Goal: Transaction & Acquisition: Subscribe to service/newsletter

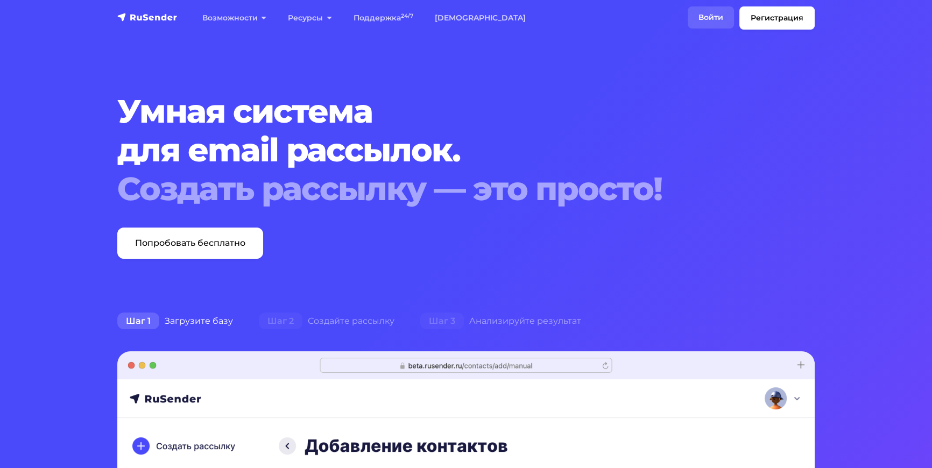
click at [710, 16] on link "Войти" at bounding box center [711, 17] width 46 height 22
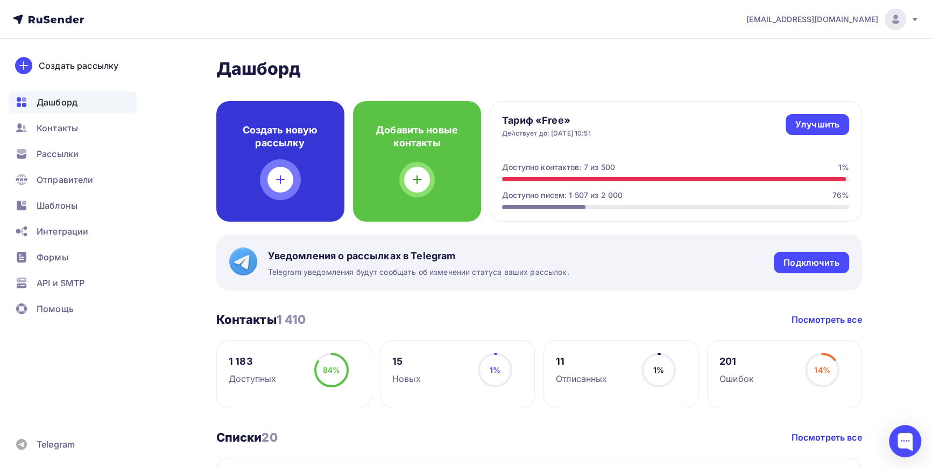
click at [277, 178] on icon at bounding box center [280, 179] width 13 height 13
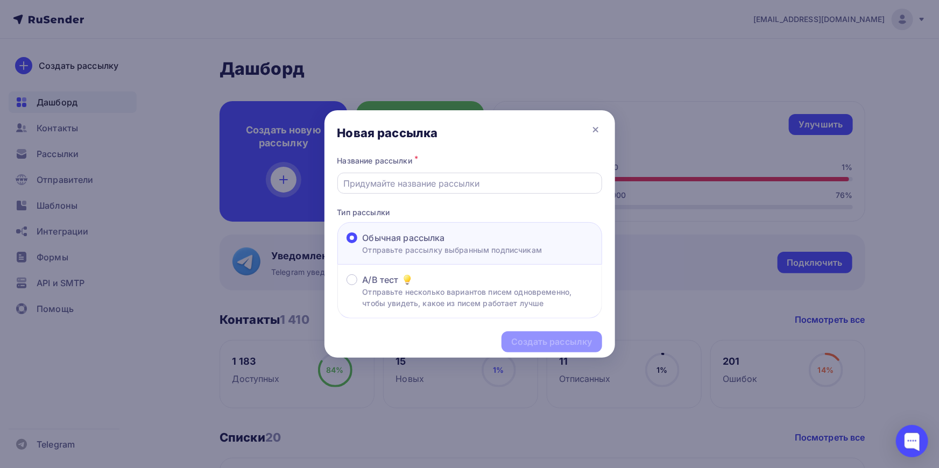
click at [447, 183] on input "text" at bounding box center [469, 183] width 253 height 13
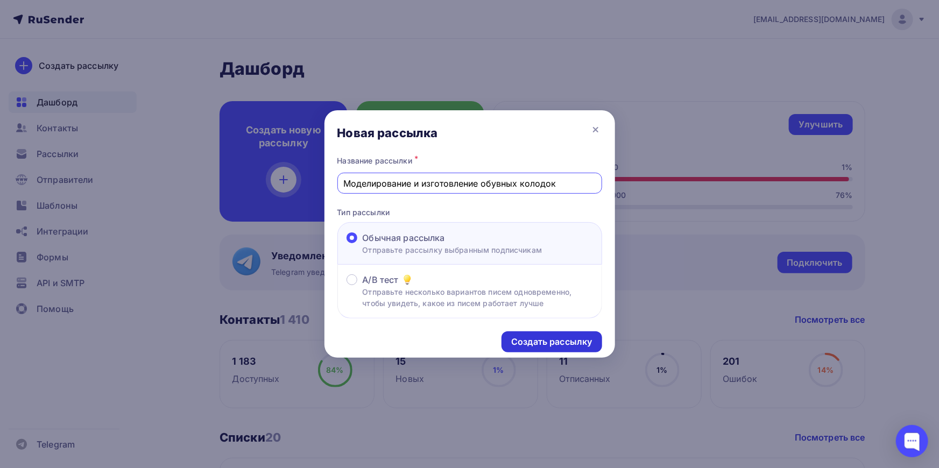
type input "Моделирование и изготовление обувных колодок"
click at [564, 340] on div "Создать рассылку" at bounding box center [551, 342] width 81 height 12
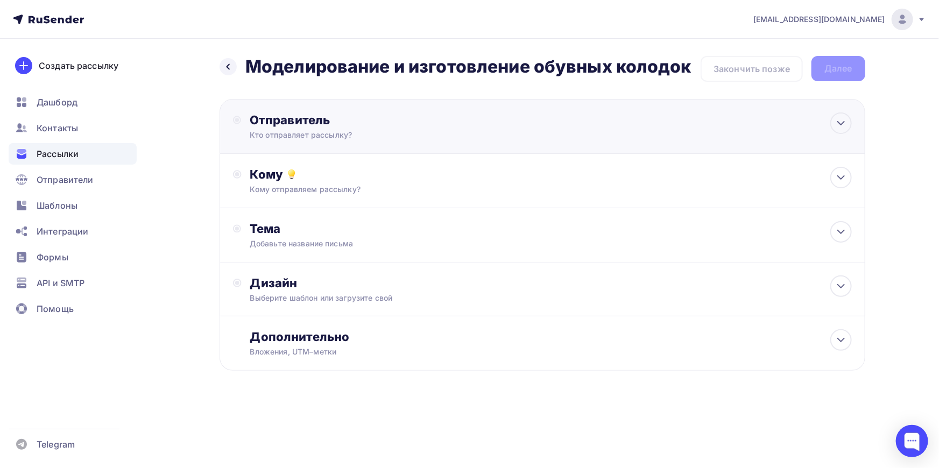
click at [303, 128] on div "Отправитель Кто отправляет рассылку? Email * kolodkishoes@yandex.ru info@kolodk…" at bounding box center [366, 127] width 233 height 28
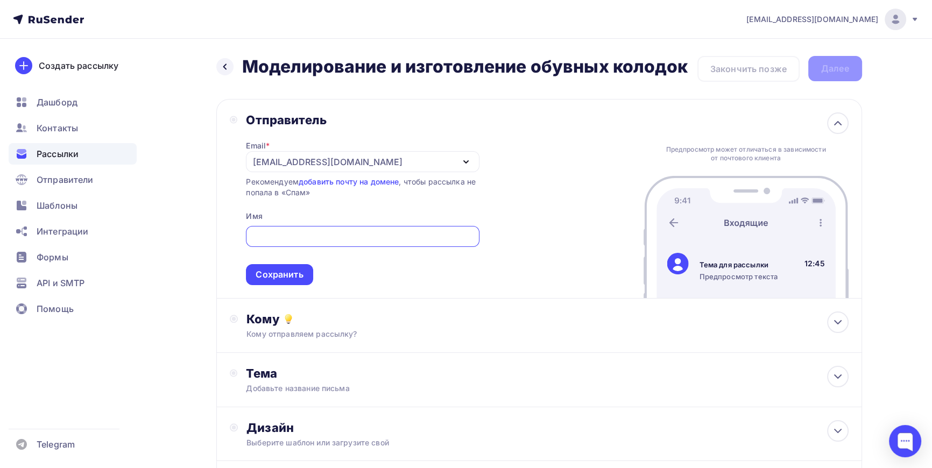
click at [348, 235] on input "text" at bounding box center [363, 236] width 221 height 13
type input "К"
type input "HOLIAF SHOES"
click at [282, 277] on div "Сохранить" at bounding box center [279, 275] width 47 height 12
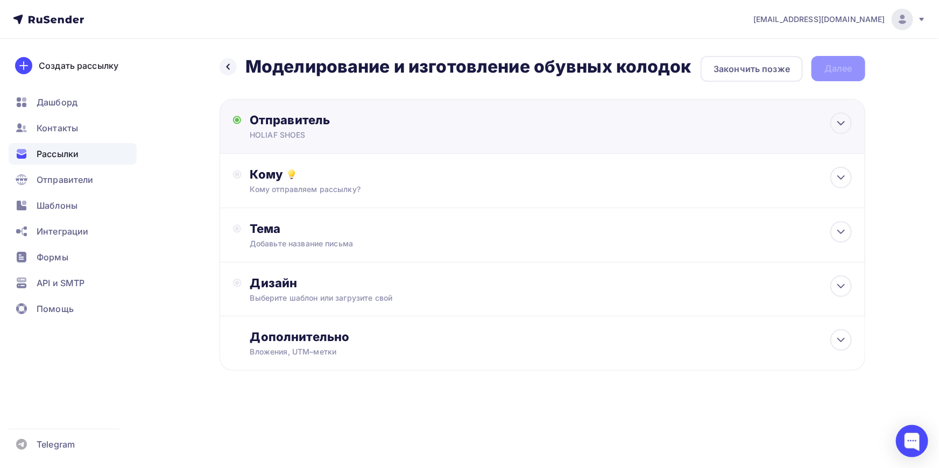
click at [319, 122] on div "Отправитель" at bounding box center [366, 120] width 233 height 15
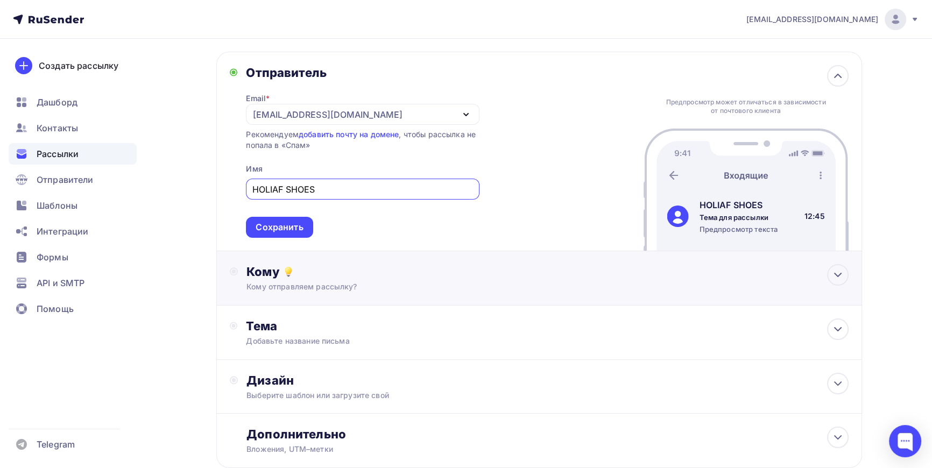
scroll to position [48, 0]
click at [435, 122] on div "[EMAIL_ADDRESS][DOMAIN_NAME]" at bounding box center [362, 113] width 233 height 21
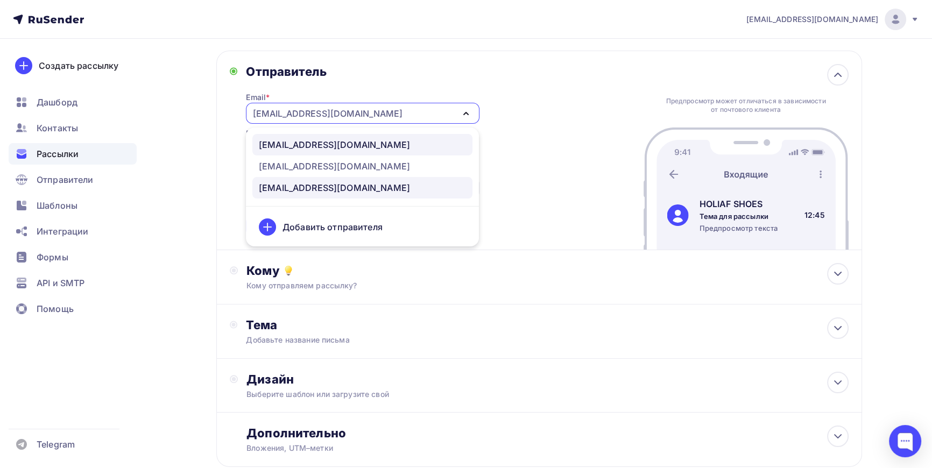
click at [318, 148] on div "[EMAIL_ADDRESS][DOMAIN_NAME]" at bounding box center [334, 144] width 151 height 13
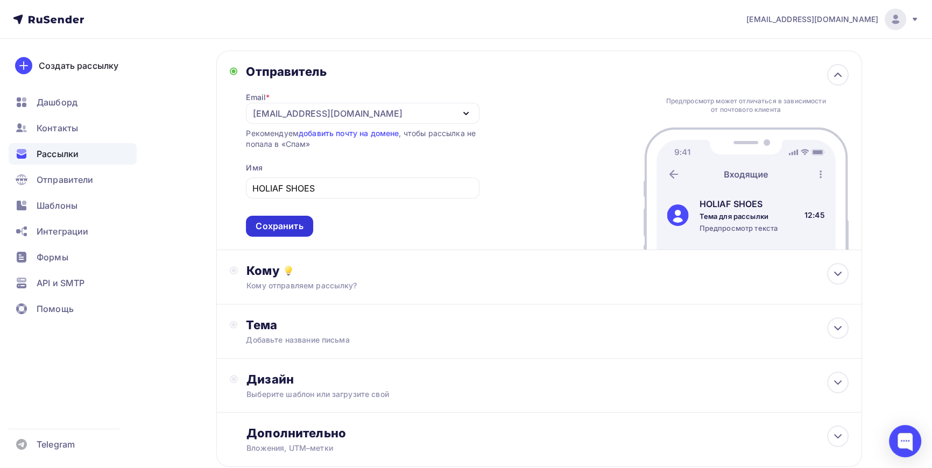
click at [283, 226] on div "Сохранить" at bounding box center [279, 226] width 47 height 12
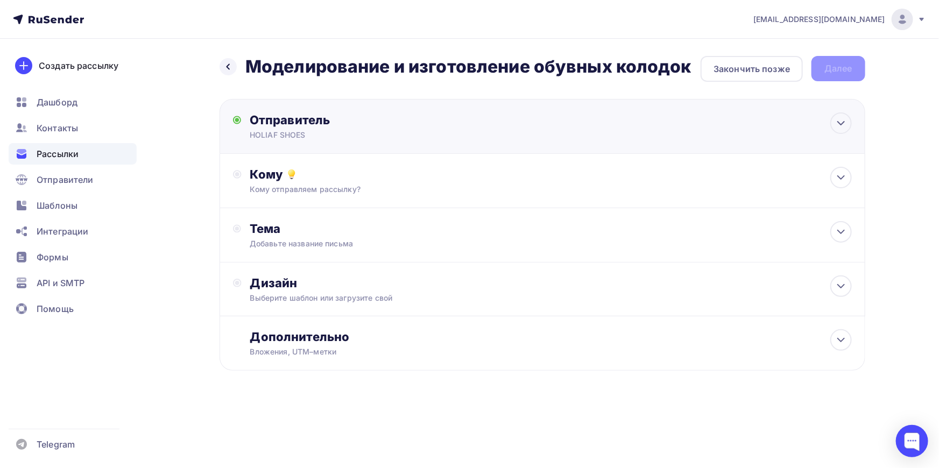
click at [293, 121] on div "Отправитель" at bounding box center [366, 120] width 233 height 15
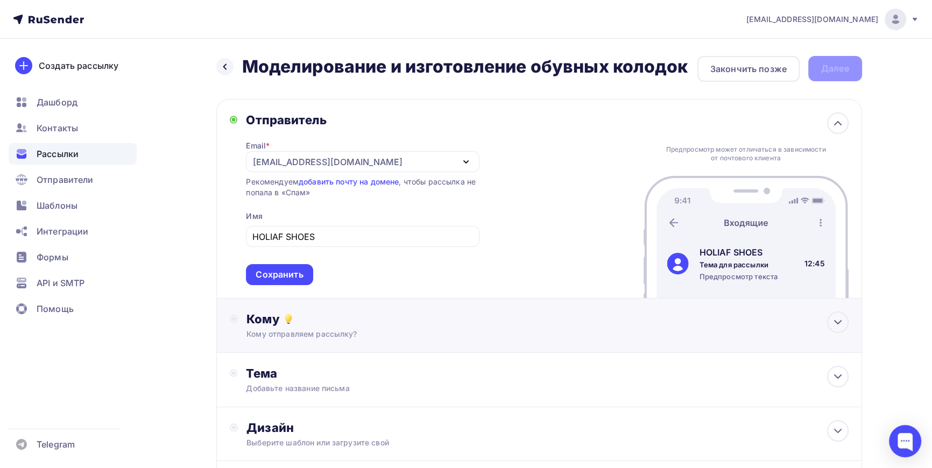
click at [427, 340] on div "Кому Кому отправляем рассылку? Списки получателей Выберите список Все списки id…" at bounding box center [539, 326] width 646 height 54
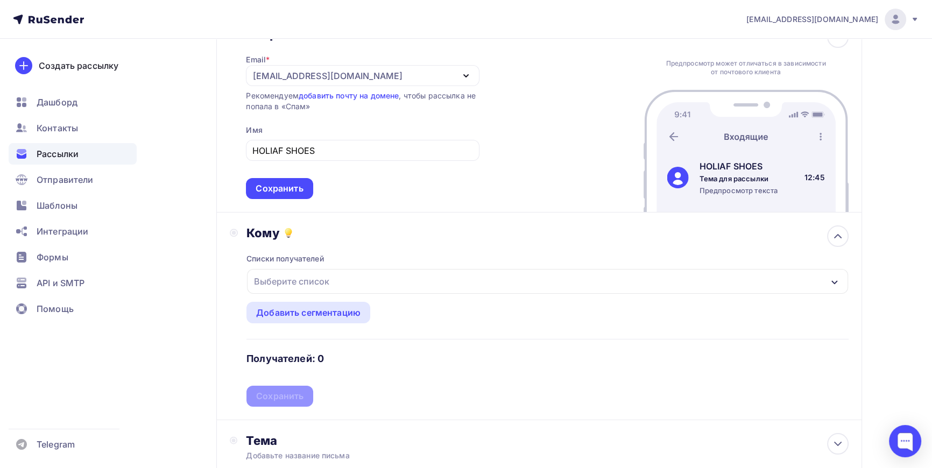
scroll to position [146, 0]
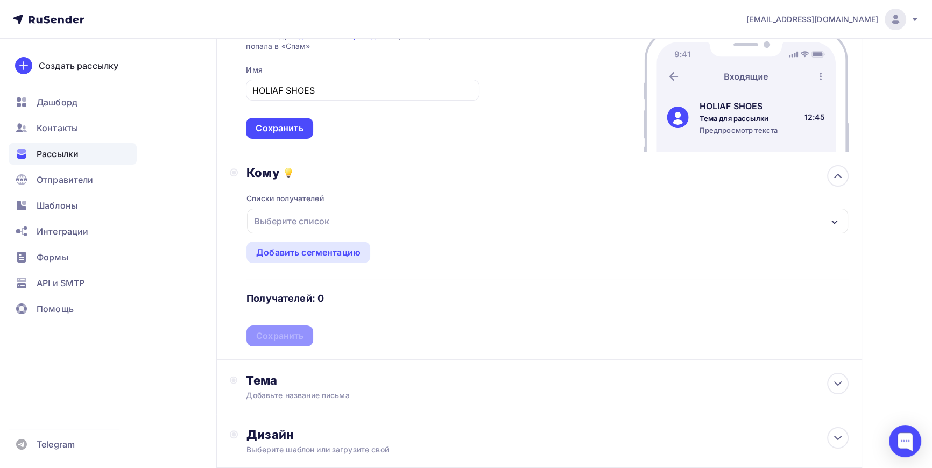
click at [295, 221] on div "Выберите список" at bounding box center [292, 221] width 84 height 19
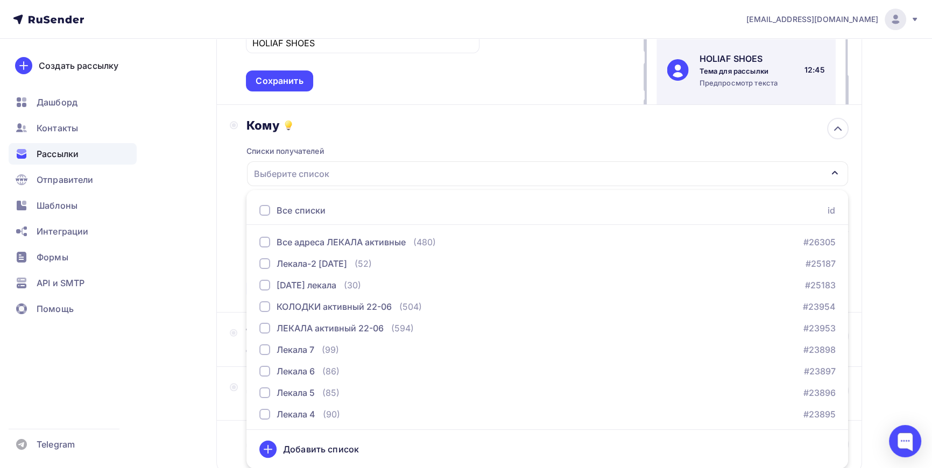
click at [877, 169] on div "Назад Моделирование и изготовление обувных колодок Моделирование и изготовление…" at bounding box center [466, 195] width 882 height 700
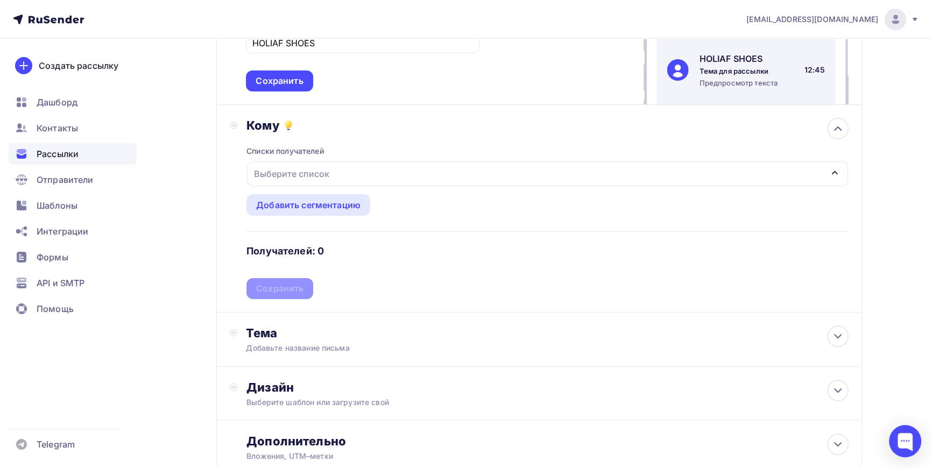
click at [325, 175] on div "Выберите список" at bounding box center [292, 173] width 84 height 19
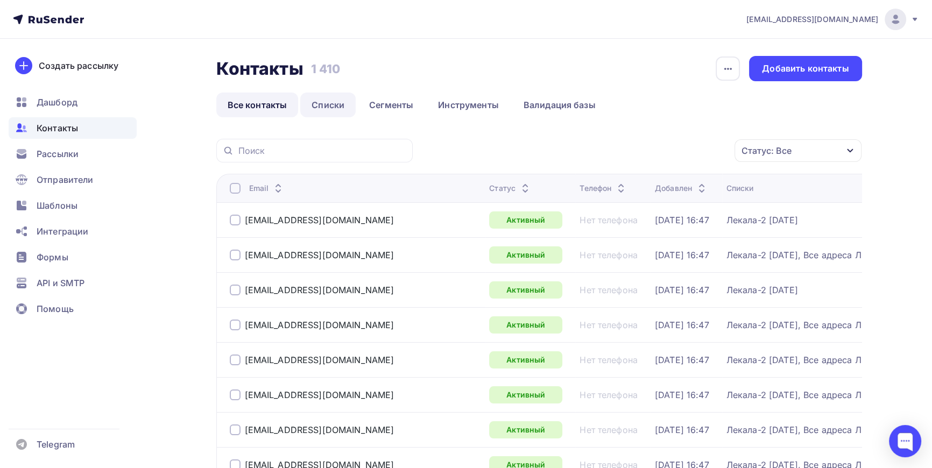
click at [331, 102] on link "Списки" at bounding box center [327, 105] width 55 height 25
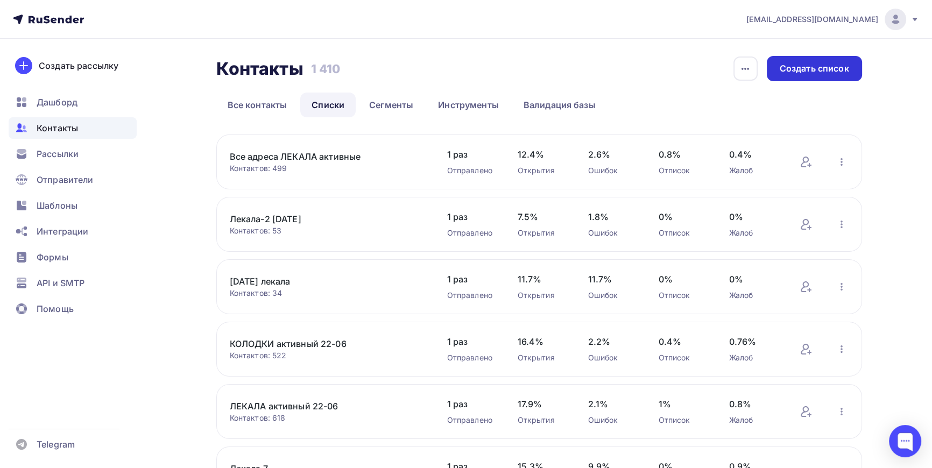
click at [834, 73] on div "Создать список" at bounding box center [814, 68] width 69 height 12
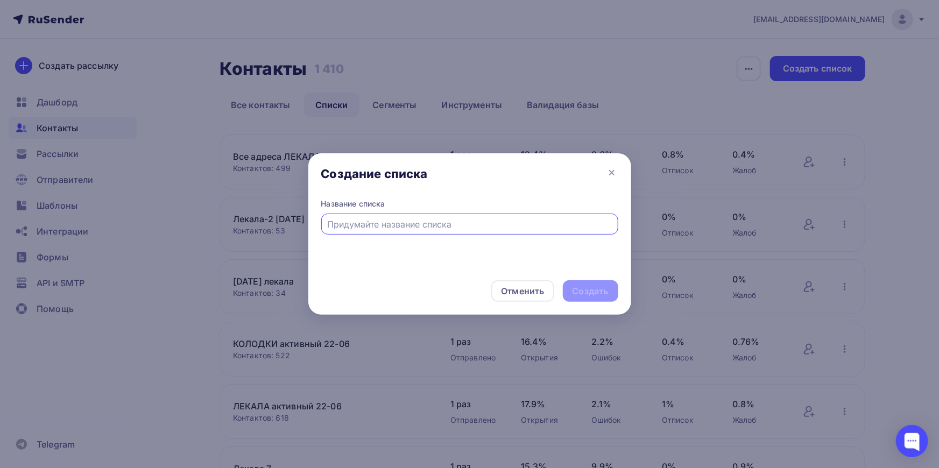
click at [450, 224] on input "text" at bounding box center [469, 224] width 285 height 13
type input "R"
type input "KOLODKI [DATE]"
click at [604, 295] on div "Создать" at bounding box center [591, 291] width 36 height 12
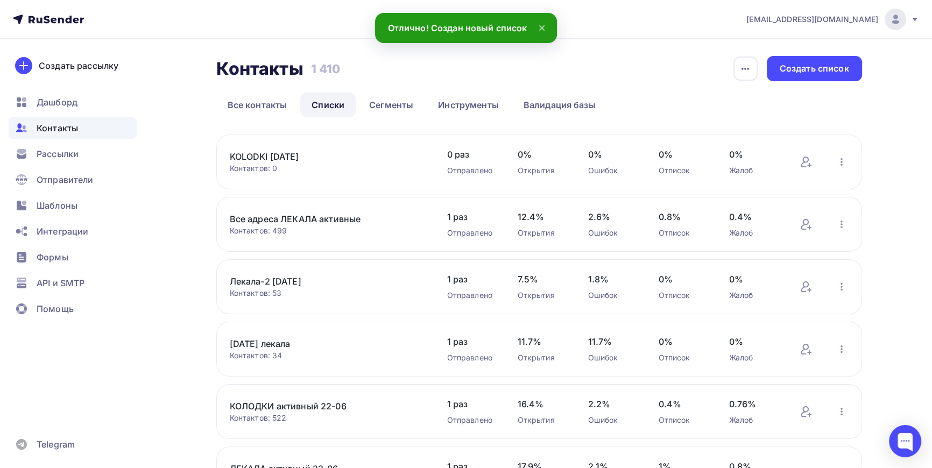
click at [312, 161] on link "KOLODKI [DATE]" at bounding box center [321, 156] width 183 height 13
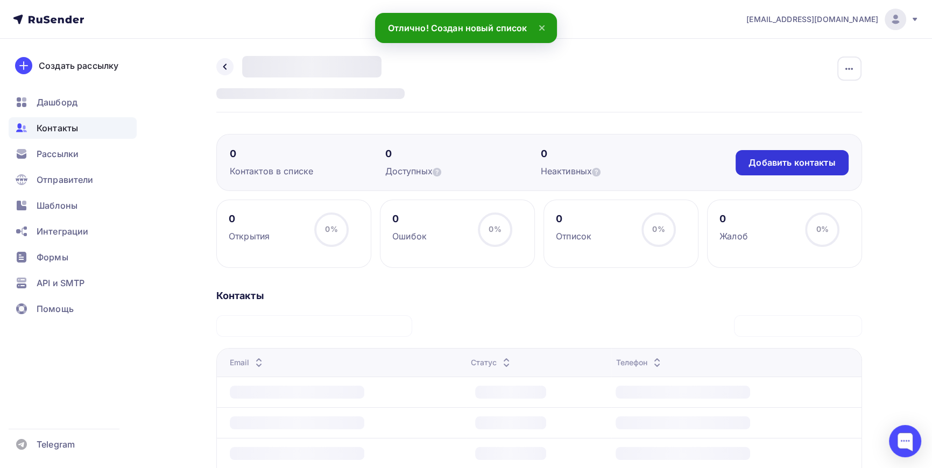
click at [781, 158] on div "Добавить контакты" at bounding box center [792, 163] width 87 height 12
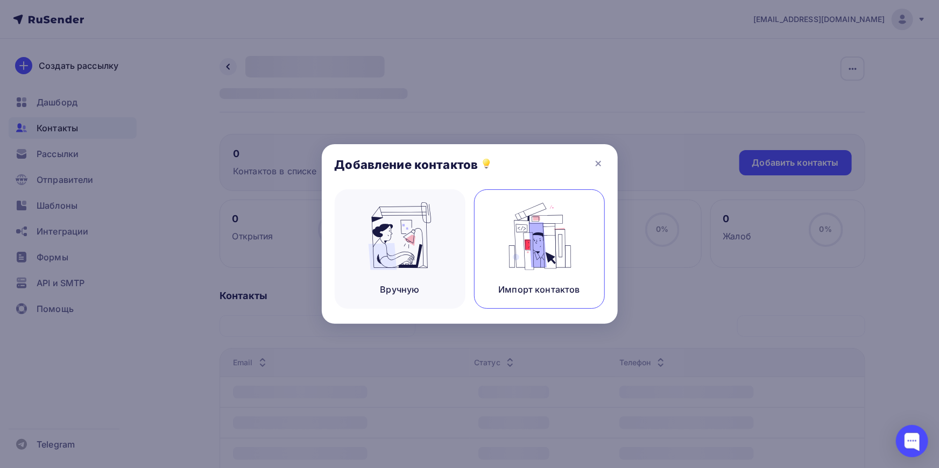
click at [543, 238] on img at bounding box center [539, 236] width 72 height 68
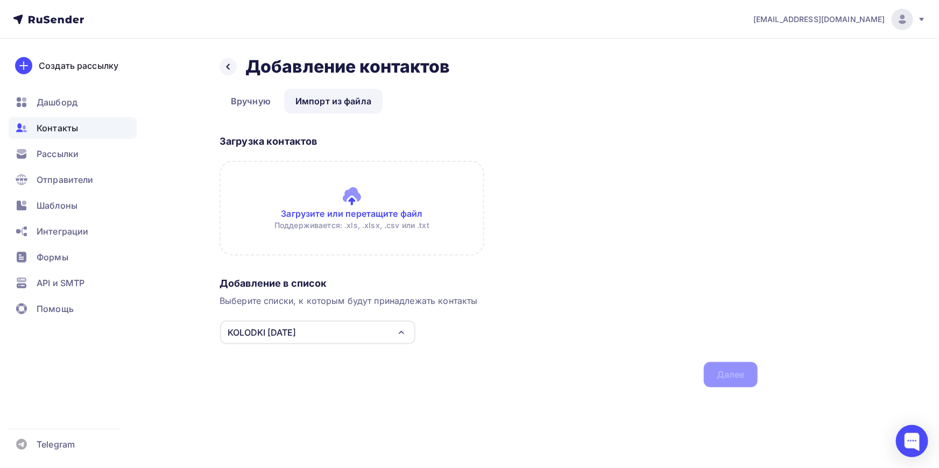
click at [355, 198] on input "file" at bounding box center [352, 208] width 265 height 95
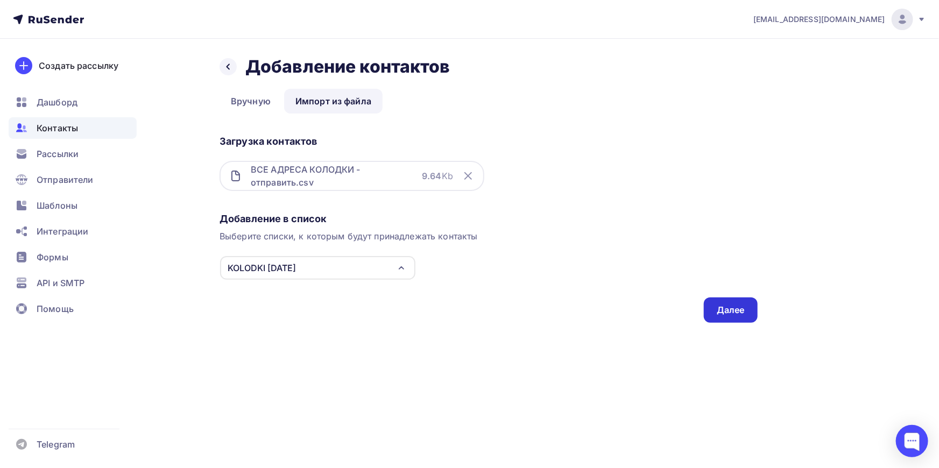
click at [741, 311] on div "Далее" at bounding box center [731, 310] width 28 height 12
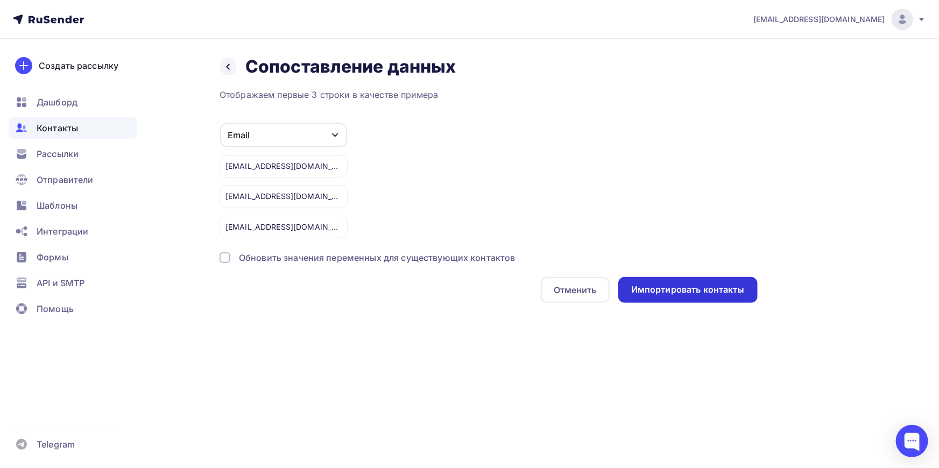
click at [695, 295] on div "Импортировать контакты" at bounding box center [689, 290] width 114 height 12
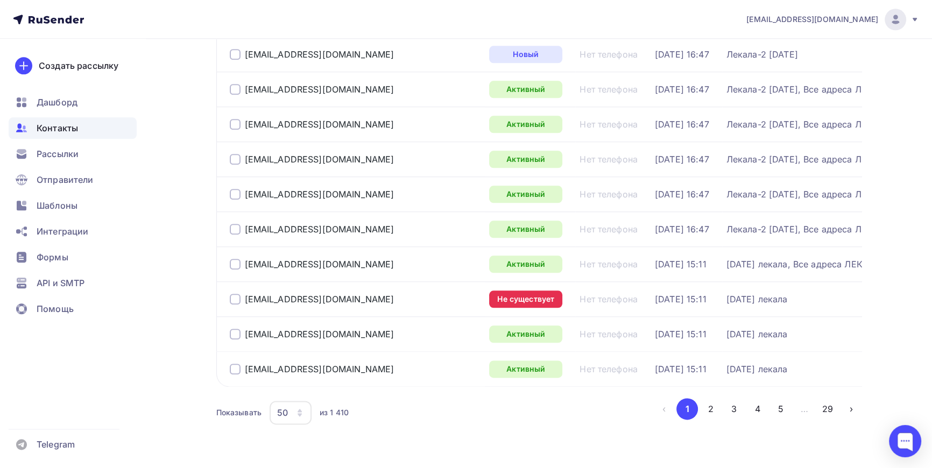
scroll to position [1598, 0]
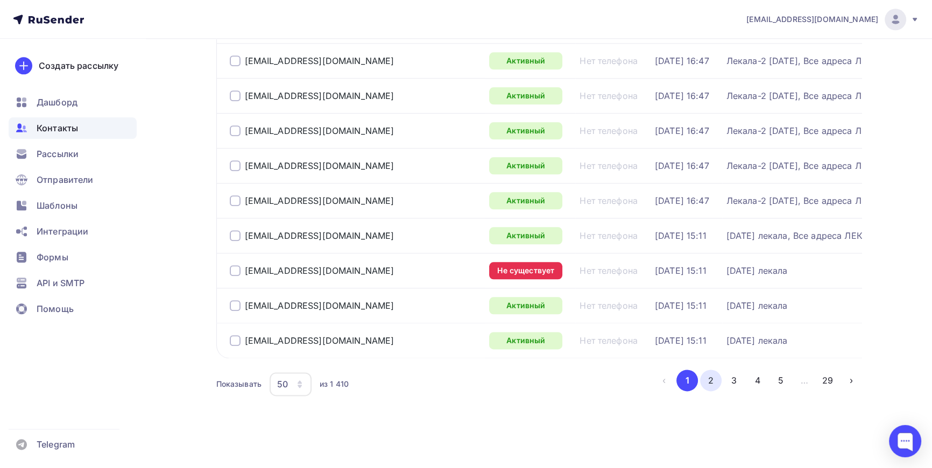
click at [712, 378] on button "2" at bounding box center [711, 381] width 22 height 22
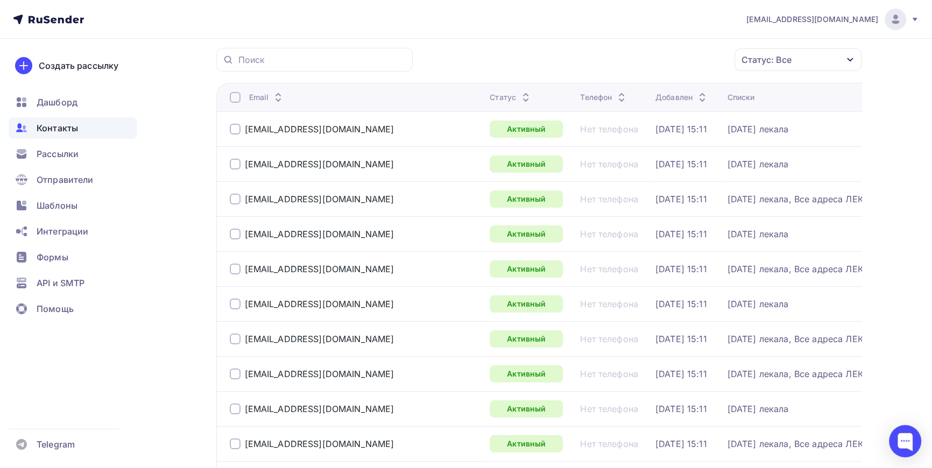
scroll to position [0, 0]
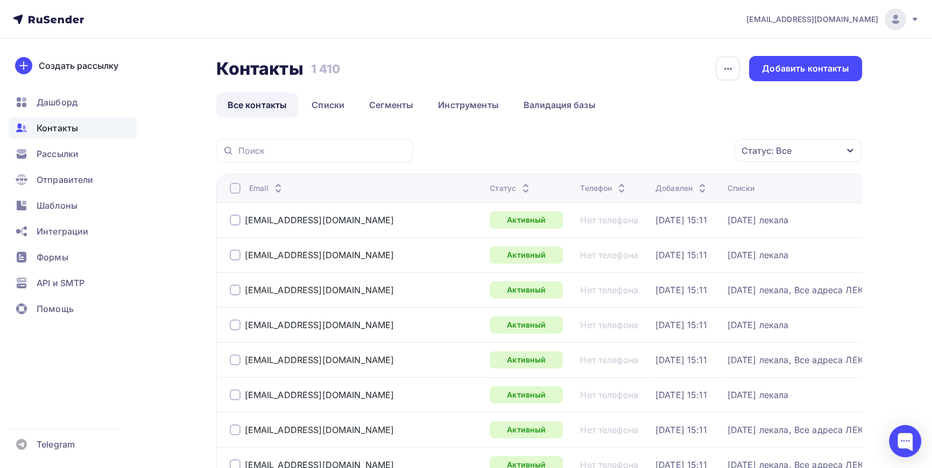
click at [263, 106] on link "Все контакты" at bounding box center [257, 105] width 82 height 25
click at [330, 106] on link "Списки" at bounding box center [327, 105] width 55 height 25
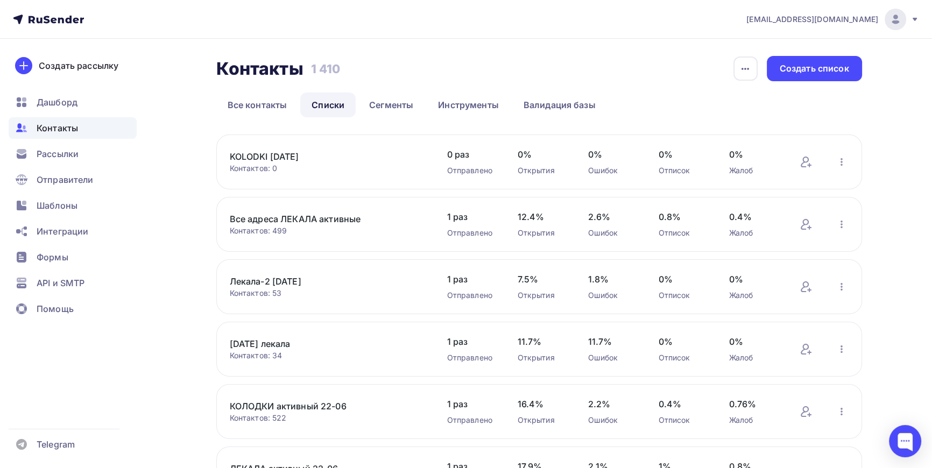
click at [292, 160] on link "KOLODKI [DATE]" at bounding box center [321, 156] width 183 height 13
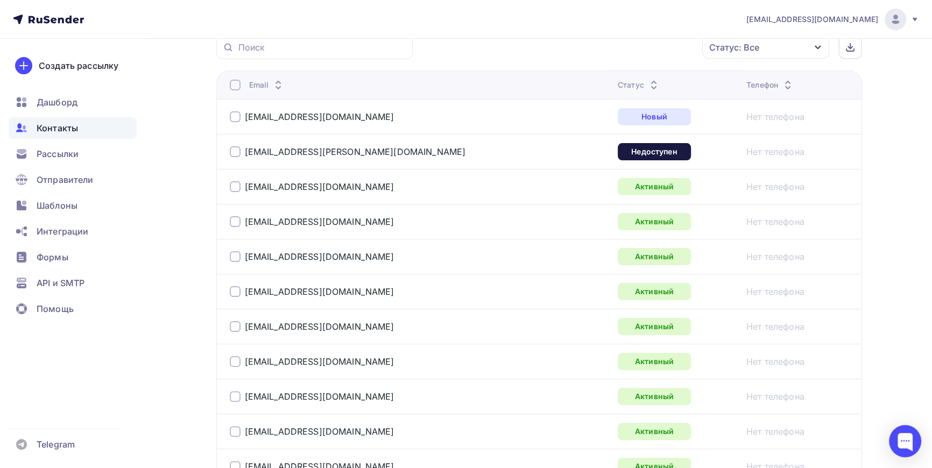
scroll to position [293, 0]
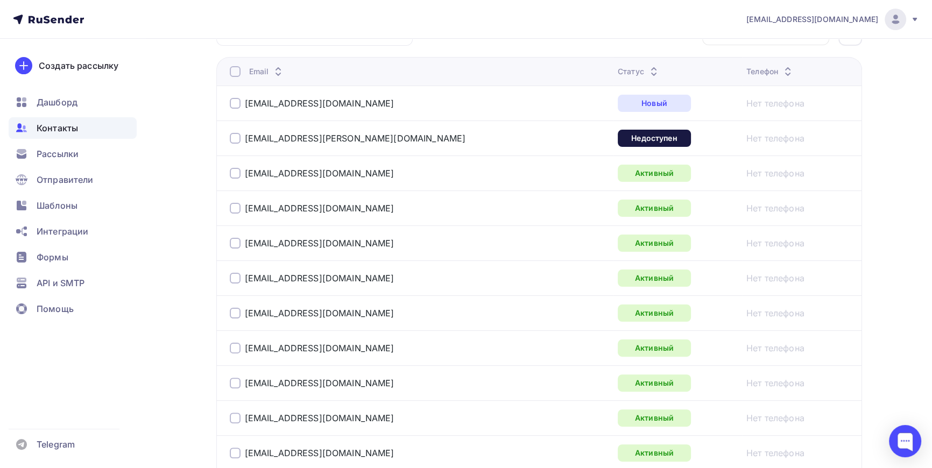
click at [234, 141] on div at bounding box center [235, 138] width 11 height 11
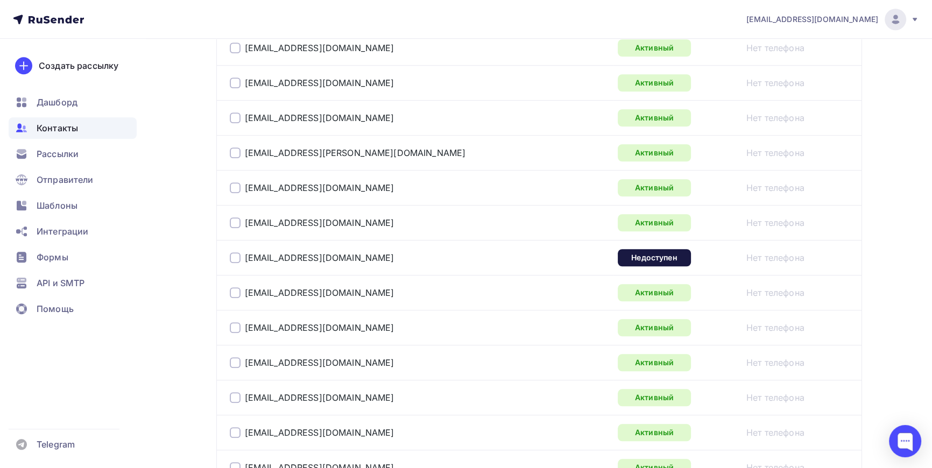
scroll to position [1125, 0]
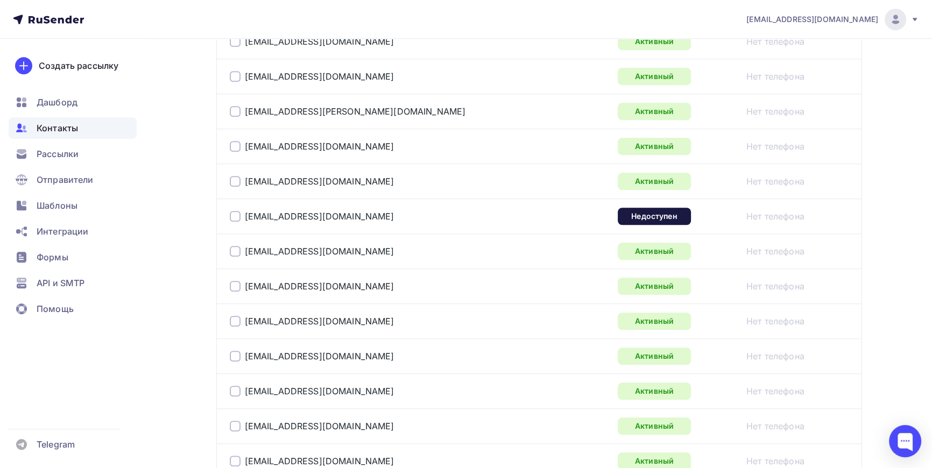
click at [235, 216] on div at bounding box center [235, 216] width 11 height 11
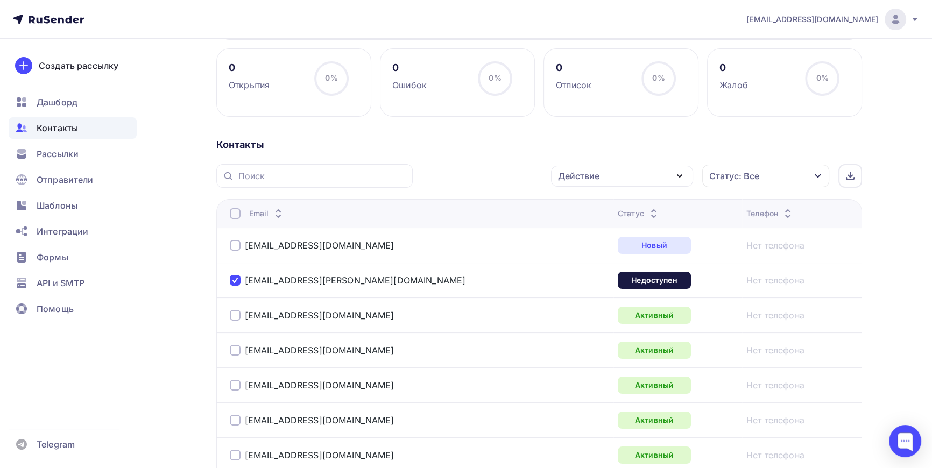
scroll to position [0, 0]
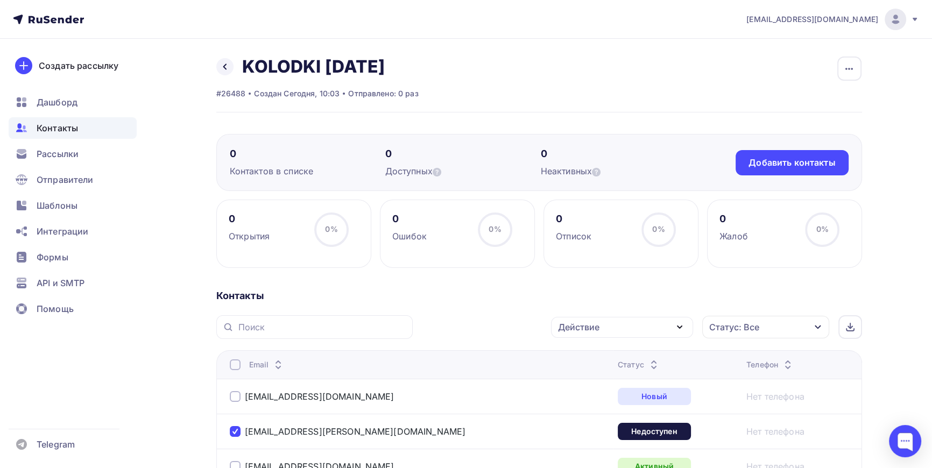
click at [818, 325] on icon "button" at bounding box center [818, 327] width 9 height 9
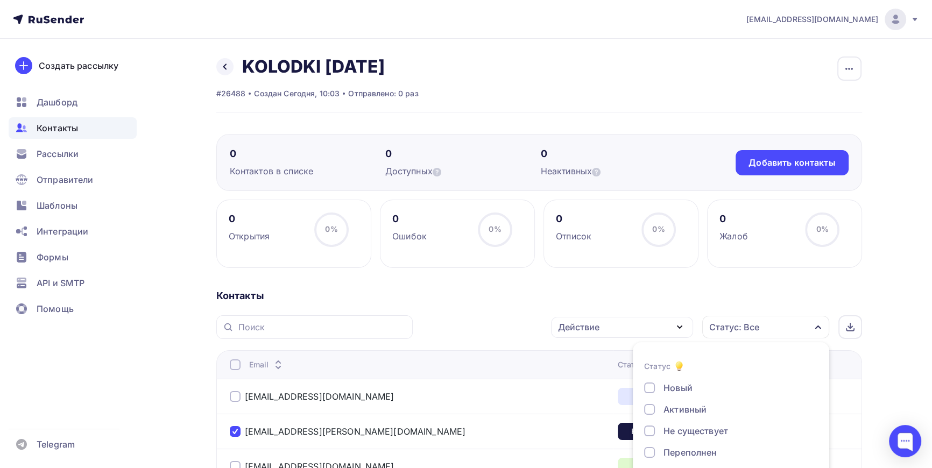
scroll to position [62, 0]
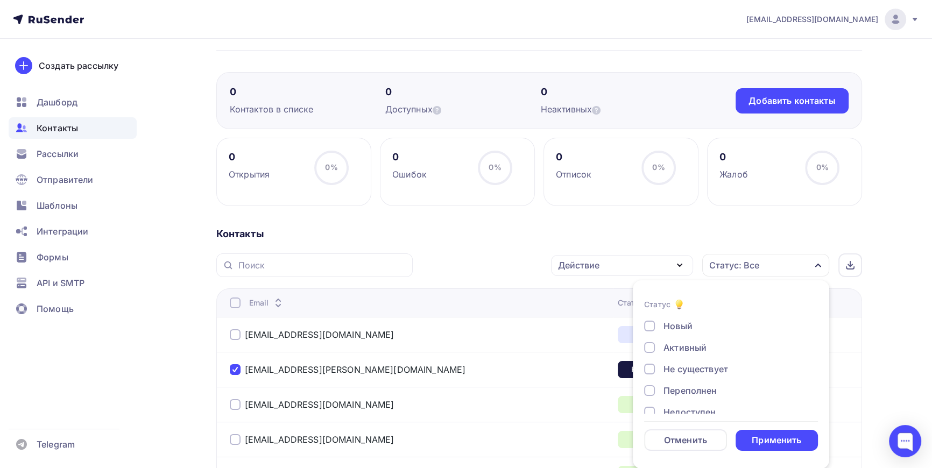
click at [651, 369] on div at bounding box center [649, 369] width 11 height 11
click at [780, 434] on div "Применить" at bounding box center [777, 440] width 50 height 12
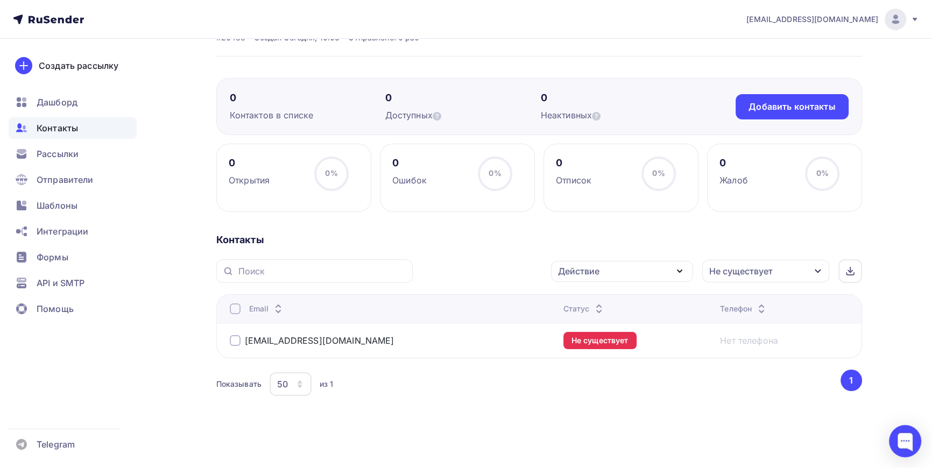
scroll to position [55, 0]
click at [238, 342] on div at bounding box center [235, 341] width 11 height 11
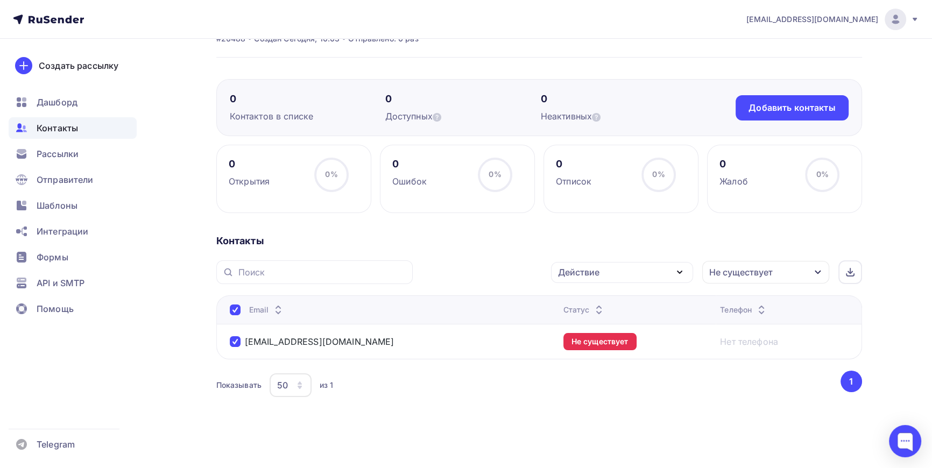
click at [679, 269] on icon "button" at bounding box center [680, 272] width 13 height 13
click at [626, 322] on div "Исключить из списка" at bounding box center [611, 325] width 94 height 13
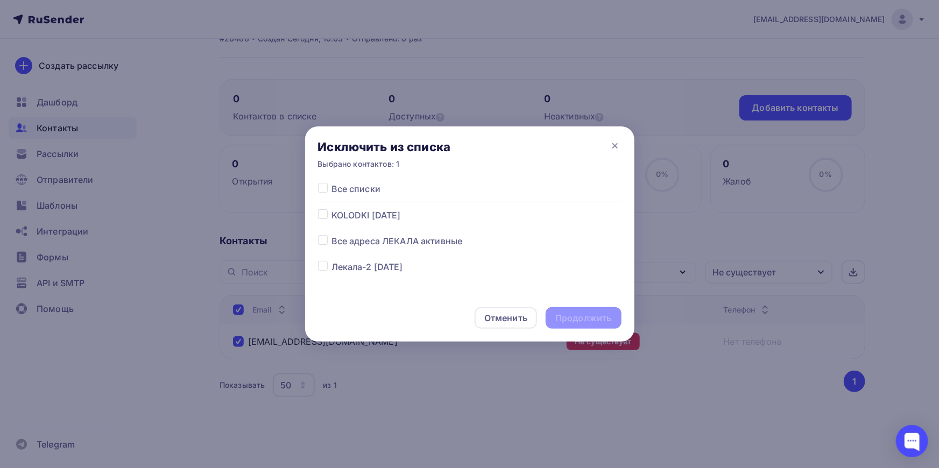
click at [332, 209] on label at bounding box center [332, 209] width 0 height 0
click at [323, 215] on input "checkbox" at bounding box center [323, 214] width 10 height 10
checkbox input "true"
click at [579, 316] on div "Продолжить" at bounding box center [584, 318] width 56 height 12
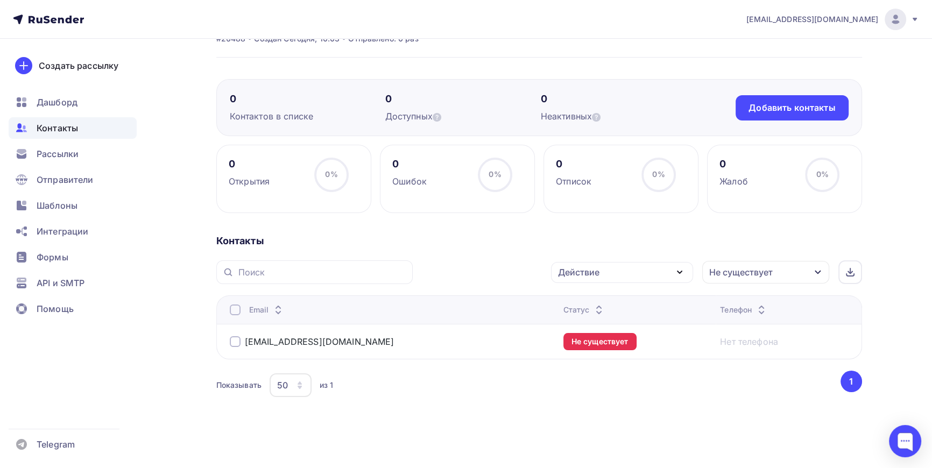
click at [814, 270] on icon "button" at bounding box center [818, 272] width 9 height 9
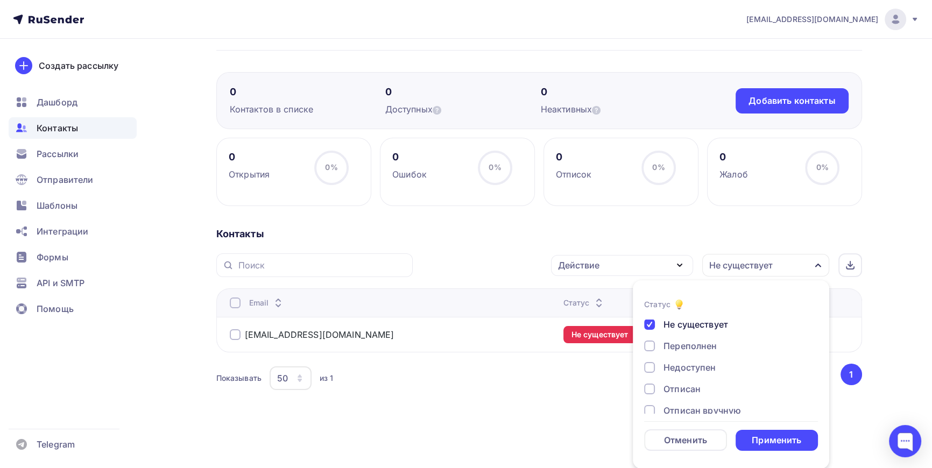
scroll to position [48, 0]
click at [647, 360] on div at bounding box center [649, 364] width 11 height 11
click at [649, 323] on div at bounding box center [649, 320] width 11 height 11
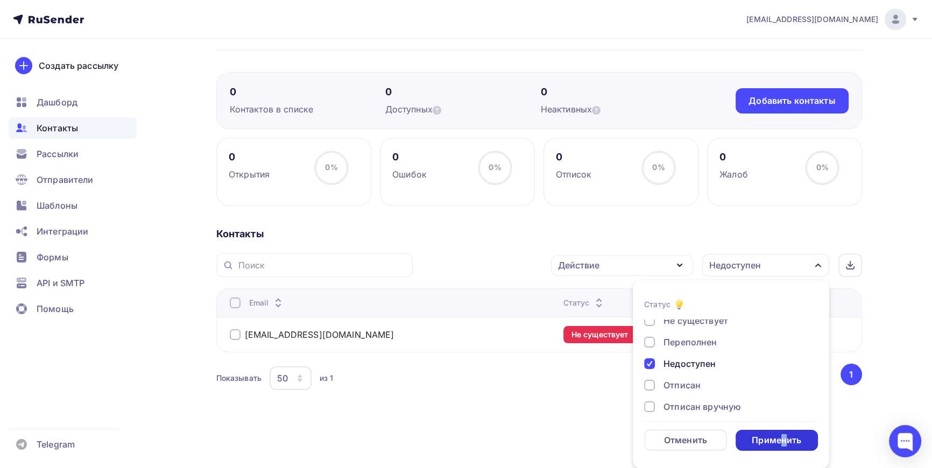
click at [782, 439] on div "Применить" at bounding box center [777, 440] width 50 height 12
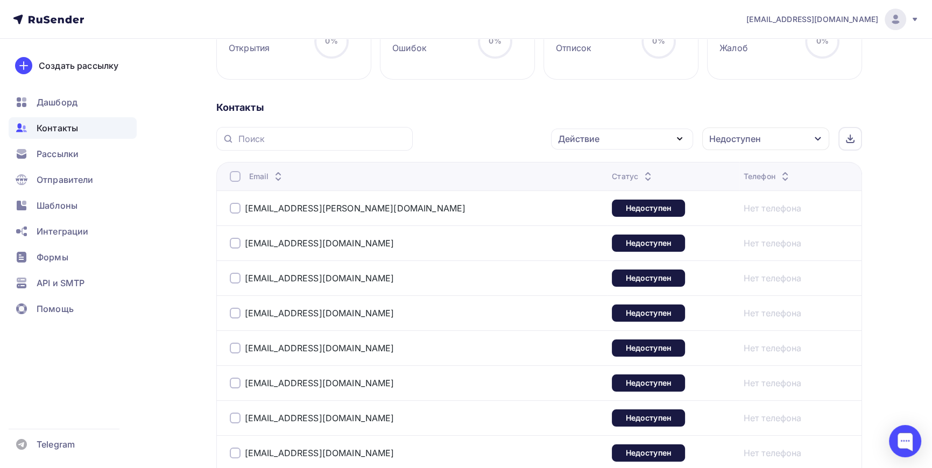
scroll to position [188, 0]
click at [235, 180] on div at bounding box center [235, 177] width 11 height 11
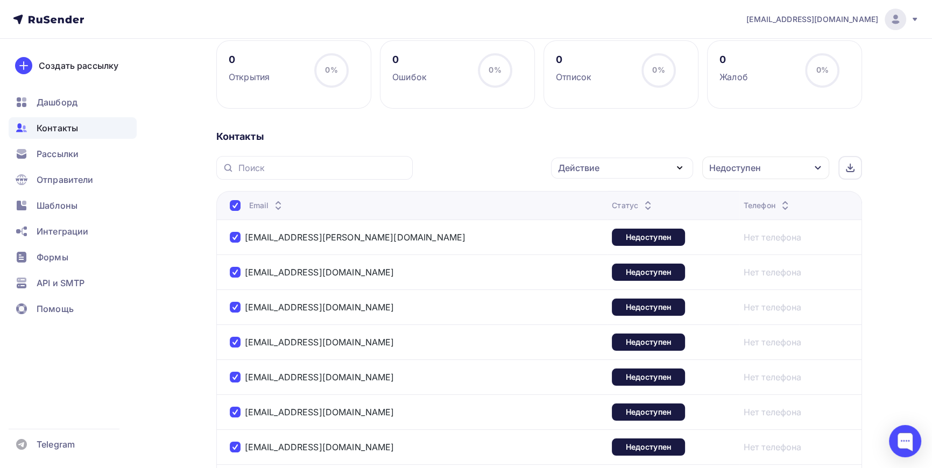
scroll to position [139, 0]
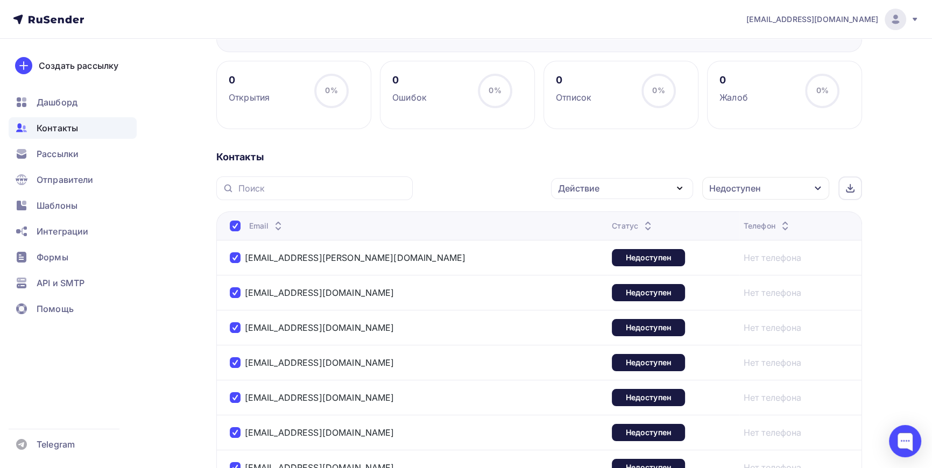
click at [681, 186] on icon "button" at bounding box center [680, 188] width 13 height 13
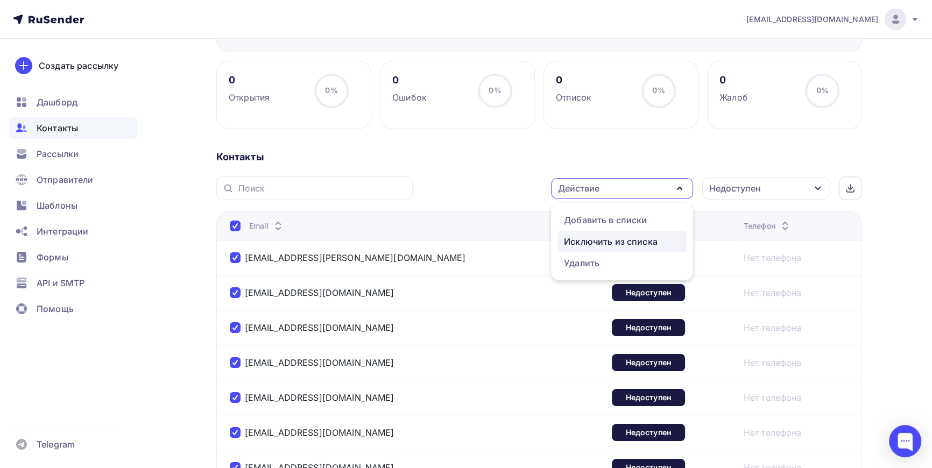
click at [618, 241] on div "Исключить из списка" at bounding box center [611, 241] width 94 height 13
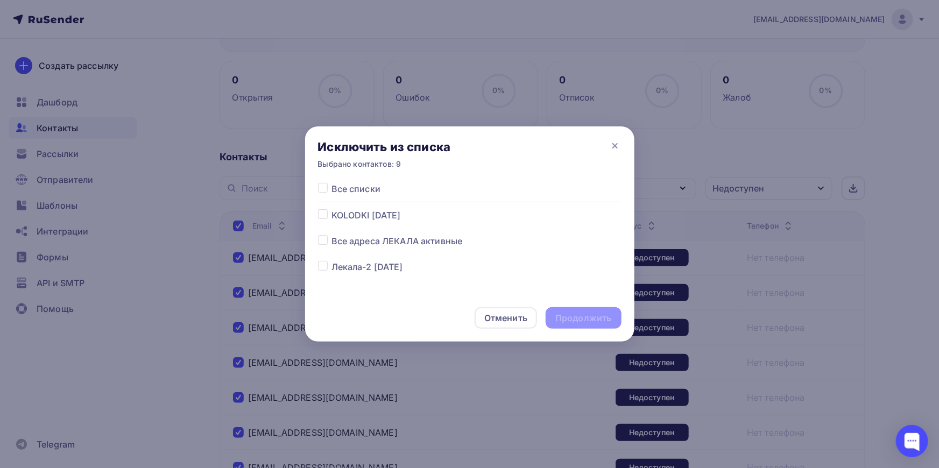
click at [332, 209] on label at bounding box center [332, 209] width 0 height 0
click at [322, 216] on input "checkbox" at bounding box center [323, 214] width 10 height 10
checkbox input "true"
click at [587, 317] on div "Продолжить" at bounding box center [584, 318] width 56 height 12
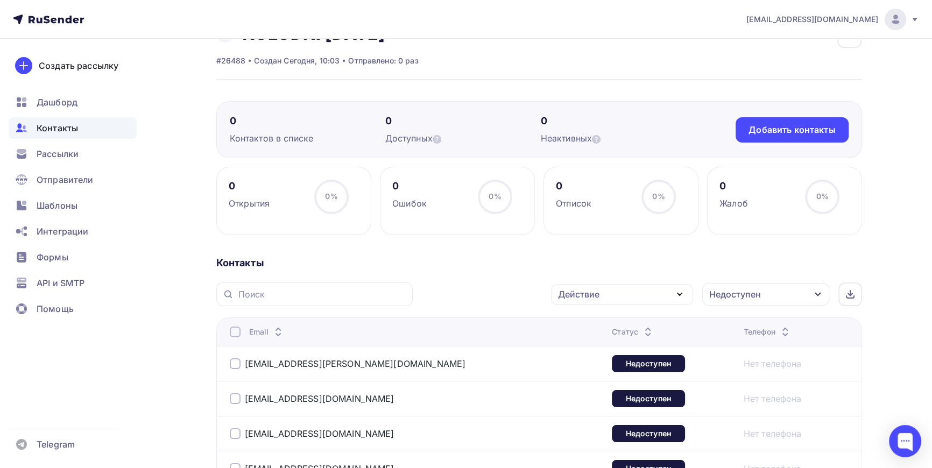
scroll to position [0, 0]
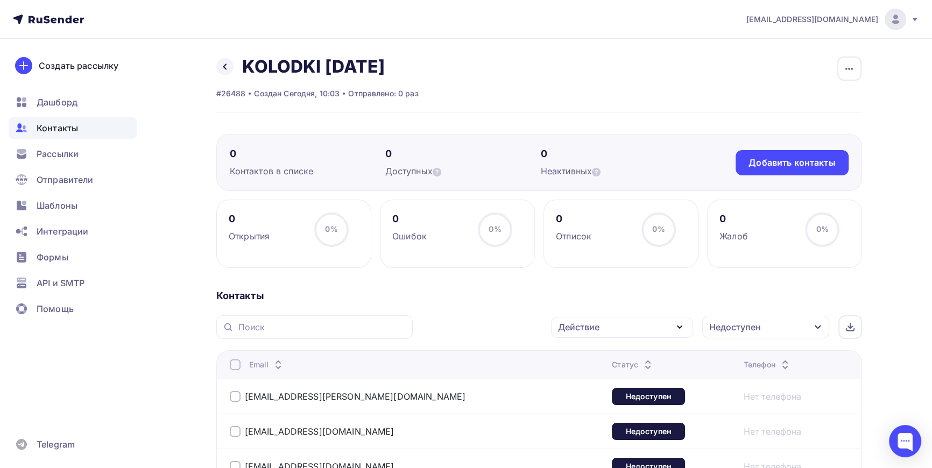
click at [215, 67] on div "Назад KOLODKI 02-09-2025 Переименовать список Скачать список Отписать адреса На…" at bounding box center [466, 422] width 882 height 766
click at [223, 65] on icon at bounding box center [225, 66] width 9 height 9
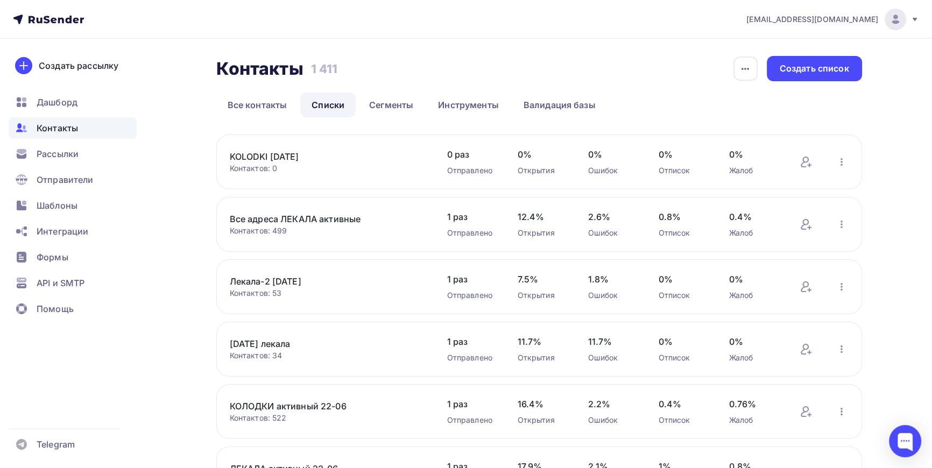
click at [263, 156] on link "KOLODKI [DATE]" at bounding box center [321, 156] width 183 height 13
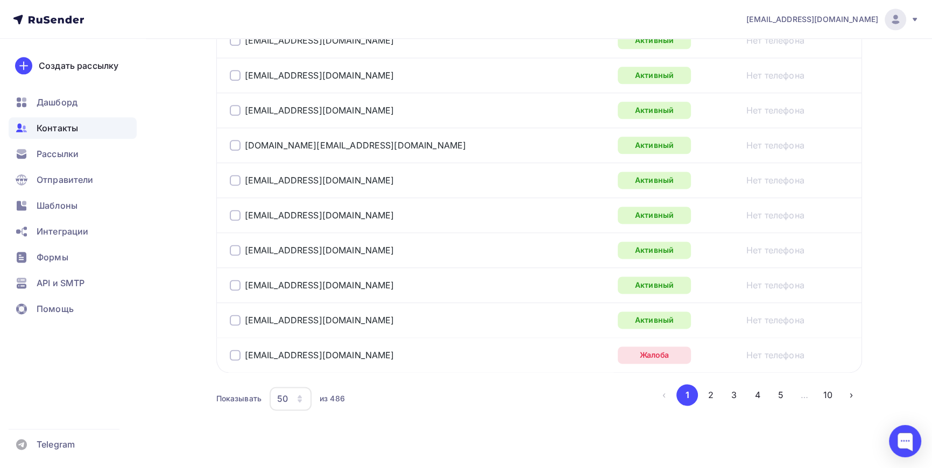
scroll to position [1767, 0]
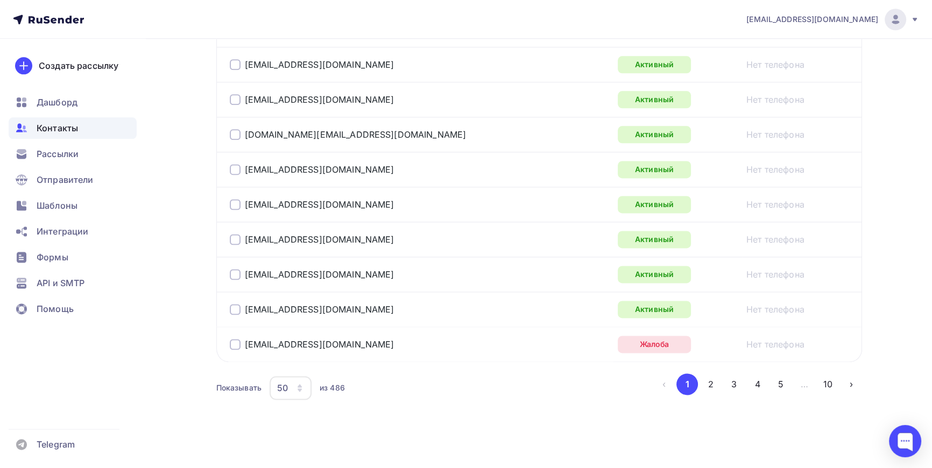
click at [231, 340] on div at bounding box center [235, 344] width 11 height 11
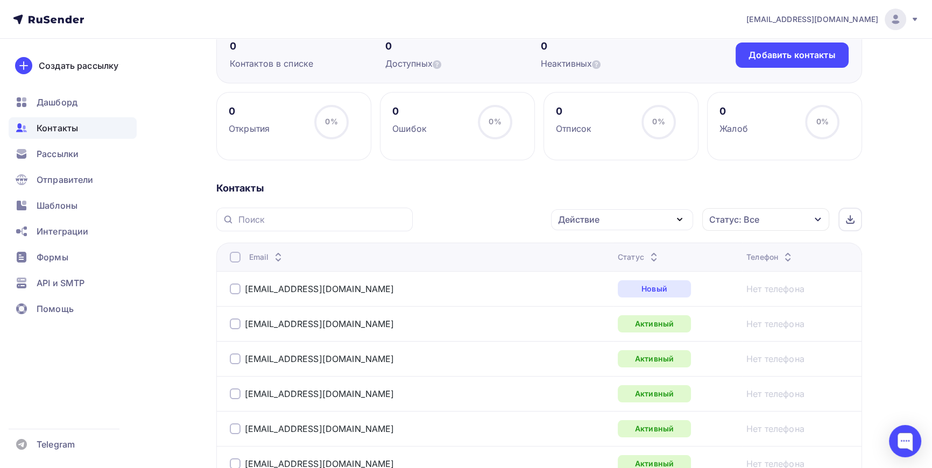
scroll to position [103, 0]
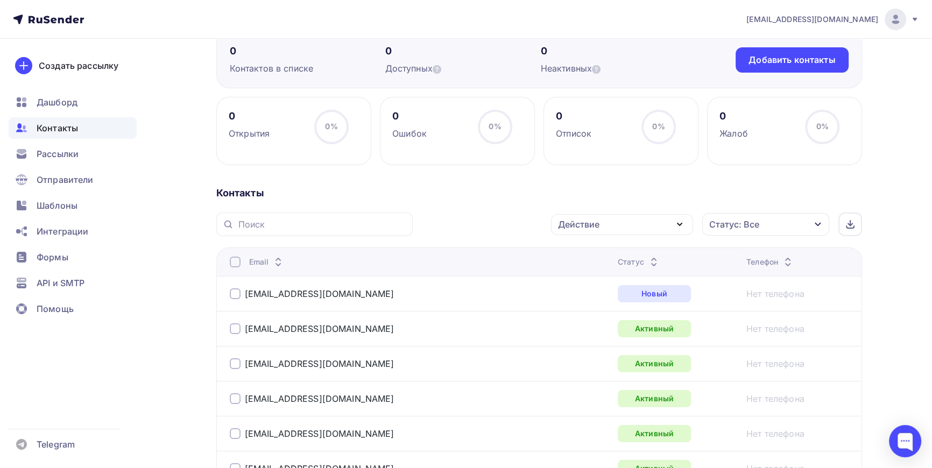
click at [815, 221] on icon "button" at bounding box center [818, 224] width 9 height 9
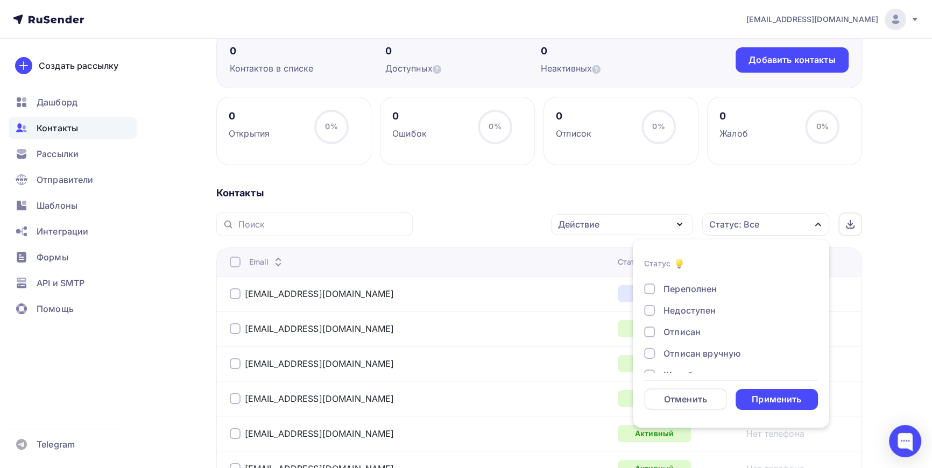
scroll to position [78, 0]
click at [649, 358] on div at bounding box center [649, 358] width 11 height 11
click at [781, 398] on div "Применить" at bounding box center [777, 400] width 50 height 12
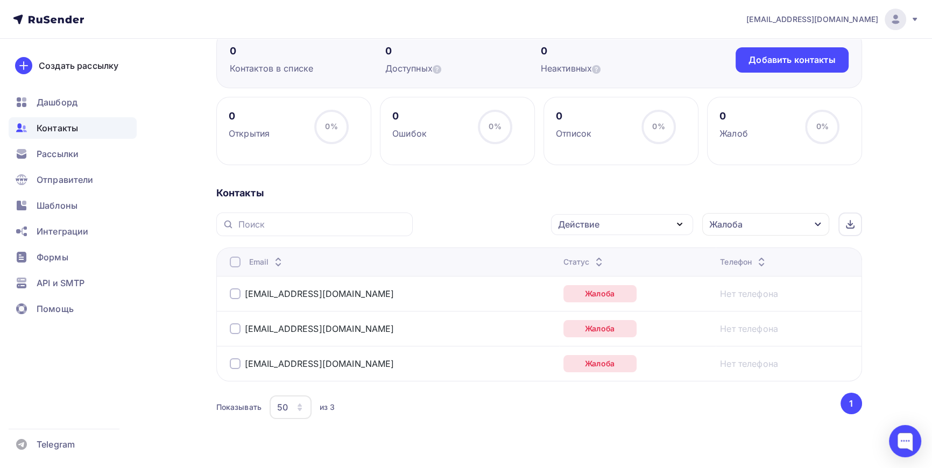
click at [237, 295] on div at bounding box center [235, 294] width 11 height 11
click at [235, 329] on div at bounding box center [235, 329] width 11 height 11
click at [231, 367] on div at bounding box center [235, 364] width 11 height 11
click at [675, 229] on icon "button" at bounding box center [680, 224] width 13 height 13
click at [608, 273] on div "Исключить из списка" at bounding box center [611, 277] width 94 height 13
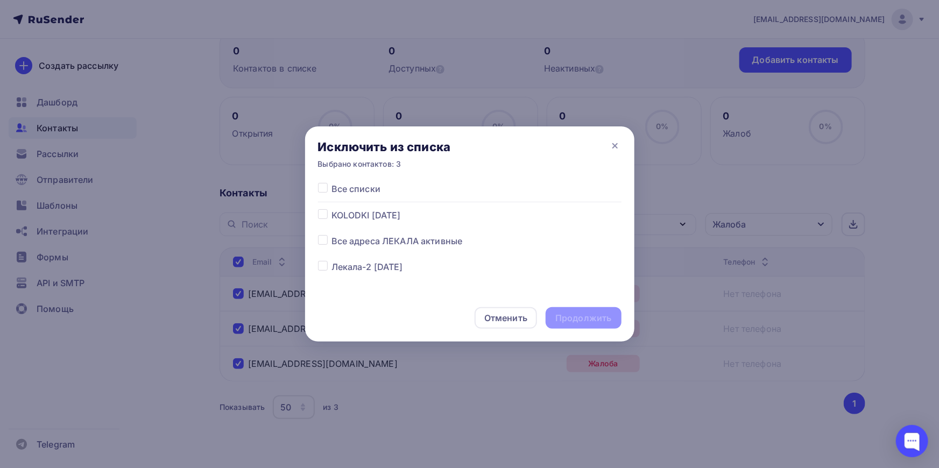
click at [332, 209] on label at bounding box center [332, 209] width 0 height 0
click at [323, 214] on input "checkbox" at bounding box center [323, 214] width 10 height 10
checkbox input "true"
click at [596, 317] on div "Продолжить" at bounding box center [584, 318] width 56 height 12
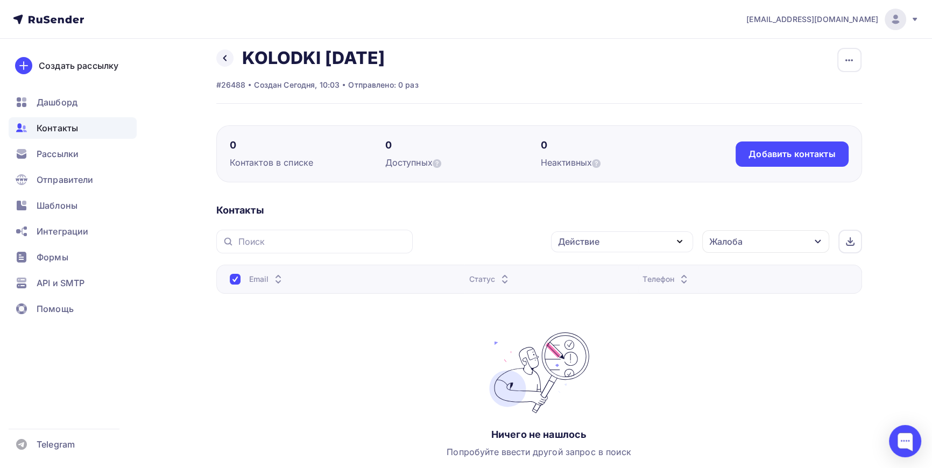
scroll to position [0, 0]
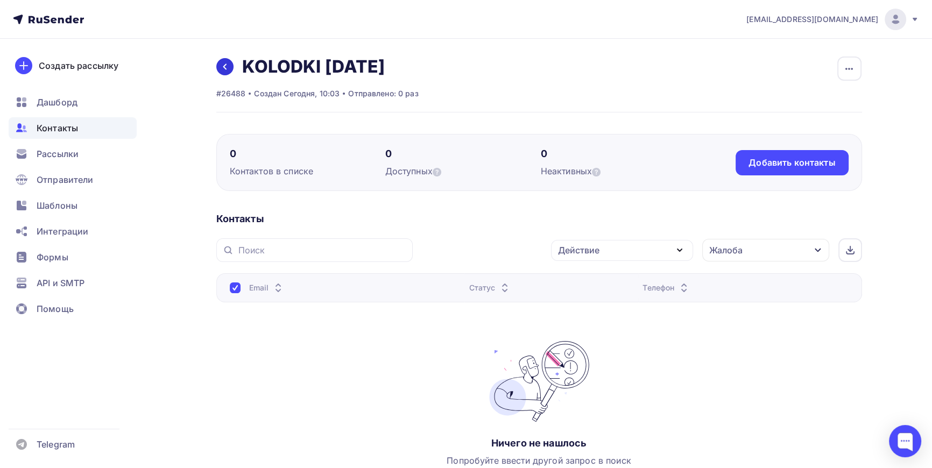
click at [221, 63] on icon at bounding box center [225, 66] width 9 height 9
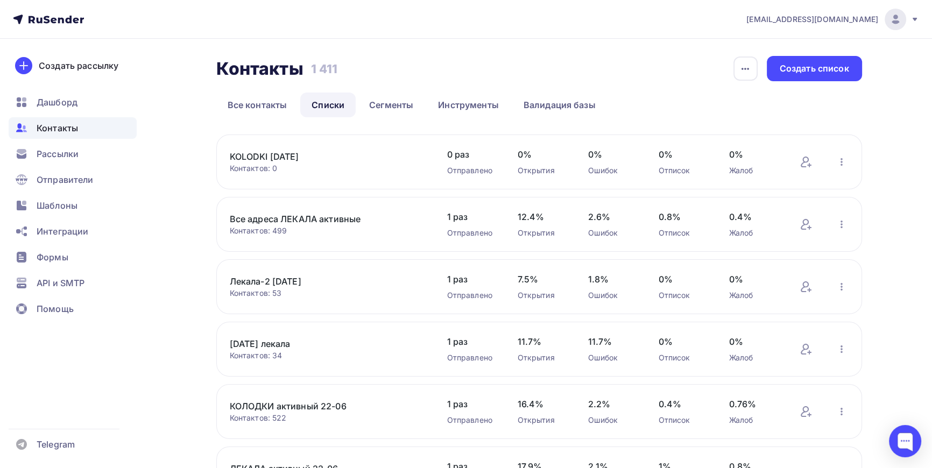
click at [244, 153] on link "KOLODKI [DATE]" at bounding box center [321, 156] width 183 height 13
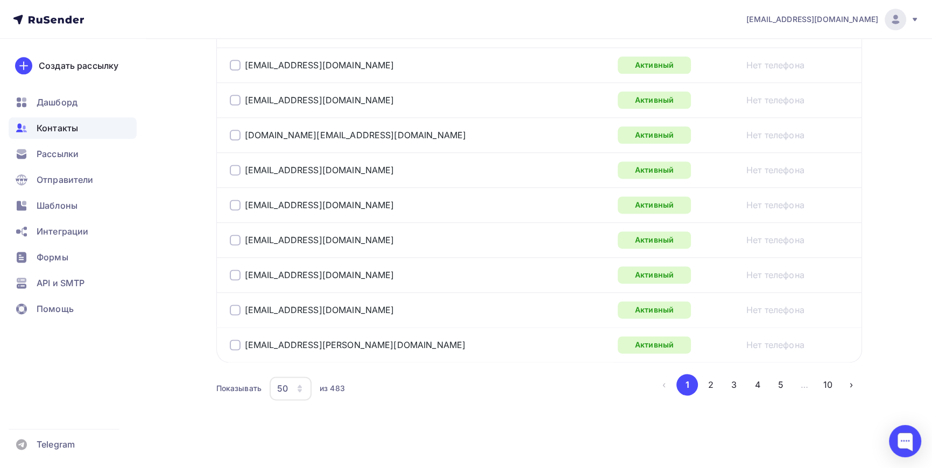
scroll to position [1767, 0]
click at [300, 389] on icon "button" at bounding box center [300, 390] width 4 height 3
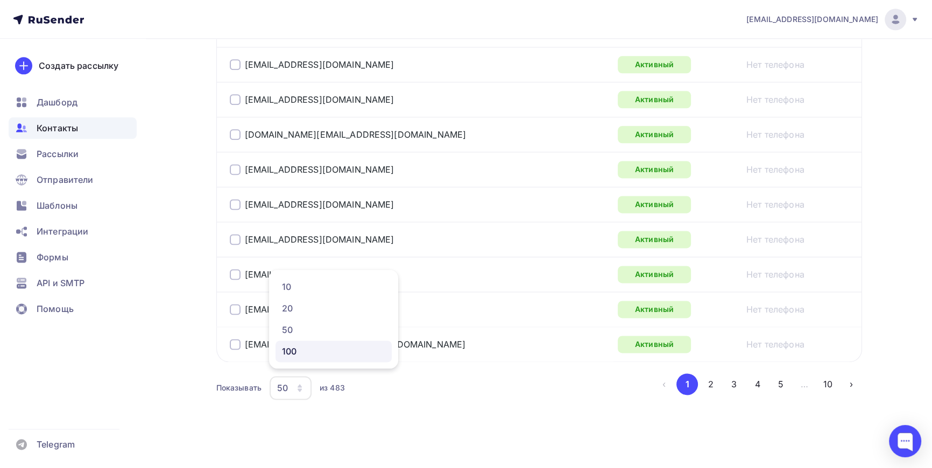
click at [287, 350] on div "100" at bounding box center [333, 351] width 103 height 13
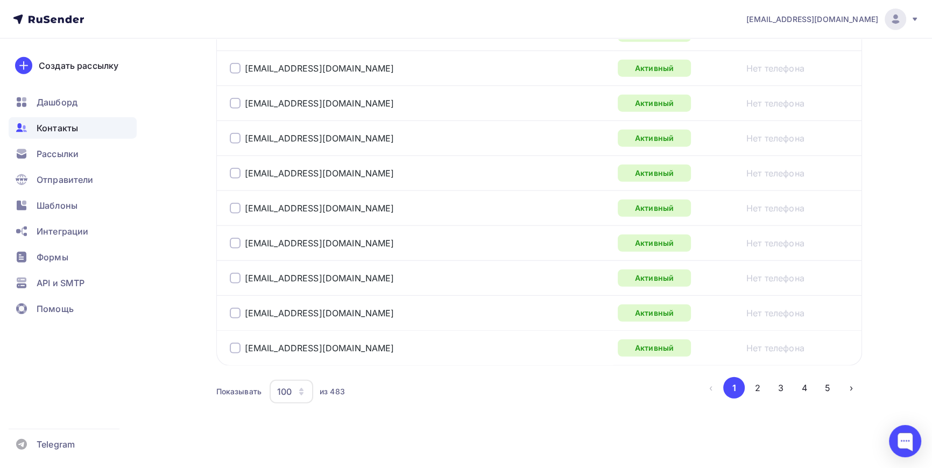
scroll to position [3514, 0]
click at [754, 378] on button "2" at bounding box center [758, 387] width 22 height 22
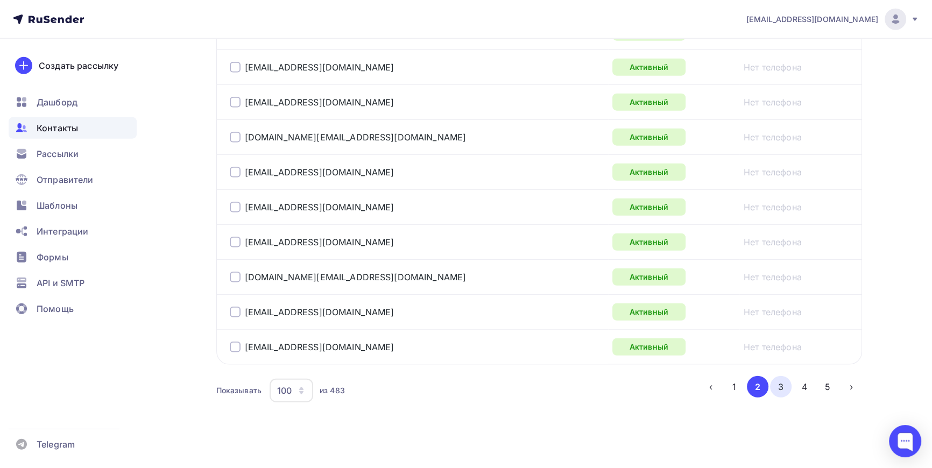
click at [783, 377] on button "3" at bounding box center [781, 387] width 22 height 22
click at [806, 385] on button "4" at bounding box center [805, 387] width 22 height 22
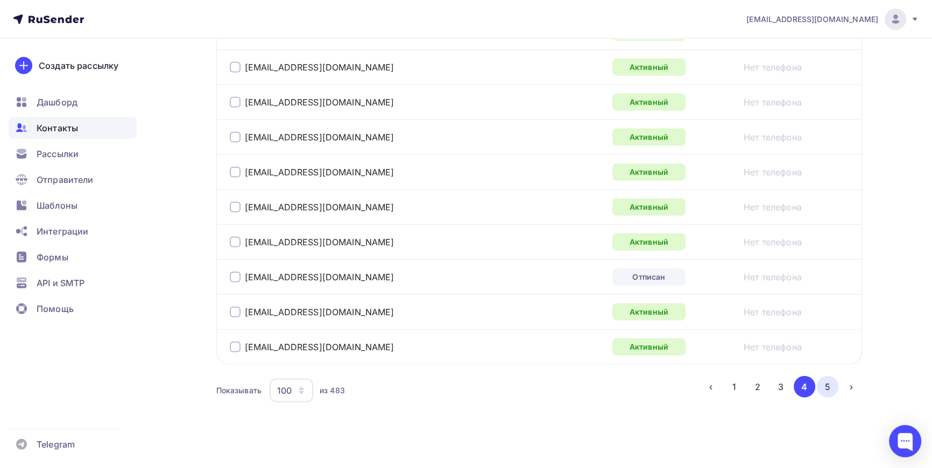
click at [832, 382] on button "5" at bounding box center [828, 387] width 22 height 22
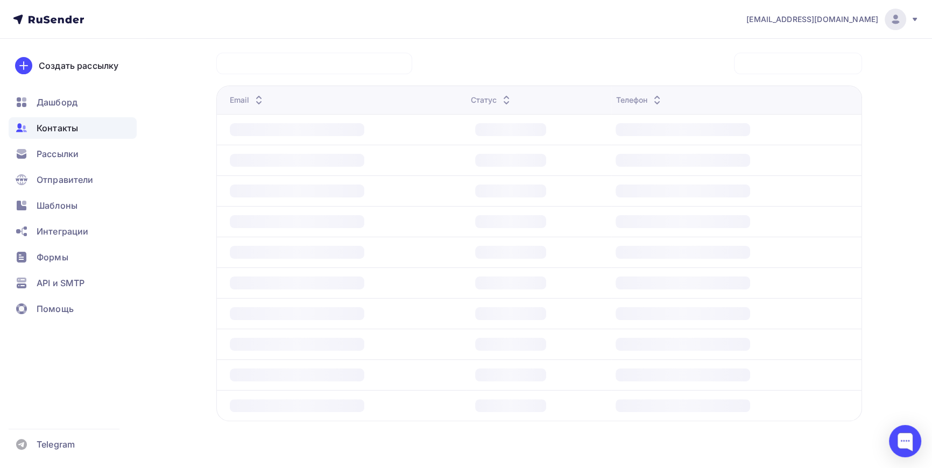
scroll to position [261, 0]
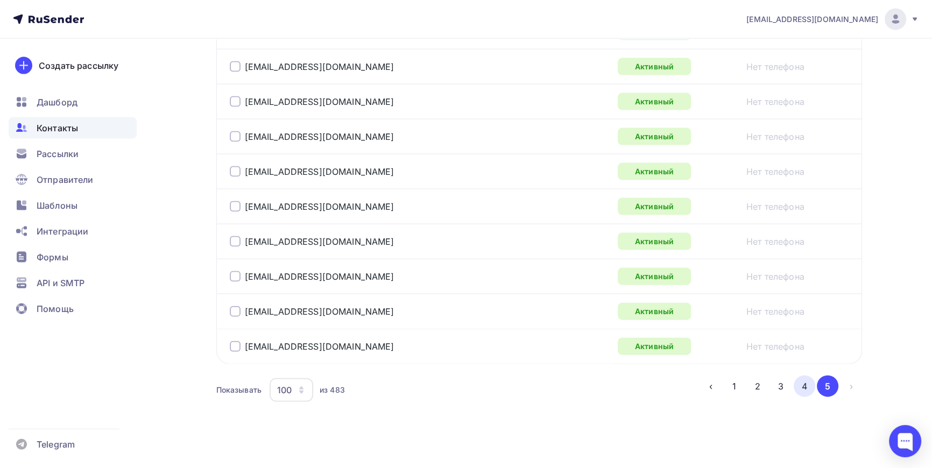
click at [803, 376] on button "4" at bounding box center [805, 387] width 22 height 22
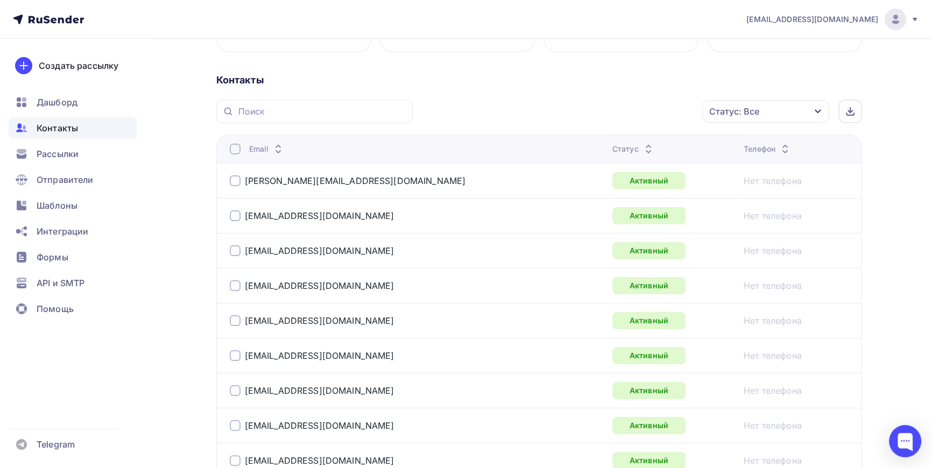
scroll to position [60, 0]
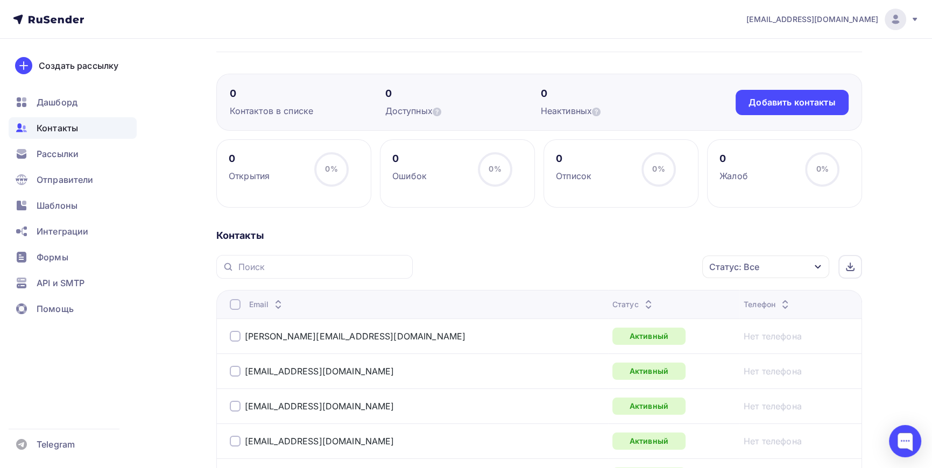
click at [822, 258] on div "Статус: Все" at bounding box center [766, 267] width 127 height 23
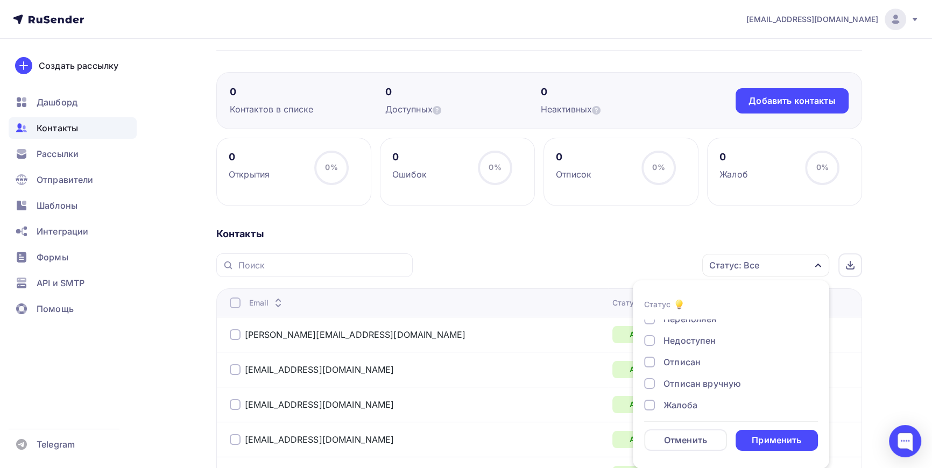
scroll to position [78, 0]
click at [652, 355] on div at bounding box center [649, 356] width 11 height 11
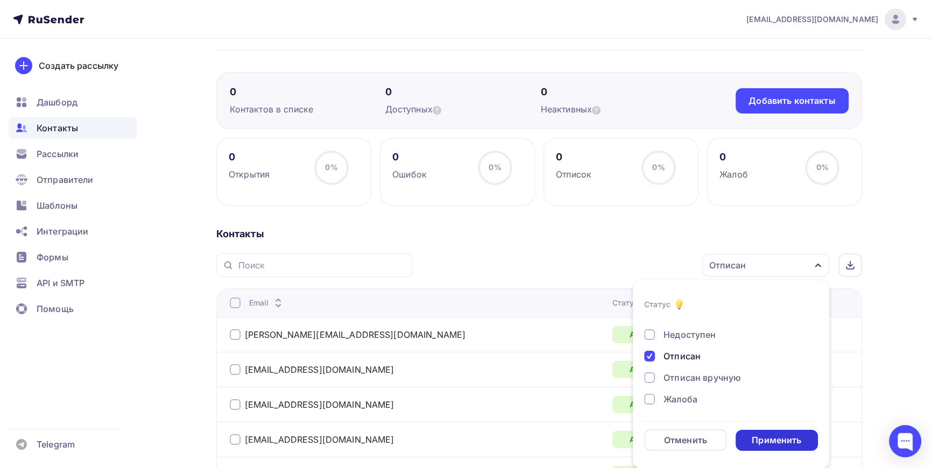
click at [783, 440] on div "Применить" at bounding box center [777, 440] width 50 height 12
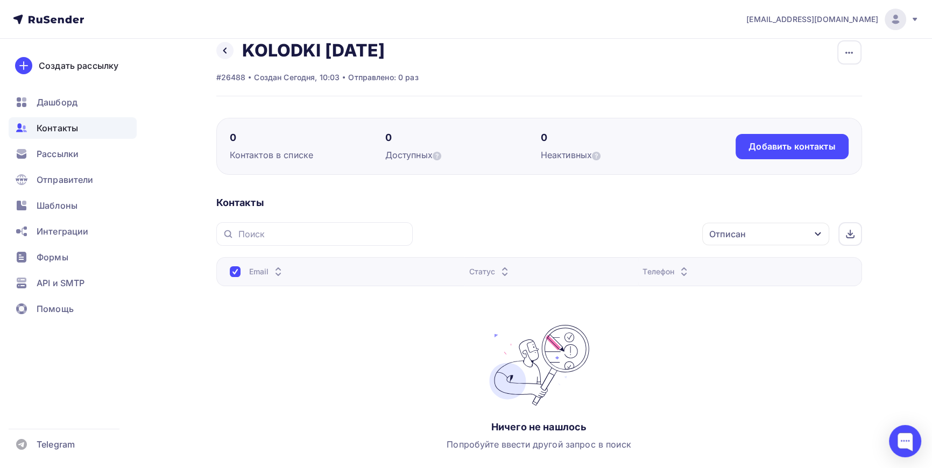
scroll to position [0, 0]
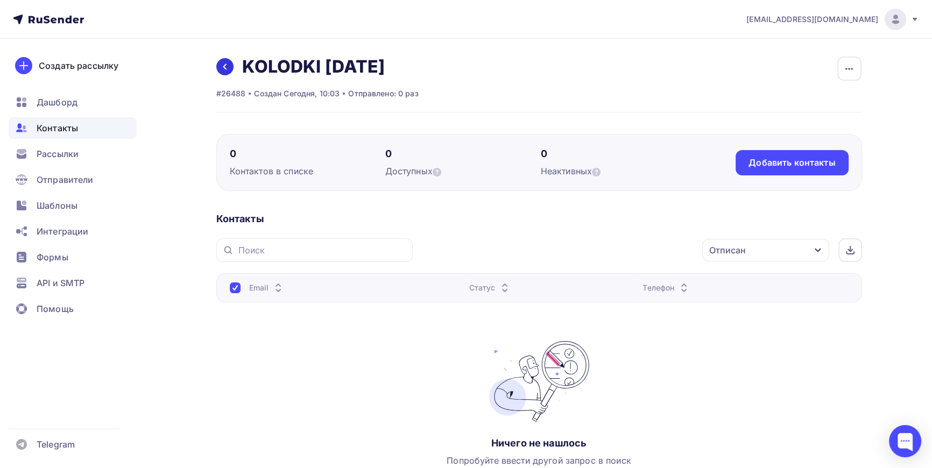
click at [223, 68] on icon at bounding box center [225, 66] width 9 height 9
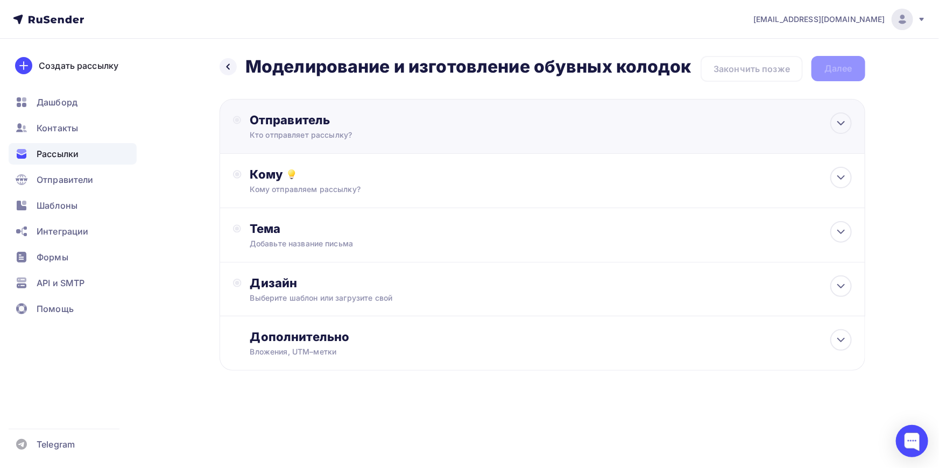
click at [310, 123] on div "Отправитель" at bounding box center [366, 120] width 233 height 15
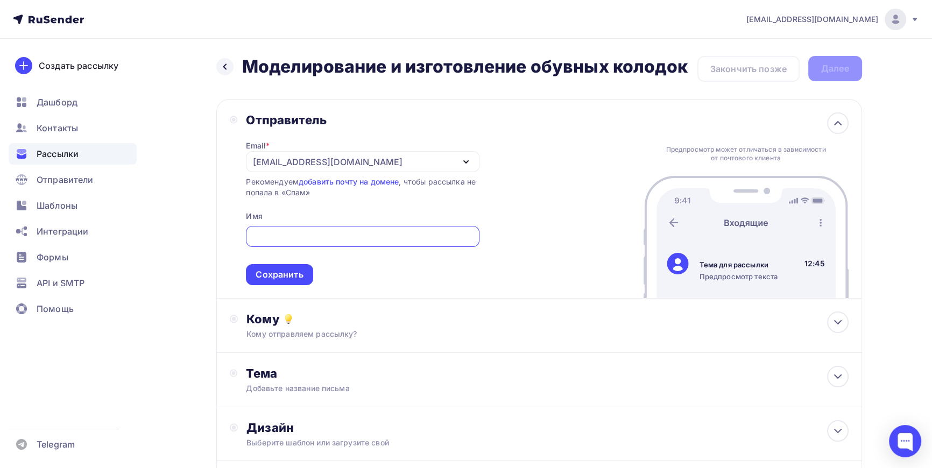
click at [395, 163] on div "[EMAIL_ADDRESS][DOMAIN_NAME]" at bounding box center [362, 161] width 233 height 21
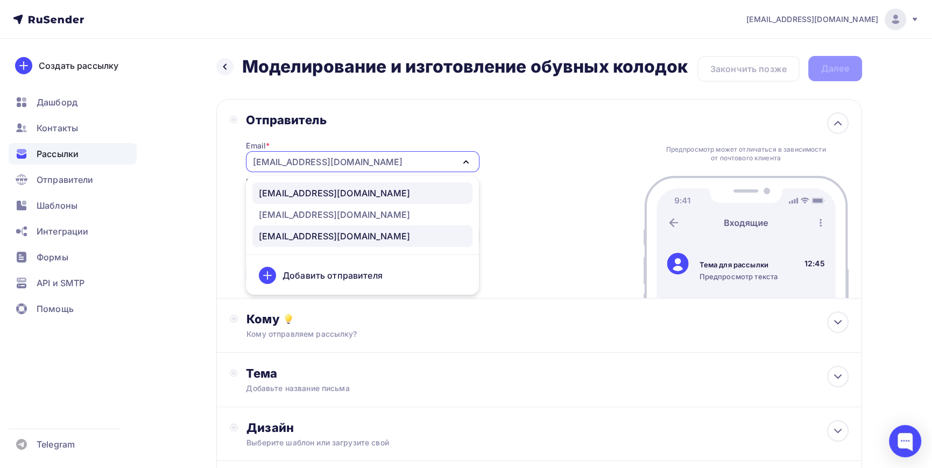
click at [318, 192] on div "[EMAIL_ADDRESS][DOMAIN_NAME]" at bounding box center [334, 193] width 151 height 13
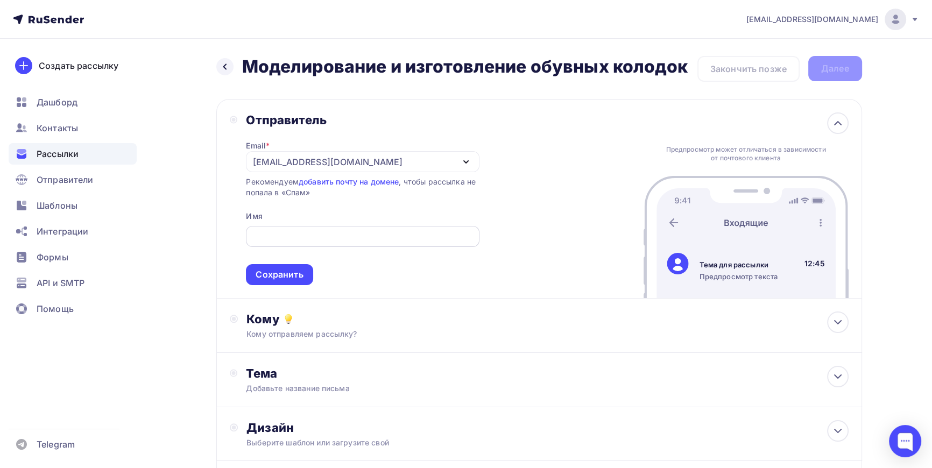
click at [302, 240] on input "text" at bounding box center [363, 236] width 221 height 13
click at [258, 236] on input "HILIAF SHOES" at bounding box center [363, 236] width 221 height 13
type input "HOLIAF SHOES"
click at [293, 271] on div "Сохранить" at bounding box center [279, 275] width 47 height 12
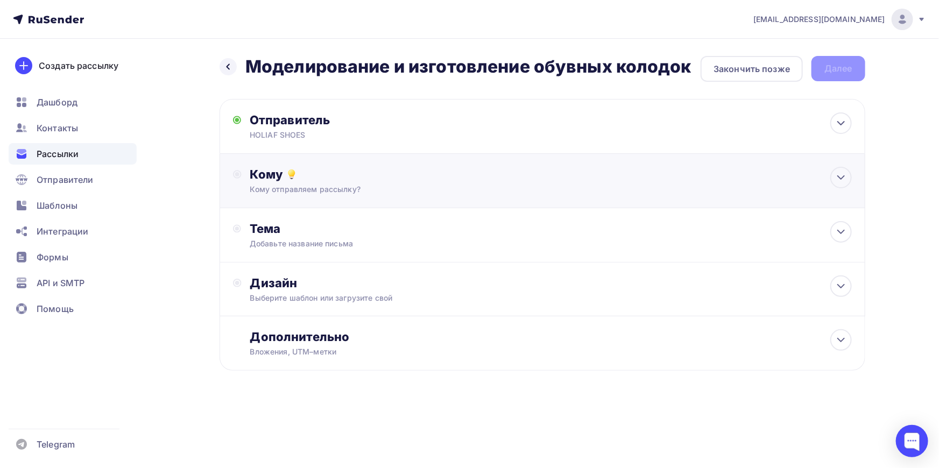
click at [283, 181] on div "Кому" at bounding box center [551, 174] width 602 height 15
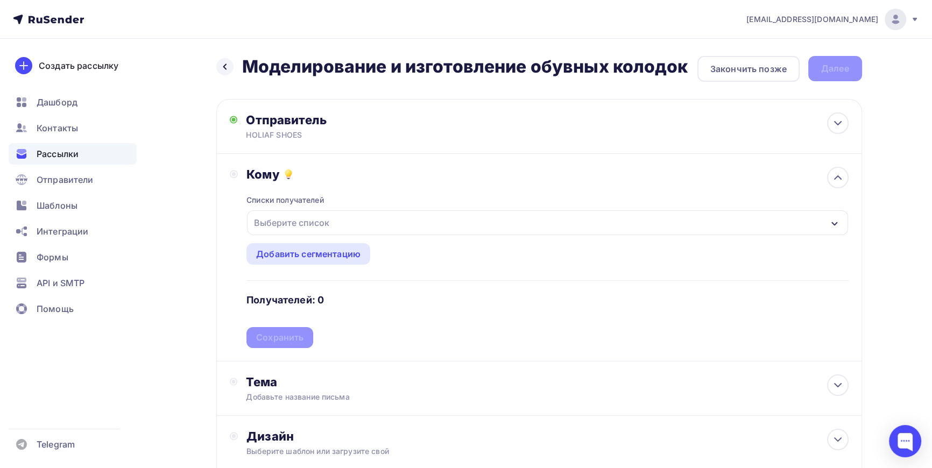
click at [307, 220] on div "Выберите список" at bounding box center [292, 222] width 84 height 19
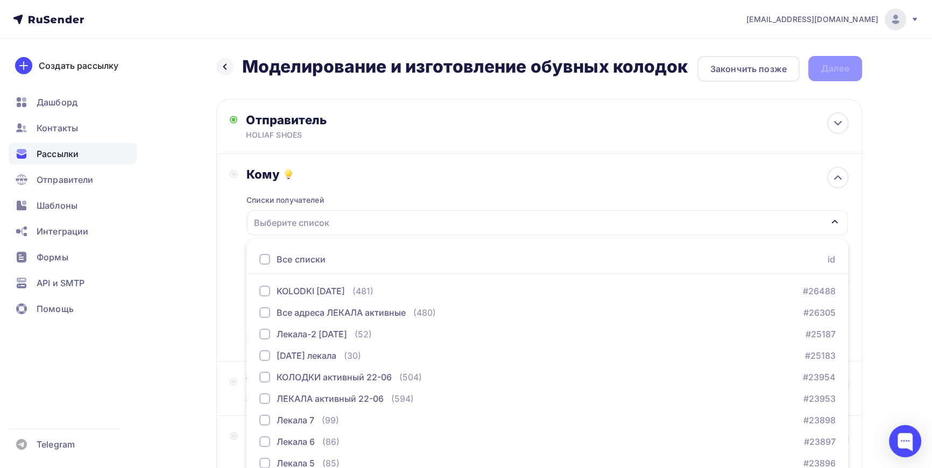
scroll to position [48, 0]
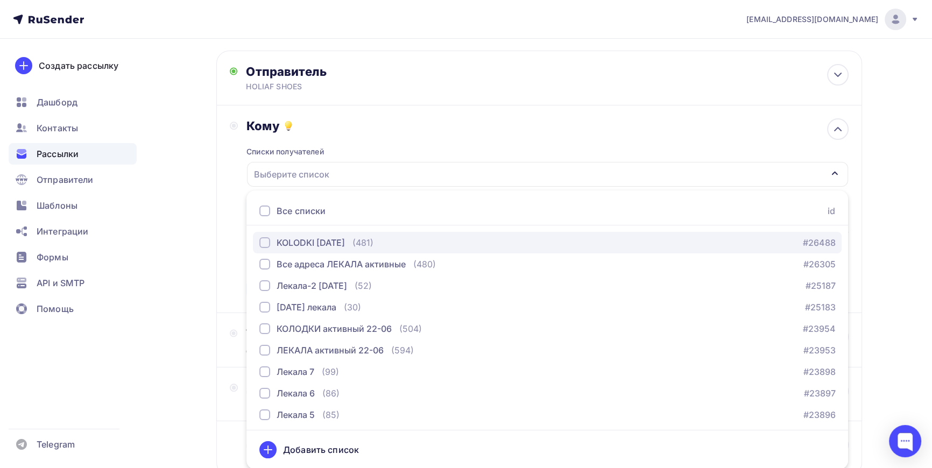
click at [266, 242] on div "button" at bounding box center [264, 242] width 11 height 11
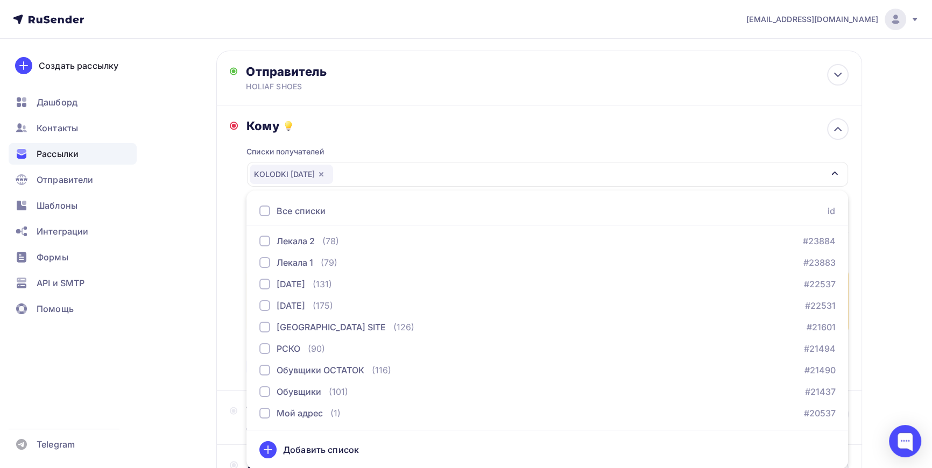
scroll to position [244, 0]
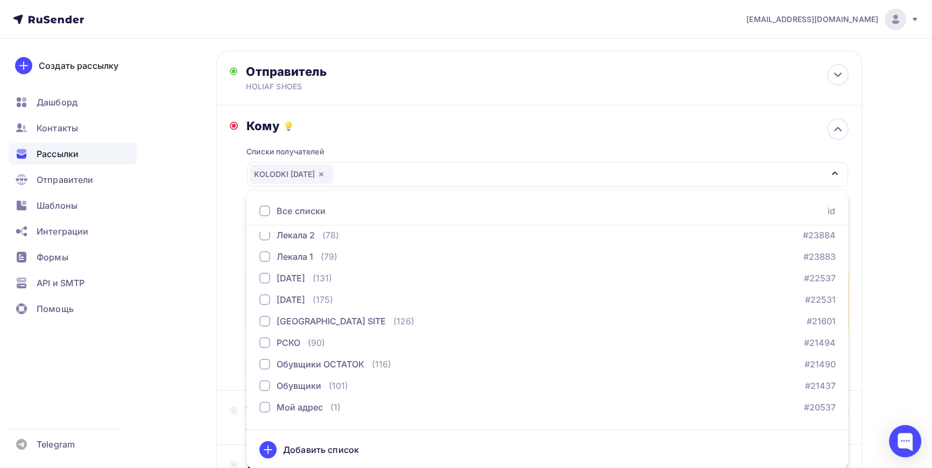
click at [265, 450] on icon at bounding box center [268, 450] width 13 height 13
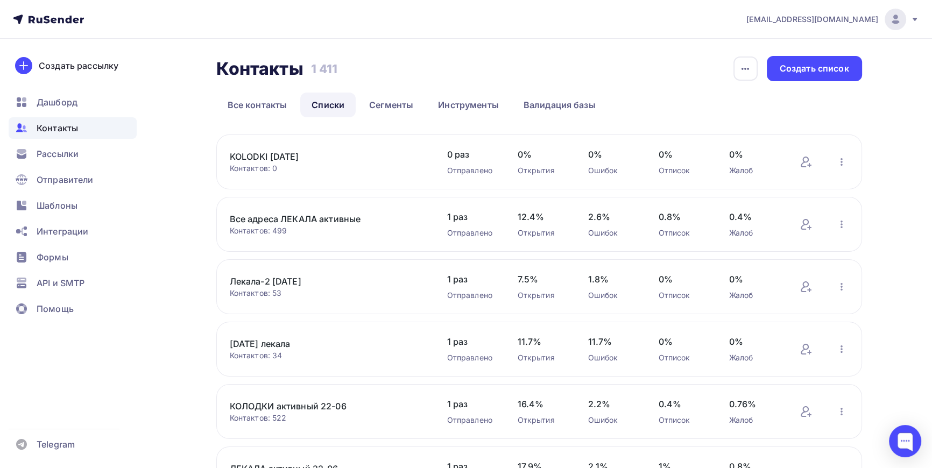
click at [253, 151] on link "KOLODKI [DATE]" at bounding box center [321, 156] width 183 height 13
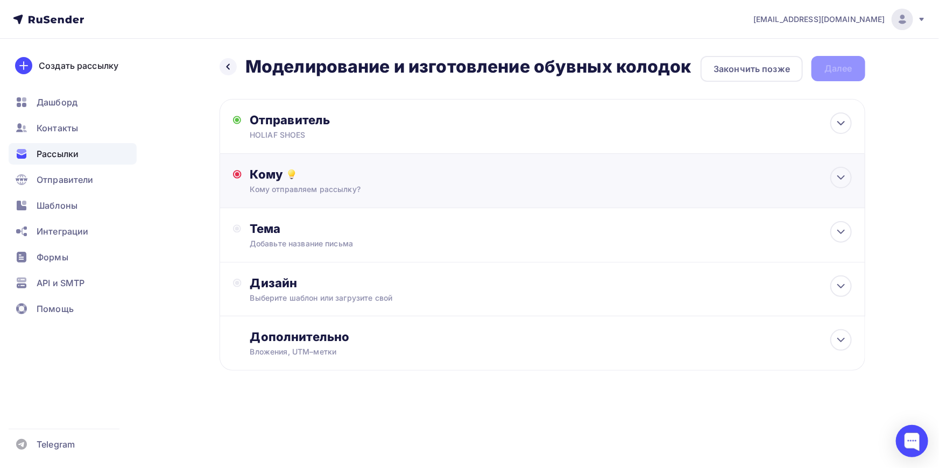
click at [314, 188] on div "Кому отправляем рассылку?" at bounding box center [521, 189] width 542 height 11
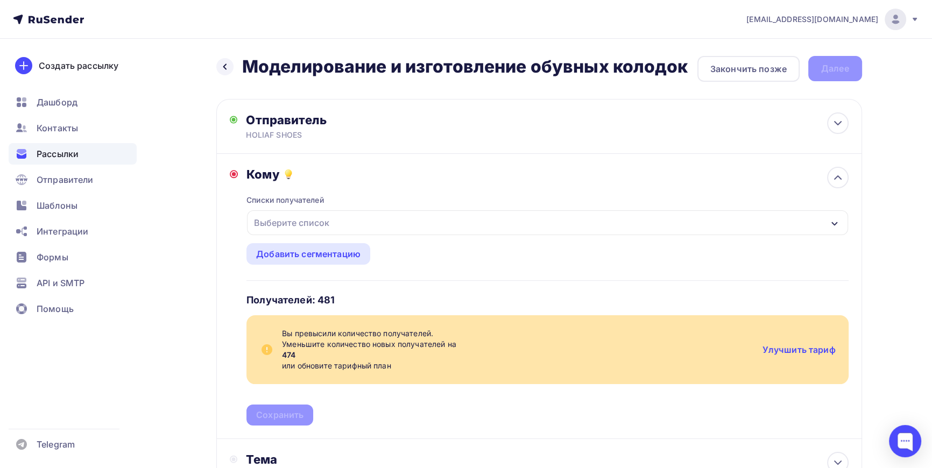
click at [371, 226] on div "Выберите список" at bounding box center [547, 223] width 601 height 25
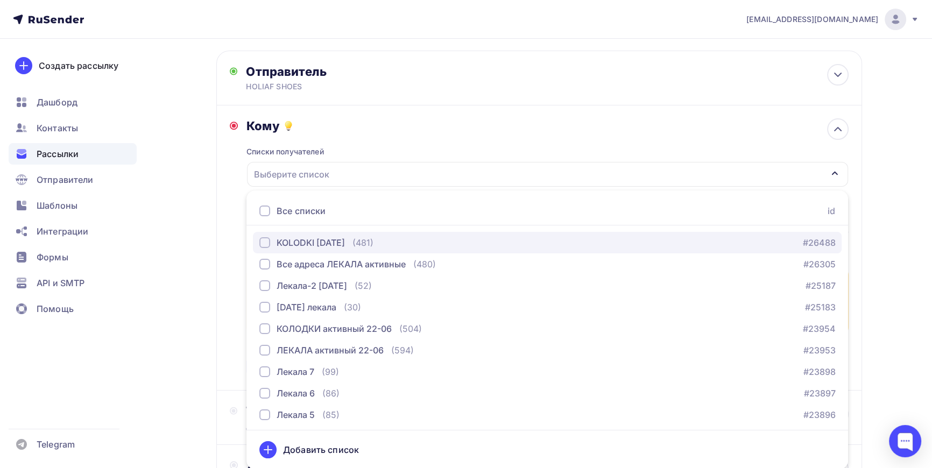
click at [266, 246] on div "button" at bounding box center [264, 242] width 11 height 11
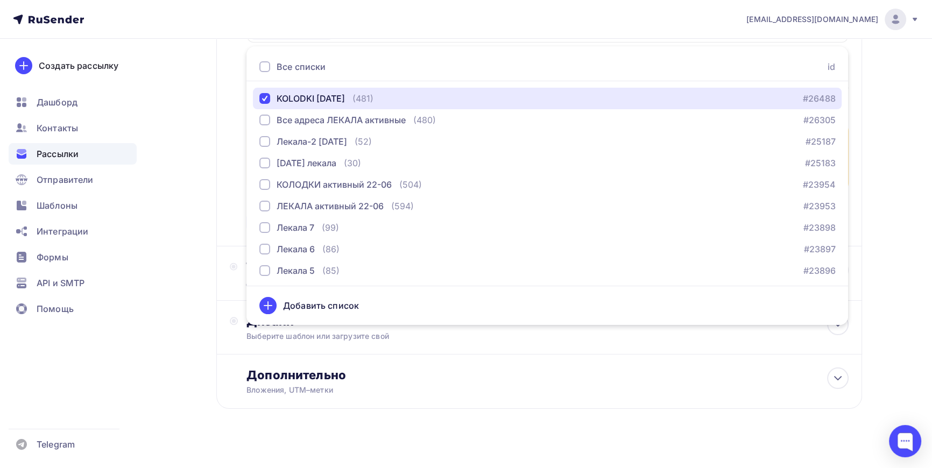
scroll to position [202, 0]
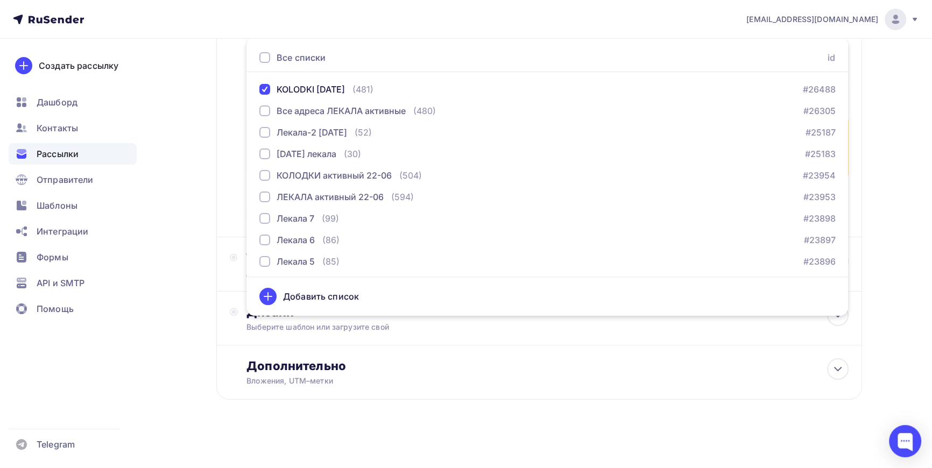
click at [294, 294] on div "Добавить список" at bounding box center [321, 296] width 76 height 13
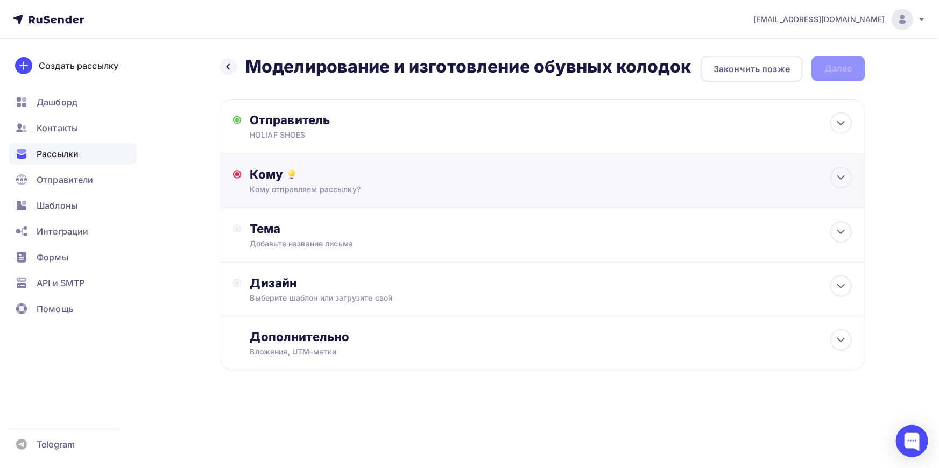
click at [328, 186] on div "Кому отправляем рассылку?" at bounding box center [521, 189] width 542 height 11
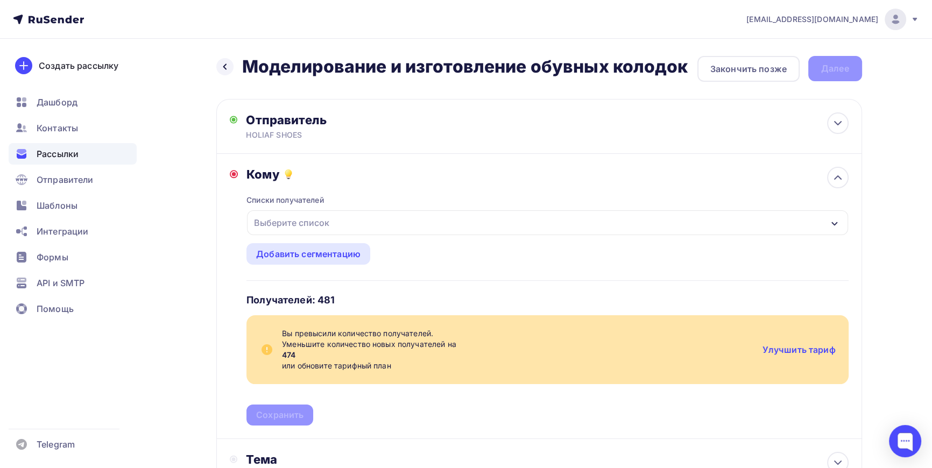
click at [344, 221] on div "Выберите список" at bounding box center [547, 223] width 601 height 25
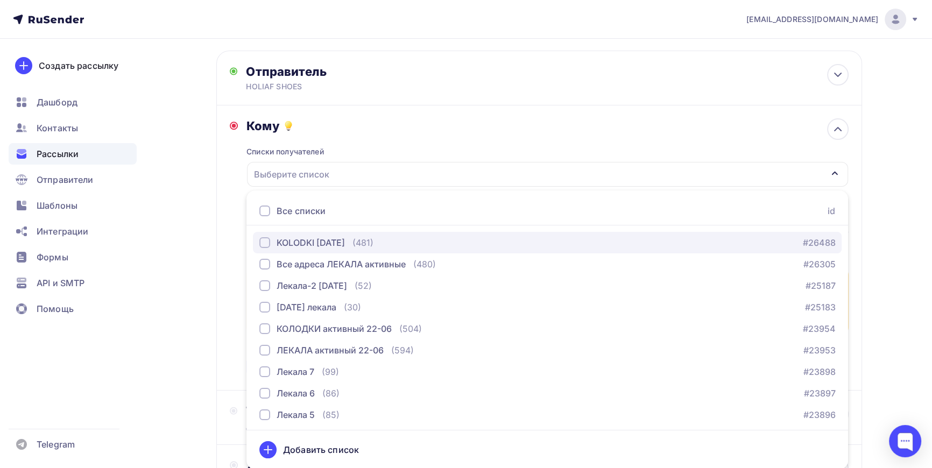
click at [263, 241] on div "button" at bounding box center [264, 242] width 11 height 11
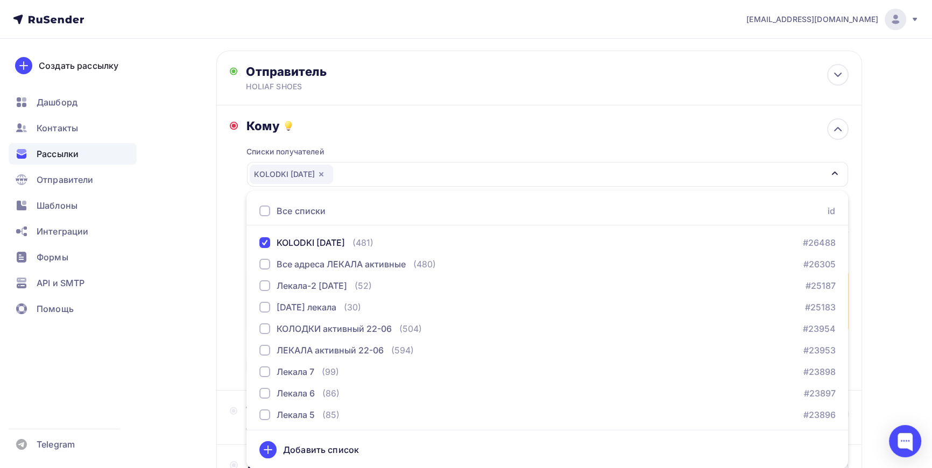
click at [188, 159] on div "Назад Моделирование и изготовление обувных колодок Моделирование и изготовление…" at bounding box center [466, 306] width 882 height 633
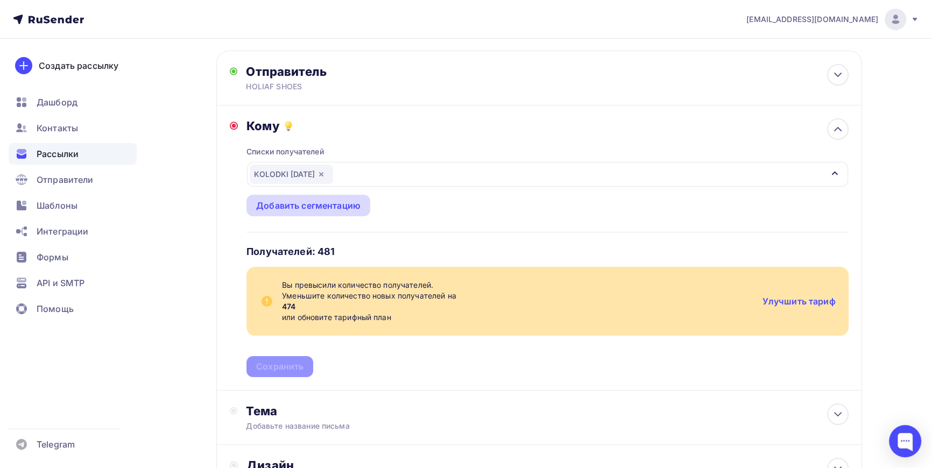
click at [314, 207] on div "Добавить сегментацию" at bounding box center [308, 205] width 104 height 13
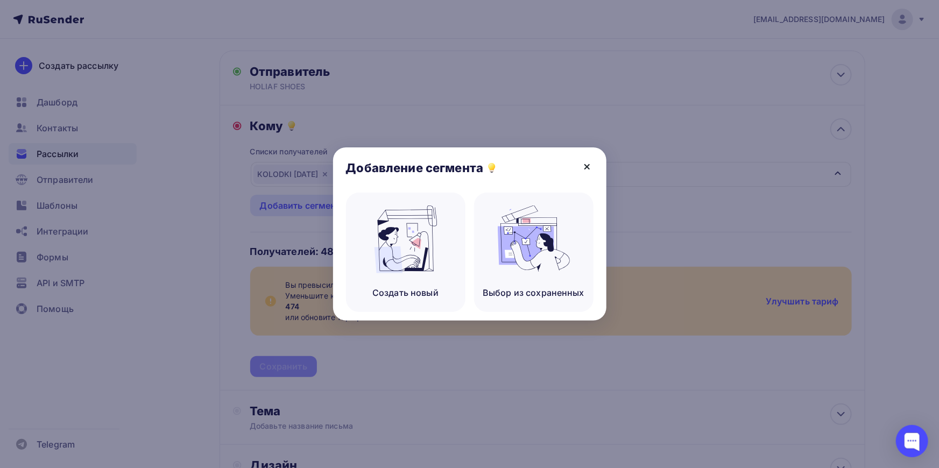
click at [592, 166] on icon at bounding box center [587, 166] width 13 height 13
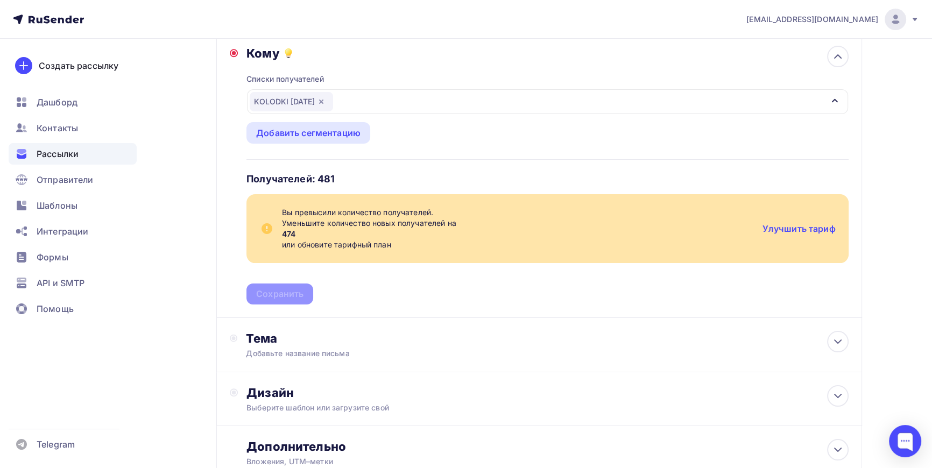
scroll to position [97, 0]
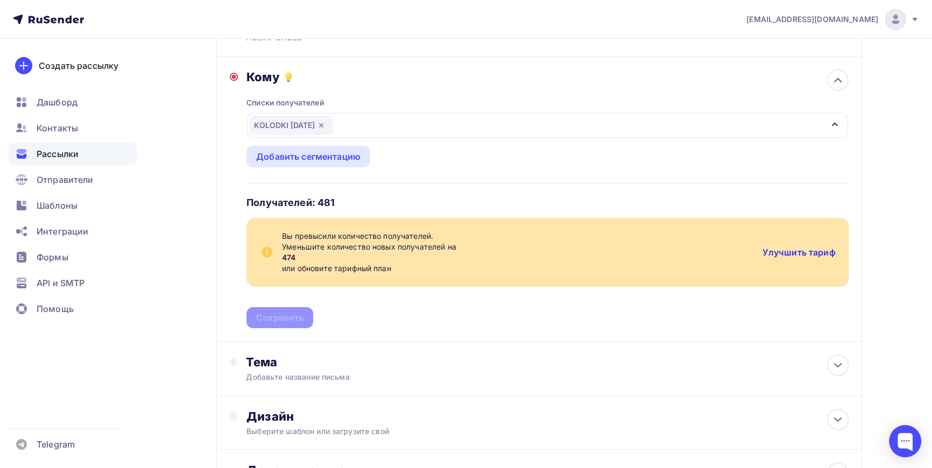
click at [803, 250] on link "Улучшить тариф" at bounding box center [799, 252] width 73 height 11
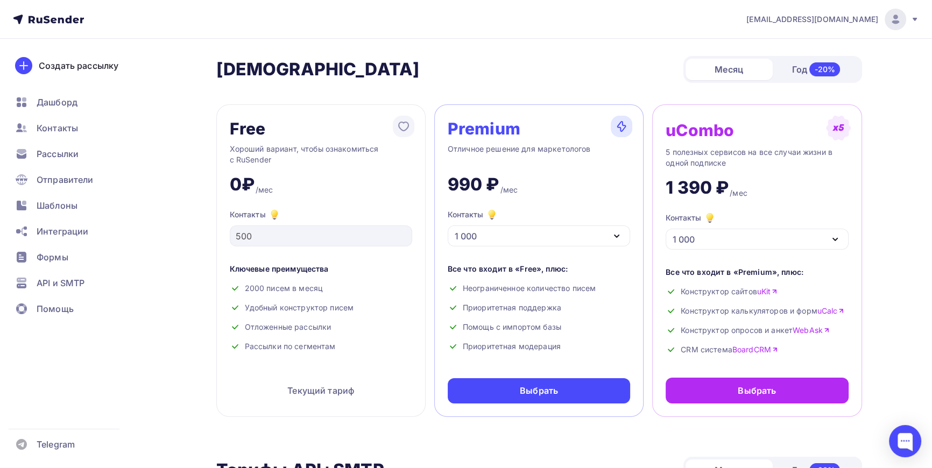
click at [513, 231] on div "1 000" at bounding box center [539, 236] width 183 height 21
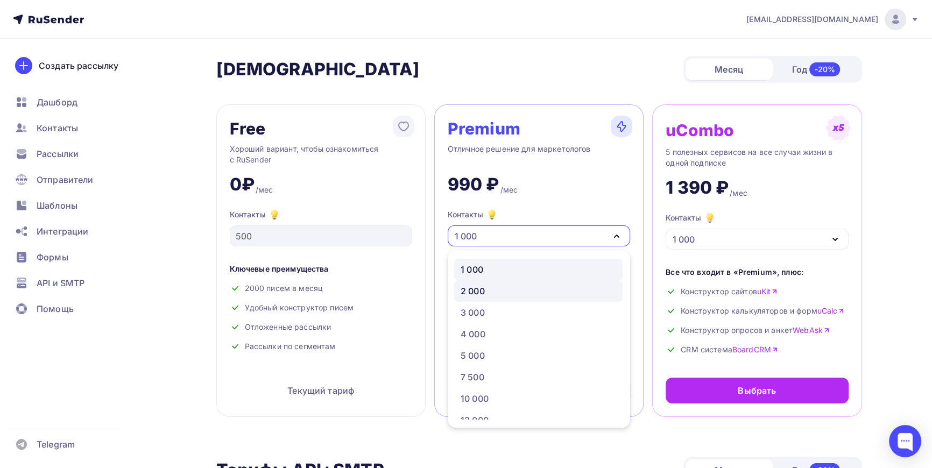
click at [479, 289] on div "2 000" at bounding box center [473, 291] width 24 height 13
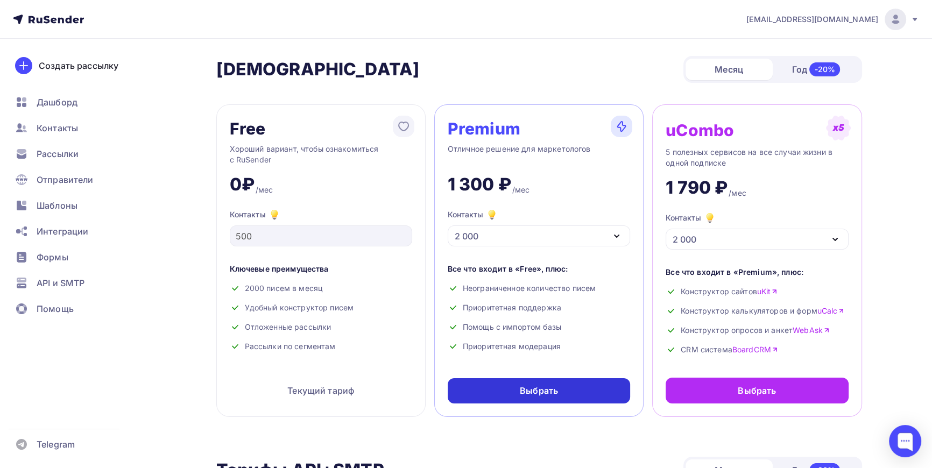
click at [545, 387] on div "Выбрать" at bounding box center [539, 391] width 38 height 12
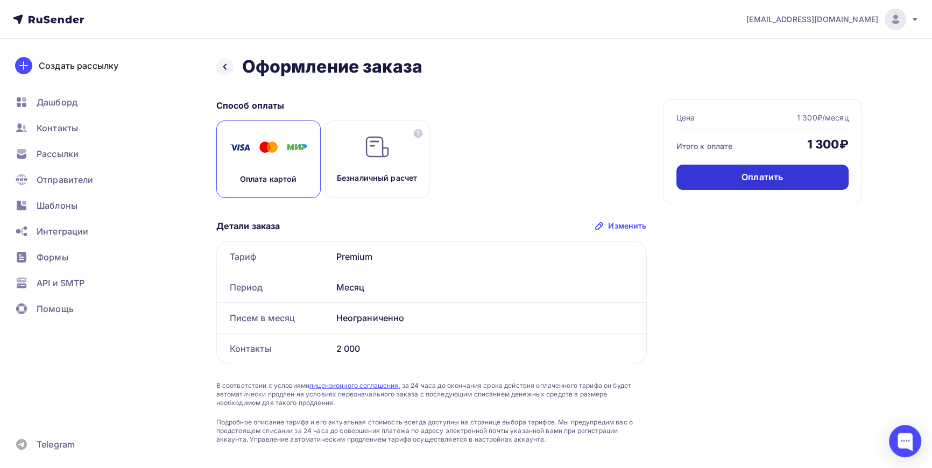
click at [758, 179] on div "Оплатить" at bounding box center [762, 177] width 41 height 12
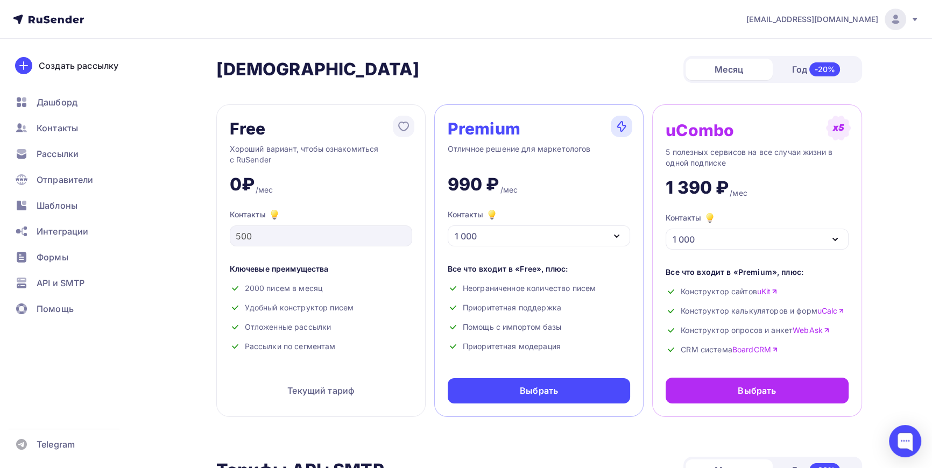
click at [534, 237] on div "1 000" at bounding box center [539, 236] width 183 height 21
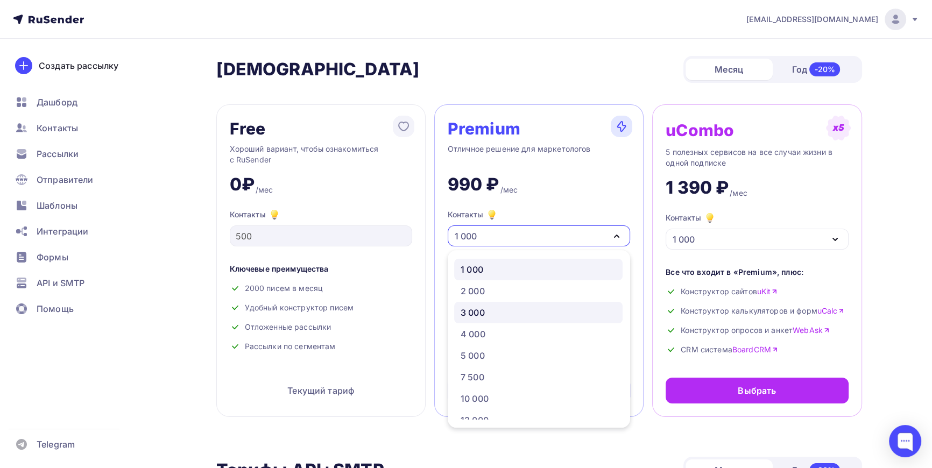
click at [479, 311] on div "3 000" at bounding box center [473, 312] width 24 height 13
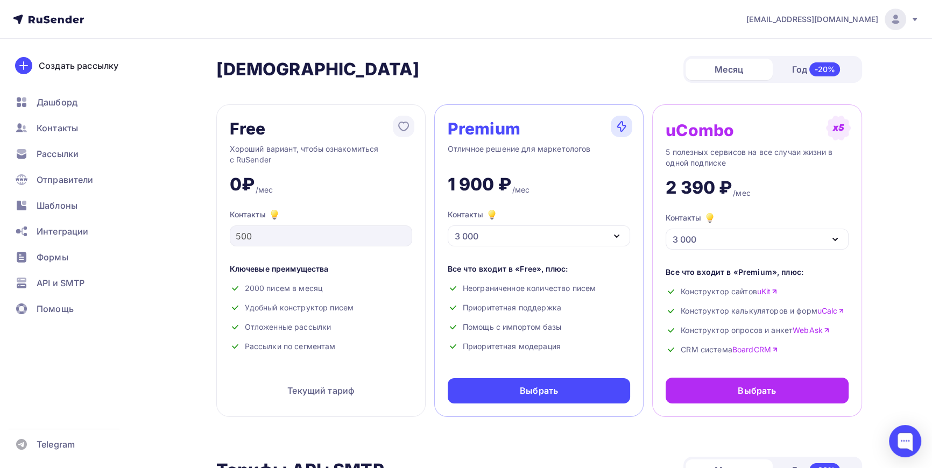
click at [501, 236] on div "3 000" at bounding box center [539, 236] width 183 height 21
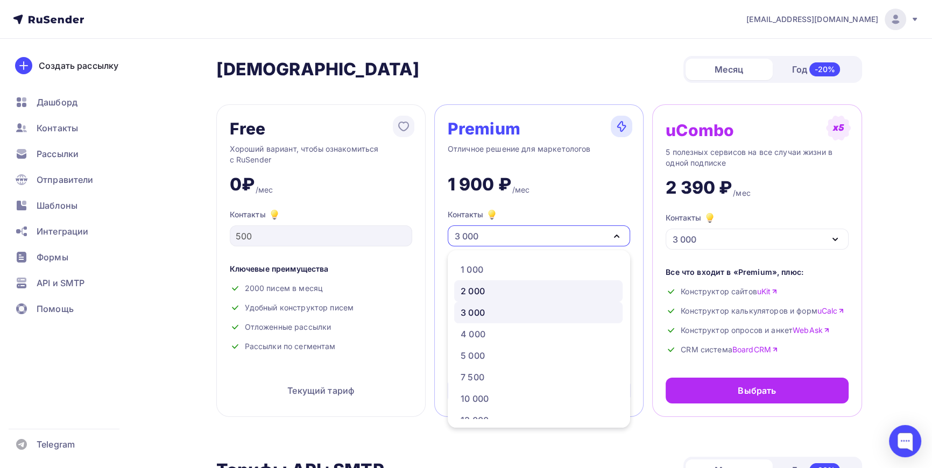
click at [479, 295] on div "2 000" at bounding box center [473, 291] width 24 height 13
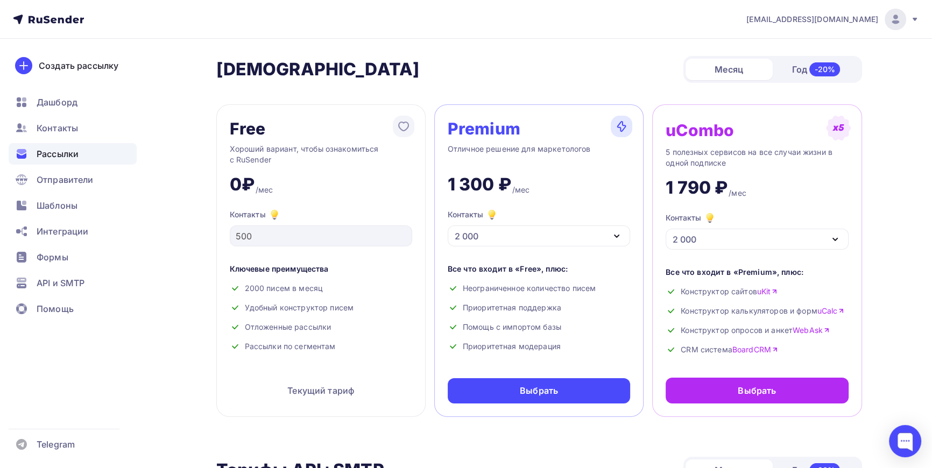
click at [69, 152] on span "Рассылки" at bounding box center [58, 154] width 42 height 13
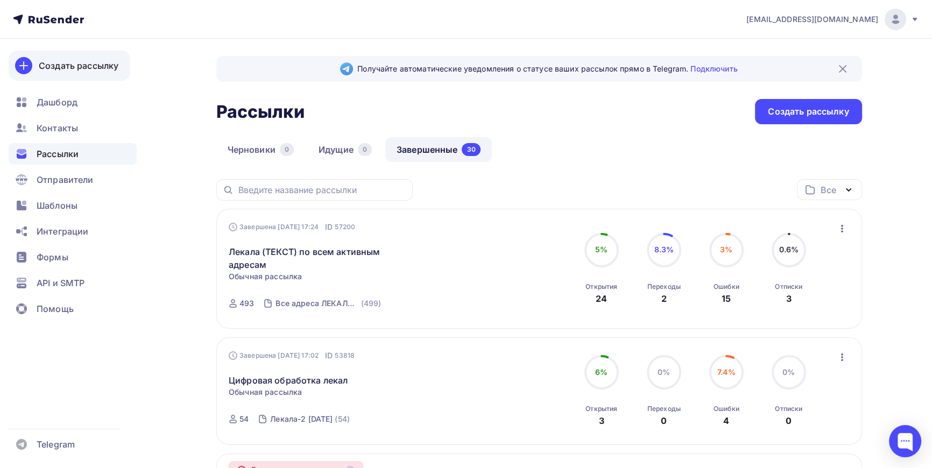
click at [75, 68] on div "Создать рассылку" at bounding box center [79, 65] width 80 height 13
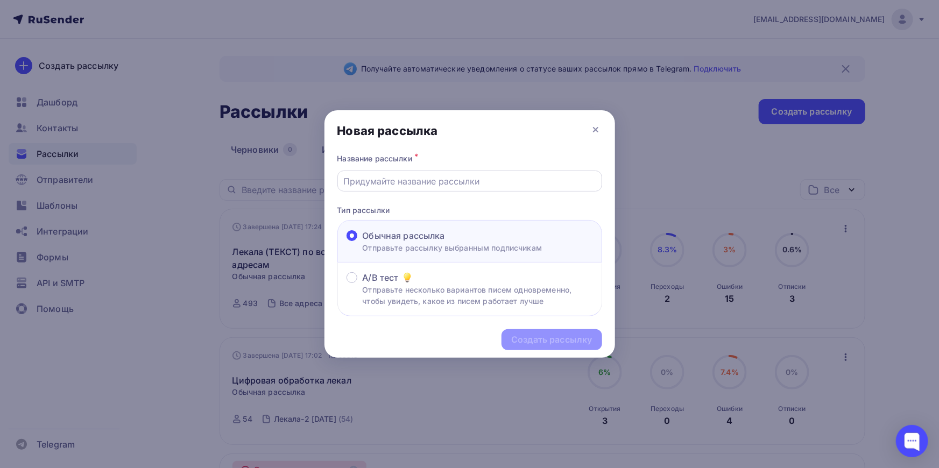
click at [409, 187] on input "text" at bounding box center [469, 181] width 253 height 13
click at [411, 185] on input "text" at bounding box center [469, 181] width 253 height 13
type input "B"
type input "V"
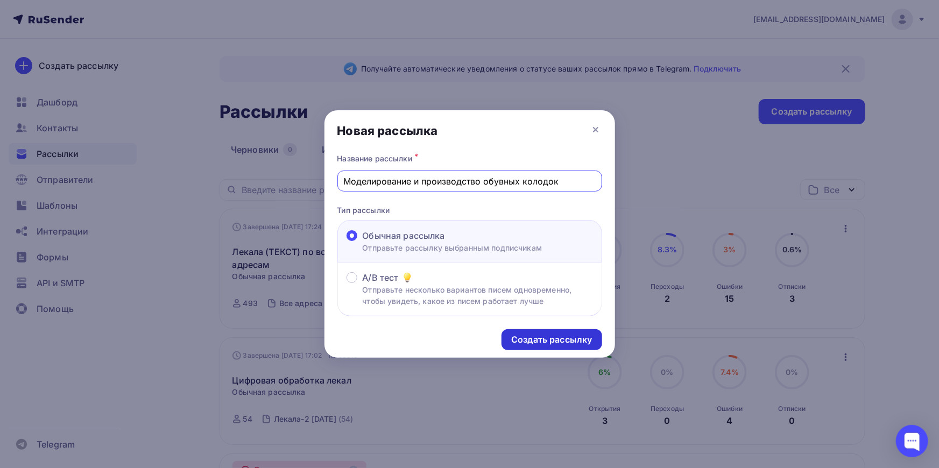
type input "Моделирование и производство обувных колодок"
click at [540, 342] on div "Создать рассылку" at bounding box center [551, 340] width 81 height 12
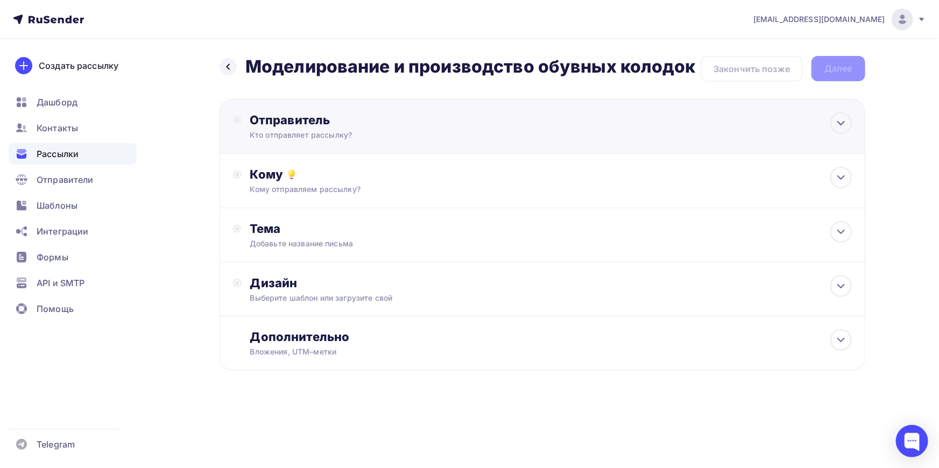
click at [326, 127] on div "Отправитель" at bounding box center [366, 120] width 233 height 15
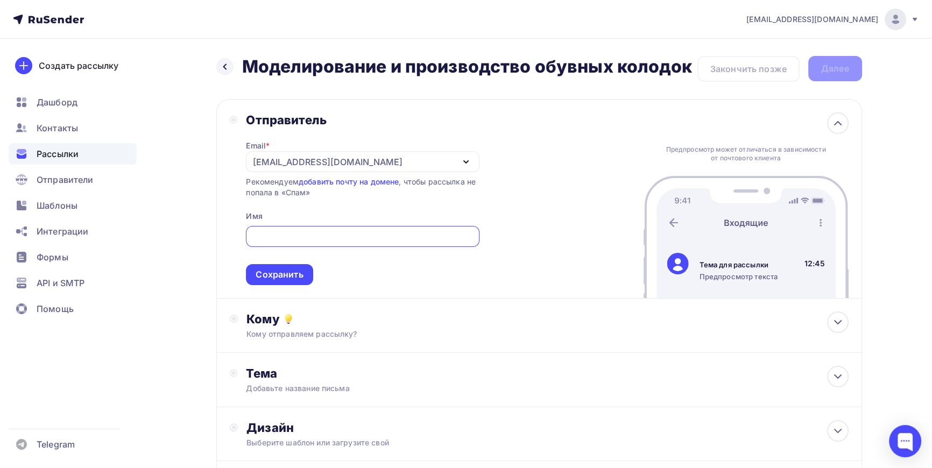
click at [385, 164] on div "[EMAIL_ADDRESS][DOMAIN_NAME]" at bounding box center [362, 161] width 233 height 21
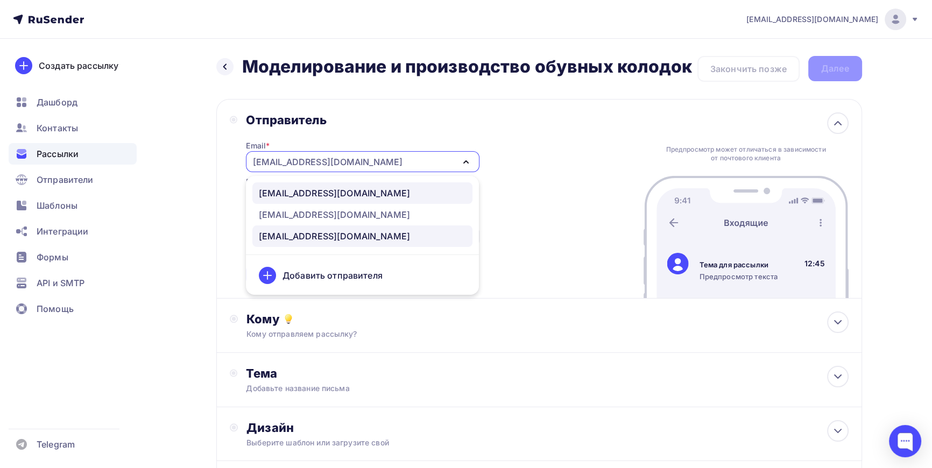
click at [321, 191] on div "[EMAIL_ADDRESS][DOMAIN_NAME]" at bounding box center [334, 193] width 151 height 13
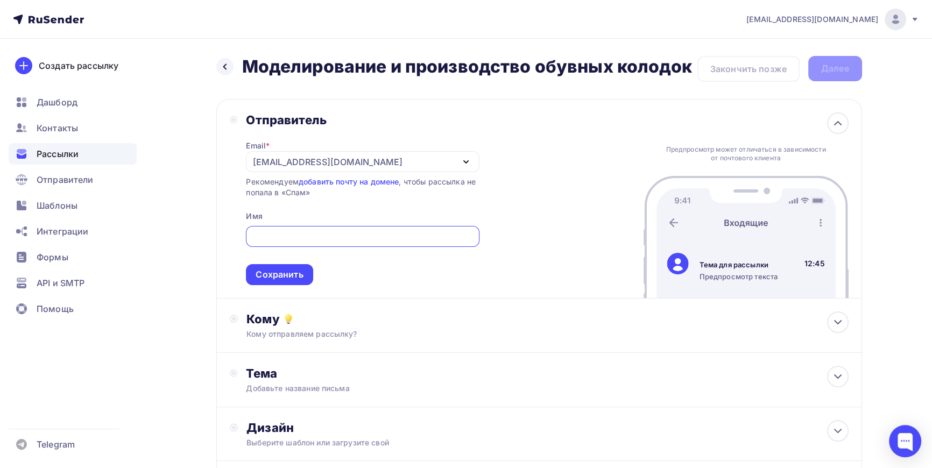
click at [306, 236] on input "text" at bounding box center [363, 236] width 221 height 13
type input "HOLIAF SHOES"
click at [280, 271] on div "Сохранить" at bounding box center [279, 275] width 47 height 12
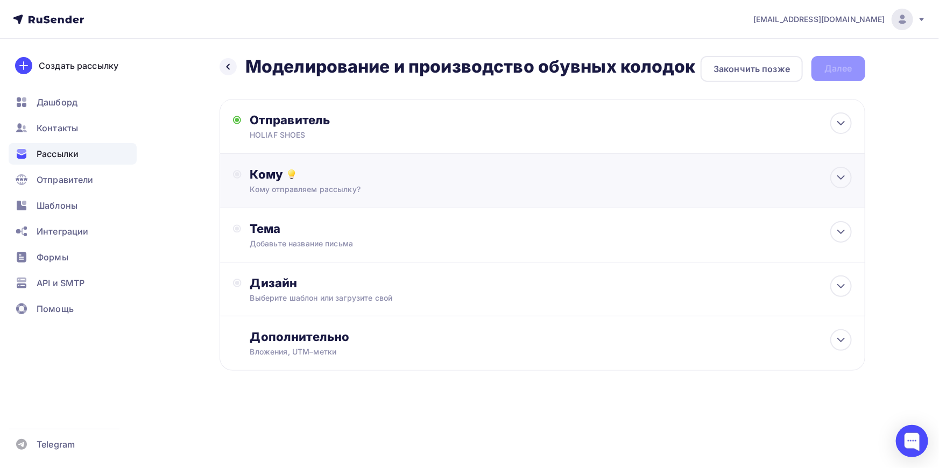
click at [299, 184] on div "Кому отправляем рассылку?" at bounding box center [521, 189] width 542 height 11
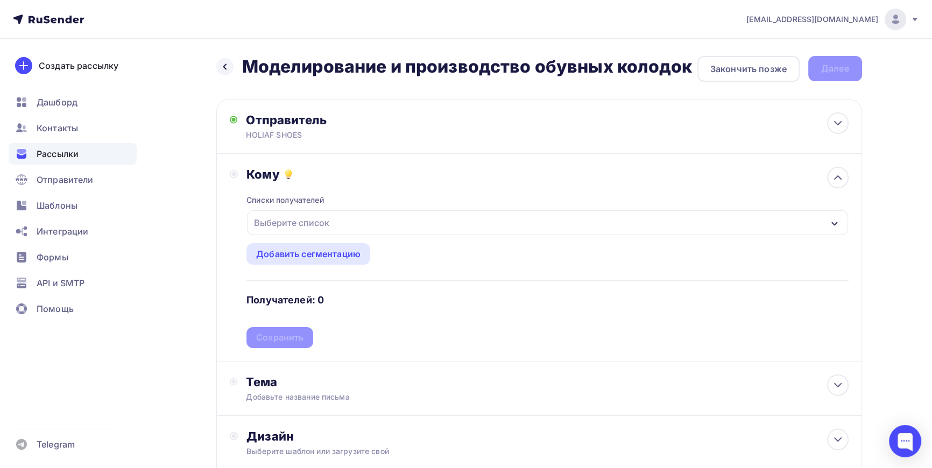
click at [315, 227] on div "Выберите список" at bounding box center [292, 222] width 84 height 19
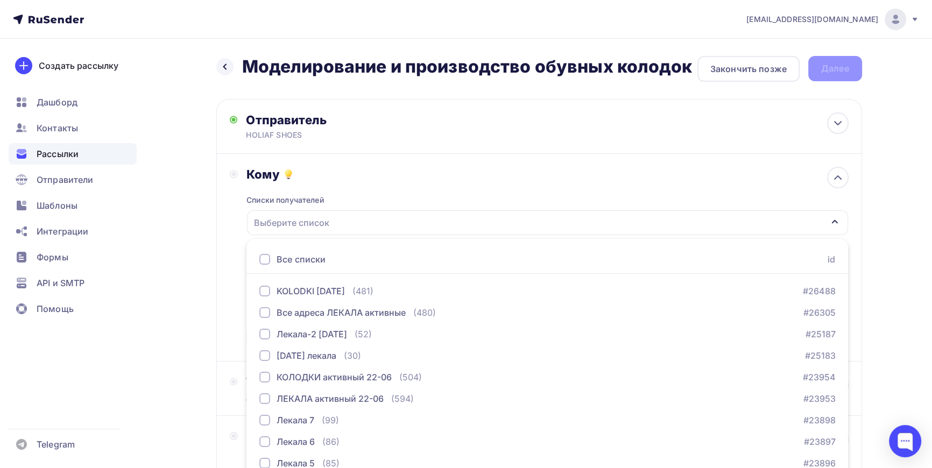
scroll to position [48, 0]
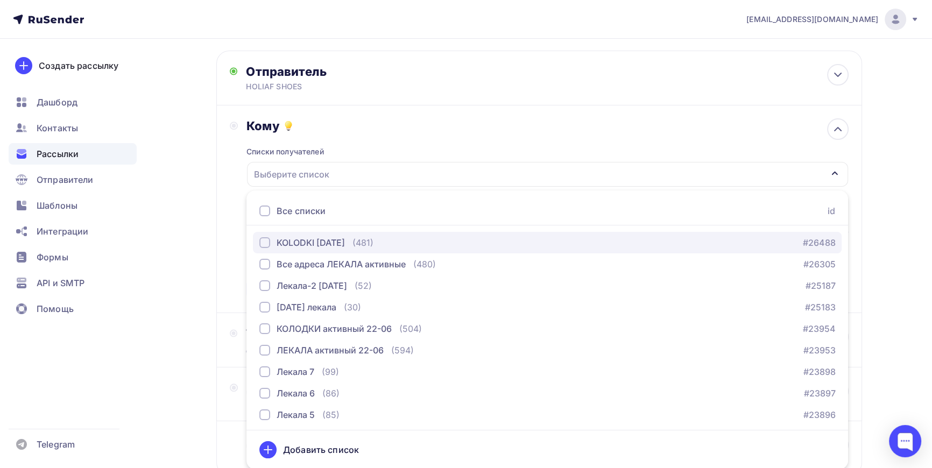
click at [264, 240] on div "button" at bounding box center [264, 242] width 11 height 11
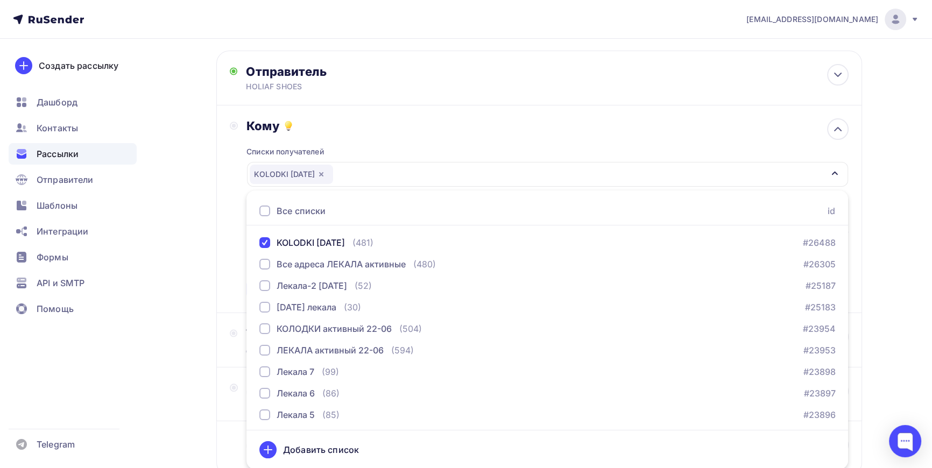
click at [873, 176] on div "Назад Моделирование и производство обувных колодок Моделирование и производство…" at bounding box center [466, 267] width 882 height 555
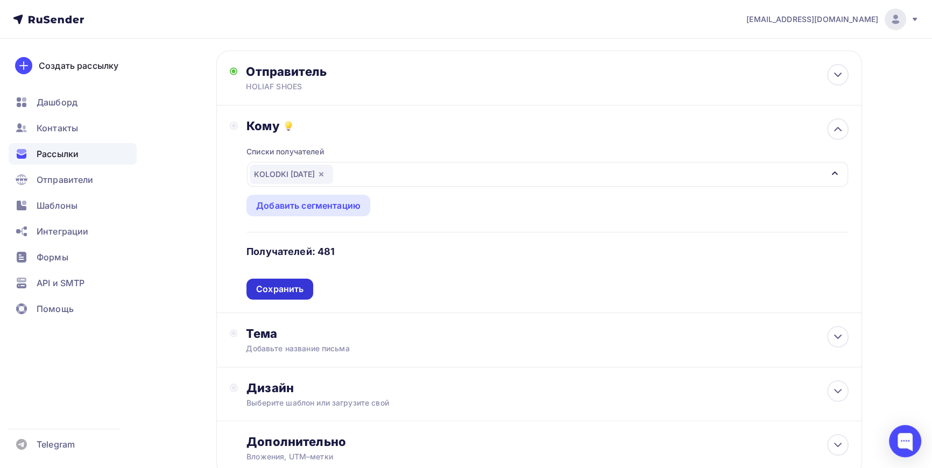
click at [284, 286] on div "Сохранить" at bounding box center [279, 289] width 47 height 12
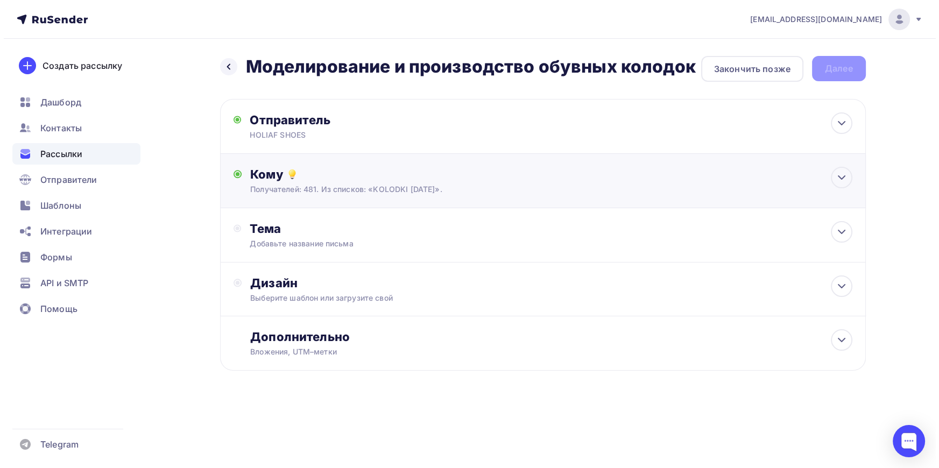
scroll to position [0, 0]
click at [271, 239] on div "Добавьте название письма" at bounding box center [346, 244] width 192 height 11
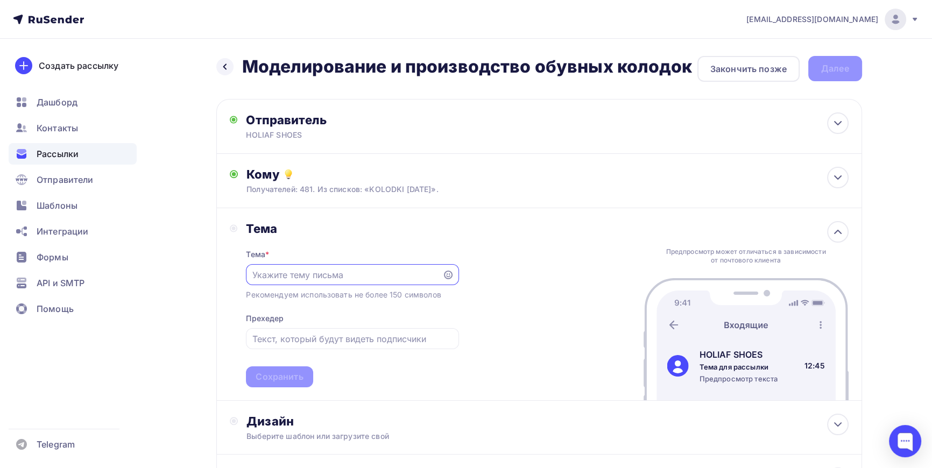
click at [307, 274] on input "text" at bounding box center [345, 275] width 184 height 13
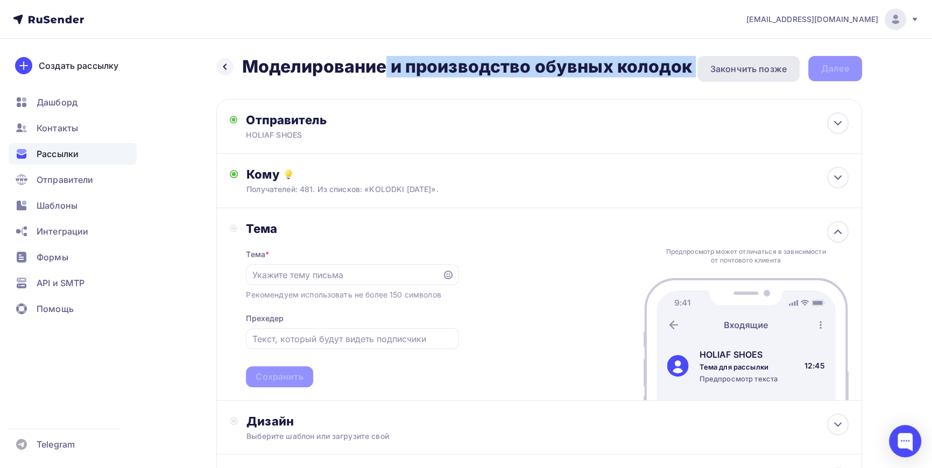
drag, startPoint x: 250, startPoint y: 67, endPoint x: 698, endPoint y: 65, distance: 448.5
click at [698, 65] on div "Назад Моделирование и производство обувных колодок Моделирование и производство…" at bounding box center [539, 69] width 646 height 26
copy div "Моделирование и производство обувных колодок Моделирование и производство обувн…"
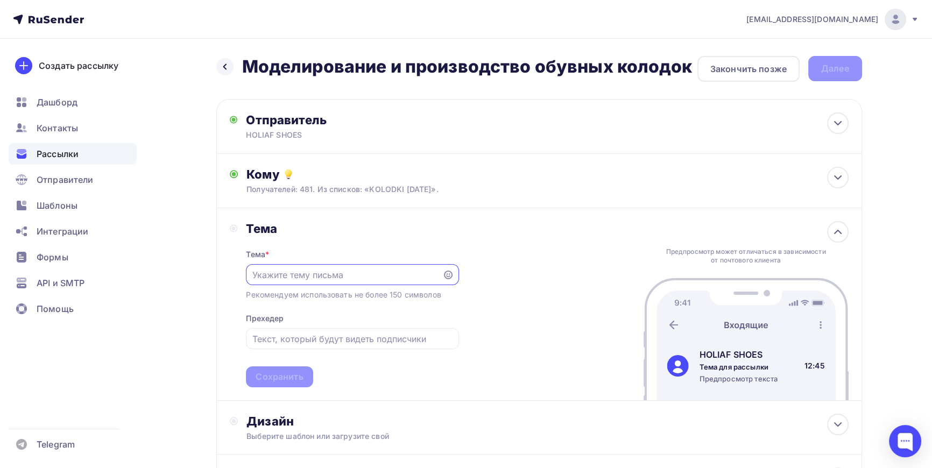
paste input "Моделирование и производство обувных колодок"
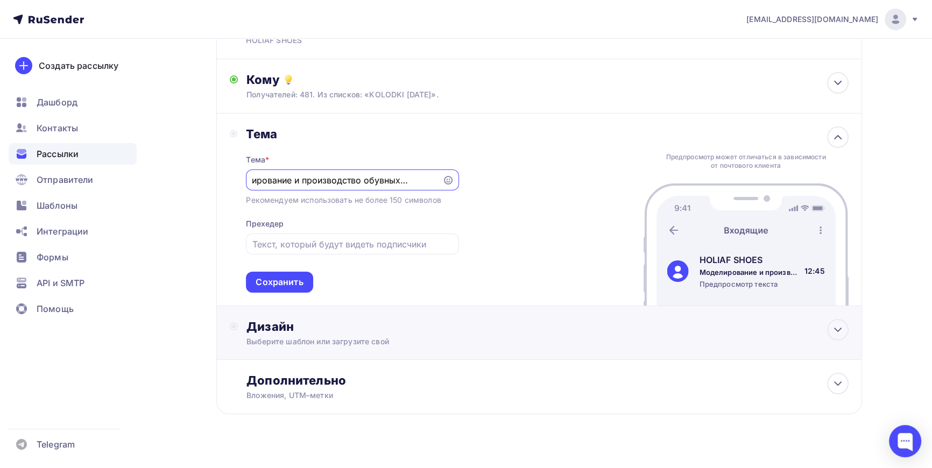
scroll to position [97, 0]
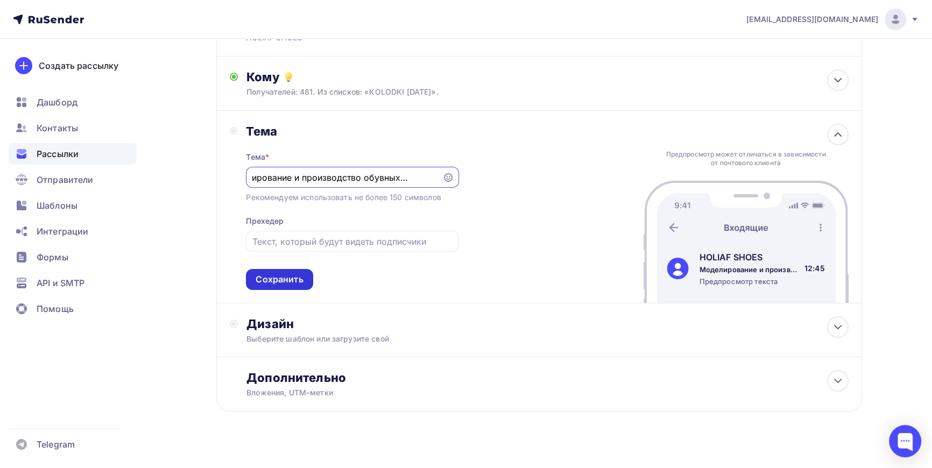
type input "Моделирование и производство обувных колодок"
click at [280, 278] on div "Сохранить" at bounding box center [279, 279] width 47 height 12
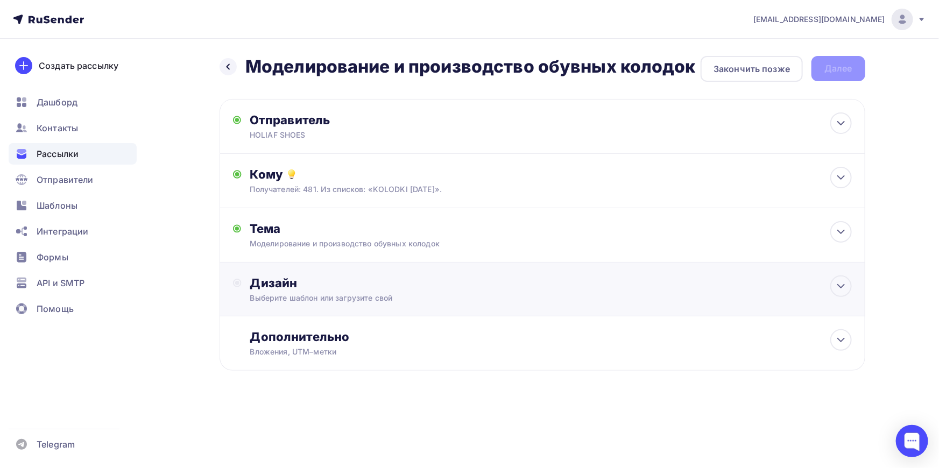
click at [315, 301] on div "Дизайн Выберите шаблон или загрузите свой" at bounding box center [551, 290] width 602 height 28
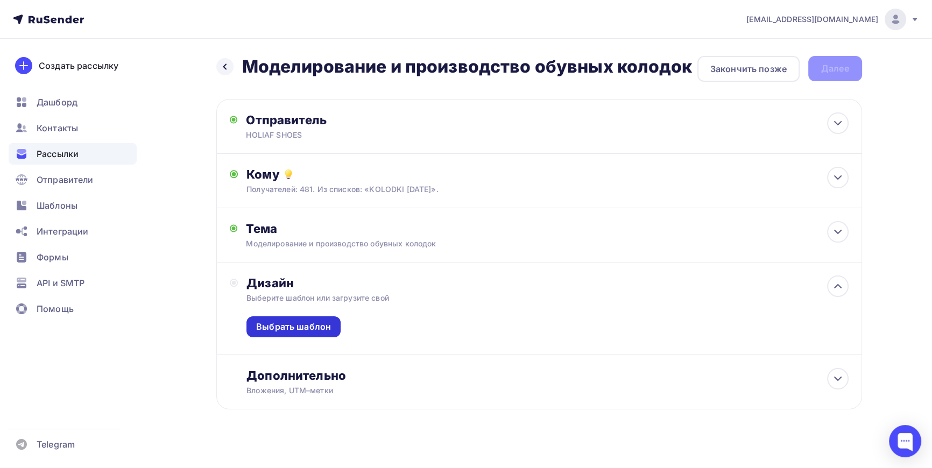
click at [304, 332] on div "Выбрать шаблон" at bounding box center [293, 327] width 75 height 12
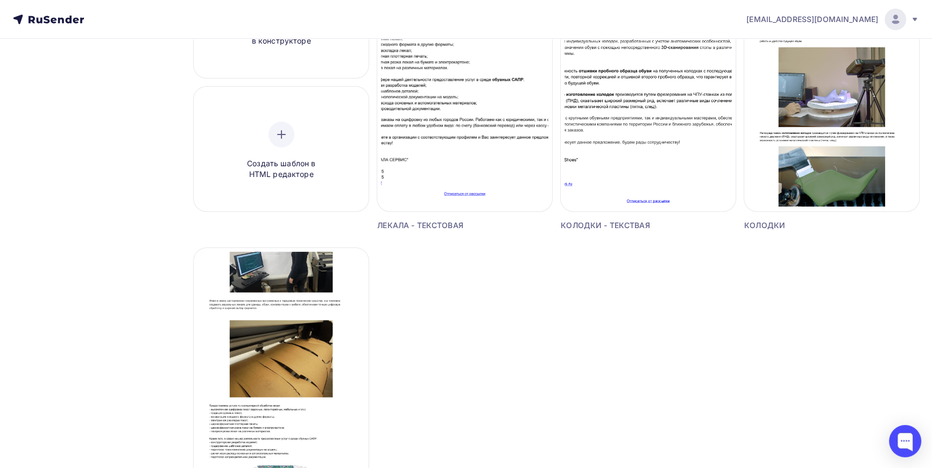
scroll to position [145, 0]
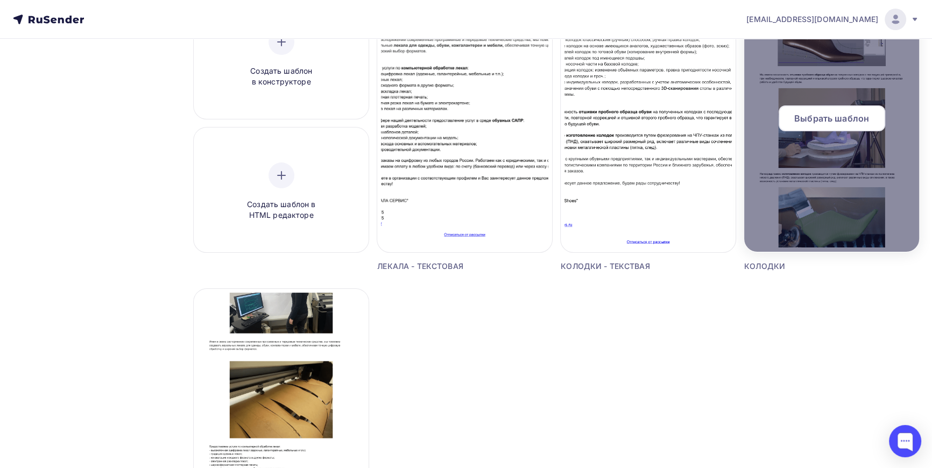
click at [829, 125] on div "Выбрать шаблон" at bounding box center [832, 119] width 107 height 26
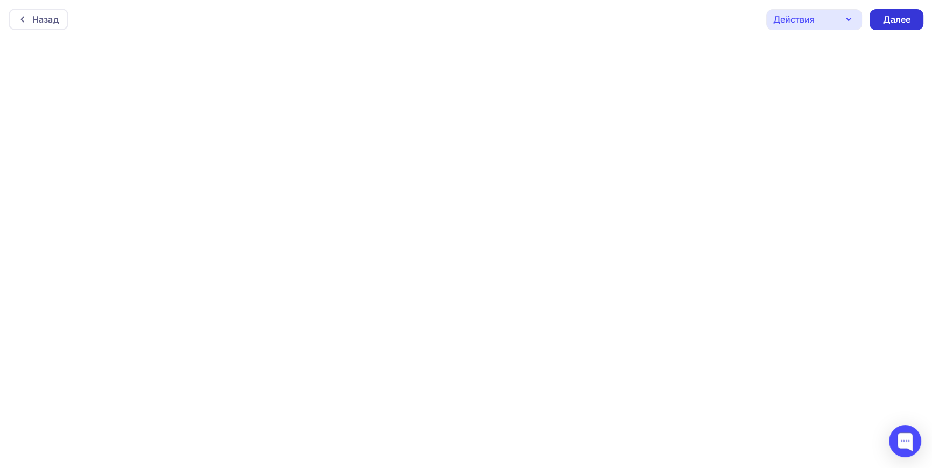
click at [900, 14] on div "Далее" at bounding box center [897, 19] width 28 height 12
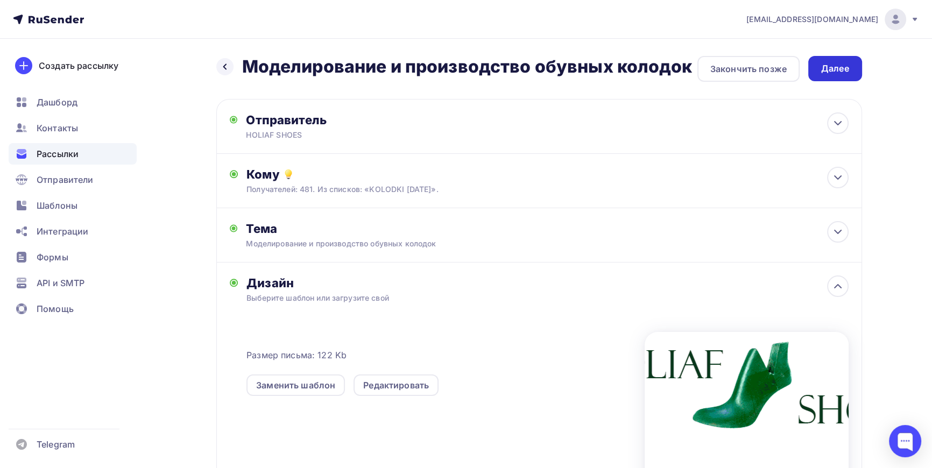
click at [843, 67] on div "Далее" at bounding box center [836, 68] width 28 height 12
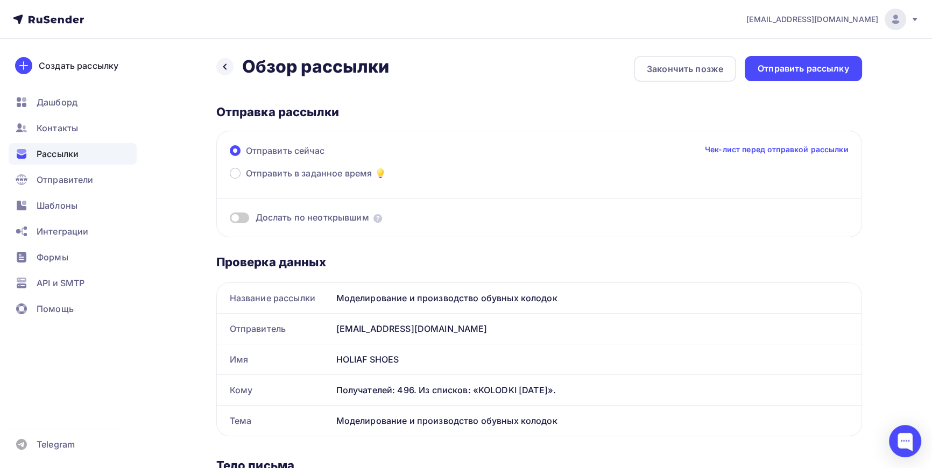
click at [243, 218] on span at bounding box center [239, 218] width 19 height 11
click at [230, 220] on input "checkbox" at bounding box center [230, 220] width 0 height 0
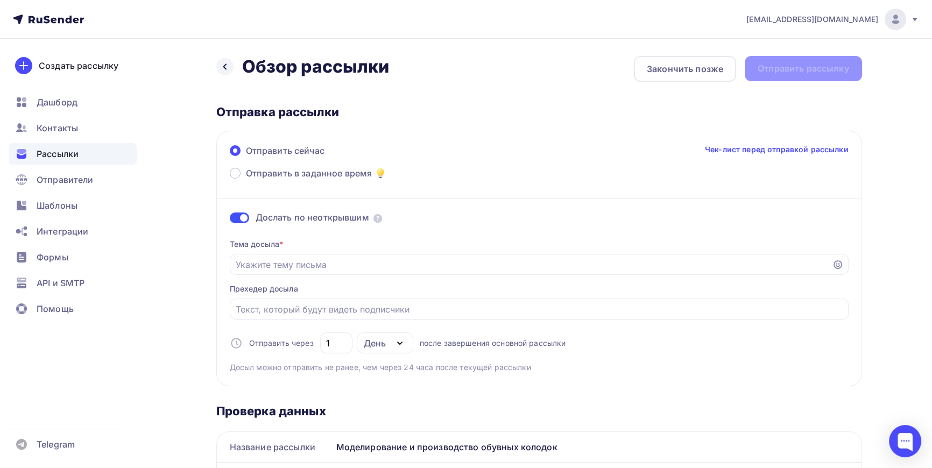
click at [238, 218] on span at bounding box center [239, 218] width 19 height 11
click at [230, 220] on input "checkbox" at bounding box center [230, 220] width 0 height 0
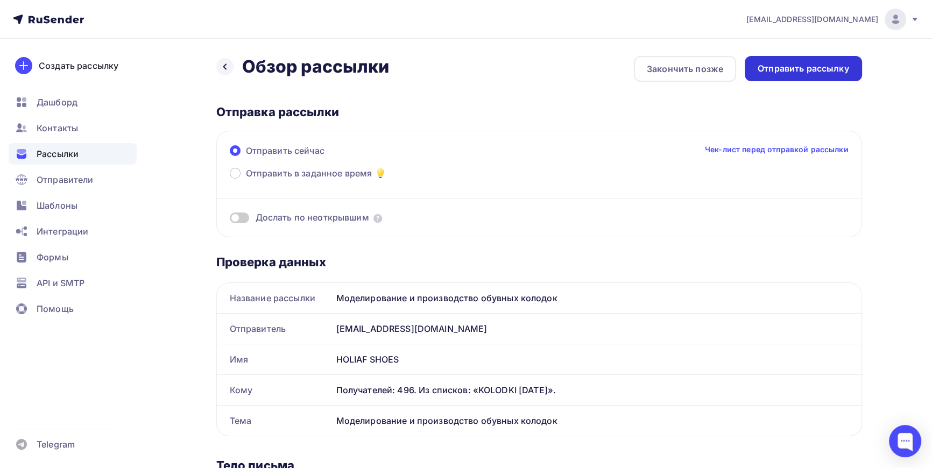
click at [810, 67] on div "Отправить рассылку" at bounding box center [804, 68] width 92 height 12
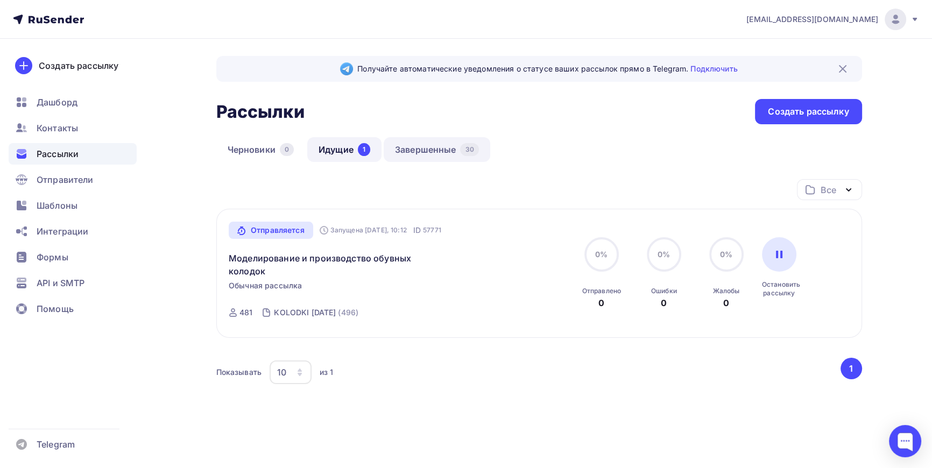
click at [433, 152] on link "Завершенные 30" at bounding box center [437, 149] width 107 height 25
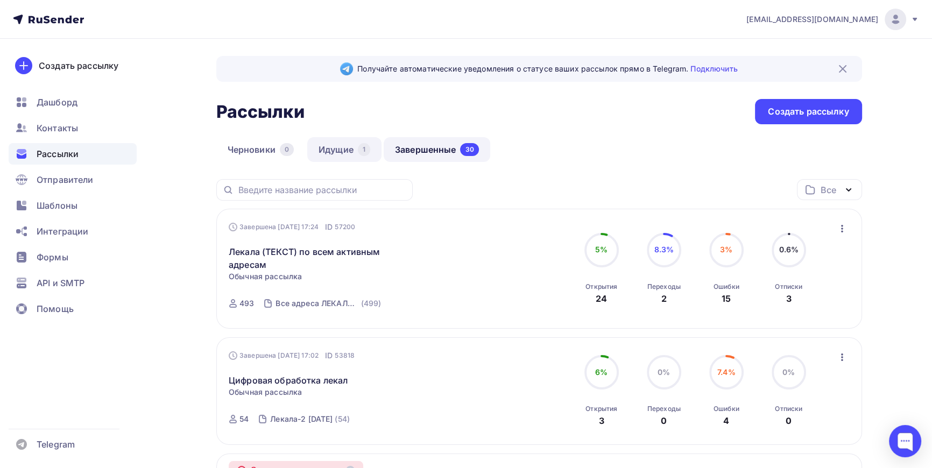
click at [333, 151] on link "Идущие 1" at bounding box center [344, 149] width 74 height 25
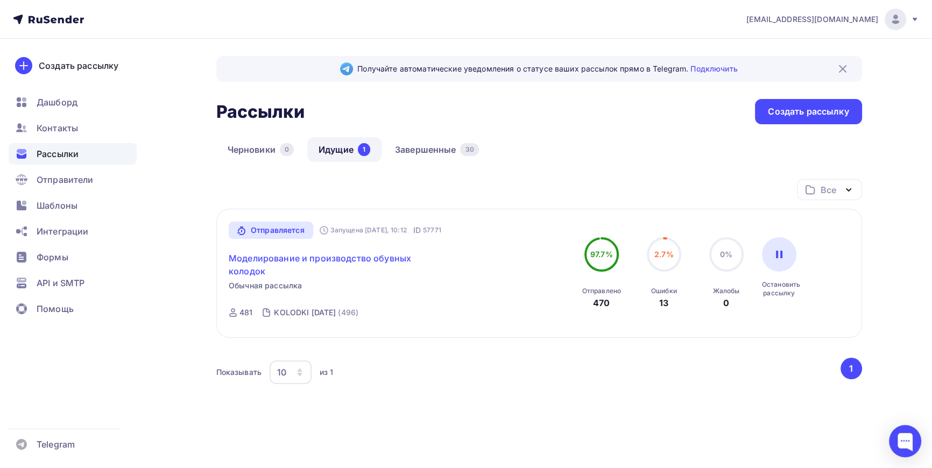
click at [301, 258] on link "Моделирование и производство обувных колодок" at bounding box center [321, 265] width 185 height 26
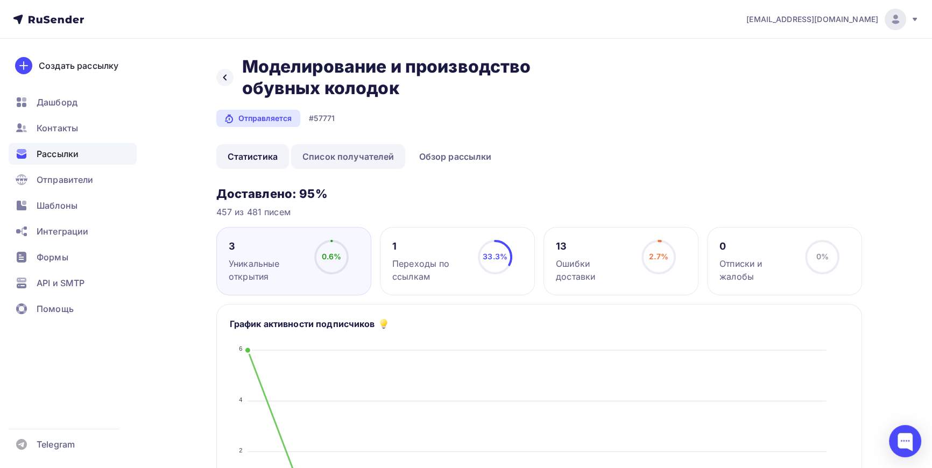
click at [359, 156] on link "Список получателей" at bounding box center [348, 156] width 115 height 25
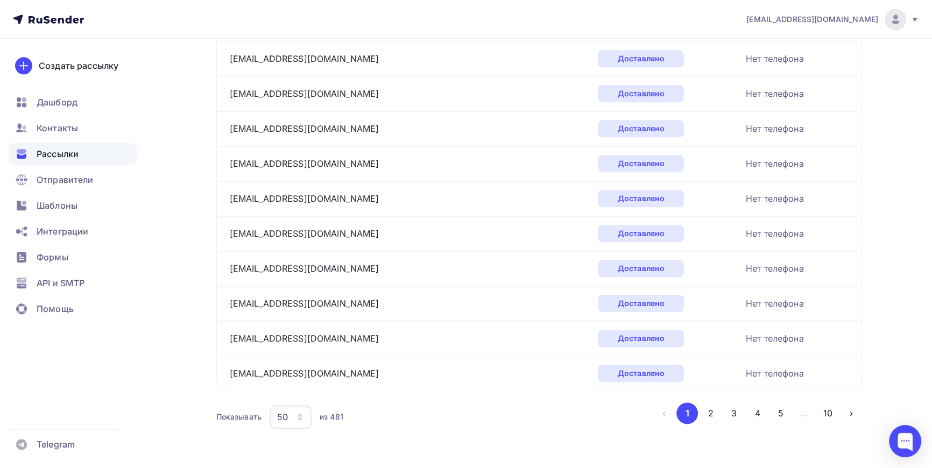
scroll to position [1611, 0]
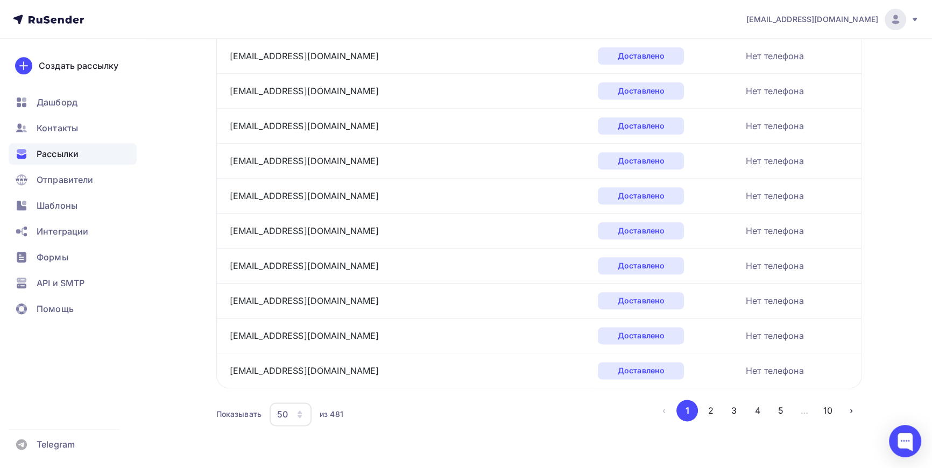
click at [298, 411] on icon "button" at bounding box center [300, 412] width 4 height 3
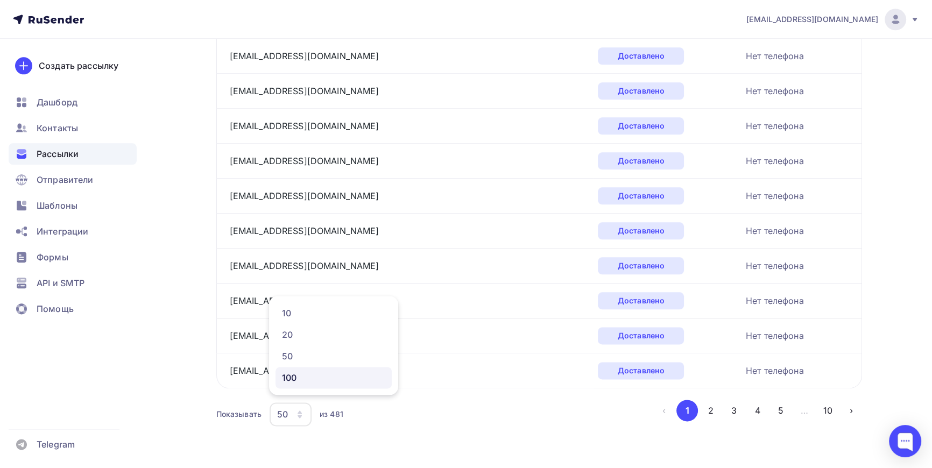
click at [292, 377] on div "100" at bounding box center [333, 377] width 103 height 13
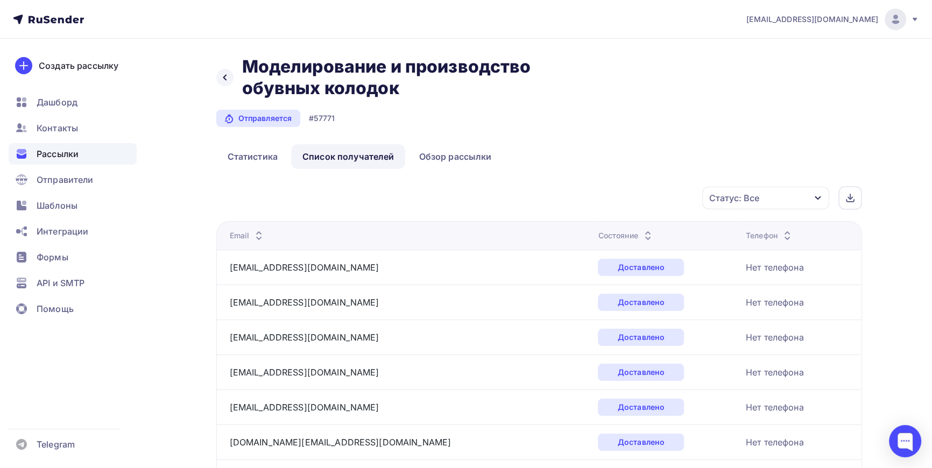
scroll to position [0, 0]
click at [822, 200] on icon "button" at bounding box center [818, 198] width 9 height 9
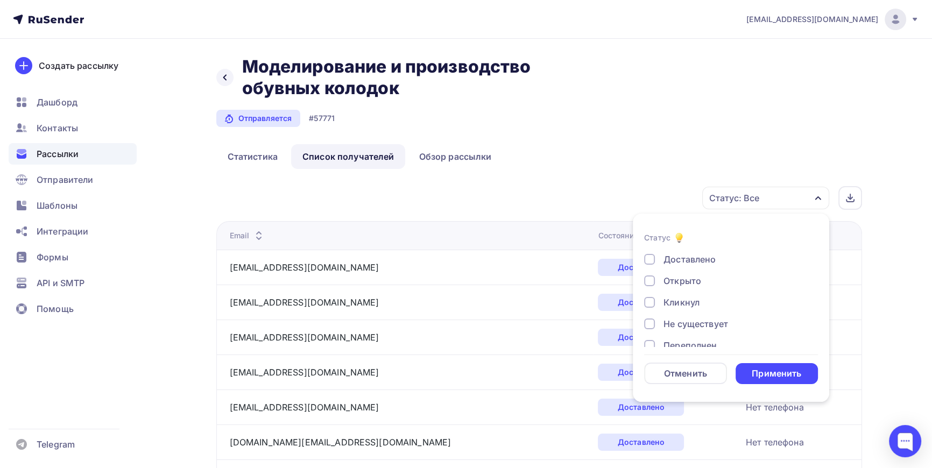
click at [648, 280] on div at bounding box center [649, 281] width 11 height 11
click at [783, 372] on div "Применить" at bounding box center [777, 374] width 50 height 12
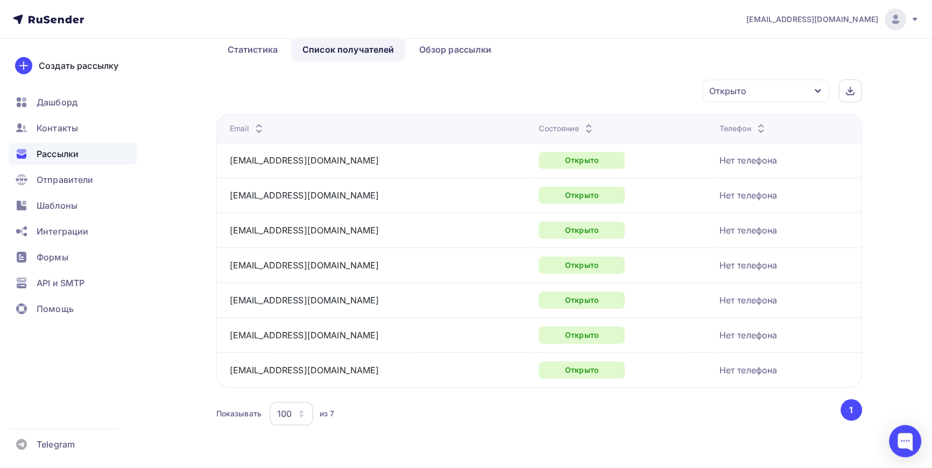
scroll to position [109, 0]
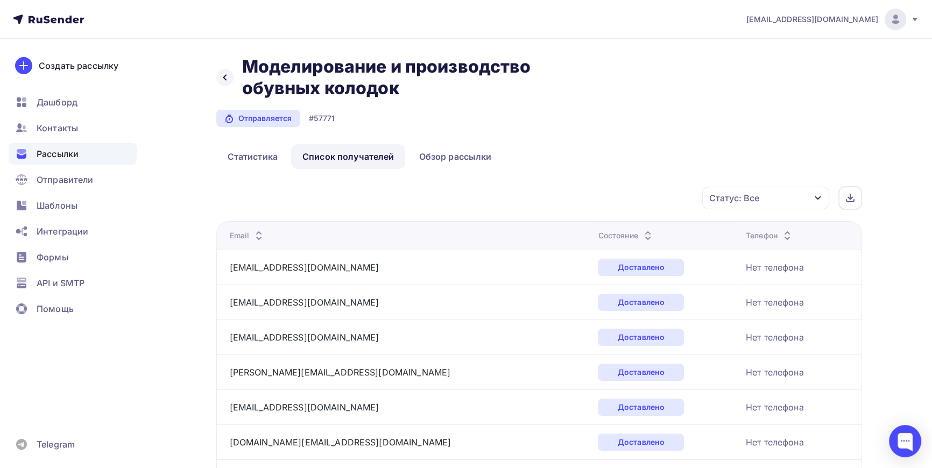
click at [813, 193] on div "Статус: Все" at bounding box center [766, 198] width 127 height 23
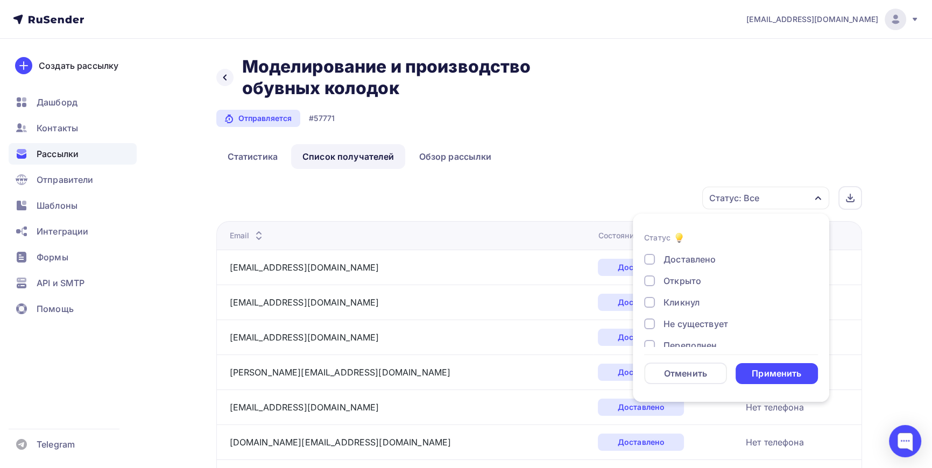
click at [651, 280] on div at bounding box center [649, 281] width 11 height 11
click at [776, 373] on div "Применить" at bounding box center [777, 374] width 50 height 12
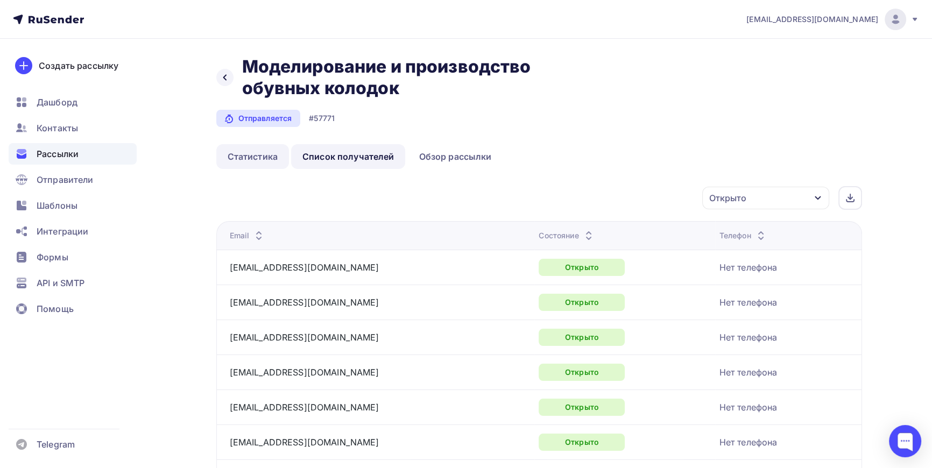
click at [257, 157] on link "Статистика" at bounding box center [252, 156] width 73 height 25
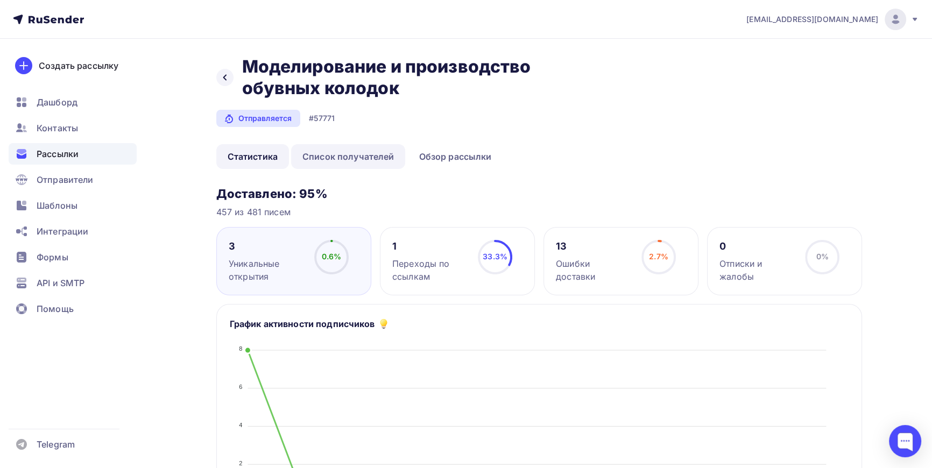
click at [354, 161] on link "Список получателей" at bounding box center [348, 156] width 115 height 25
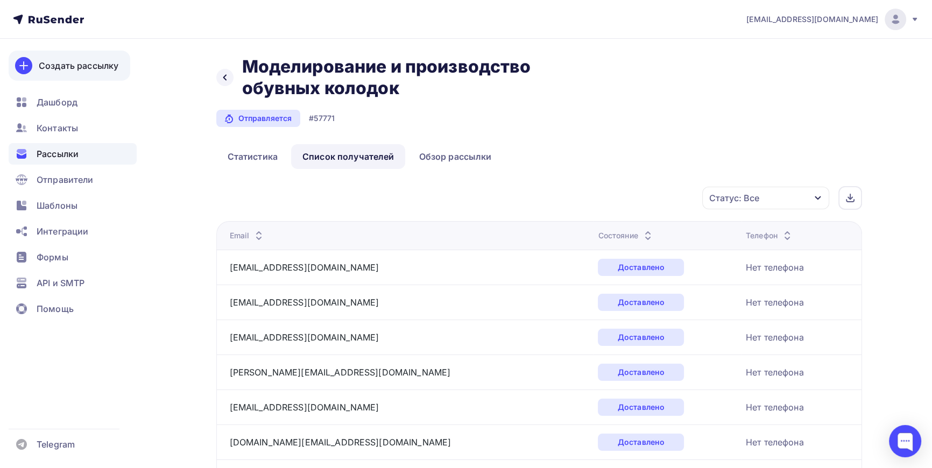
click at [81, 65] on div "Создать рассылку" at bounding box center [79, 65] width 80 height 13
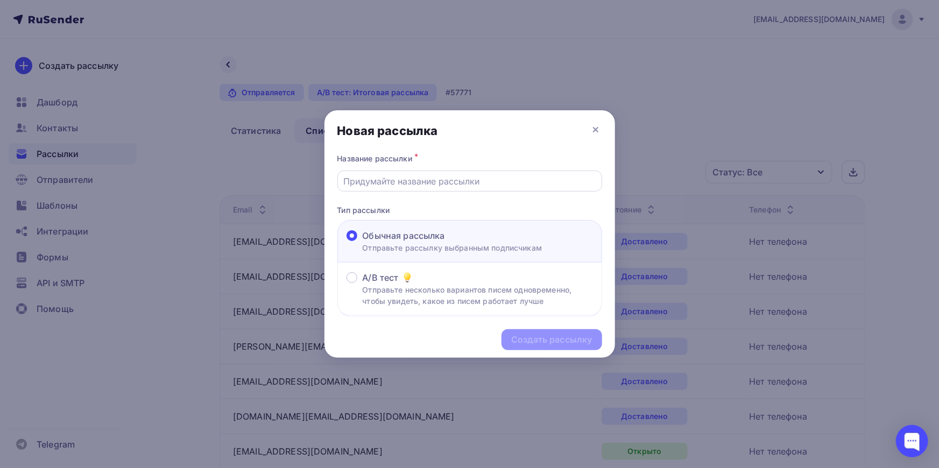
click at [441, 185] on input "text" at bounding box center [469, 181] width 253 height 13
type input "Ц"
click at [560, 174] on div "Оцифровка лекал, конвертация, печать, резка," at bounding box center [470, 181] width 265 height 21
click at [555, 192] on div "Название рассылки * Оцифровка лекал, конвертация, печать, резка, Тип рассылки О…" at bounding box center [470, 233] width 291 height 165
click at [560, 184] on input "Оцифровка лекал, конвертация, печать, резка," at bounding box center [469, 181] width 253 height 13
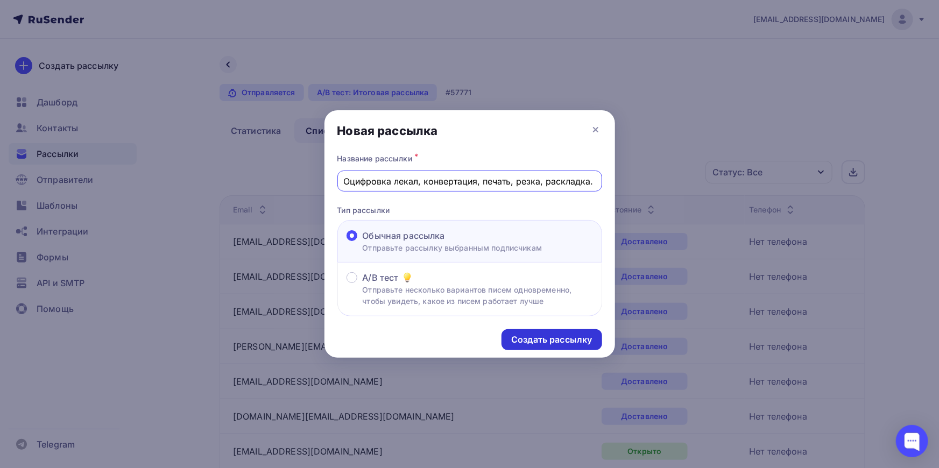
type input "Оцифровка лекал, конвертация, печать, резка, раскладка."
click at [570, 340] on div "Создать рассылку" at bounding box center [551, 340] width 81 height 12
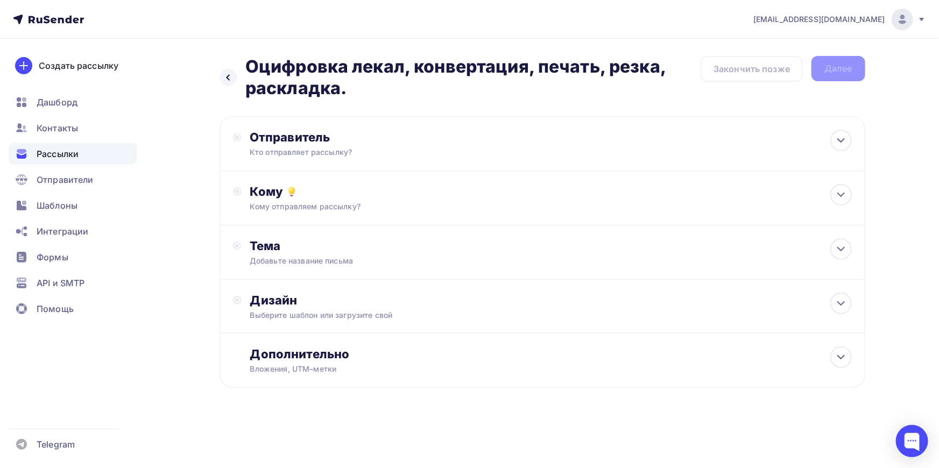
drag, startPoint x: 248, startPoint y: 66, endPoint x: 358, endPoint y: 84, distance: 111.8
click at [358, 84] on h2 "Оцифровка лекал, конвертация, печать, резка, раскладка." at bounding box center [473, 77] width 455 height 43
copy h2 "Оцифровка лекал, конвертация, печать, резка, раскладка."
click at [310, 138] on div "Отправитель" at bounding box center [366, 137] width 233 height 15
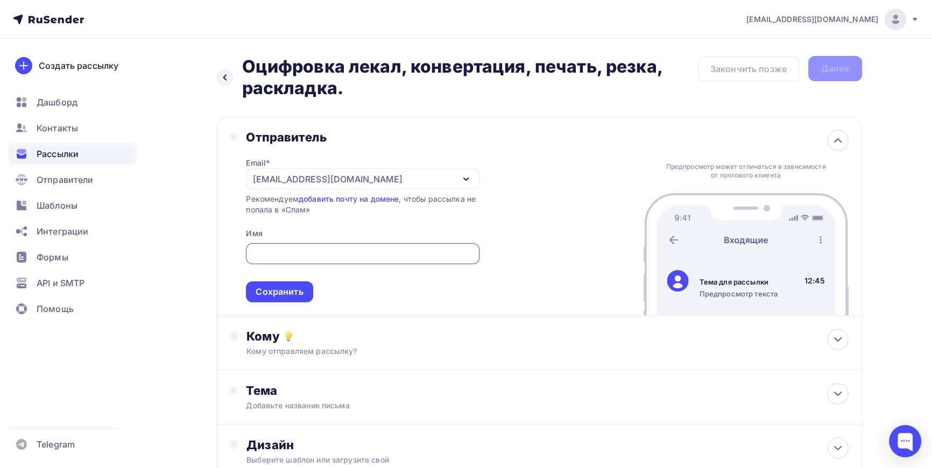
click at [396, 179] on div "[EMAIL_ADDRESS][DOMAIN_NAME]" at bounding box center [362, 179] width 233 height 21
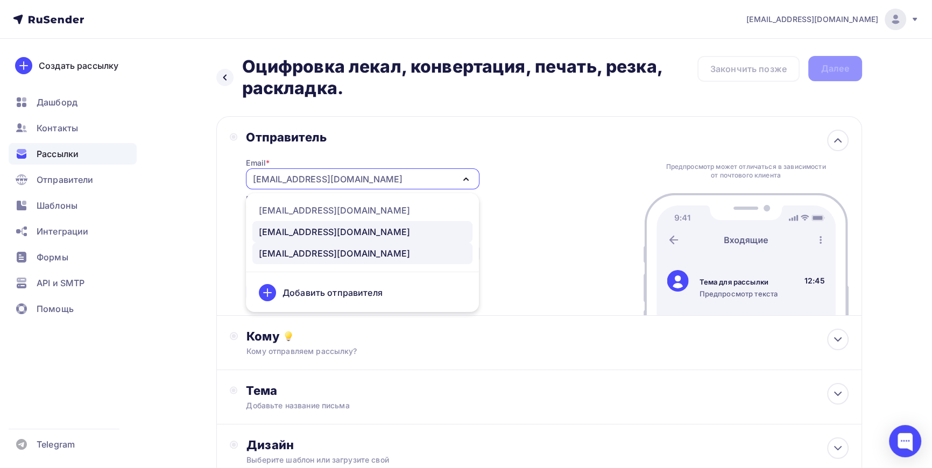
click at [298, 234] on div "[EMAIL_ADDRESS][DOMAIN_NAME]" at bounding box center [334, 232] width 151 height 13
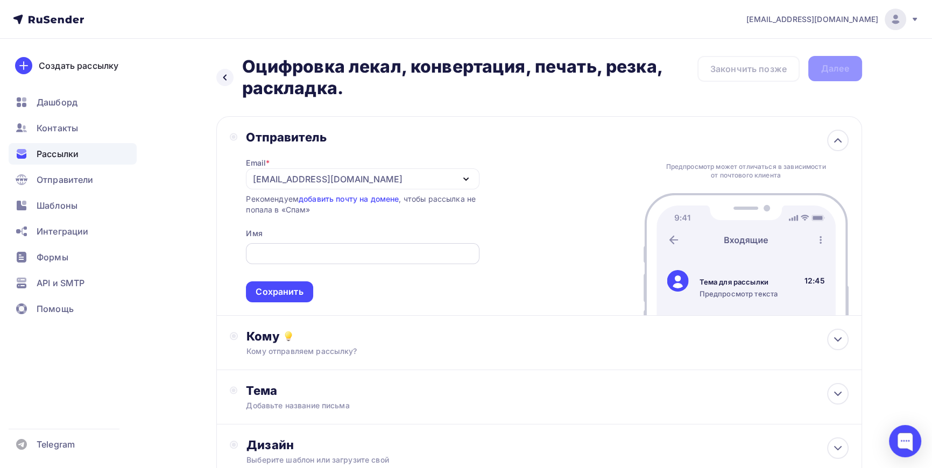
click at [305, 254] on input "text" at bounding box center [363, 254] width 221 height 13
type input "ЛЕКАЛА СЕРВИС"
click at [296, 293] on div "Сохранить" at bounding box center [279, 292] width 47 height 12
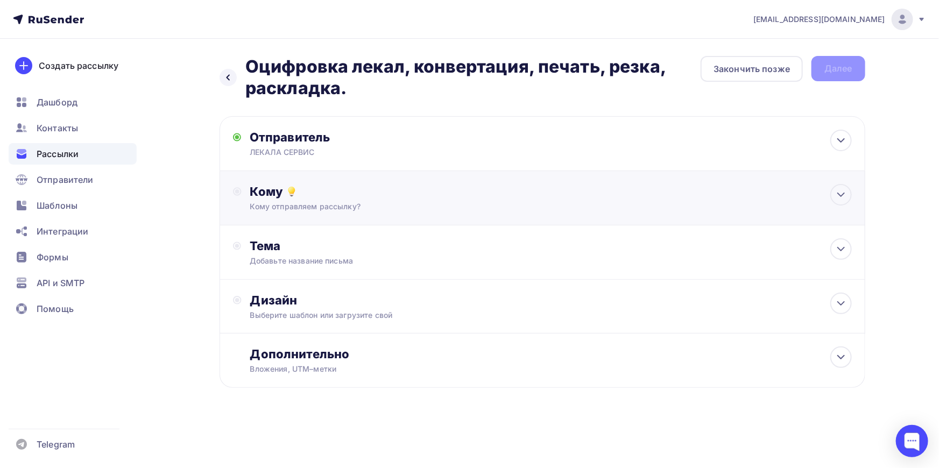
click at [307, 201] on div "Кому отправляем рассылку?" at bounding box center [521, 206] width 542 height 11
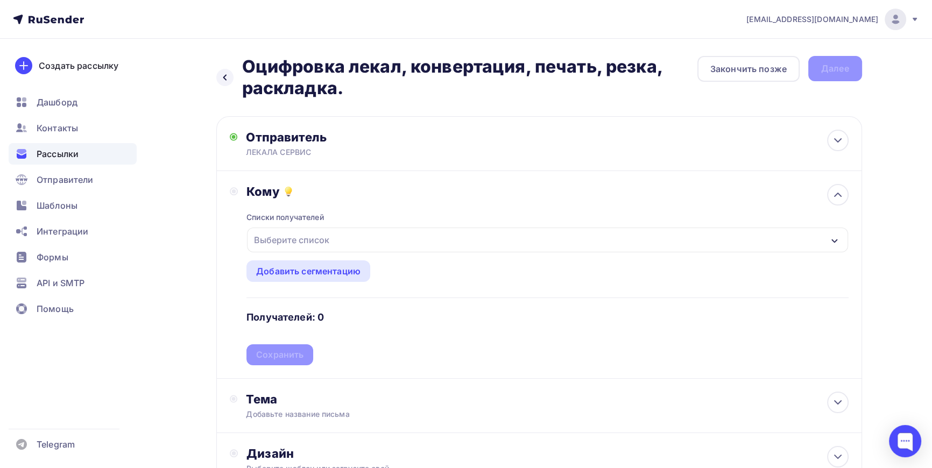
drag, startPoint x: 818, startPoint y: 62, endPoint x: 733, endPoint y: 22, distance: 93.9
click at [50, 131] on span "Контакты" at bounding box center [57, 128] width 41 height 13
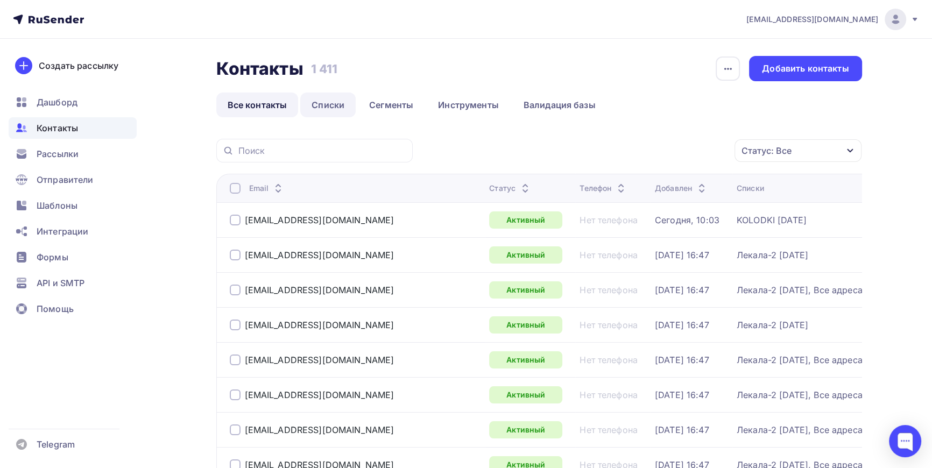
click at [317, 102] on link "Списки" at bounding box center [327, 105] width 55 height 25
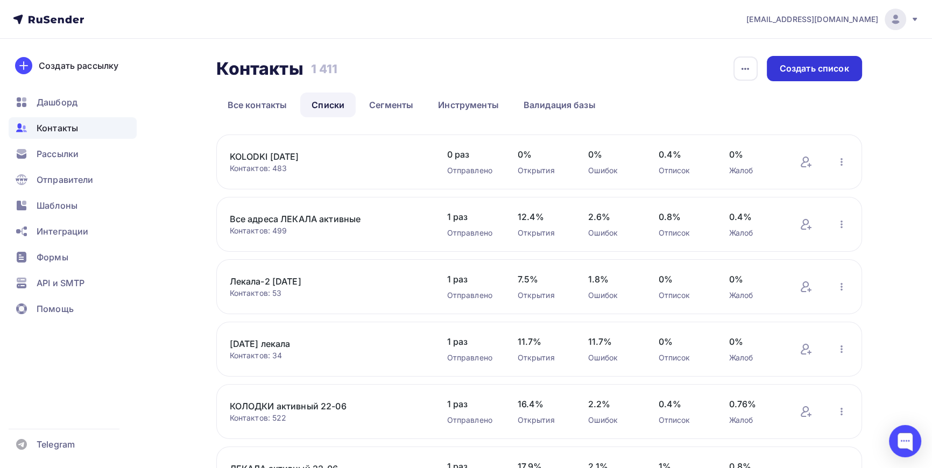
click at [819, 71] on div "Создать список" at bounding box center [814, 68] width 69 height 12
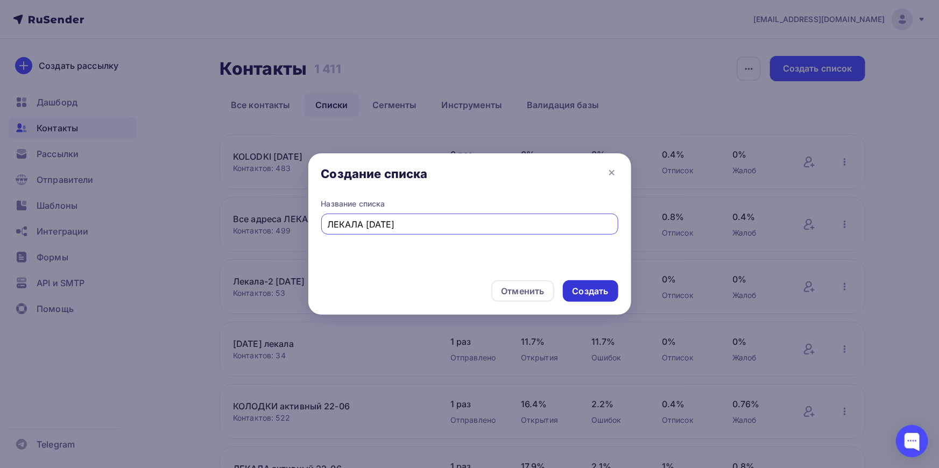
type input "ЛЕКАЛА [DATE]"
click at [596, 289] on div "Создать" at bounding box center [591, 291] width 36 height 12
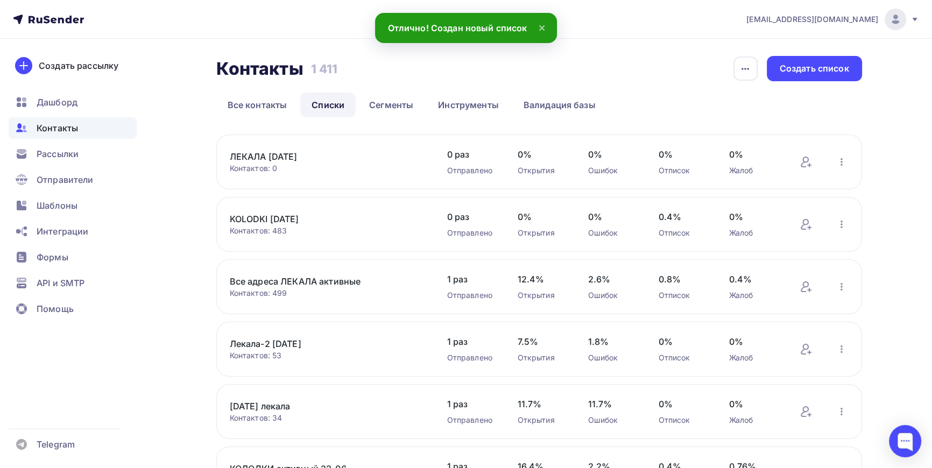
click at [279, 166] on div "Контактов: 0" at bounding box center [328, 168] width 196 height 11
click at [257, 155] on link "ЛЕКАЛА [DATE]" at bounding box center [321, 156] width 183 height 13
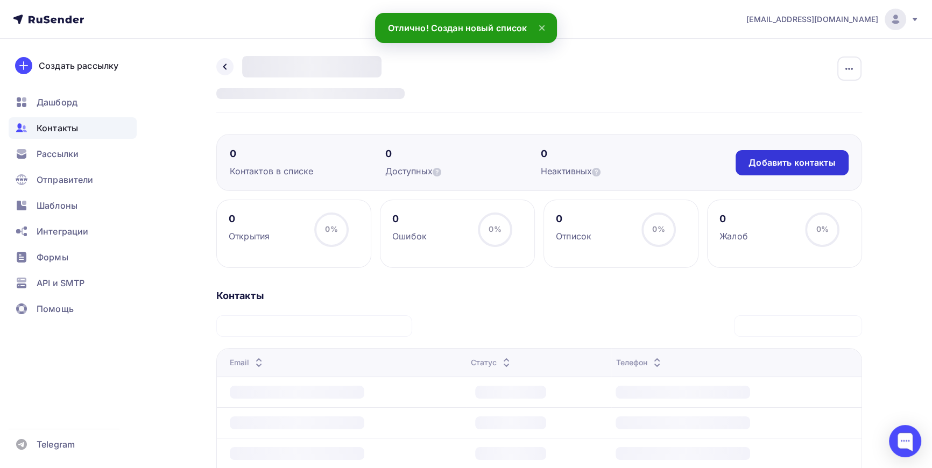
click at [808, 163] on div "Добавить контакты" at bounding box center [792, 163] width 87 height 12
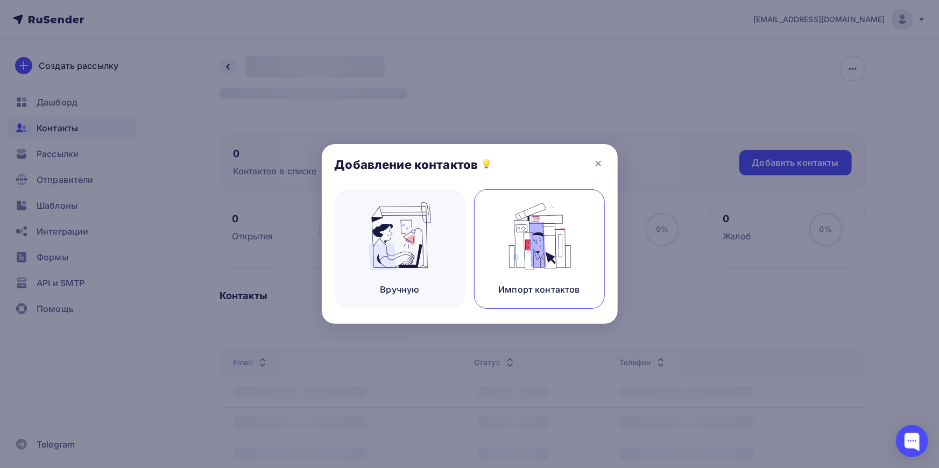
click at [557, 241] on img at bounding box center [539, 236] width 72 height 68
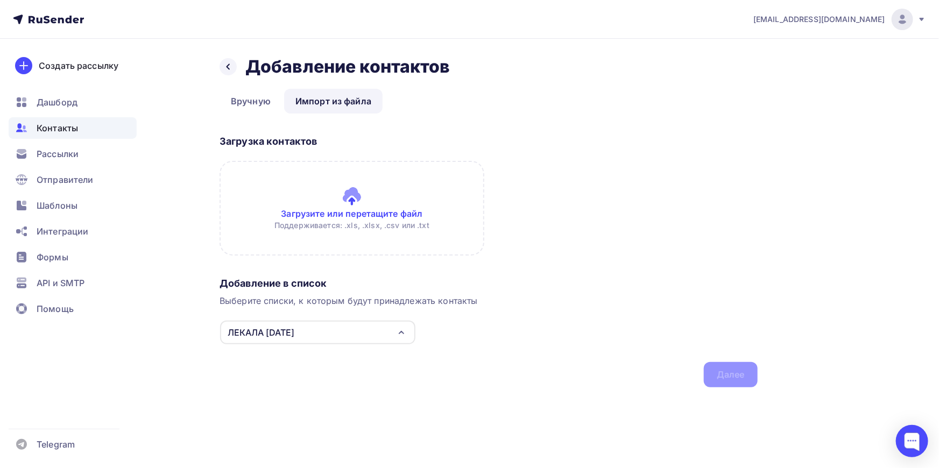
click at [356, 198] on input "file" at bounding box center [352, 208] width 265 height 95
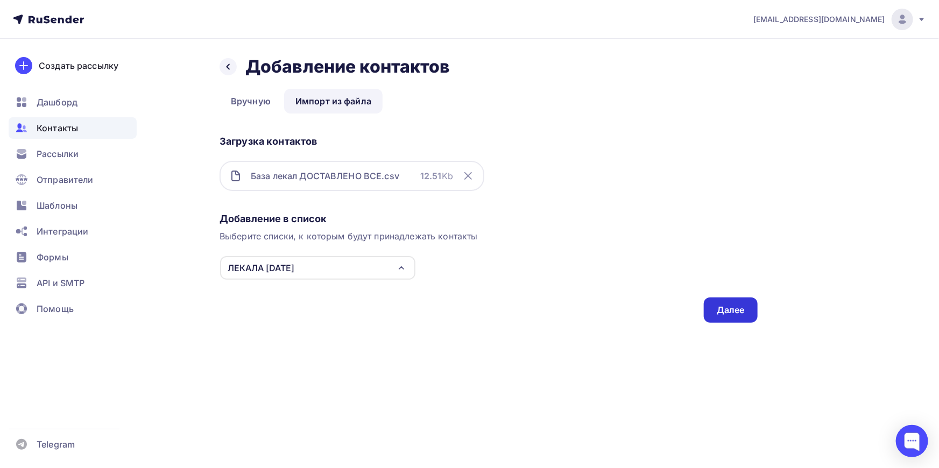
click at [730, 302] on div "Далее" at bounding box center [731, 310] width 54 height 25
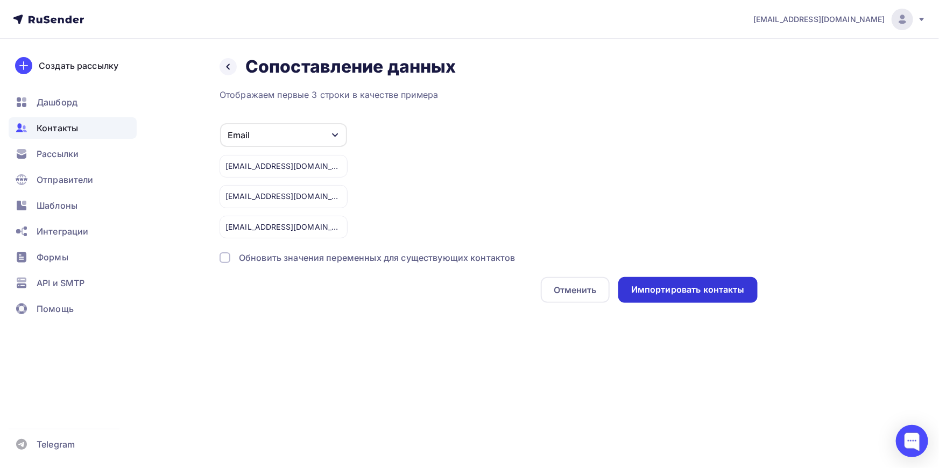
click at [700, 292] on div "Импортировать контакты" at bounding box center [689, 290] width 114 height 12
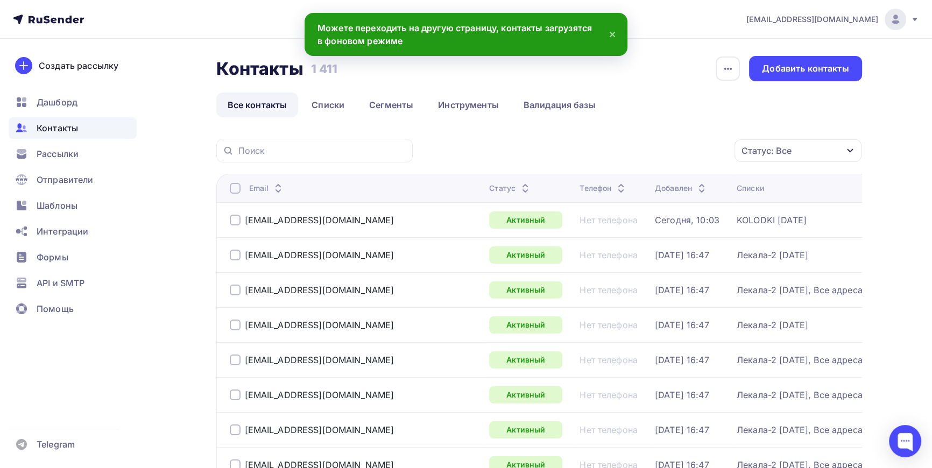
click at [51, 127] on span "Контакты" at bounding box center [57, 128] width 41 height 13
click at [325, 104] on link "Списки" at bounding box center [327, 105] width 55 height 25
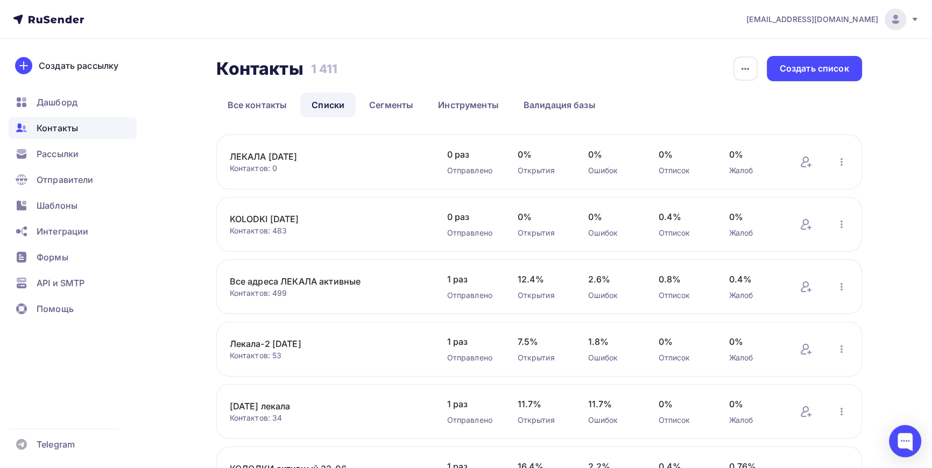
click at [264, 155] on link "ЛЕКАЛА [DATE]" at bounding box center [321, 156] width 183 height 13
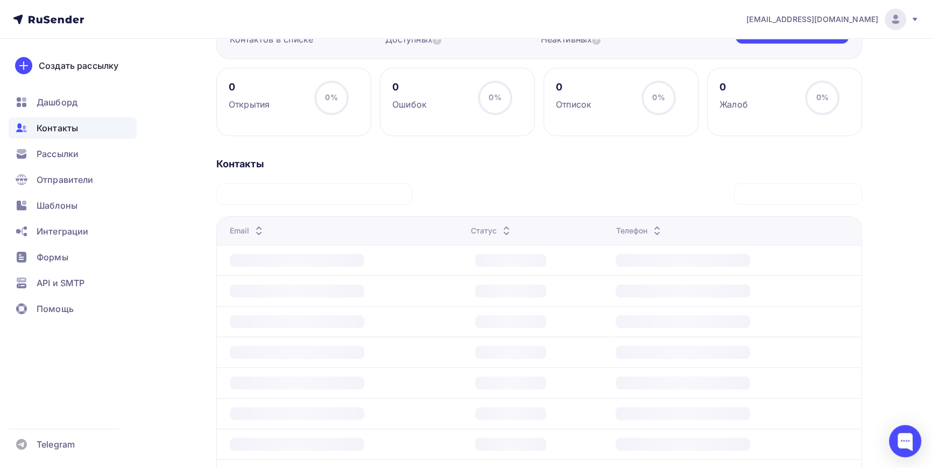
scroll to position [146, 0]
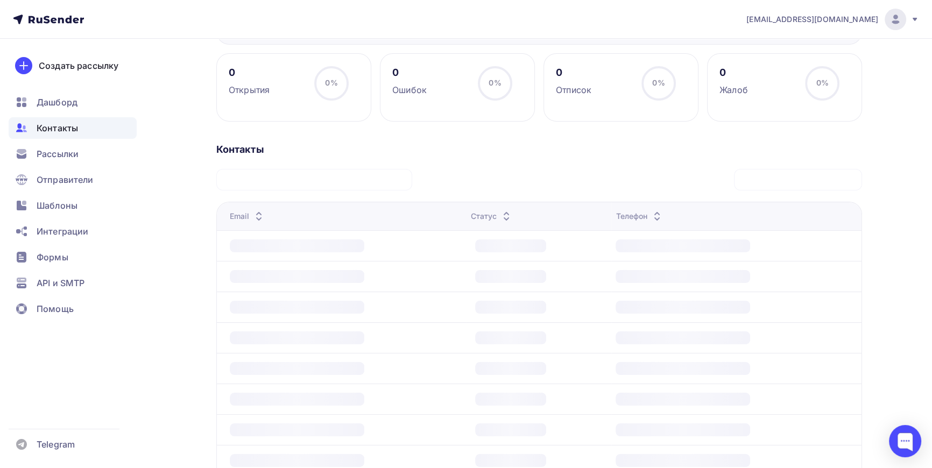
click at [480, 157] on div "Контакты Нет контактов Импортируйте адресную базу или создайте форму подписки ,…" at bounding box center [539, 353] width 646 height 421
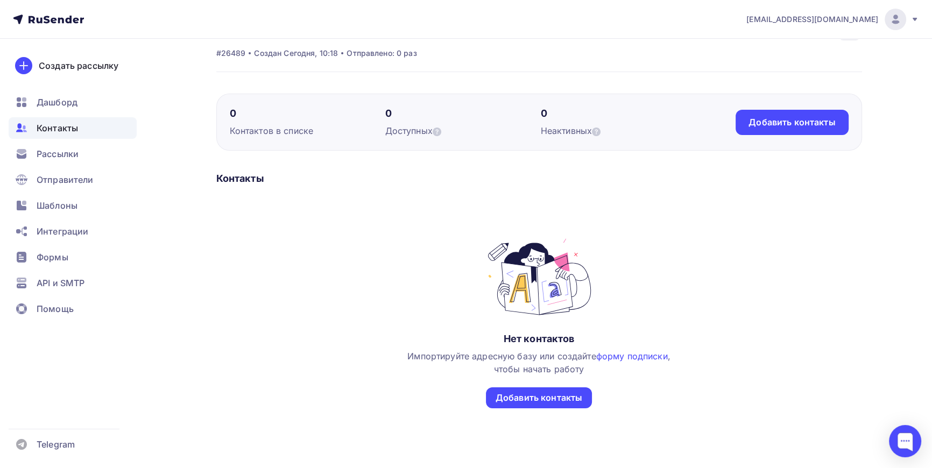
scroll to position [48, 0]
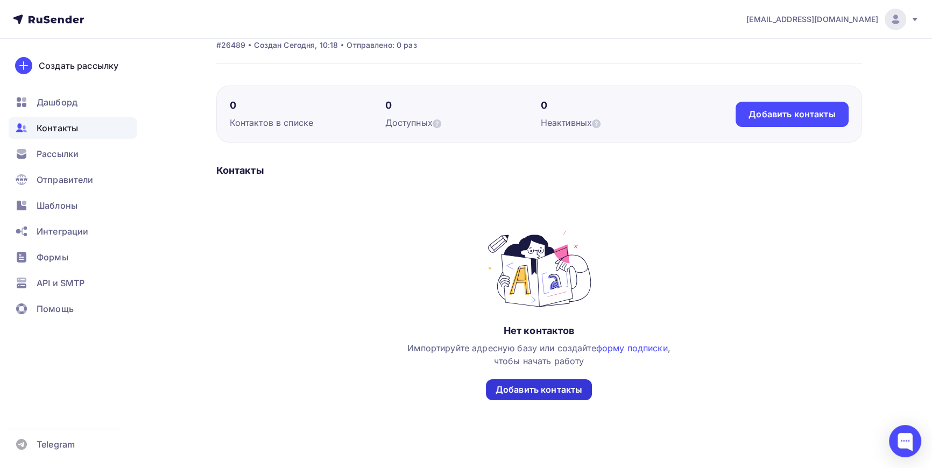
click at [555, 393] on div "Добавить контакты" at bounding box center [539, 390] width 87 height 12
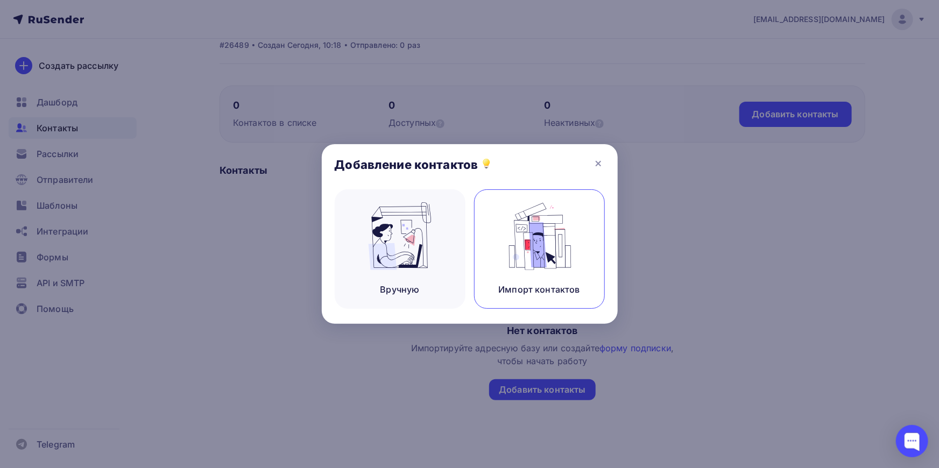
click at [533, 241] on img at bounding box center [539, 236] width 72 height 68
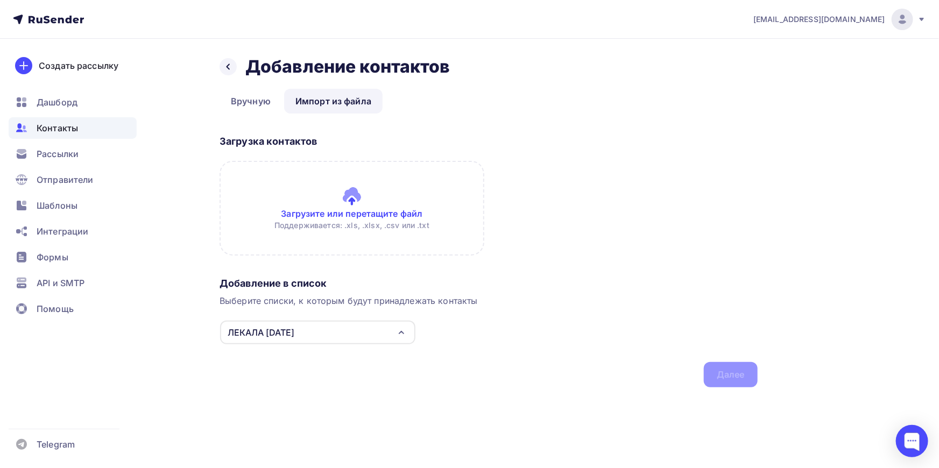
click at [359, 198] on input "file" at bounding box center [352, 208] width 265 height 95
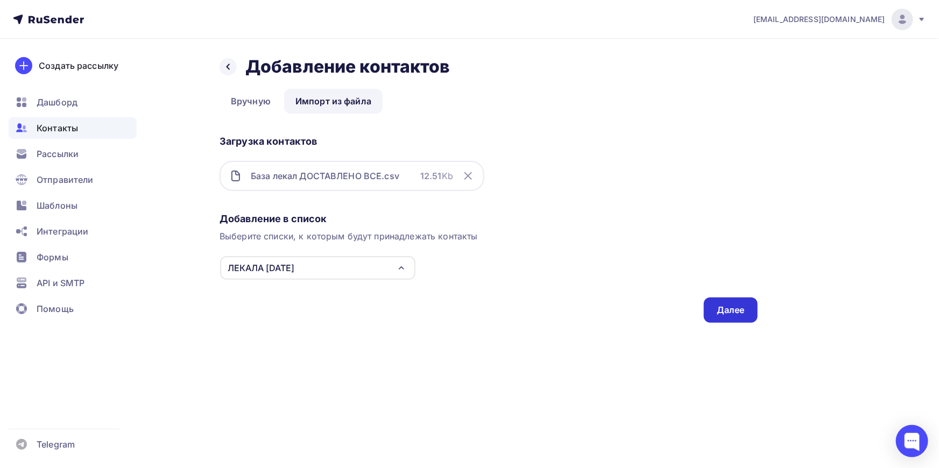
click at [731, 311] on div "Далее" at bounding box center [731, 310] width 28 height 12
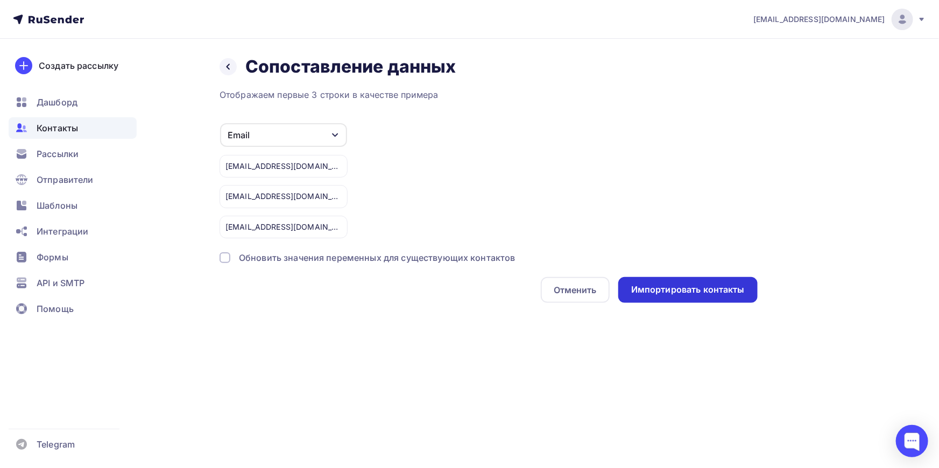
click at [699, 288] on div "Импортировать контакты" at bounding box center [689, 290] width 114 height 12
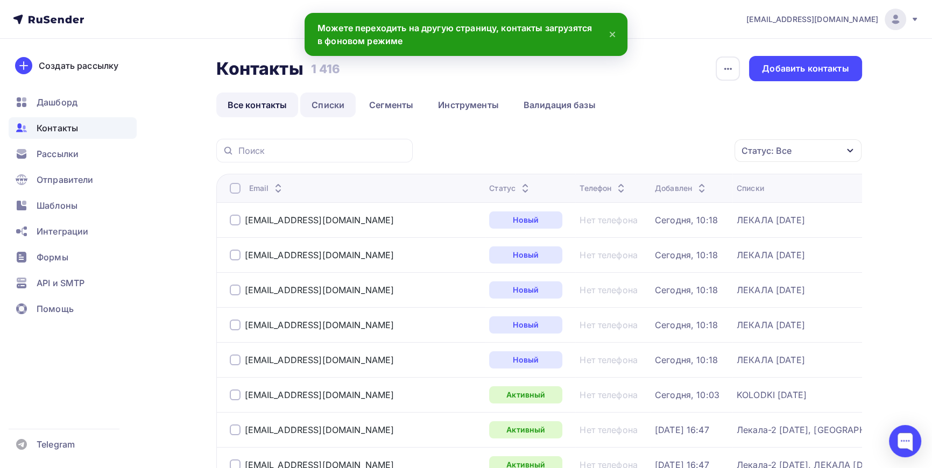
click at [329, 108] on link "Списки" at bounding box center [327, 105] width 55 height 25
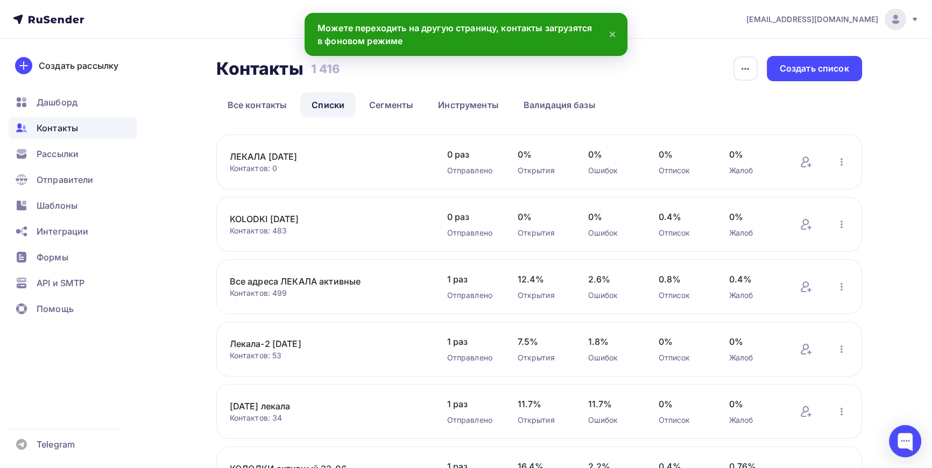
click at [263, 156] on link "ЛЕКАЛА [DATE]" at bounding box center [321, 156] width 183 height 13
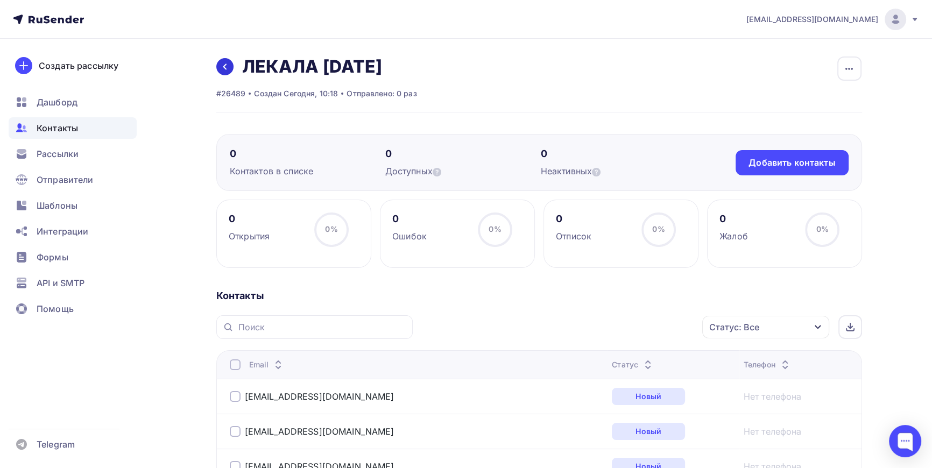
click at [229, 65] on link at bounding box center [224, 66] width 17 height 17
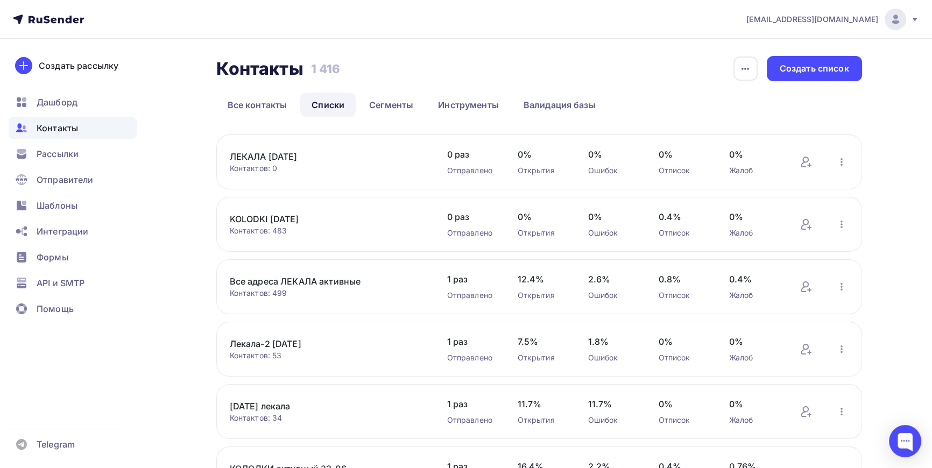
click at [269, 157] on link "ЛЕКАЛА [DATE]" at bounding box center [321, 156] width 183 height 13
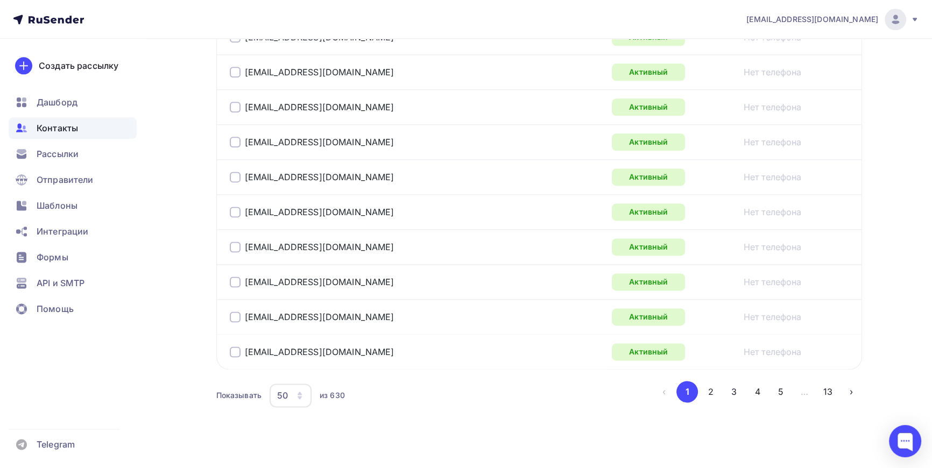
scroll to position [1767, 0]
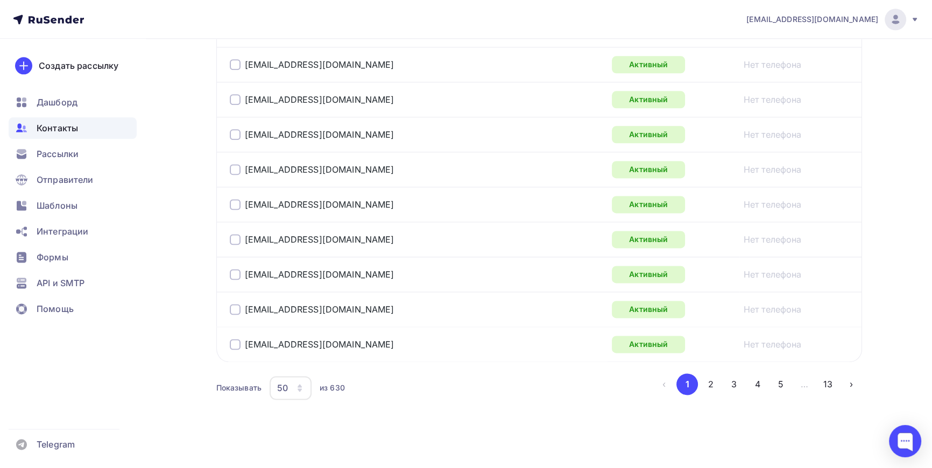
click at [298, 389] on icon "button" at bounding box center [300, 390] width 4 height 3
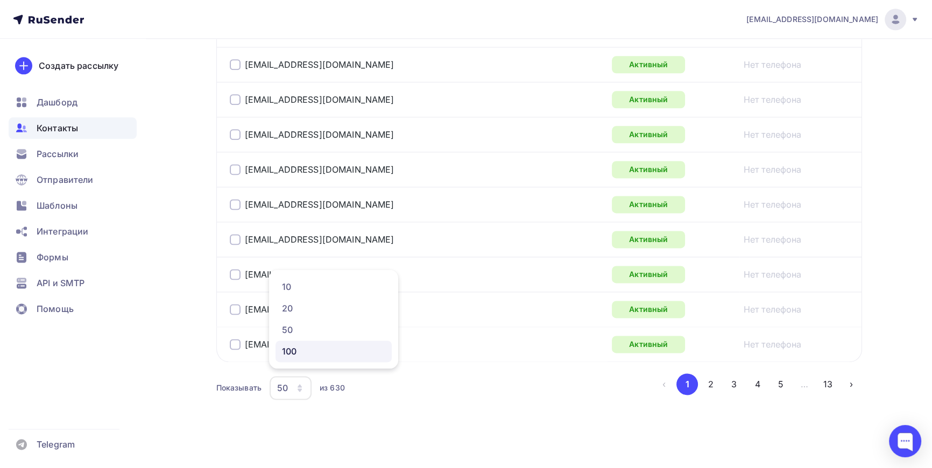
click at [287, 352] on div "100" at bounding box center [333, 351] width 103 height 13
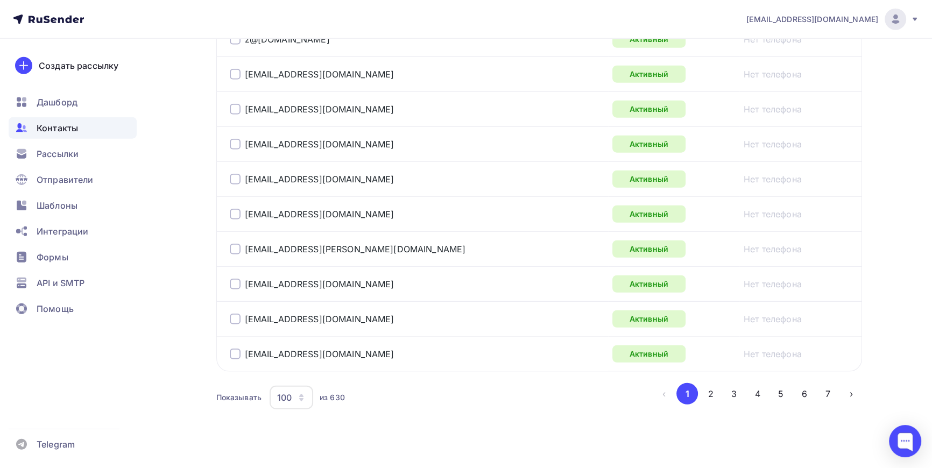
scroll to position [3514, 0]
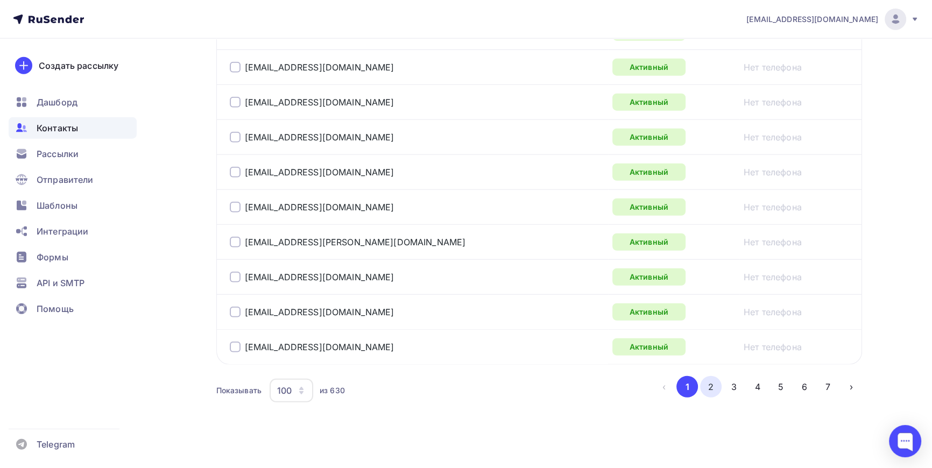
click at [715, 382] on button "2" at bounding box center [711, 387] width 22 height 22
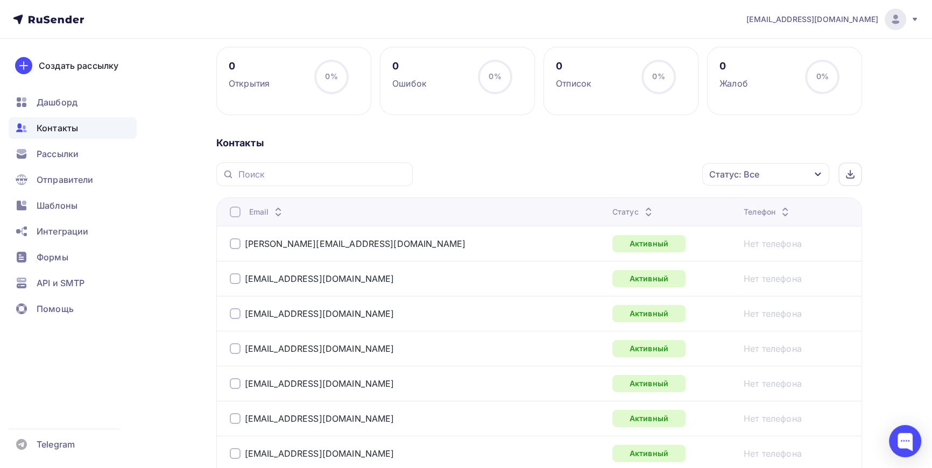
scroll to position [54, 0]
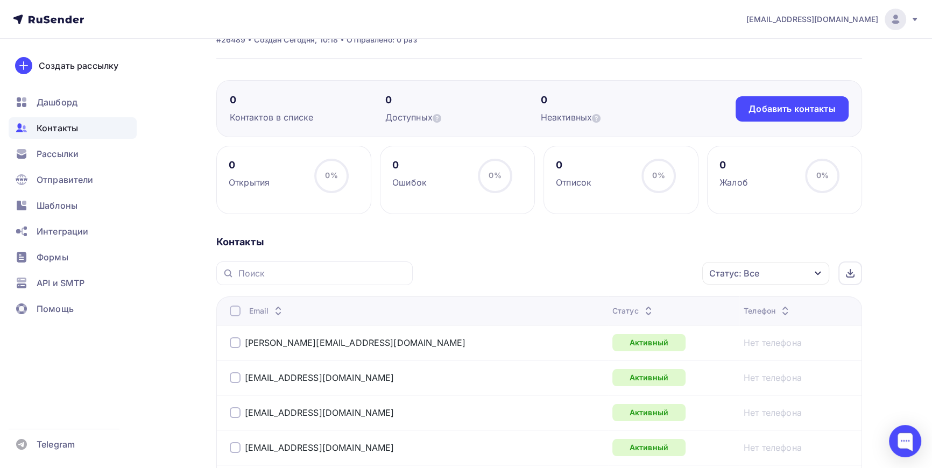
click at [820, 271] on icon "button" at bounding box center [818, 273] width 9 height 9
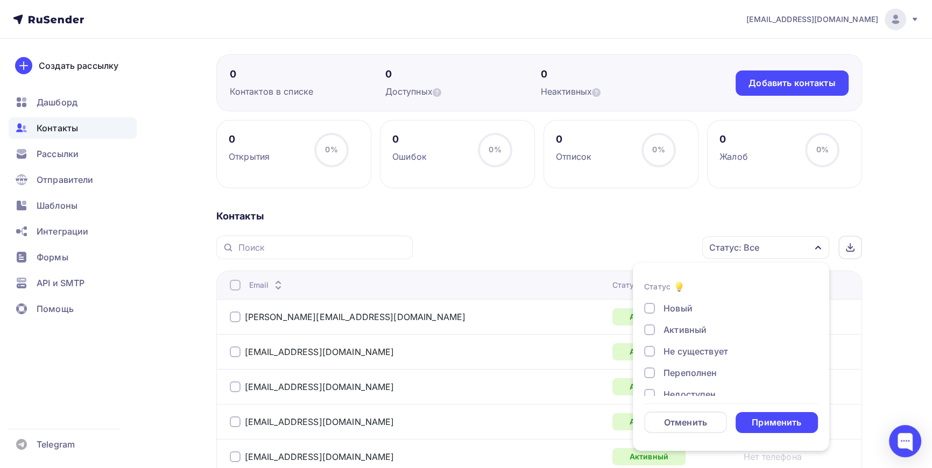
scroll to position [111, 0]
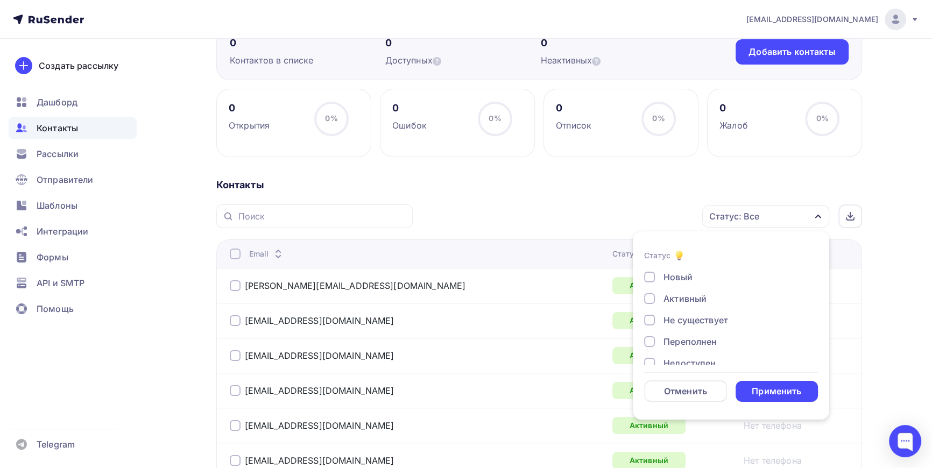
click at [654, 320] on div at bounding box center [649, 320] width 11 height 11
click at [650, 316] on div at bounding box center [649, 315] width 11 height 11
click at [652, 337] on div at bounding box center [649, 336] width 11 height 11
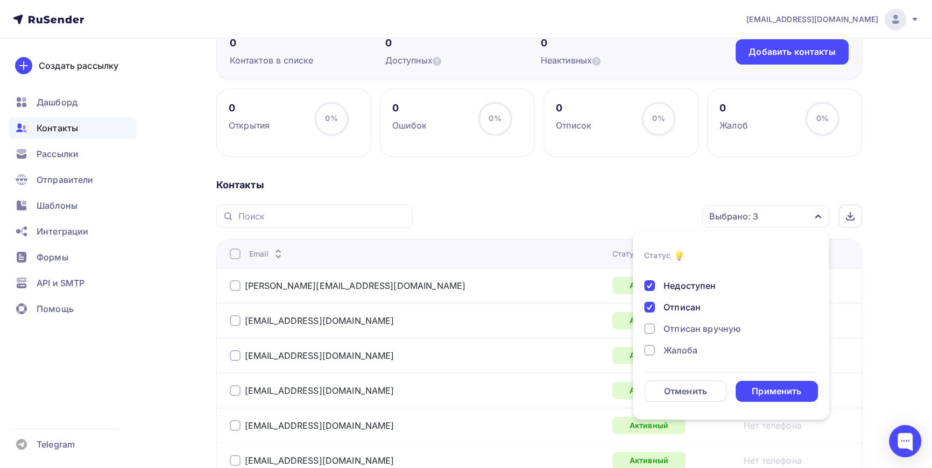
click at [651, 329] on div at bounding box center [649, 329] width 11 height 11
click at [649, 348] on div at bounding box center [649, 350] width 11 height 11
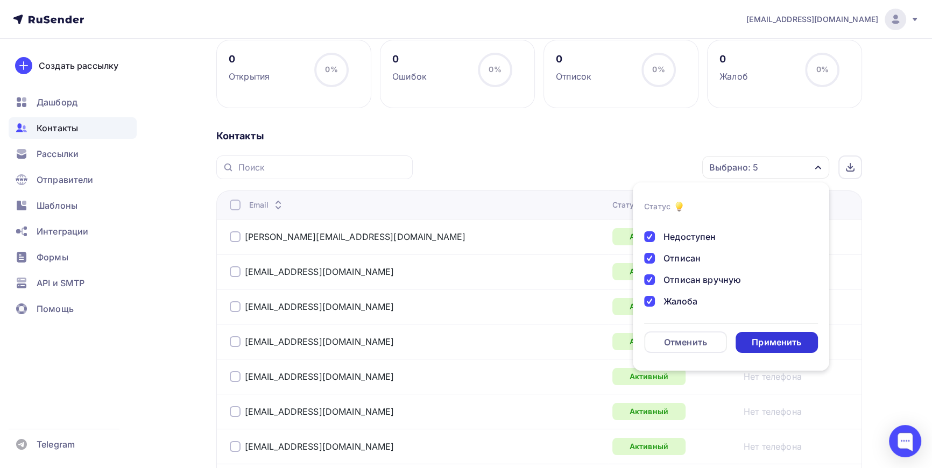
click at [771, 342] on div "Применить" at bounding box center [777, 342] width 50 height 12
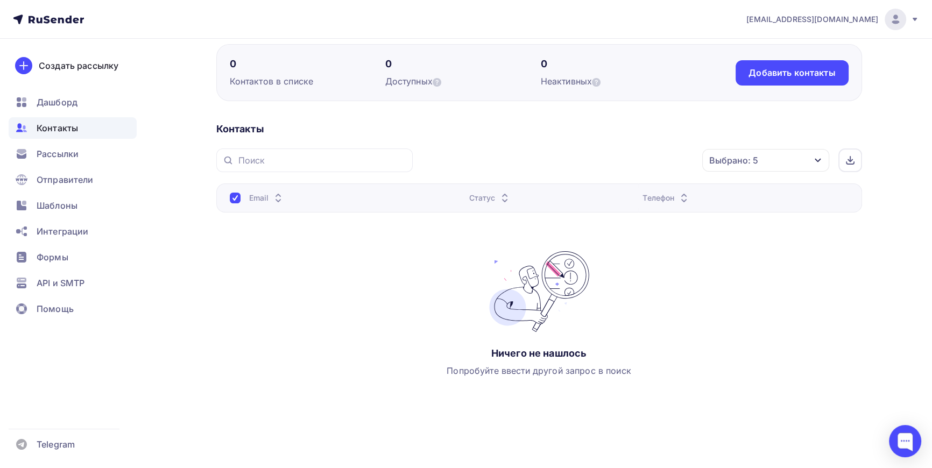
scroll to position [89, 0]
click at [48, 129] on span "Контакты" at bounding box center [57, 128] width 41 height 13
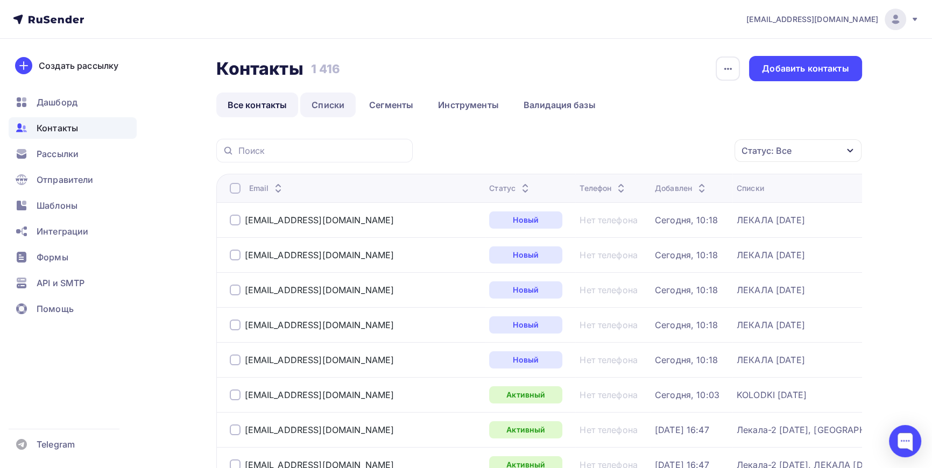
click at [326, 107] on link "Списки" at bounding box center [327, 105] width 55 height 25
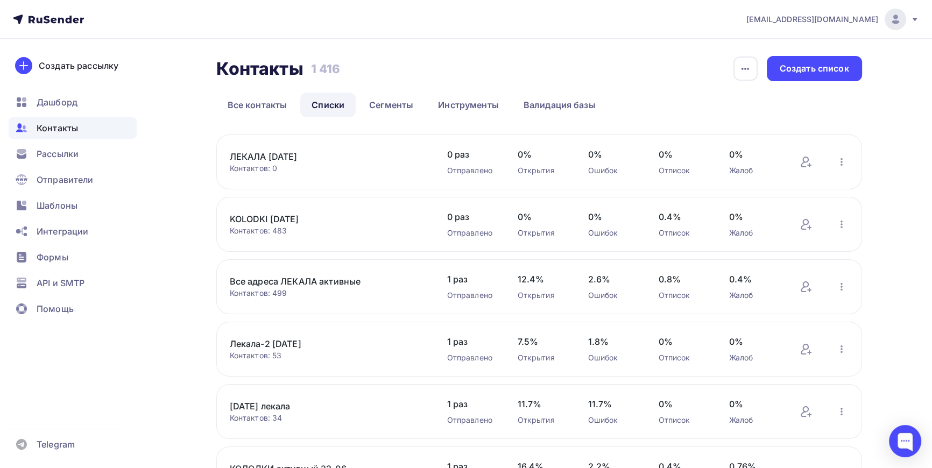
click at [269, 156] on link "ЛЕКАЛА [DATE]" at bounding box center [321, 156] width 183 height 13
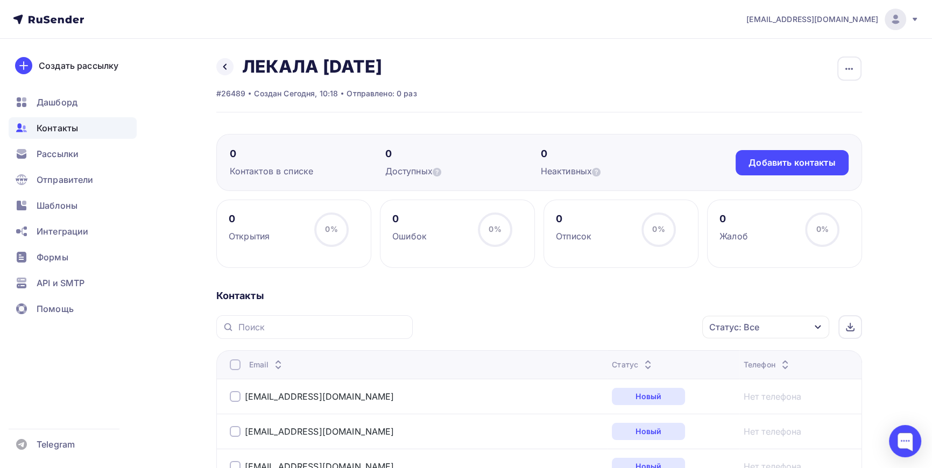
click at [537, 92] on div "Назад ЛЕКАЛА [DATE] Переименовать список Скачать список Отписать адреса Настрои…" at bounding box center [539, 84] width 646 height 57
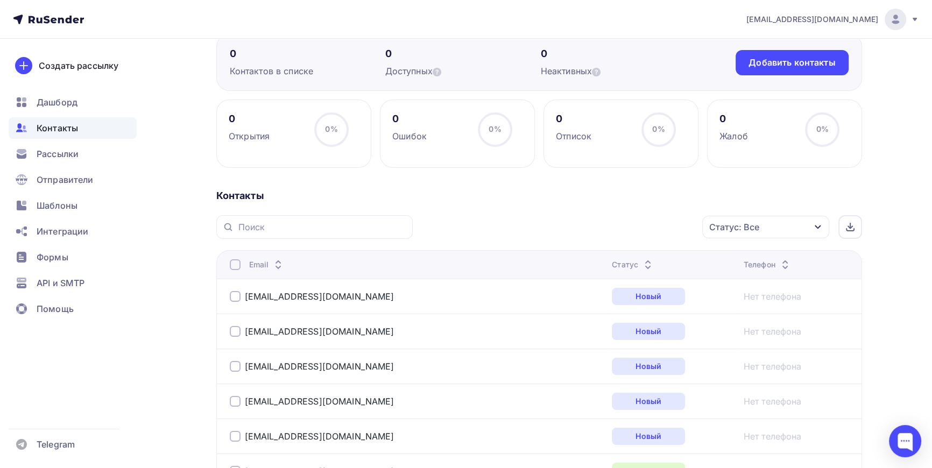
scroll to position [97, 0]
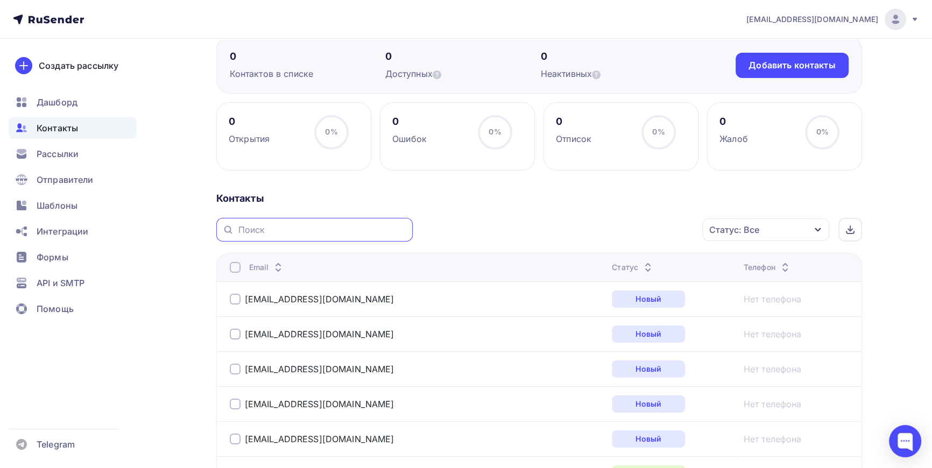
click at [254, 227] on input "text" at bounding box center [323, 230] width 168 height 12
click at [247, 198] on div "Контакты" at bounding box center [539, 198] width 646 height 13
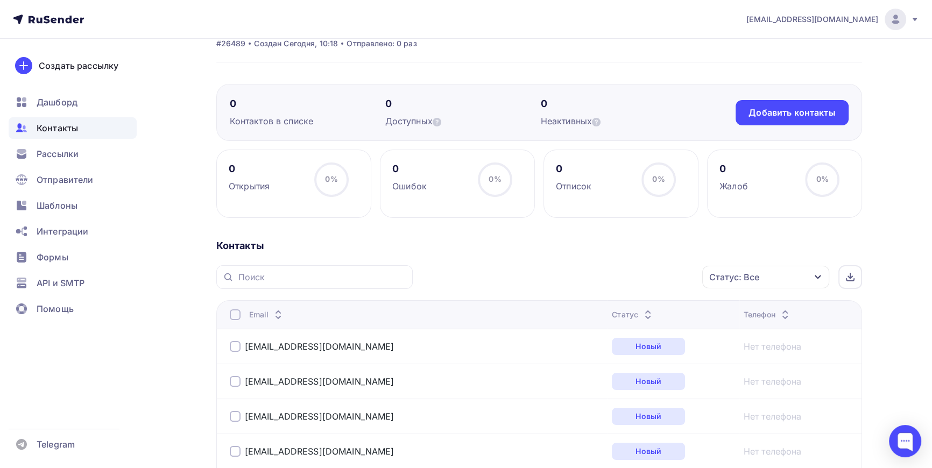
scroll to position [48, 0]
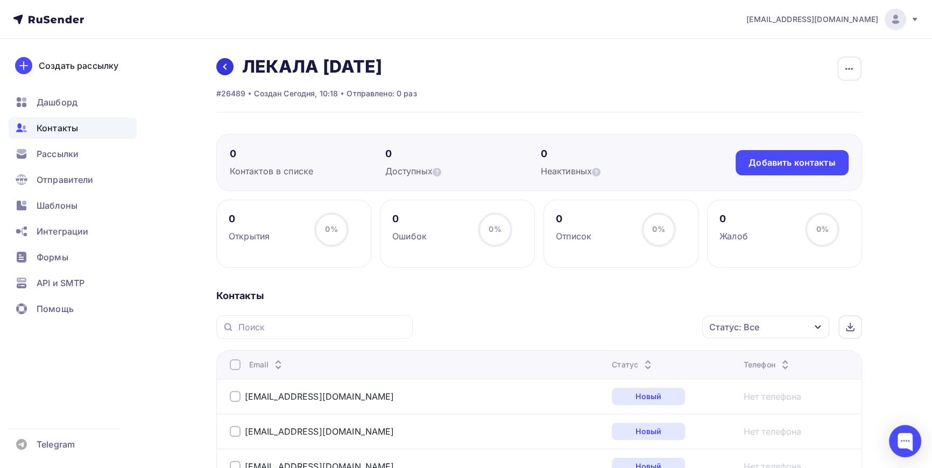
click at [223, 67] on icon at bounding box center [224, 67] width 3 height 6
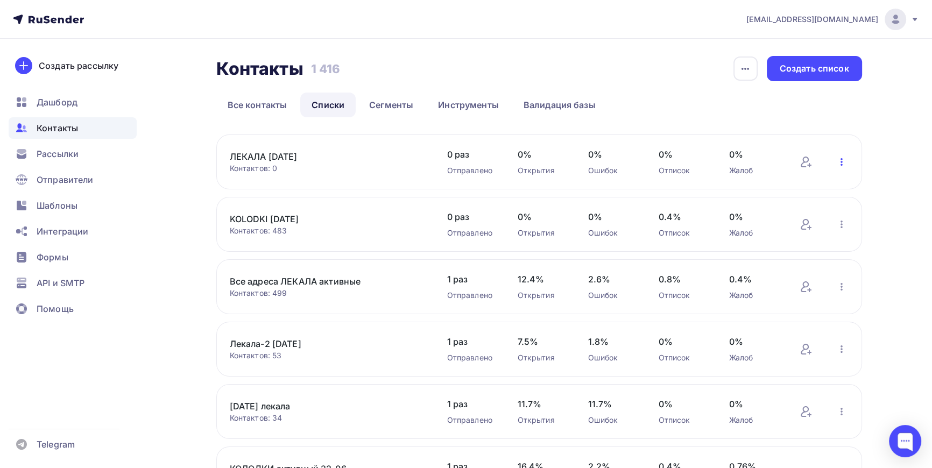
click at [840, 160] on icon "button" at bounding box center [842, 162] width 13 height 13
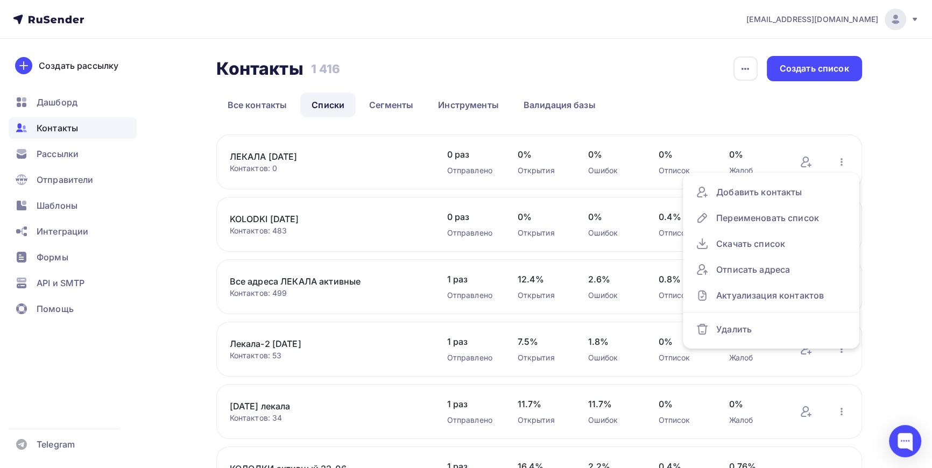
click at [910, 159] on div "[EMAIL_ADDRESS][DOMAIN_NAME] Аккаунт Тарифы Выйти Создать рассылку [GEOGRAPHIC_…" at bounding box center [466, 417] width 932 height 835
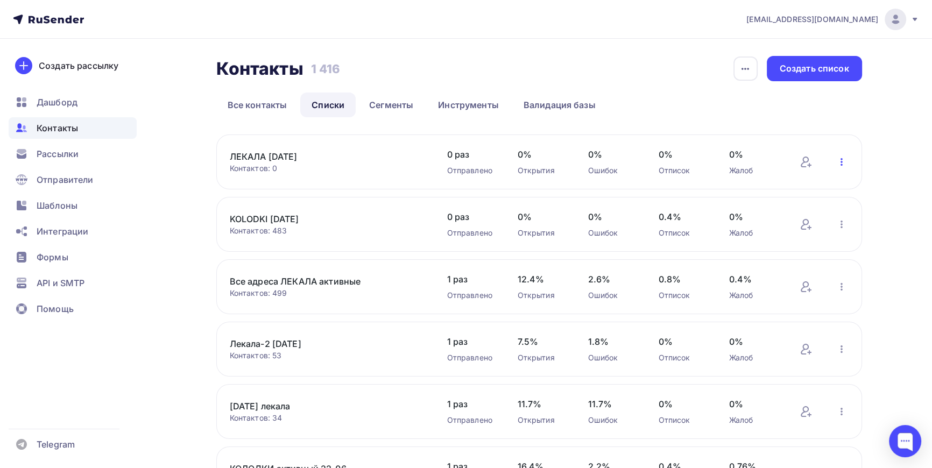
click at [841, 160] on icon "button" at bounding box center [842, 162] width 2 height 8
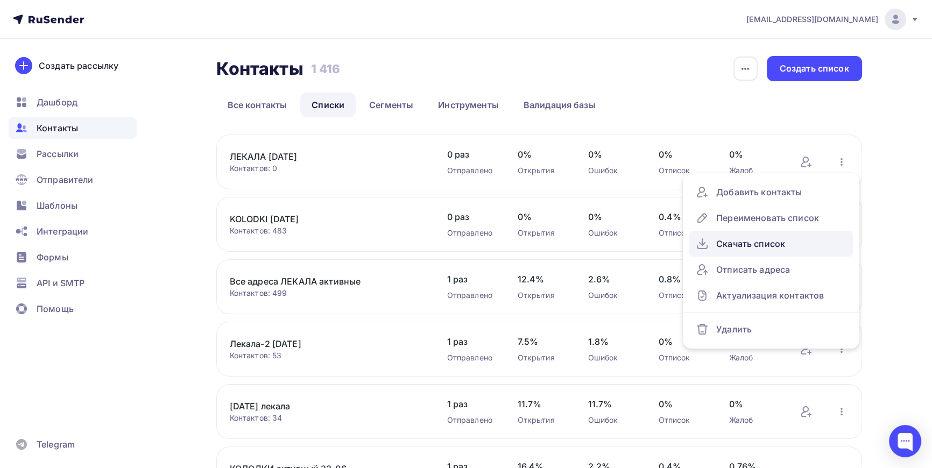
click at [763, 244] on div "Скачать список" at bounding box center [771, 243] width 151 height 17
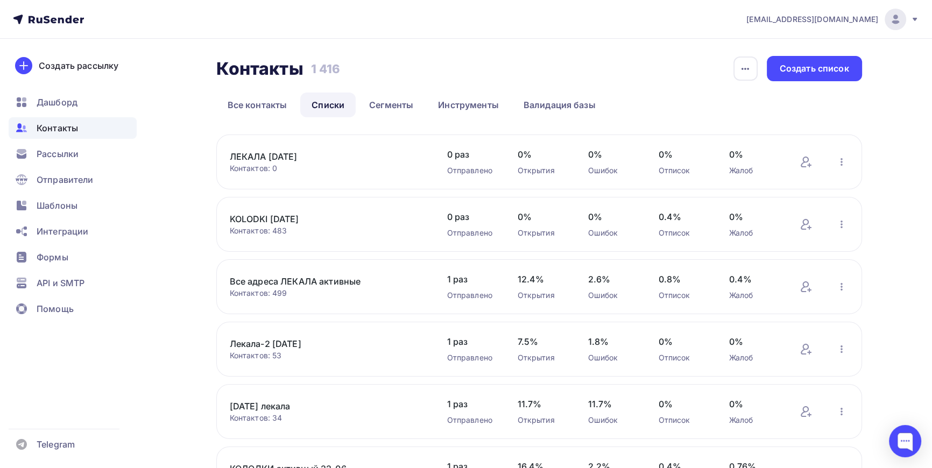
click at [268, 156] on link "ЛЕКАЛА [DATE]" at bounding box center [321, 156] width 183 height 13
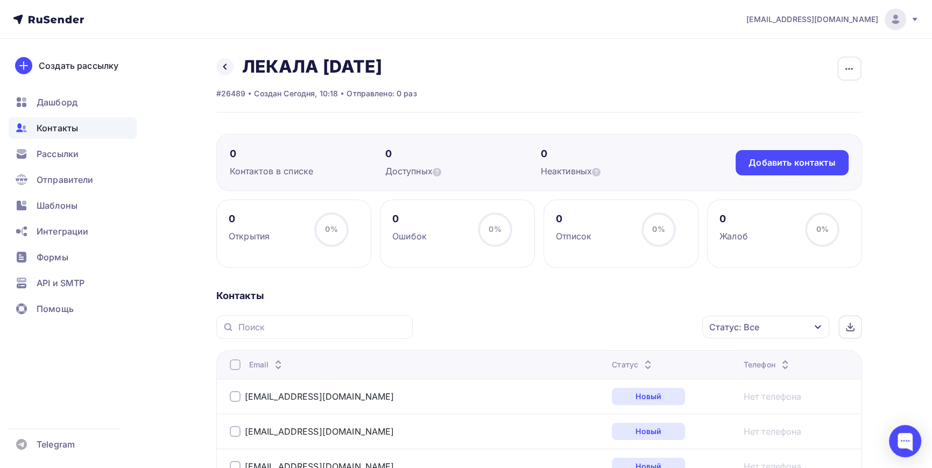
click at [226, 66] on icon at bounding box center [225, 66] width 9 height 9
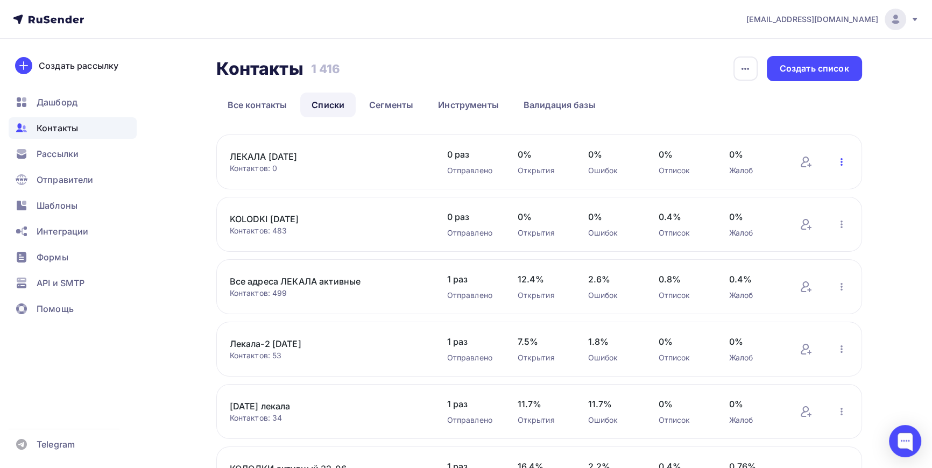
click at [841, 160] on icon "button" at bounding box center [842, 162] width 2 height 8
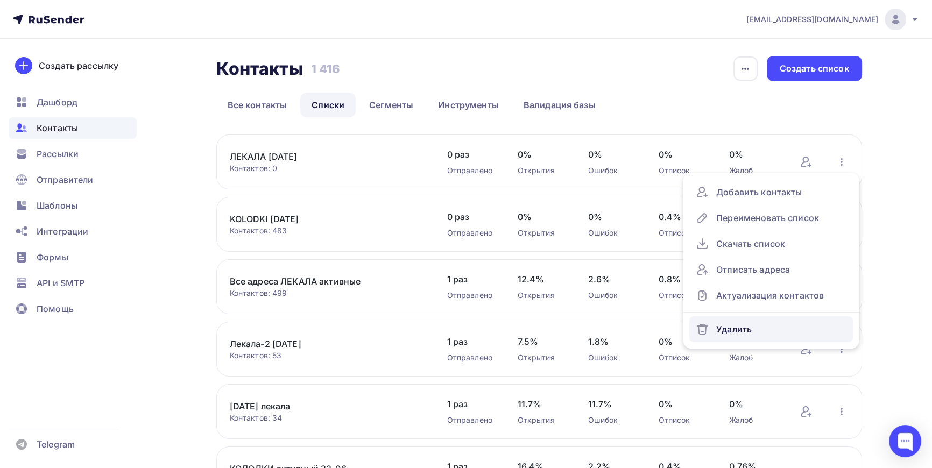
click at [737, 326] on div "Удалить" at bounding box center [771, 329] width 151 height 17
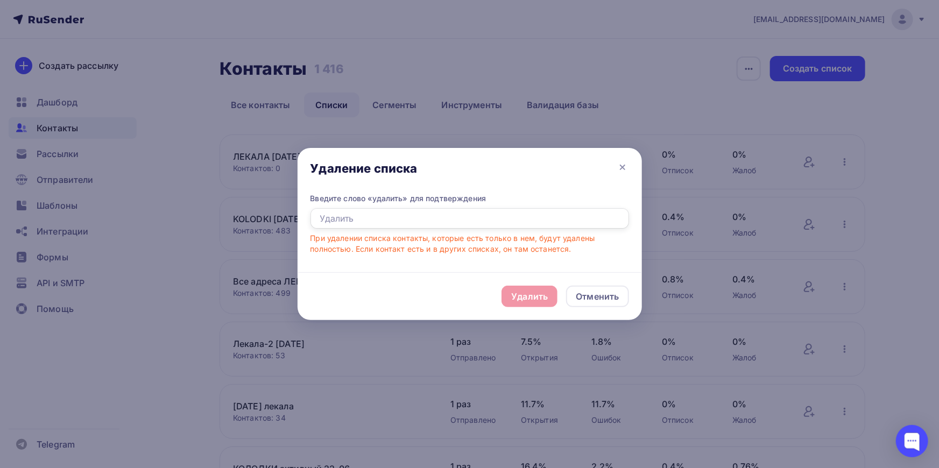
click at [425, 216] on input "text" at bounding box center [470, 218] width 319 height 20
type input "Удал"
click at [601, 295] on div "Отменить" at bounding box center [597, 296] width 43 height 13
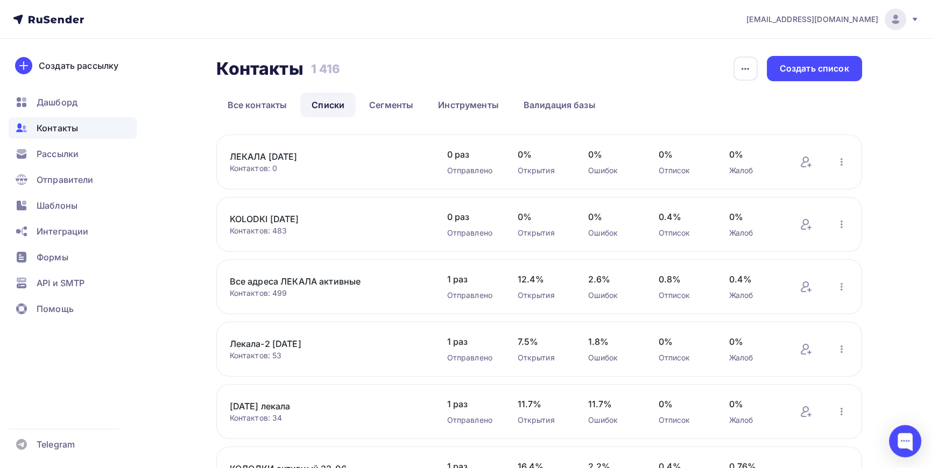
click at [896, 22] on img at bounding box center [895, 19] width 13 height 13
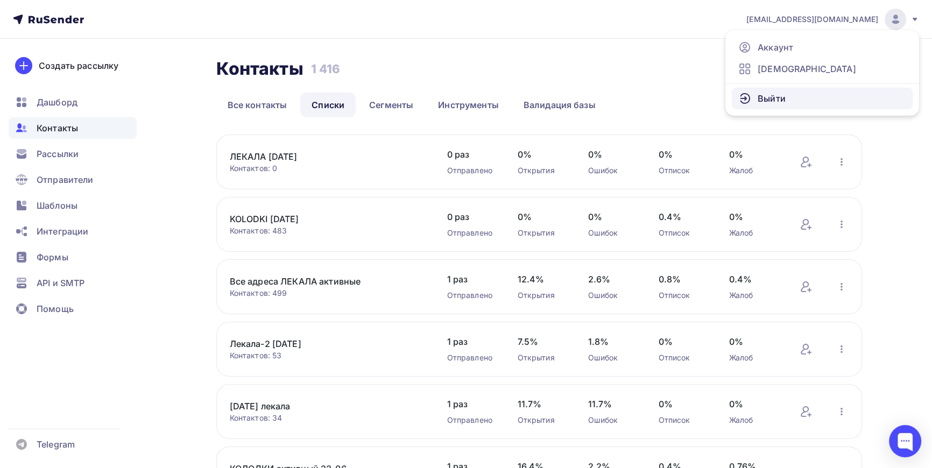
click at [768, 97] on span "Выйти" at bounding box center [772, 98] width 28 height 13
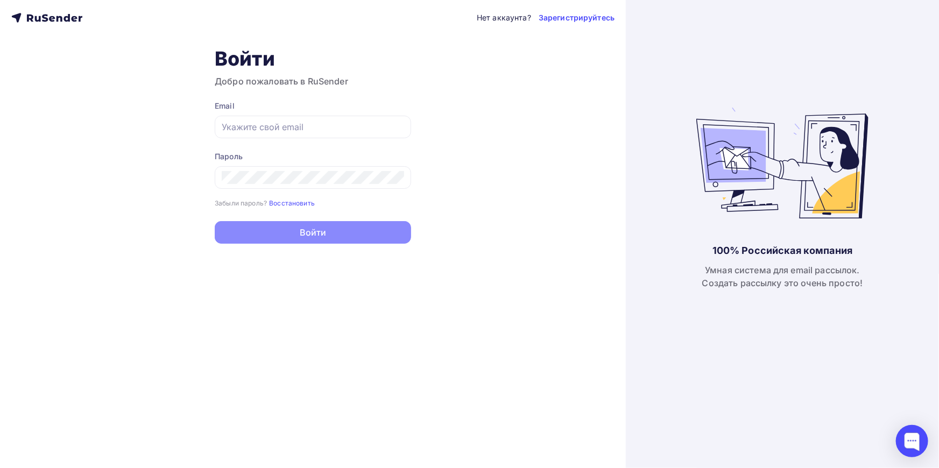
type input "[EMAIL_ADDRESS][DOMAIN_NAME]"
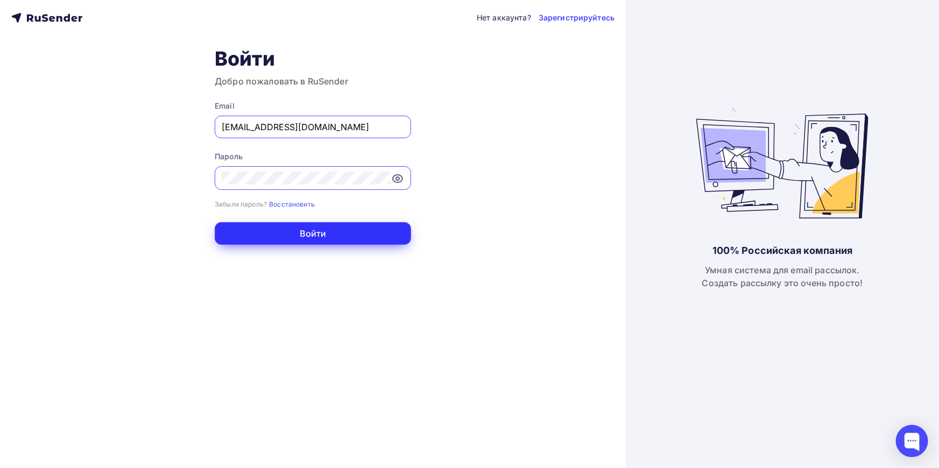
click at [311, 236] on button "Войти" at bounding box center [313, 233] width 197 height 23
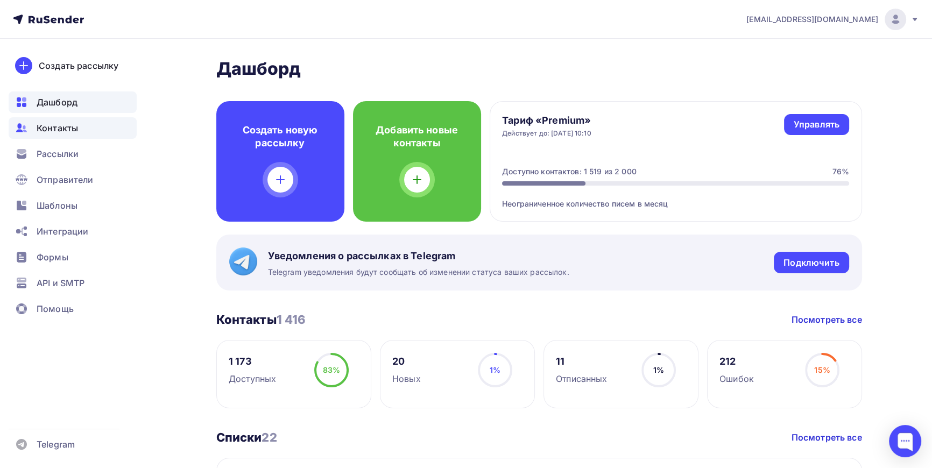
click at [55, 128] on span "Контакты" at bounding box center [57, 128] width 41 height 13
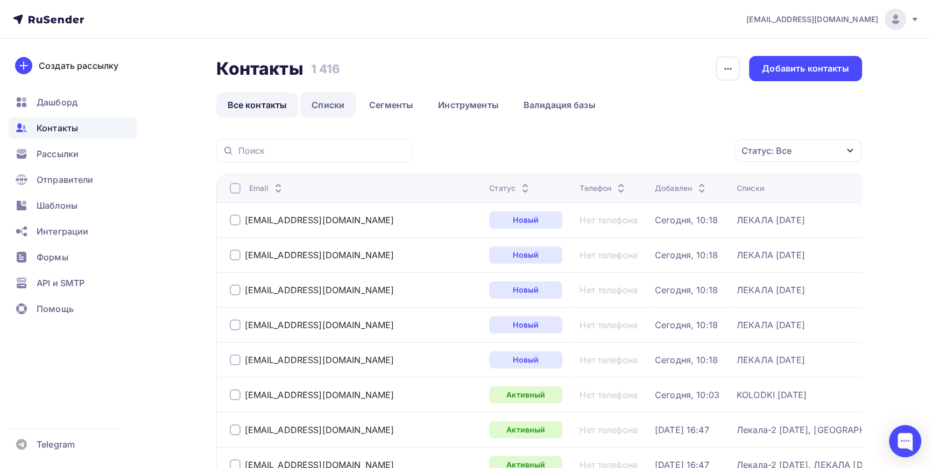
click at [334, 100] on link "Списки" at bounding box center [327, 105] width 55 height 25
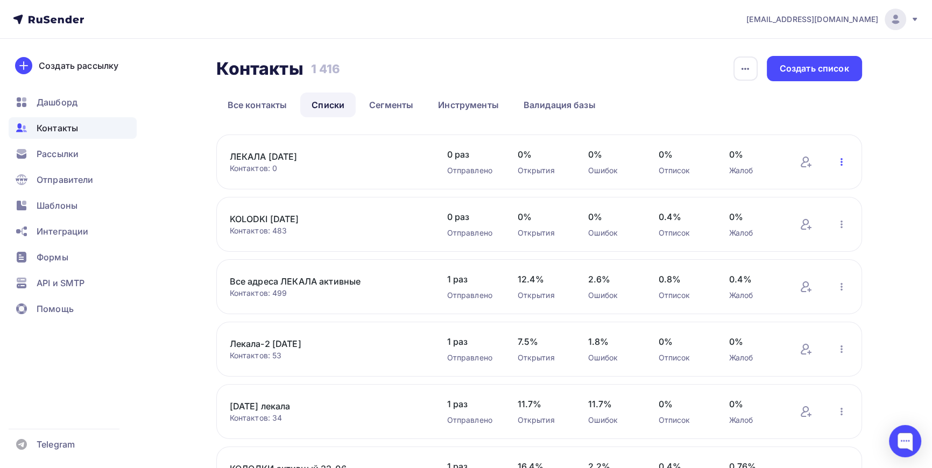
click at [840, 160] on icon "button" at bounding box center [842, 162] width 13 height 13
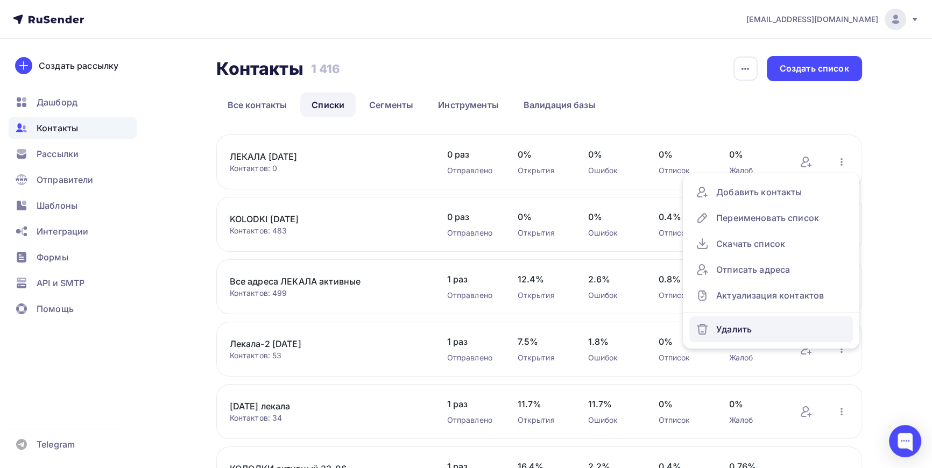
click at [731, 328] on div "Удалить" at bounding box center [771, 329] width 151 height 17
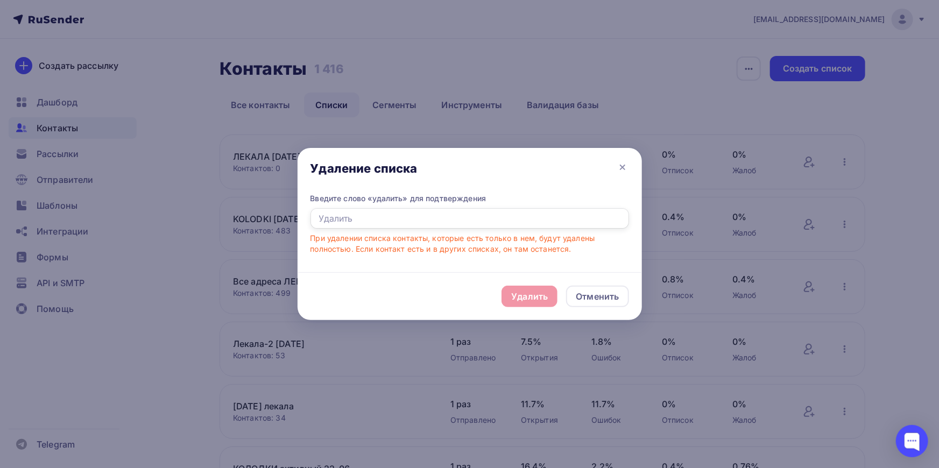
click at [471, 225] on input "text" at bounding box center [470, 218] width 319 height 20
type input "Удалить"
click at [541, 296] on div "Удалить" at bounding box center [529, 296] width 37 height 13
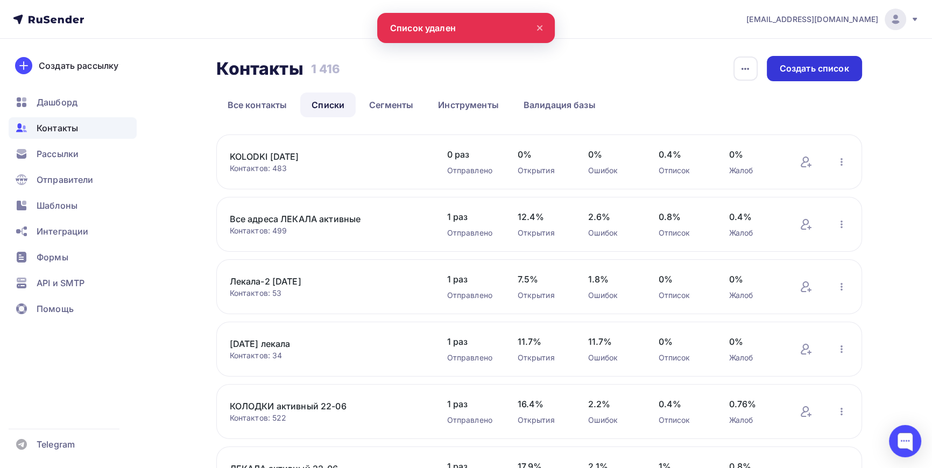
click at [818, 66] on div "Создать список" at bounding box center [814, 68] width 69 height 12
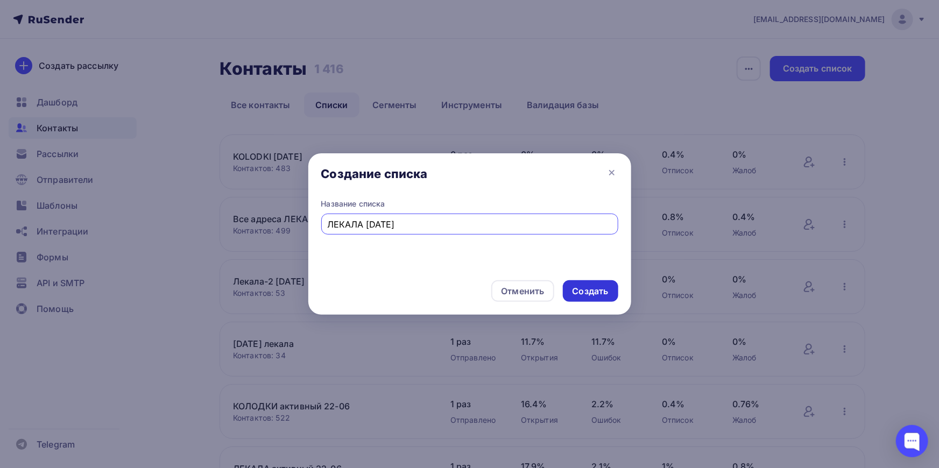
type input "ЛЕКАЛА [DATE]"
click at [584, 296] on div "Создать" at bounding box center [591, 291] width 36 height 12
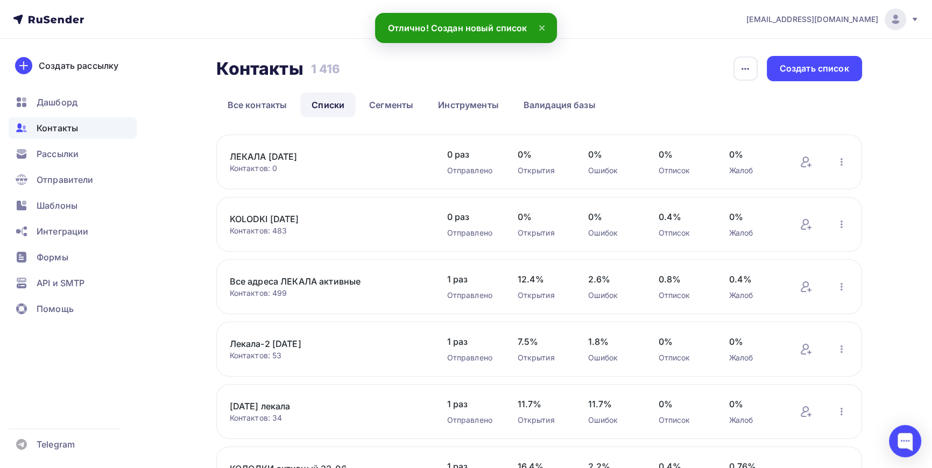
click at [269, 157] on link "ЛЕКАЛА [DATE]" at bounding box center [321, 156] width 183 height 13
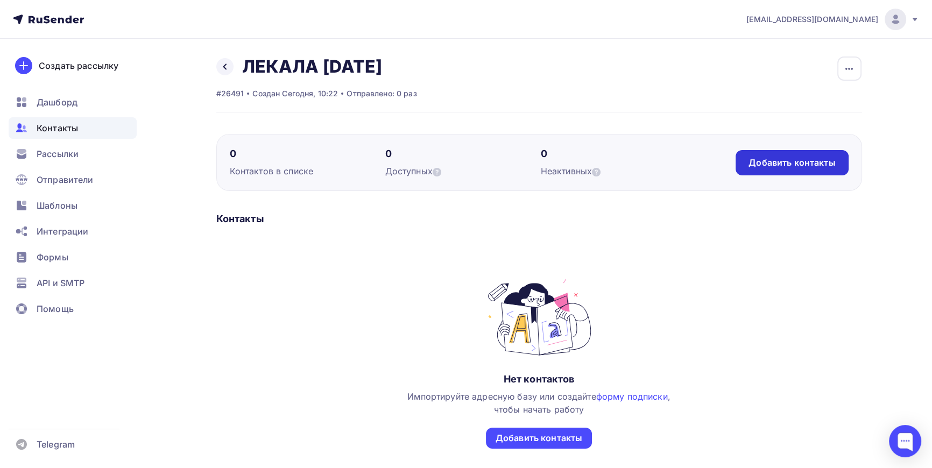
click at [819, 164] on div "Добавить контакты" at bounding box center [792, 163] width 87 height 12
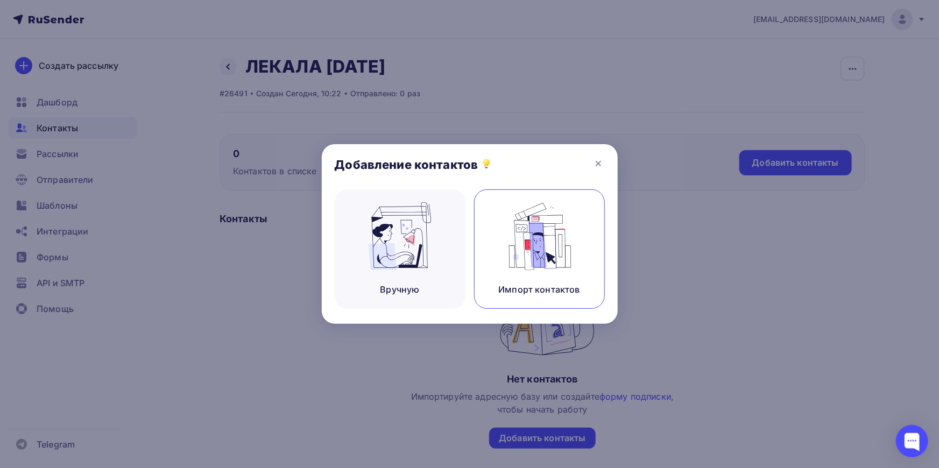
click at [550, 238] on img at bounding box center [539, 236] width 72 height 68
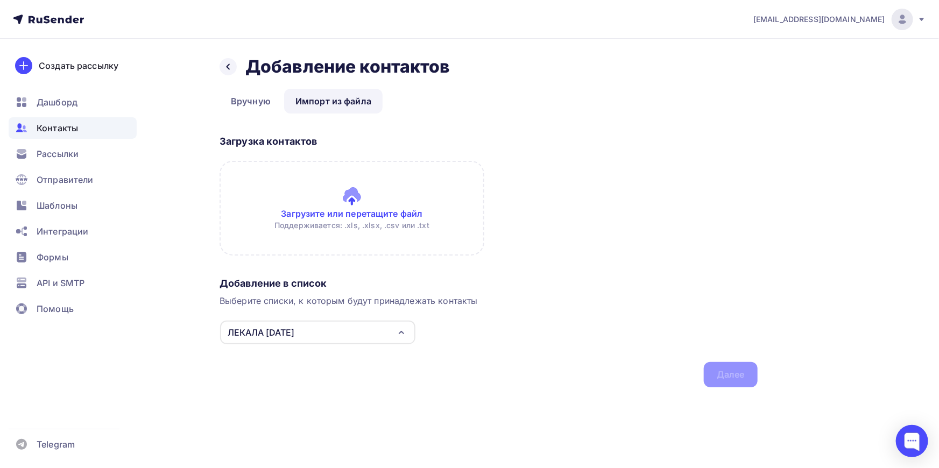
click at [346, 197] on input "file" at bounding box center [352, 208] width 265 height 95
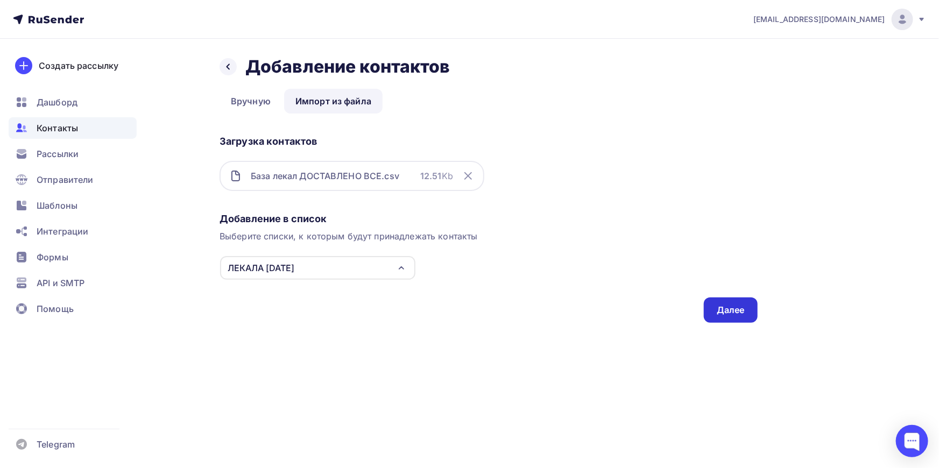
click at [738, 311] on div "Далее" at bounding box center [731, 310] width 28 height 12
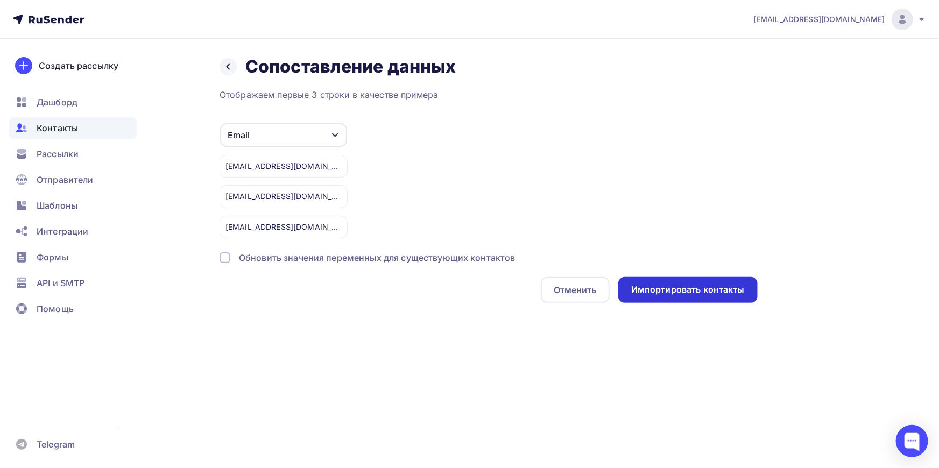
click at [688, 287] on div "Импортировать контакты" at bounding box center [689, 290] width 114 height 12
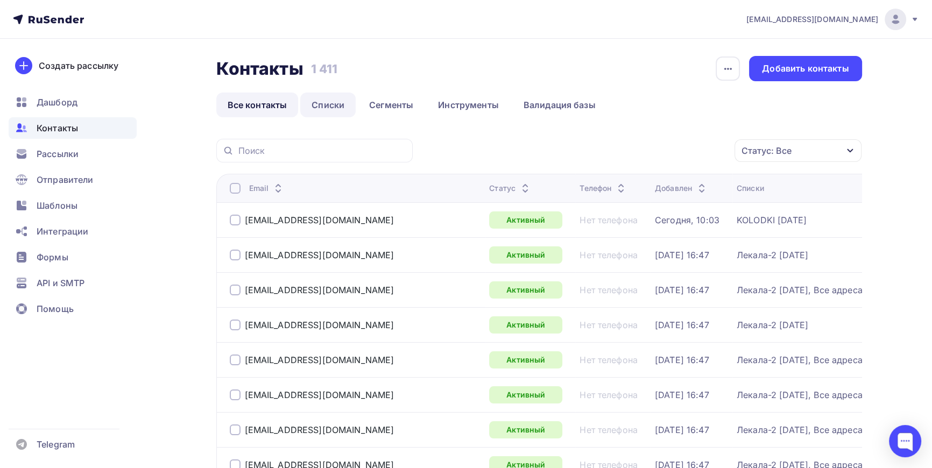
click at [327, 108] on link "Списки" at bounding box center [327, 105] width 55 height 25
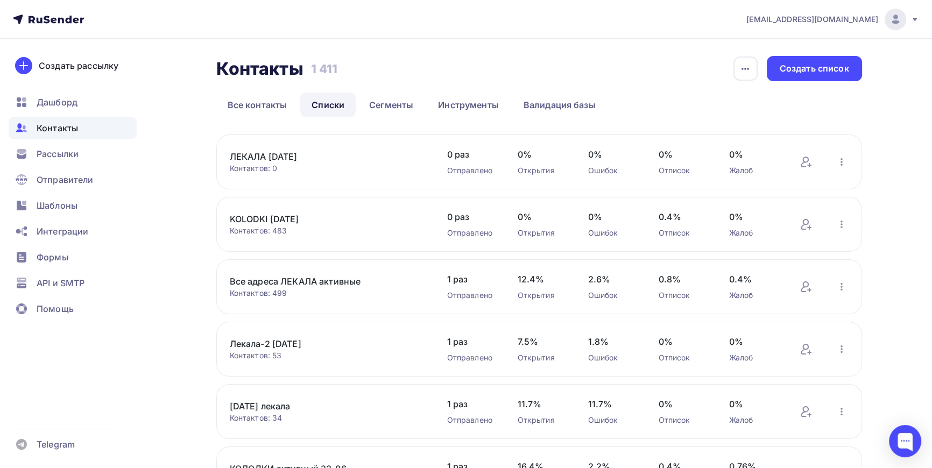
click at [274, 155] on link "ЛЕКАЛА [DATE]" at bounding box center [321, 156] width 183 height 13
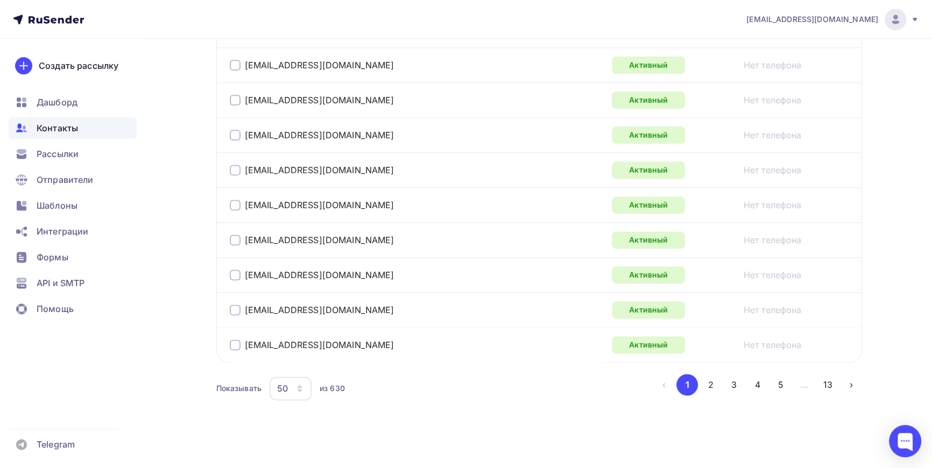
scroll to position [1767, 0]
click at [301, 384] on icon "button" at bounding box center [300, 388] width 9 height 9
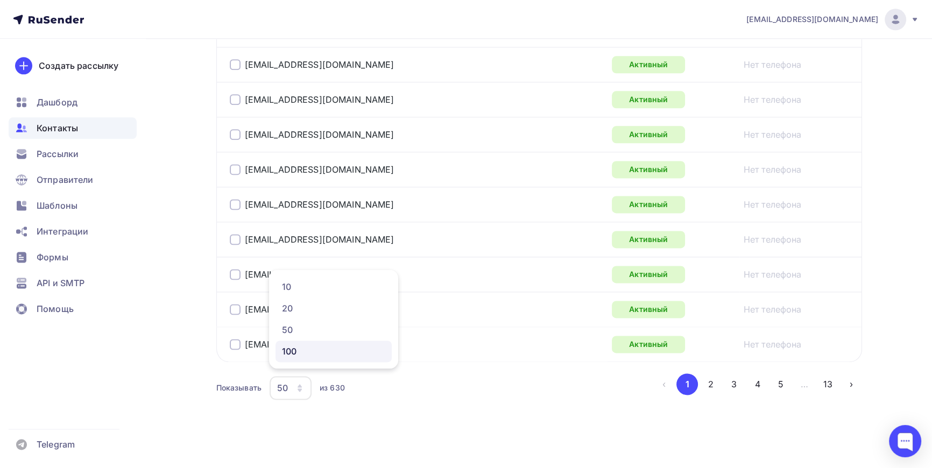
click at [286, 349] on div "100" at bounding box center [333, 351] width 103 height 13
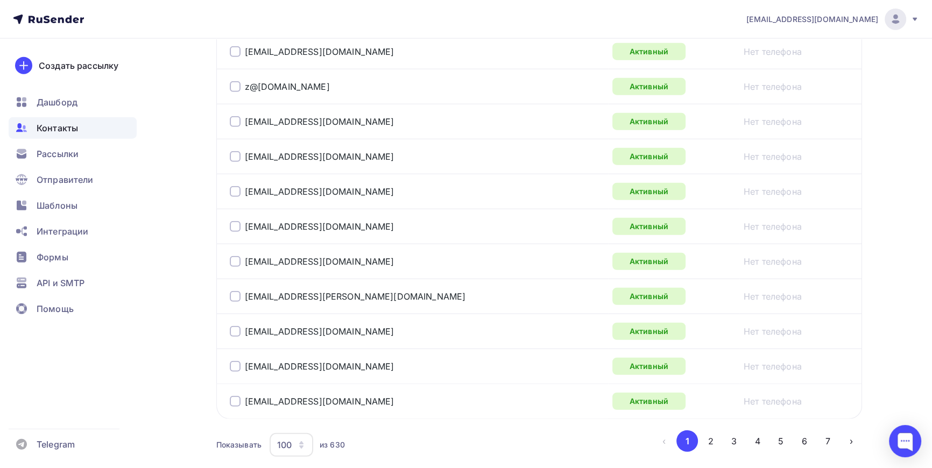
scroll to position [3468, 0]
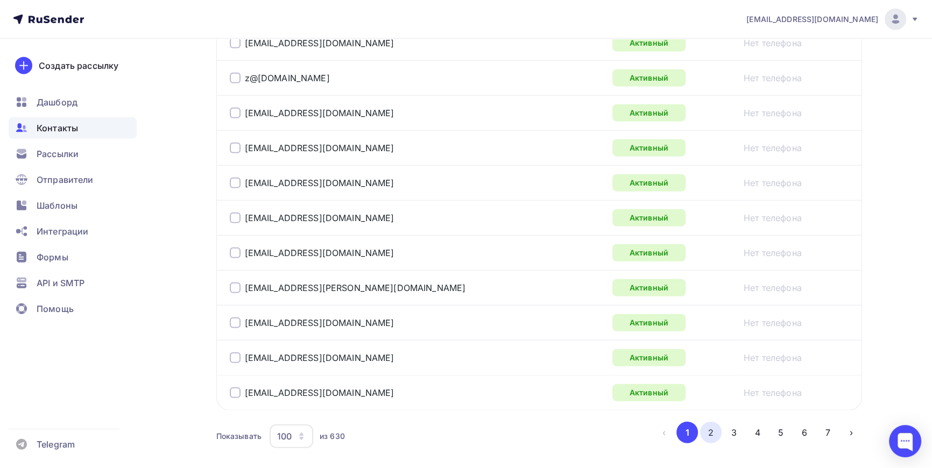
click at [714, 426] on button "2" at bounding box center [711, 433] width 22 height 22
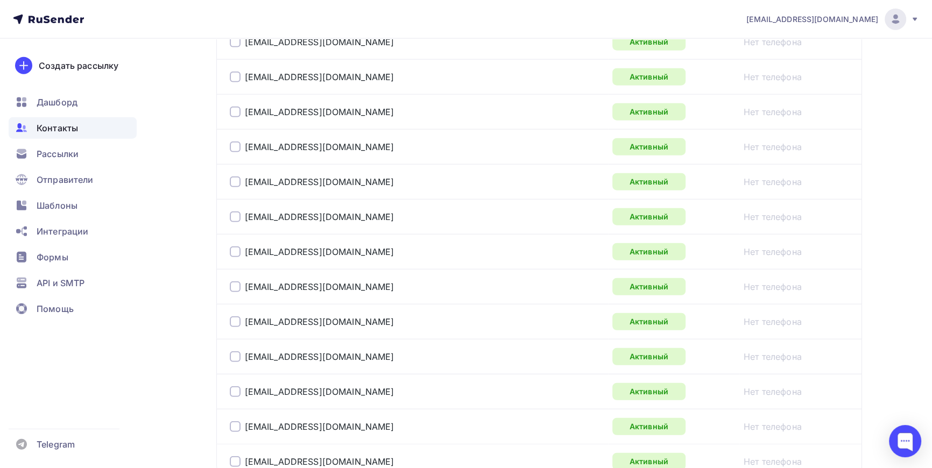
scroll to position [3514, 0]
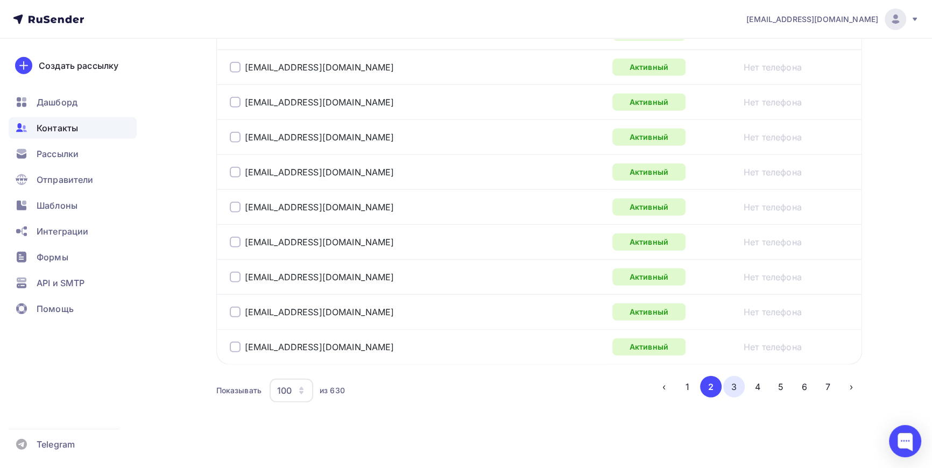
click at [730, 380] on button "3" at bounding box center [735, 387] width 22 height 22
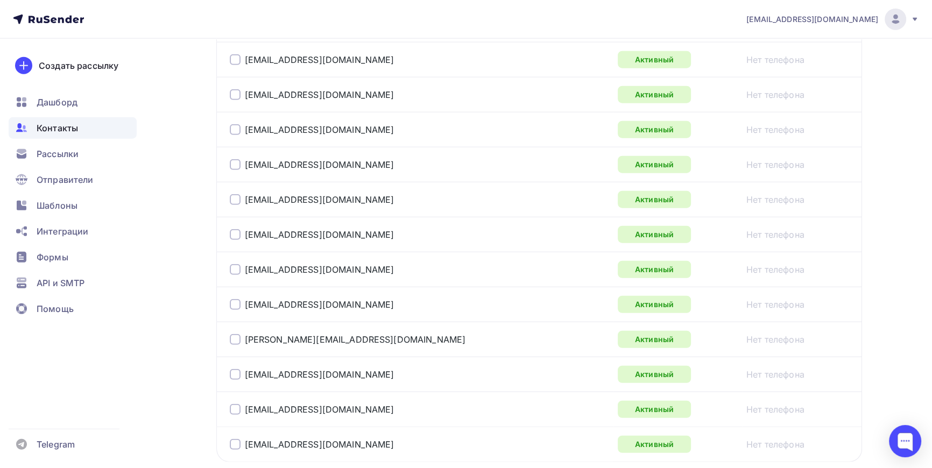
scroll to position [3481, 0]
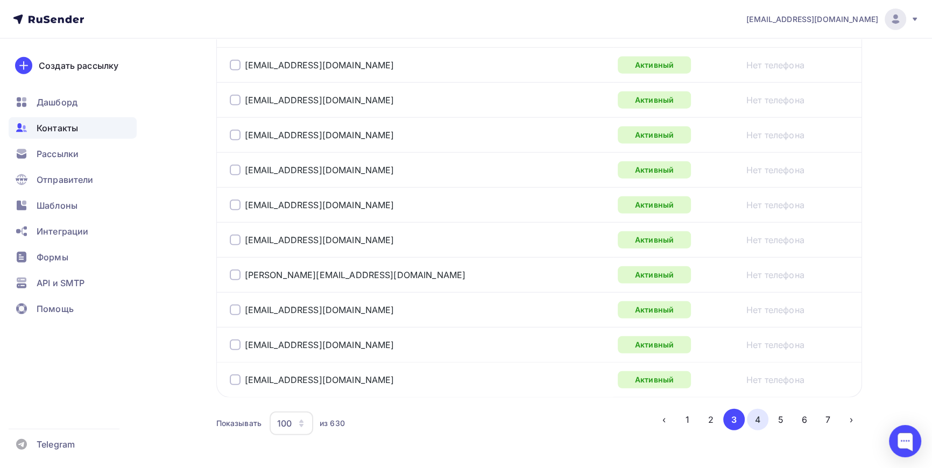
click at [756, 416] on button "4" at bounding box center [758, 420] width 22 height 22
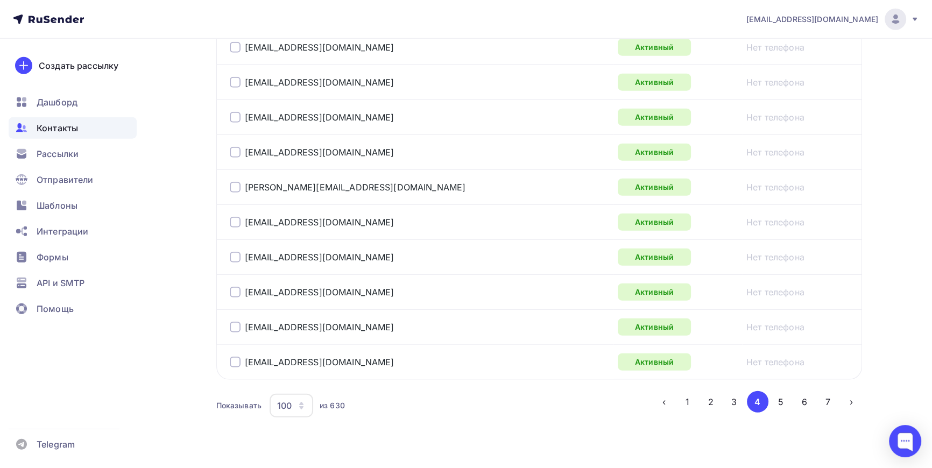
scroll to position [3514, 0]
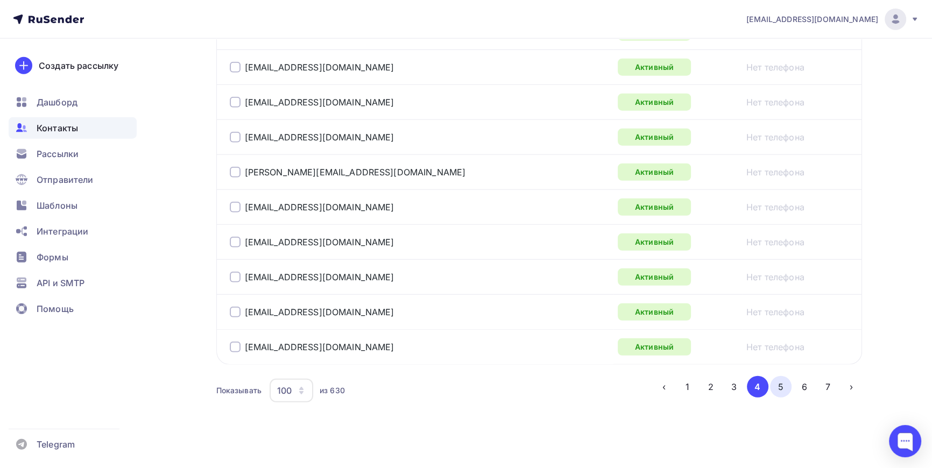
click at [783, 378] on button "5" at bounding box center [781, 387] width 22 height 22
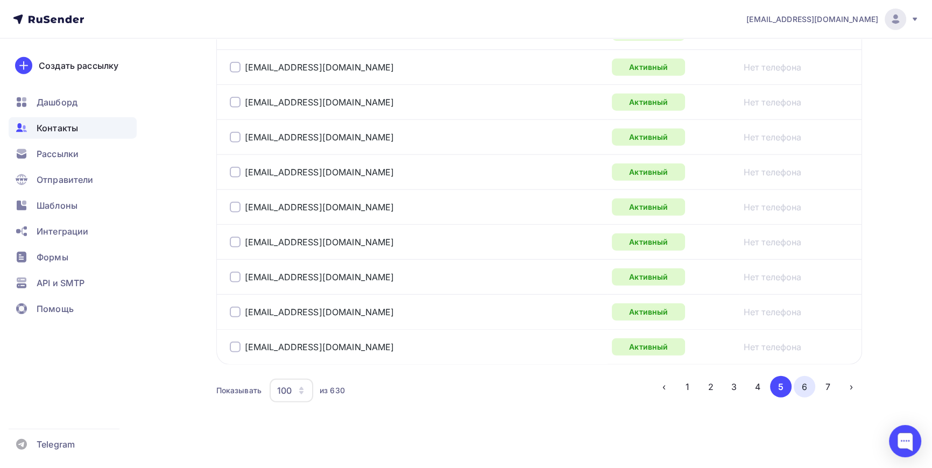
click at [805, 382] on button "6" at bounding box center [805, 387] width 22 height 22
click at [829, 380] on button "7" at bounding box center [828, 387] width 22 height 22
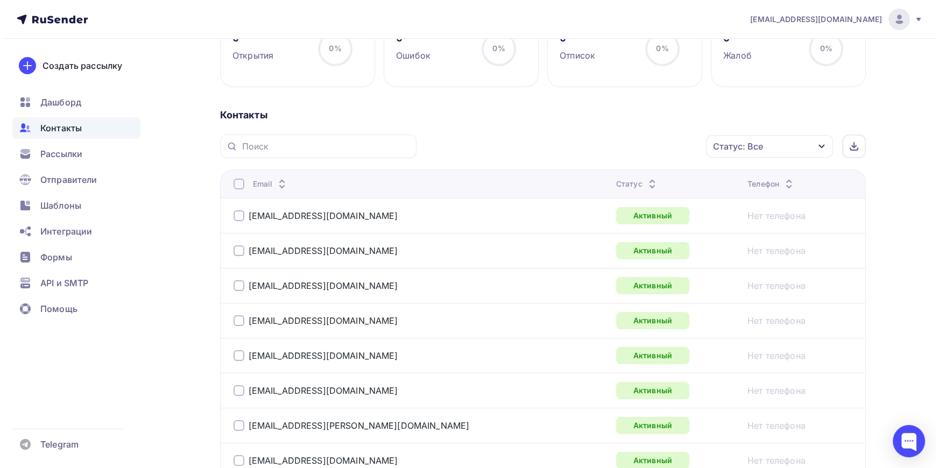
scroll to position [0, 0]
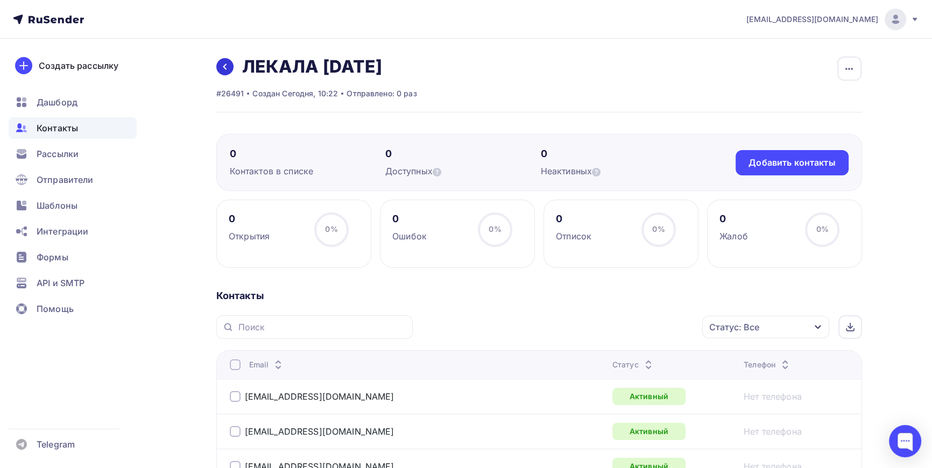
click at [225, 65] on icon at bounding box center [224, 67] width 3 height 6
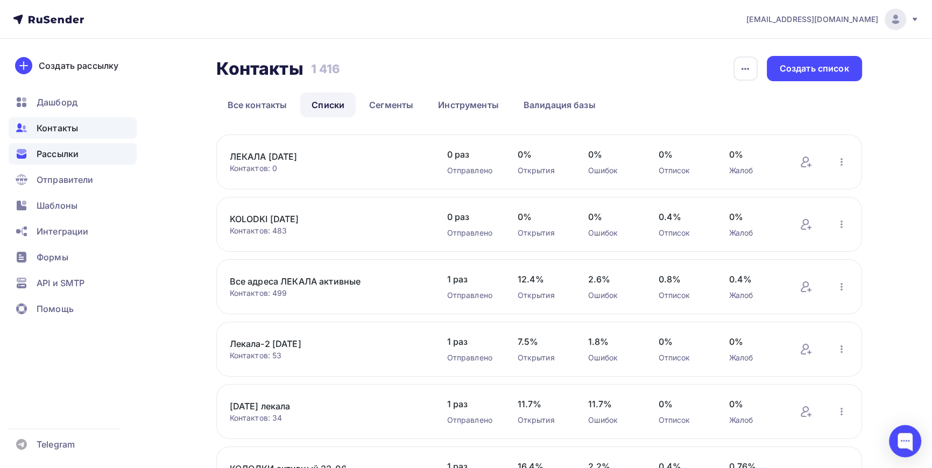
click at [48, 158] on span "Рассылки" at bounding box center [58, 154] width 42 height 13
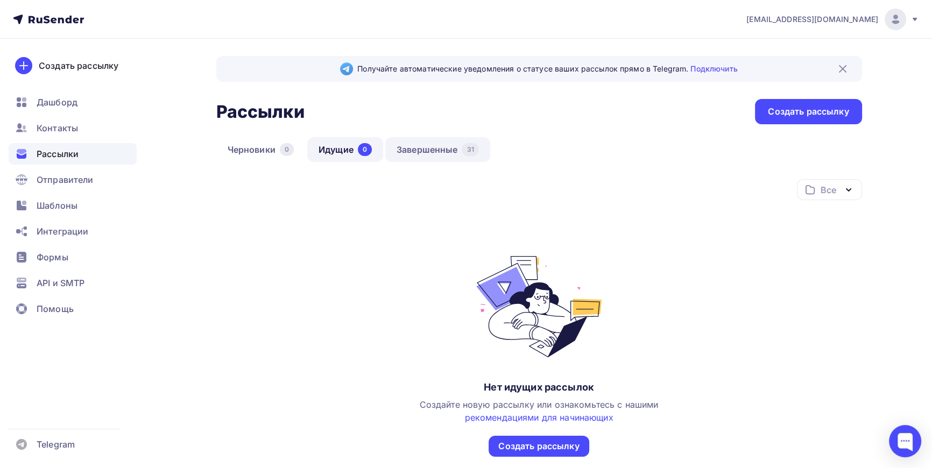
click at [425, 145] on link "Завершенные 31" at bounding box center [437, 149] width 105 height 25
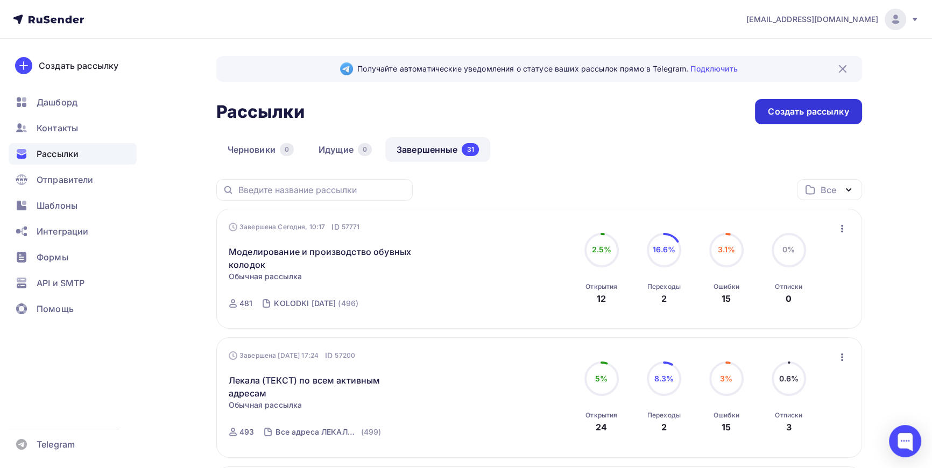
click at [825, 111] on div "Создать рассылку" at bounding box center [808, 112] width 81 height 12
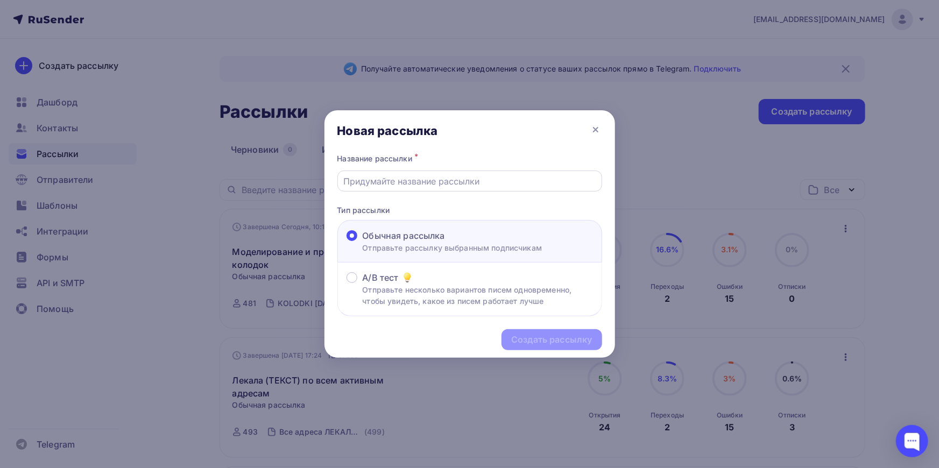
click at [404, 185] on input "text" at bounding box center [469, 181] width 253 height 13
type input "Оцифровка лекал"
click at [565, 341] on div "Создать рассылку" at bounding box center [551, 340] width 81 height 12
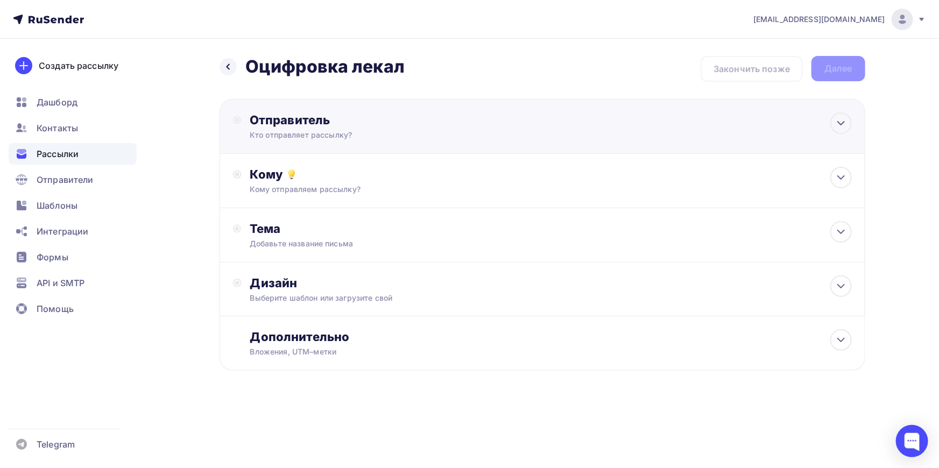
click at [363, 125] on div "Отправитель" at bounding box center [366, 120] width 233 height 15
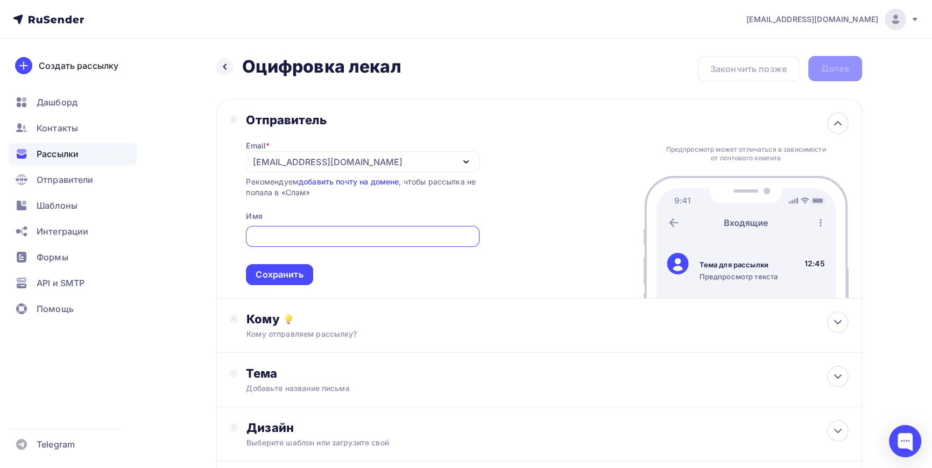
click at [358, 165] on div "[EMAIL_ADDRESS][DOMAIN_NAME]" at bounding box center [362, 161] width 233 height 21
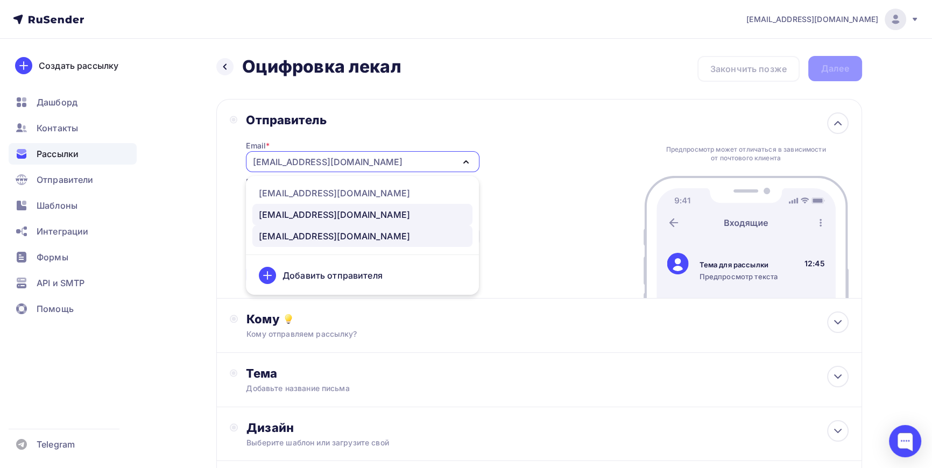
click at [310, 214] on div "[EMAIL_ADDRESS][DOMAIN_NAME]" at bounding box center [334, 214] width 151 height 13
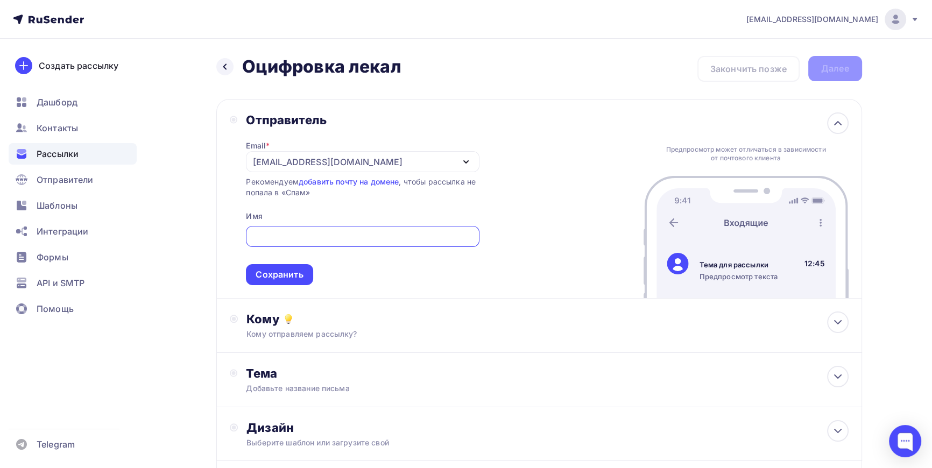
click at [301, 237] on input "text" at bounding box center [363, 236] width 221 height 13
click at [264, 234] on input "ЛЕАЛА СЕРВИС" at bounding box center [363, 236] width 221 height 13
type input "ЛЕКАЛА СЕРВИС"
click at [289, 265] on div "Сохранить" at bounding box center [279, 274] width 67 height 21
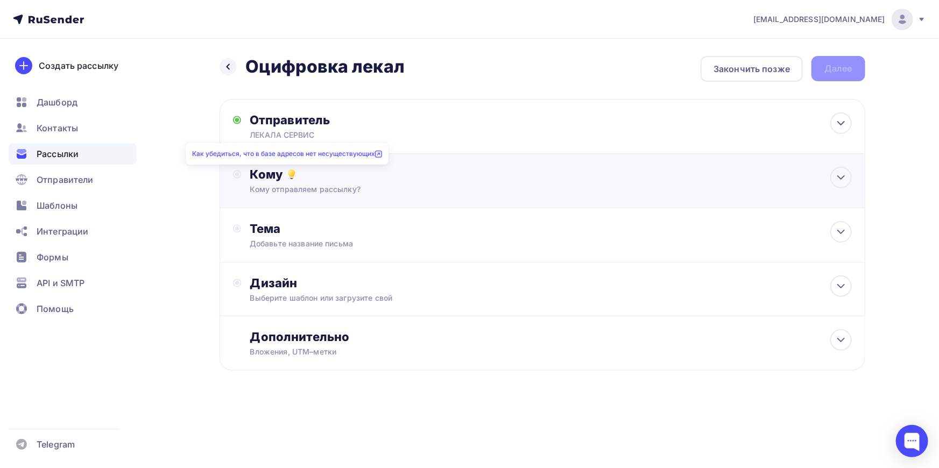
click at [284, 178] on div "Кому" at bounding box center [551, 174] width 602 height 15
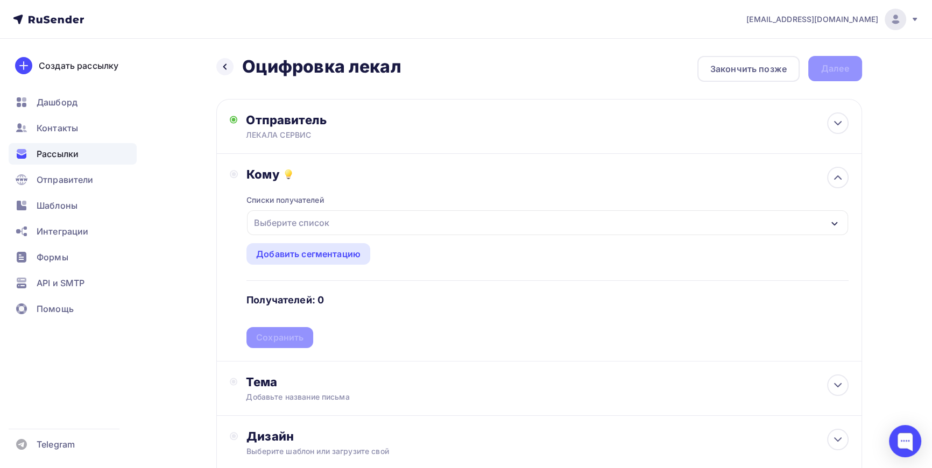
click at [319, 221] on div "Выберите список" at bounding box center [292, 222] width 84 height 19
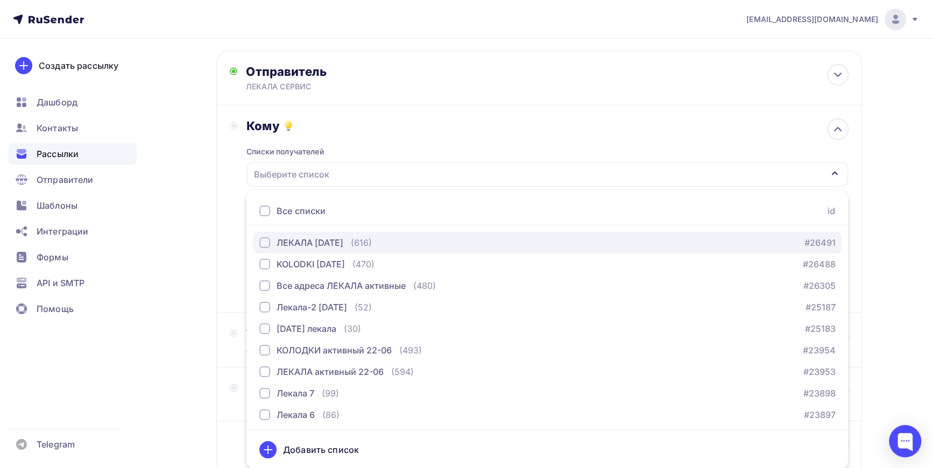
click at [258, 238] on button "ЛЕКАЛА [DATE] (616) #26491" at bounding box center [547, 243] width 589 height 22
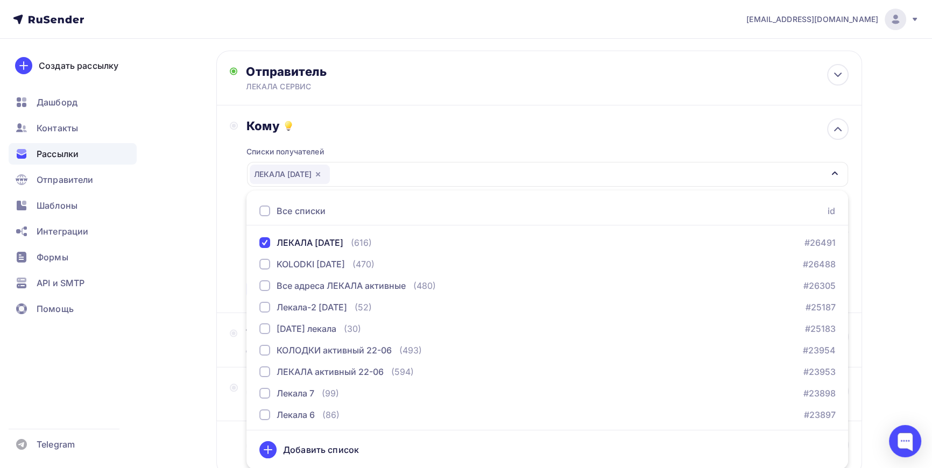
click at [890, 220] on div "Назад Оцифровка лекал Оцифровка лекал Закончить позже Далее Отправитель ЛЕКАЛА …" at bounding box center [466, 267] width 882 height 555
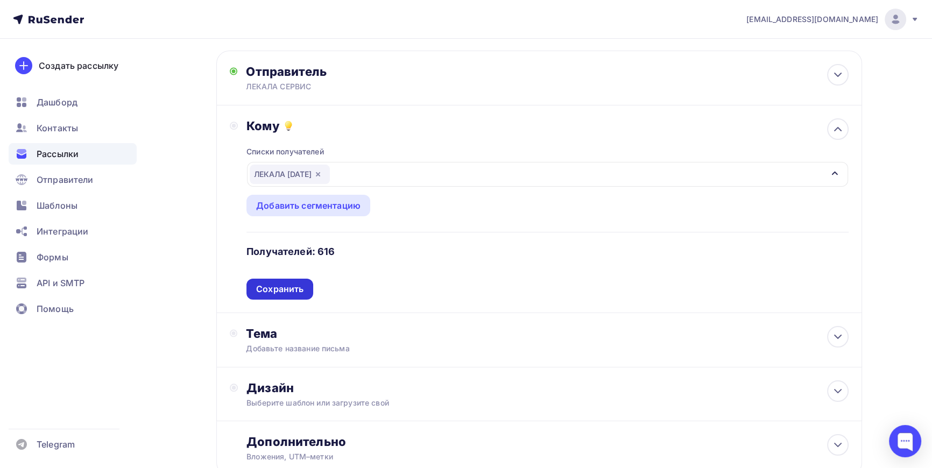
click at [280, 284] on div "Сохранить" at bounding box center [279, 289] width 47 height 12
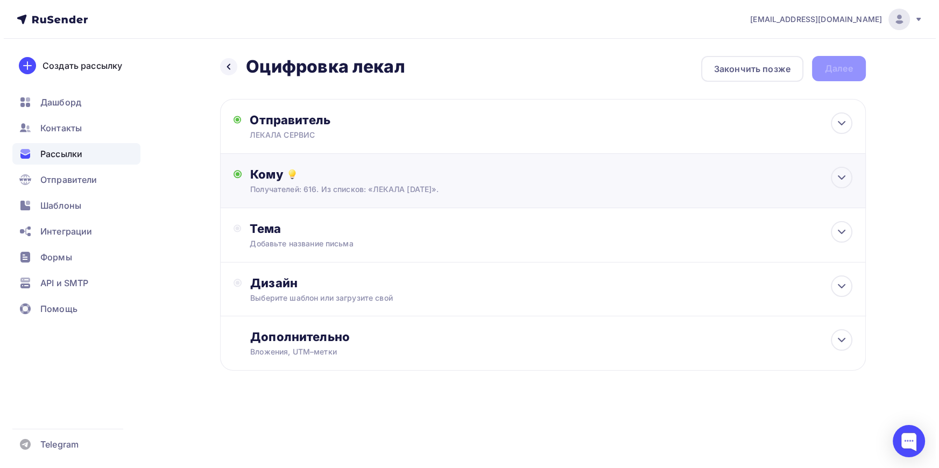
scroll to position [0, 0]
click at [276, 242] on div "Добавьте название письма" at bounding box center [346, 244] width 192 height 11
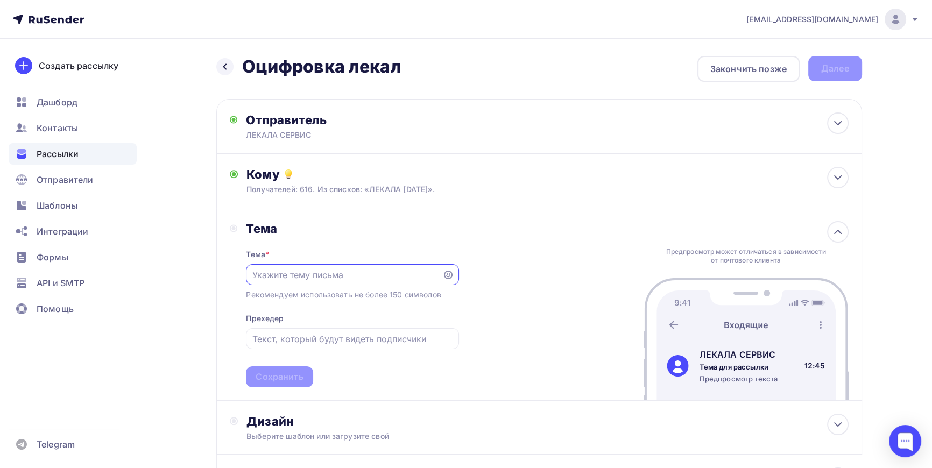
click at [318, 274] on input "text" at bounding box center [345, 275] width 184 height 13
click at [385, 277] on input "Оцифровка, конвертация, печать, резка, расладка лекал" at bounding box center [345, 275] width 184 height 13
type input "Оцифровка, конвертация, печать, резка, раслладка лекал"
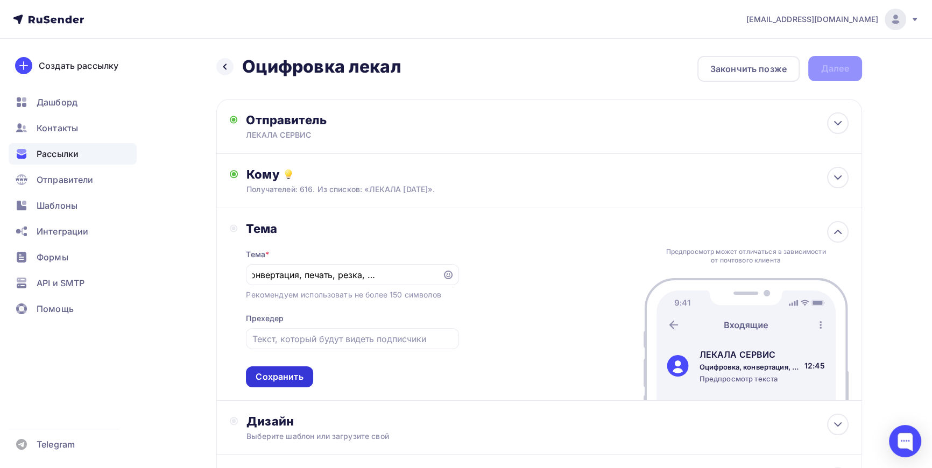
scroll to position [0, 0]
click at [282, 380] on div "Сохранить" at bounding box center [279, 377] width 47 height 12
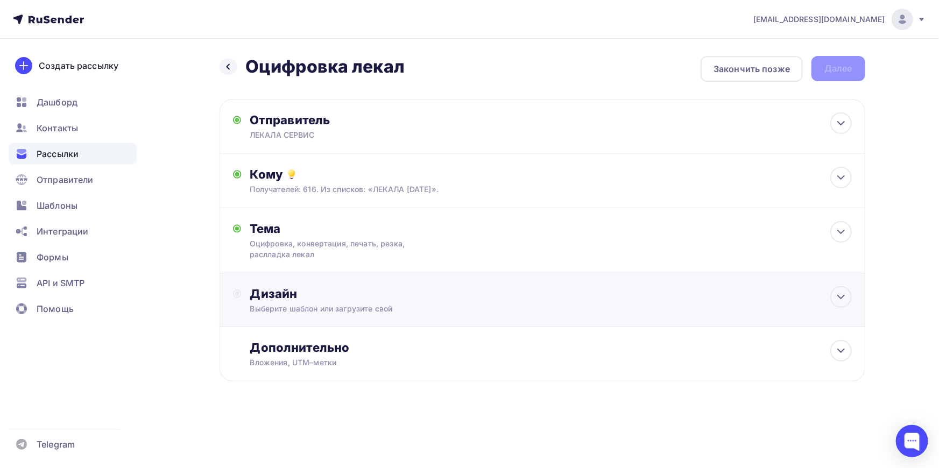
click at [340, 301] on div "Дизайн" at bounding box center [551, 293] width 602 height 15
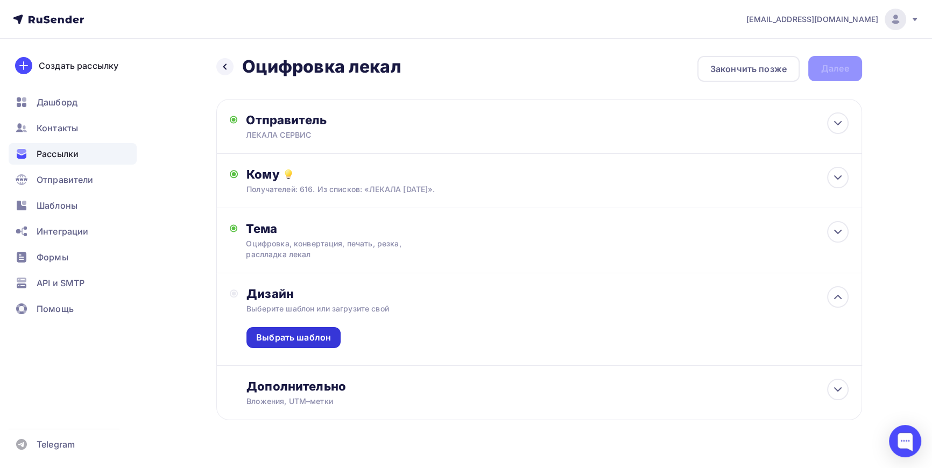
click at [297, 333] on div "Выбрать шаблон" at bounding box center [293, 338] width 75 height 12
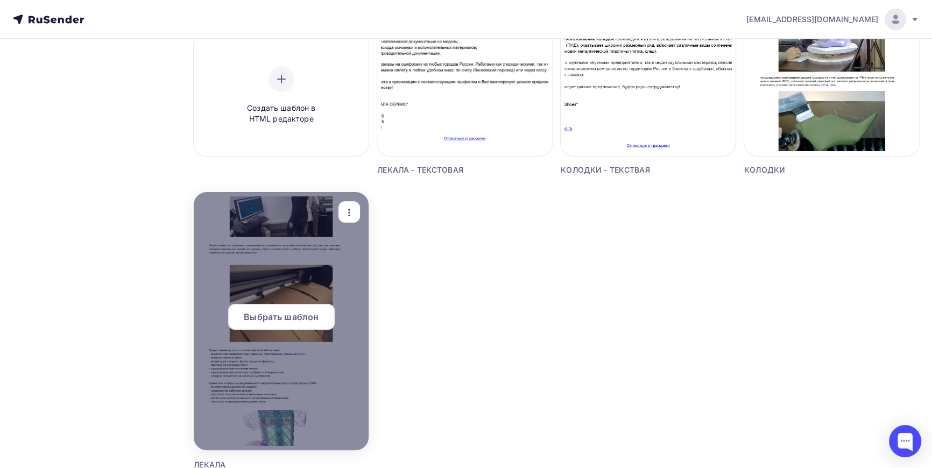
scroll to position [244, 0]
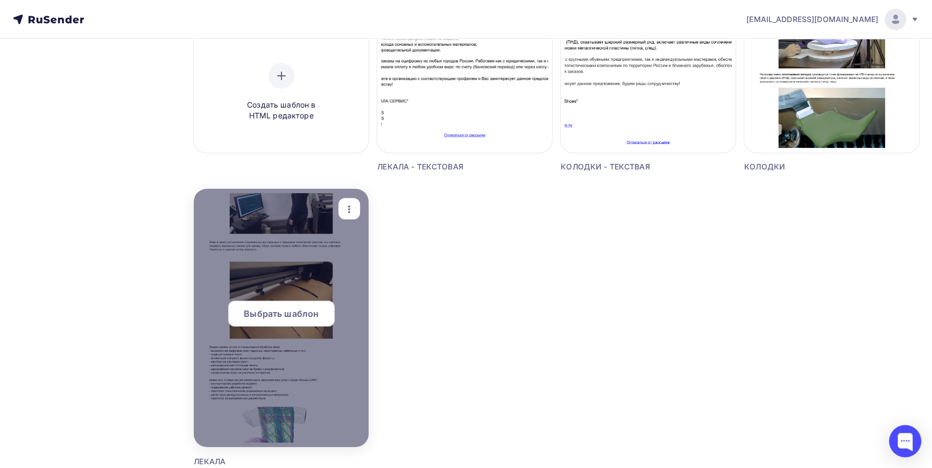
click at [291, 293] on div at bounding box center [281, 318] width 175 height 258
click at [295, 278] on div at bounding box center [281, 318] width 175 height 258
click at [275, 315] on span "Выбрать шаблон" at bounding box center [281, 313] width 75 height 13
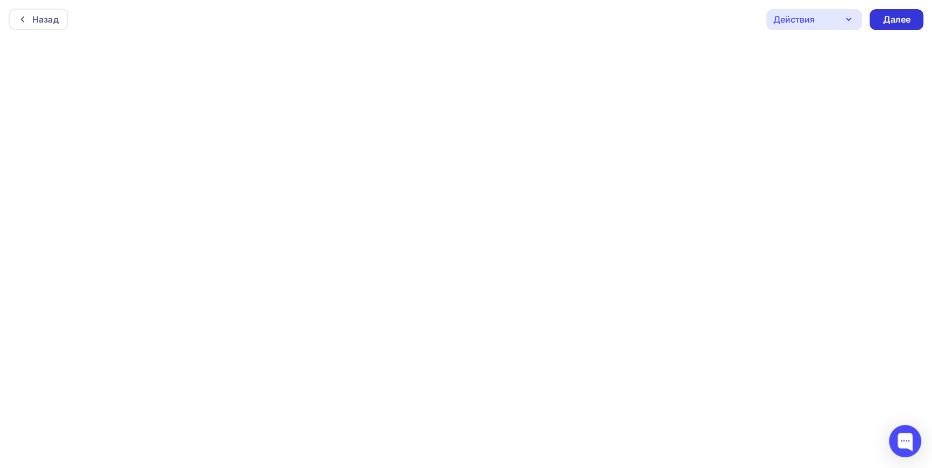
click at [904, 18] on div "Далее" at bounding box center [897, 19] width 28 height 12
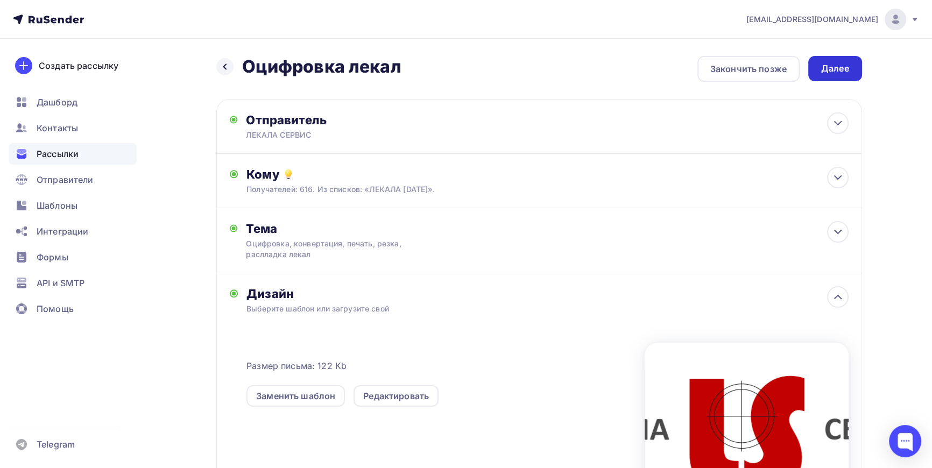
click at [845, 69] on div "Далее" at bounding box center [836, 68] width 28 height 12
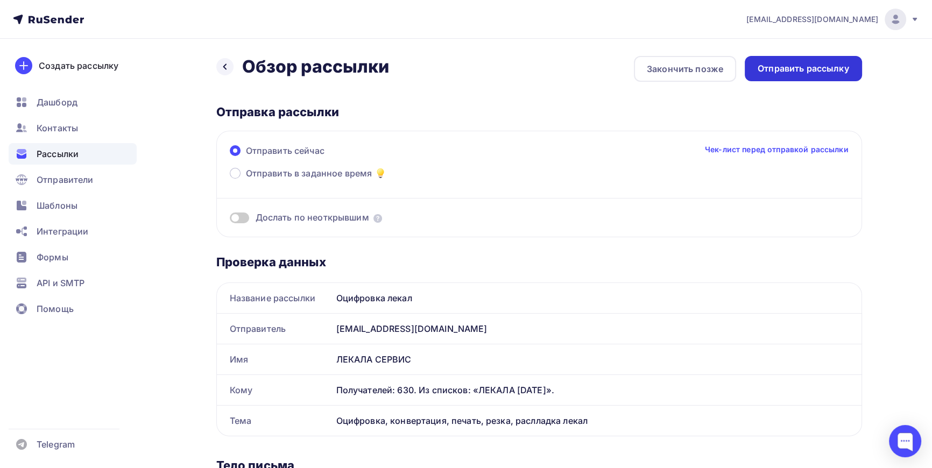
click at [810, 71] on div "Отправить рассылку" at bounding box center [804, 68] width 92 height 12
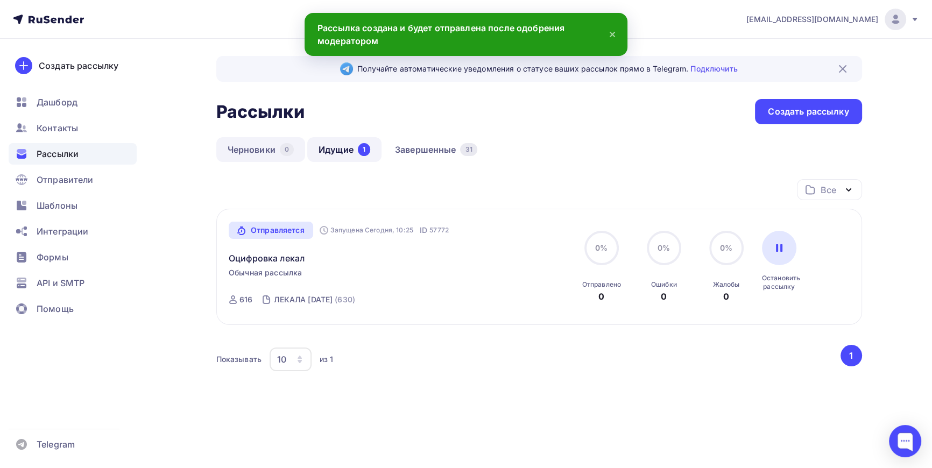
click at [262, 148] on link "Черновики 0" at bounding box center [260, 149] width 89 height 25
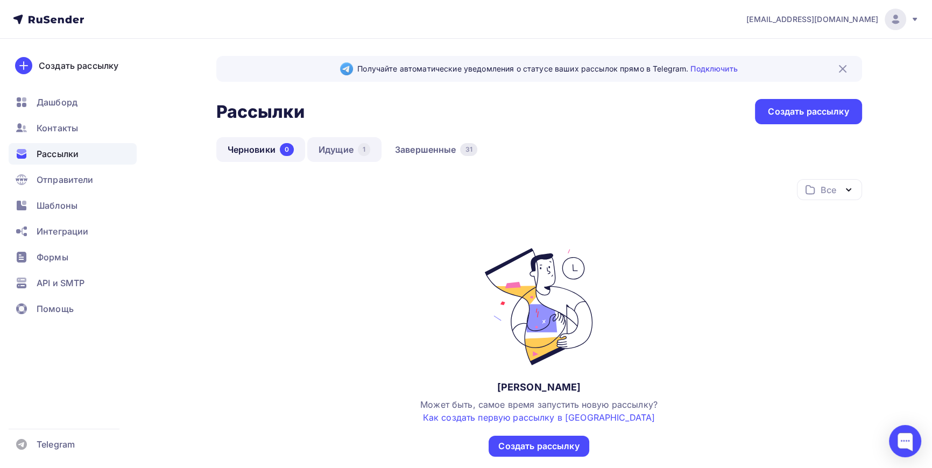
click at [341, 148] on link "Идущие 1" at bounding box center [344, 149] width 74 height 25
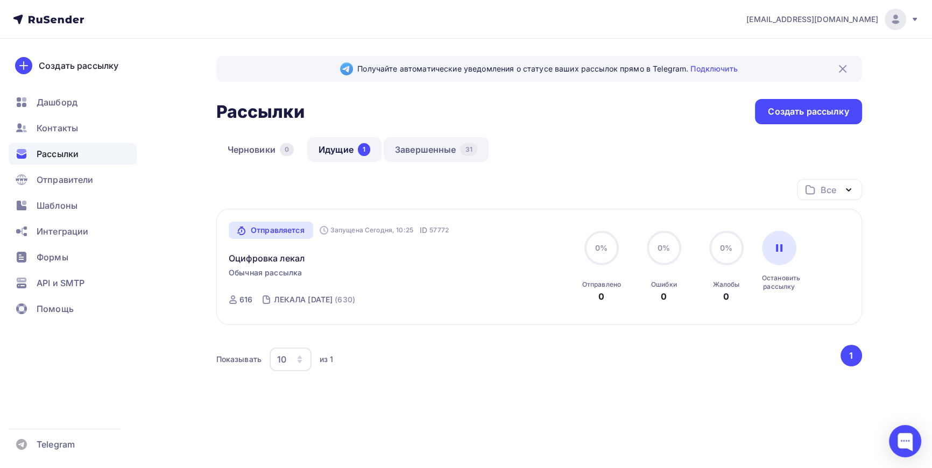
click at [439, 149] on link "Завершенные 31" at bounding box center [436, 149] width 105 height 25
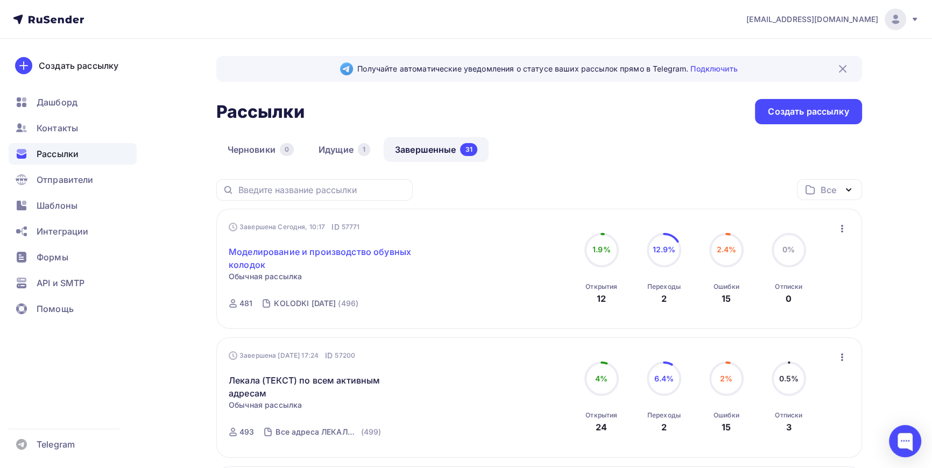
click at [298, 251] on link "Моделирование и производство обувных колодок" at bounding box center [321, 259] width 185 height 26
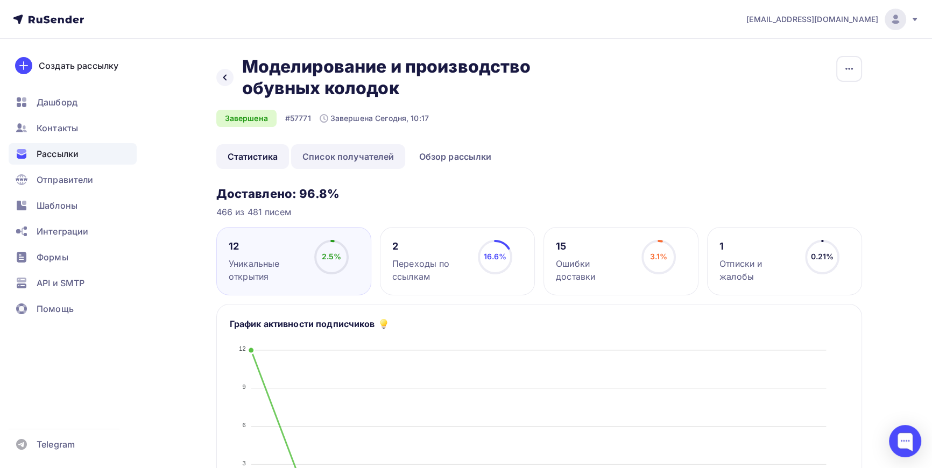
click at [353, 156] on link "Список получателей" at bounding box center [348, 156] width 115 height 25
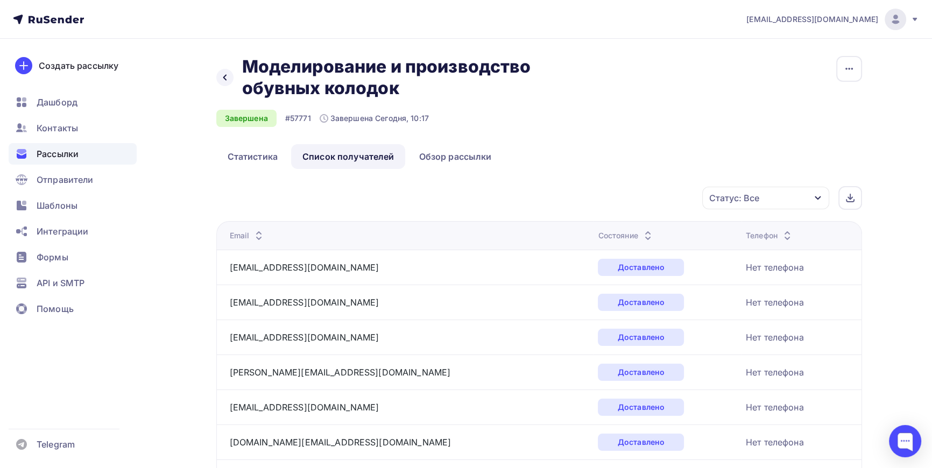
click at [803, 203] on div "Статус: Все" at bounding box center [766, 198] width 127 height 23
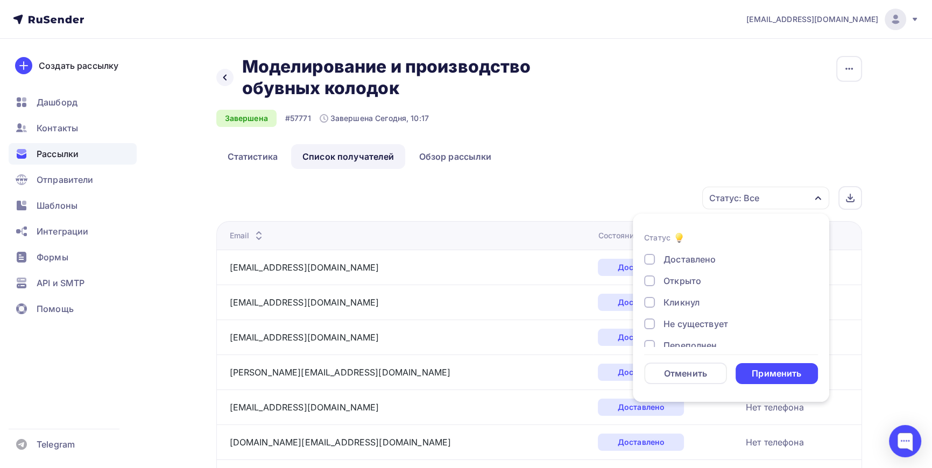
click at [661, 278] on div "Открыто" at bounding box center [725, 281] width 162 height 13
click at [787, 369] on div "Применить" at bounding box center [777, 374] width 50 height 12
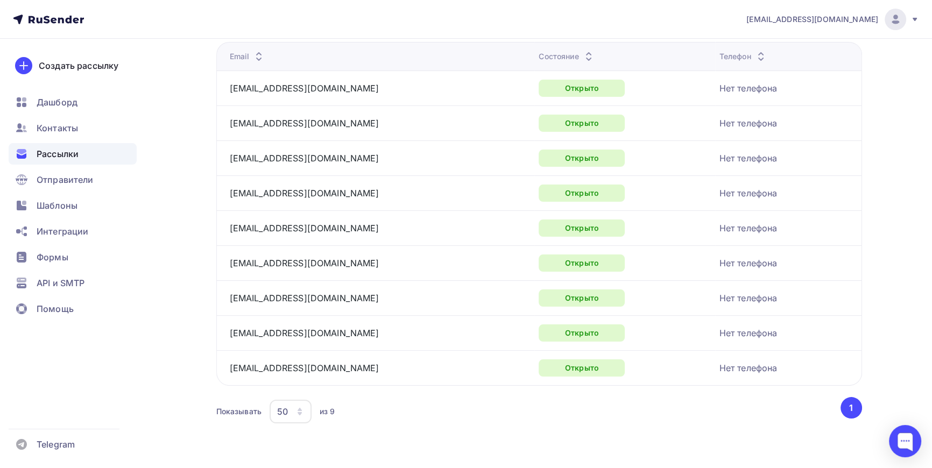
scroll to position [48, 0]
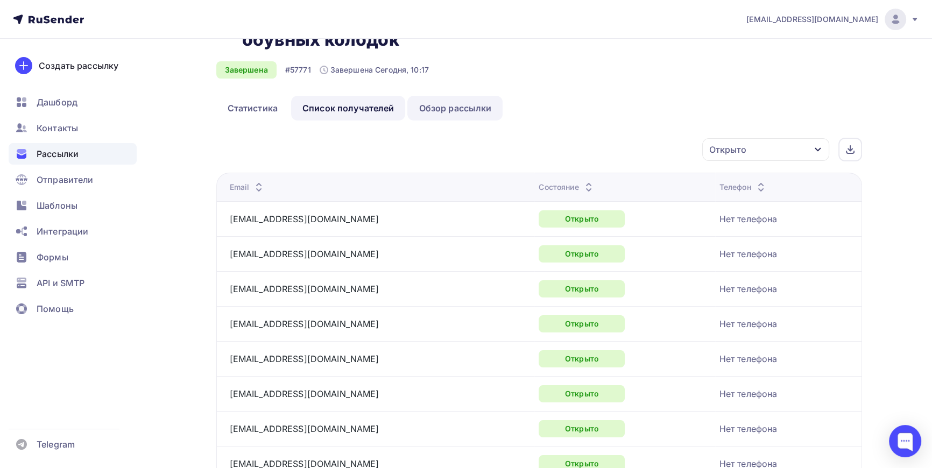
click at [465, 108] on link "Обзор рассылки" at bounding box center [455, 108] width 95 height 25
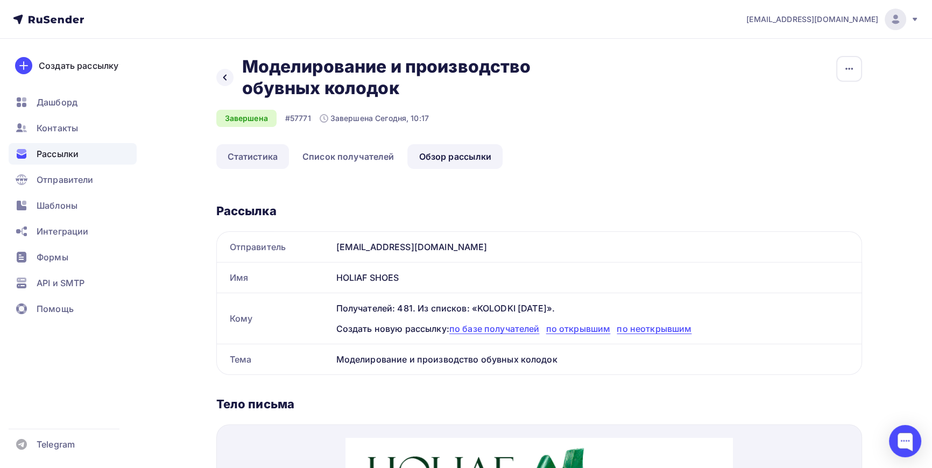
click at [259, 156] on link "Статистика" at bounding box center [252, 156] width 73 height 25
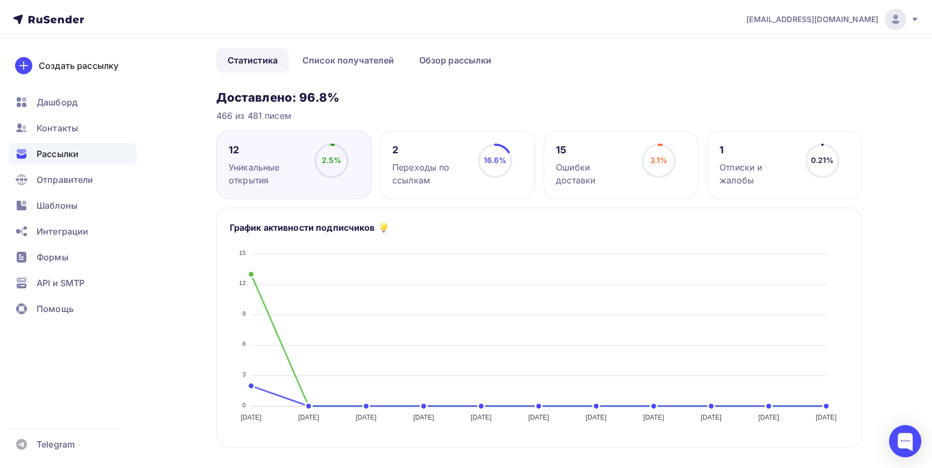
scroll to position [97, 0]
click at [356, 59] on link "Список получателей" at bounding box center [348, 59] width 115 height 25
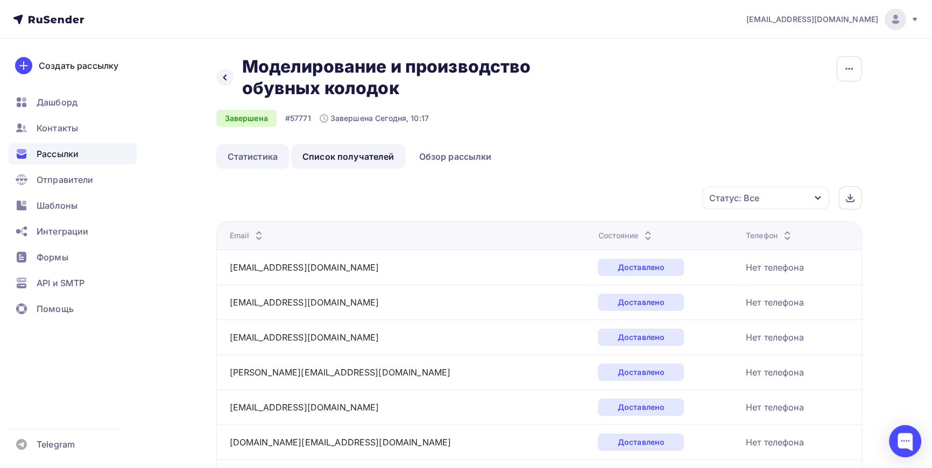
click at [235, 158] on link "Статистика" at bounding box center [252, 156] width 73 height 25
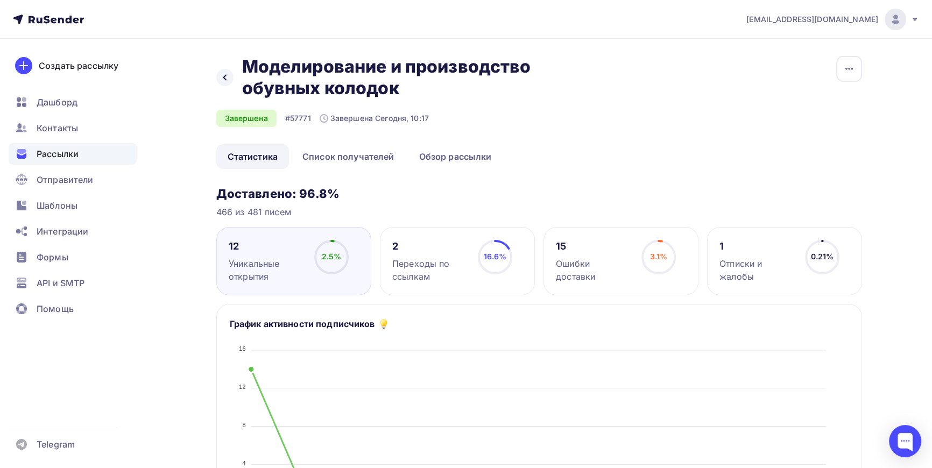
click at [59, 156] on span "Рассылки" at bounding box center [58, 154] width 42 height 13
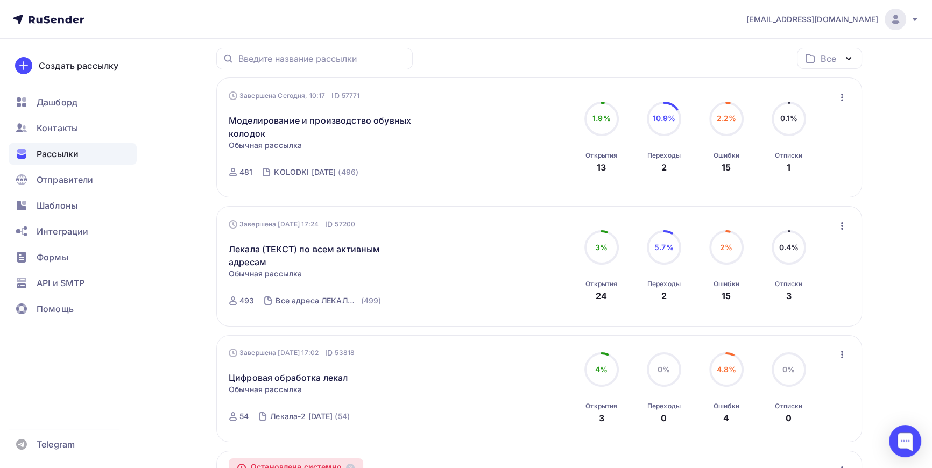
scroll to position [146, 0]
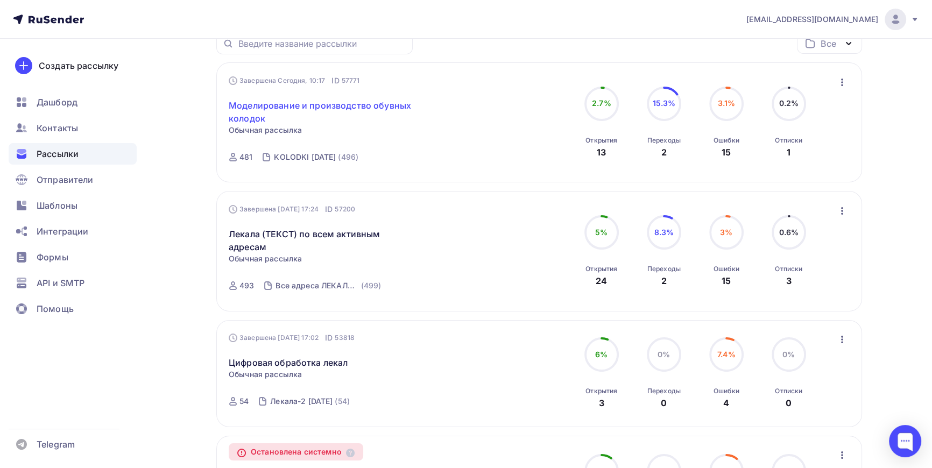
click at [279, 110] on link "Моделирование и производство обувных колодок" at bounding box center [321, 112] width 185 height 26
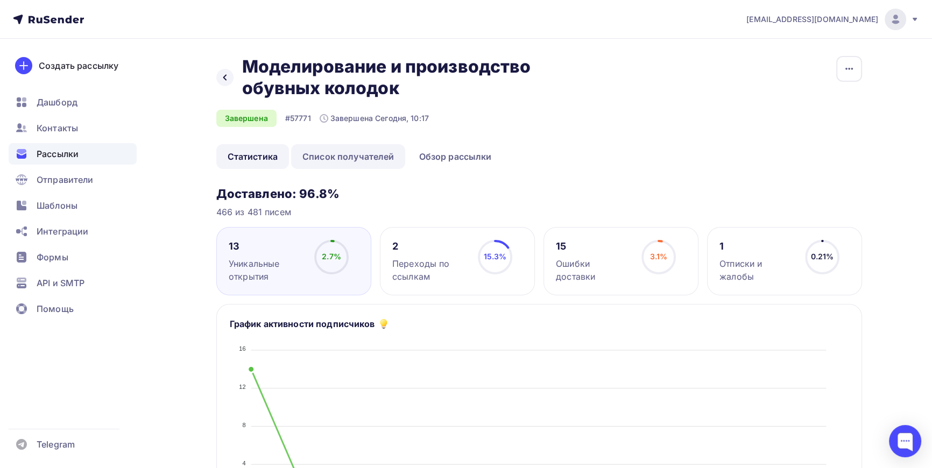
click at [350, 151] on link "Список получателей" at bounding box center [348, 156] width 115 height 25
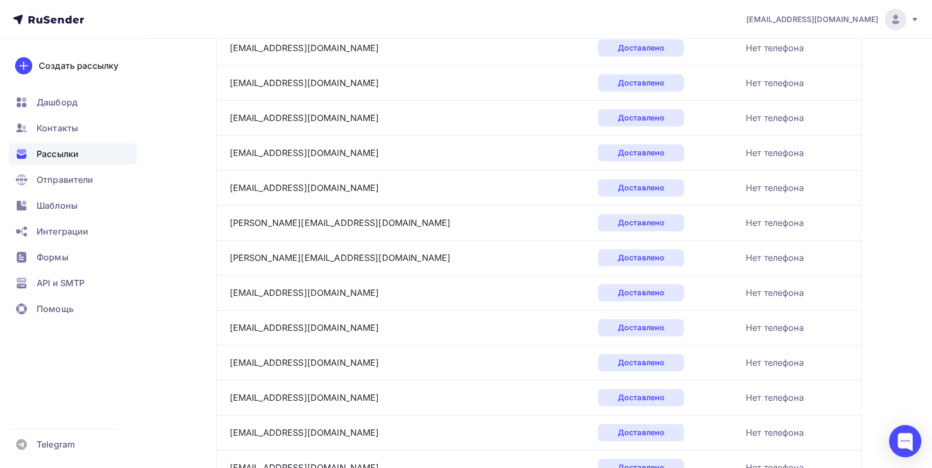
scroll to position [1611, 0]
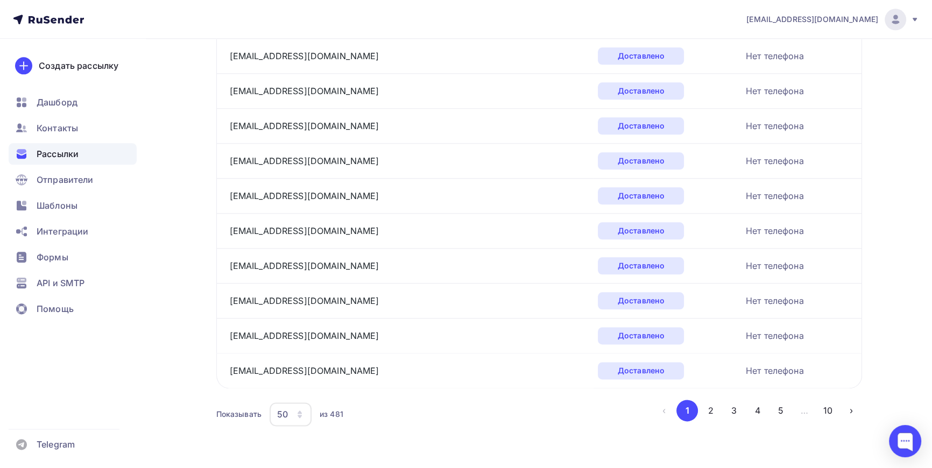
click at [293, 411] on div "50" at bounding box center [291, 415] width 42 height 24
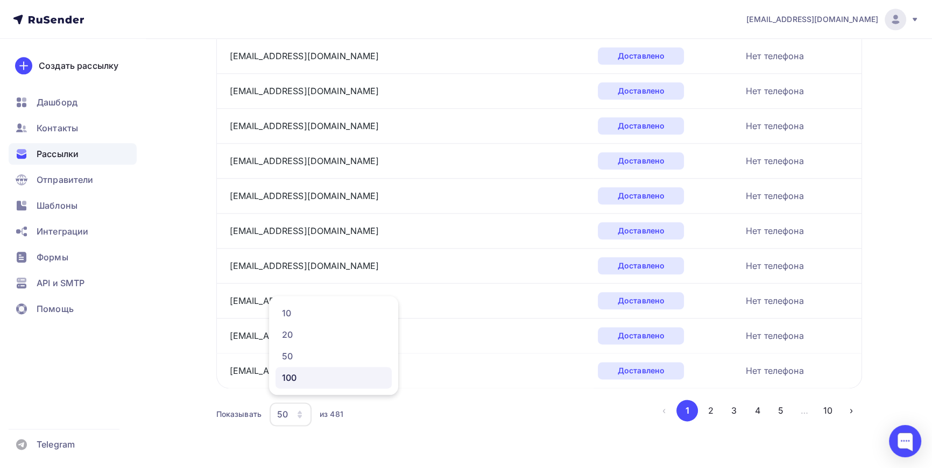
click at [295, 381] on div "100" at bounding box center [333, 377] width 103 height 13
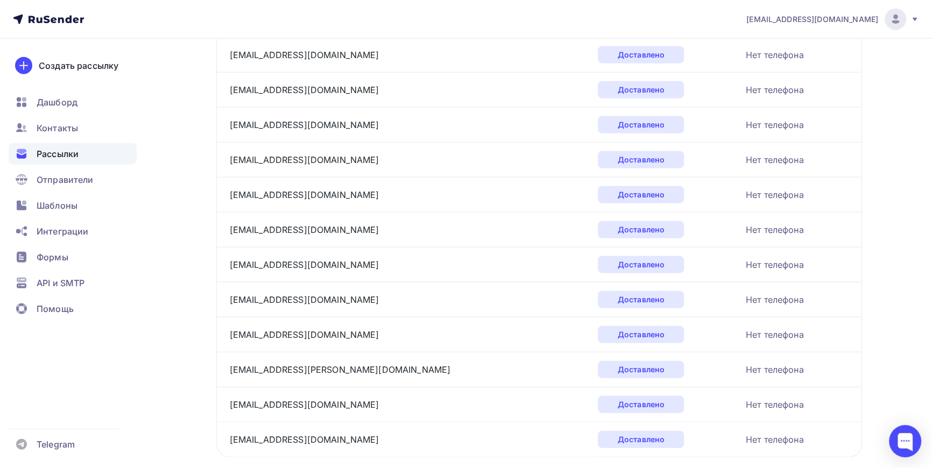
scroll to position [3358, 0]
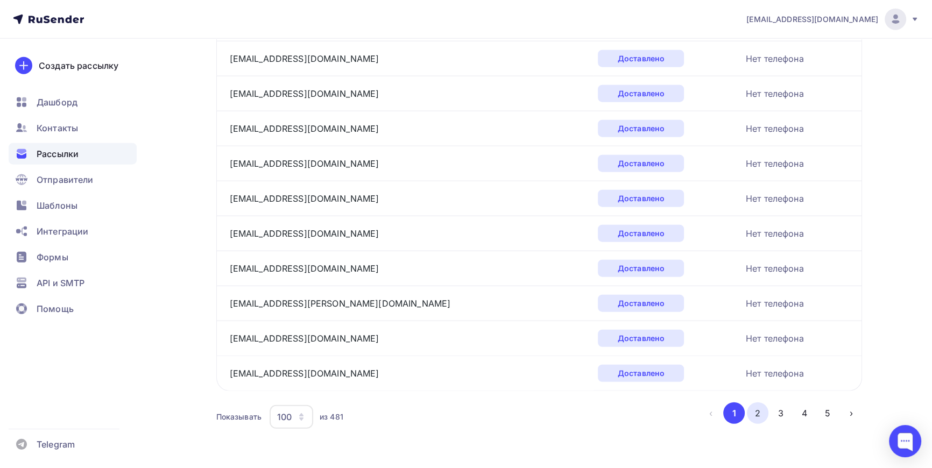
click at [761, 409] on button "2" at bounding box center [758, 414] width 22 height 22
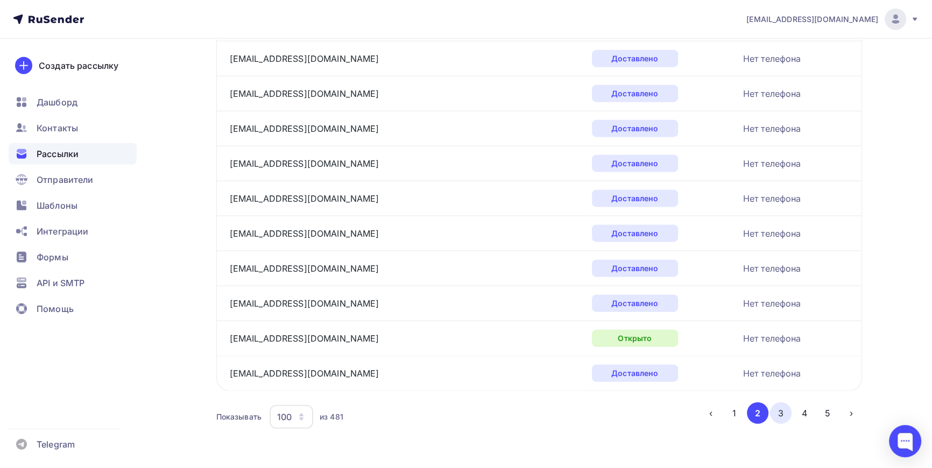
click at [784, 410] on button "3" at bounding box center [781, 414] width 22 height 22
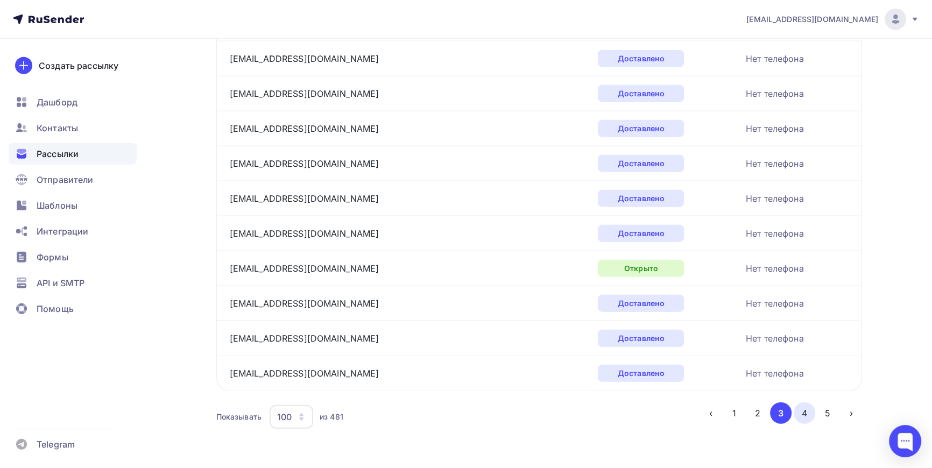
click at [808, 405] on button "4" at bounding box center [805, 414] width 22 height 22
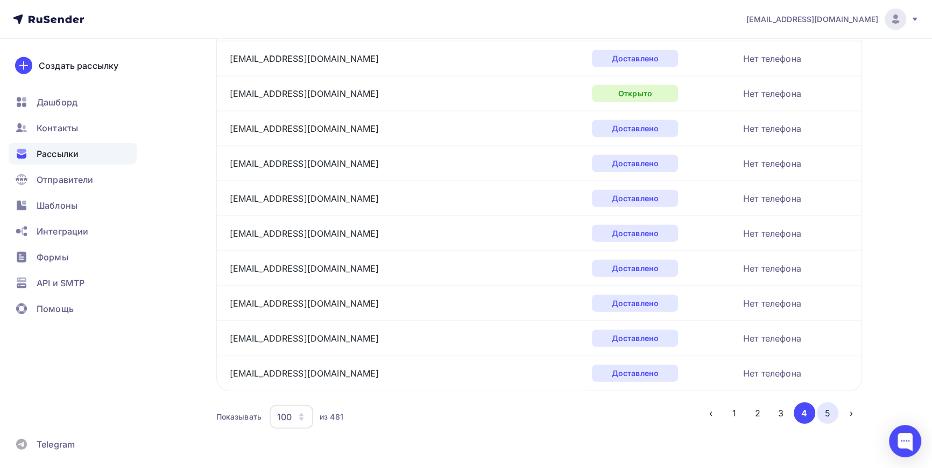
click at [833, 405] on button "5" at bounding box center [828, 414] width 22 height 22
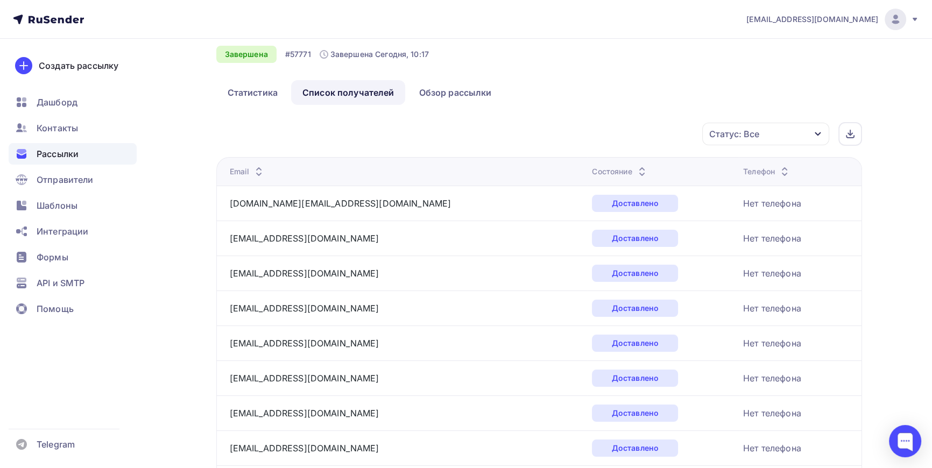
scroll to position [0, 0]
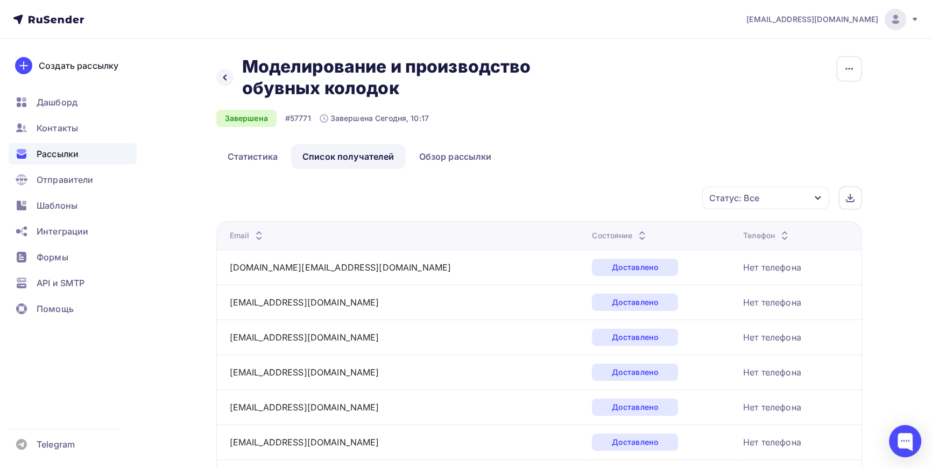
click at [818, 192] on div "Статус: Все" at bounding box center [766, 198] width 127 height 23
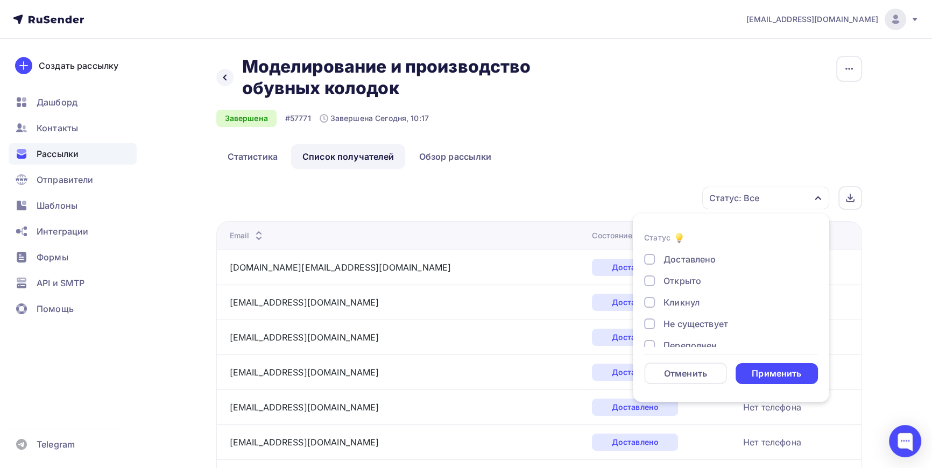
click at [651, 303] on div at bounding box center [649, 302] width 11 height 11
click at [781, 377] on div "Применить" at bounding box center [777, 374] width 50 height 12
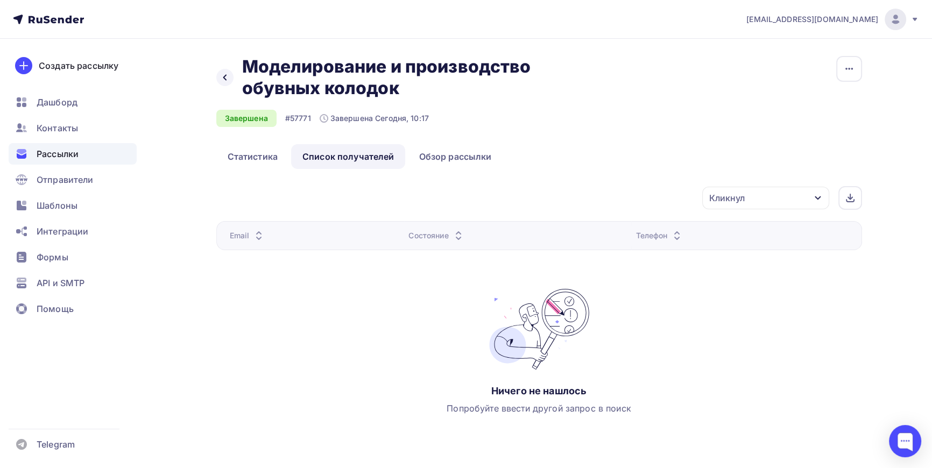
click at [812, 194] on div "Кликнул" at bounding box center [766, 198] width 127 height 23
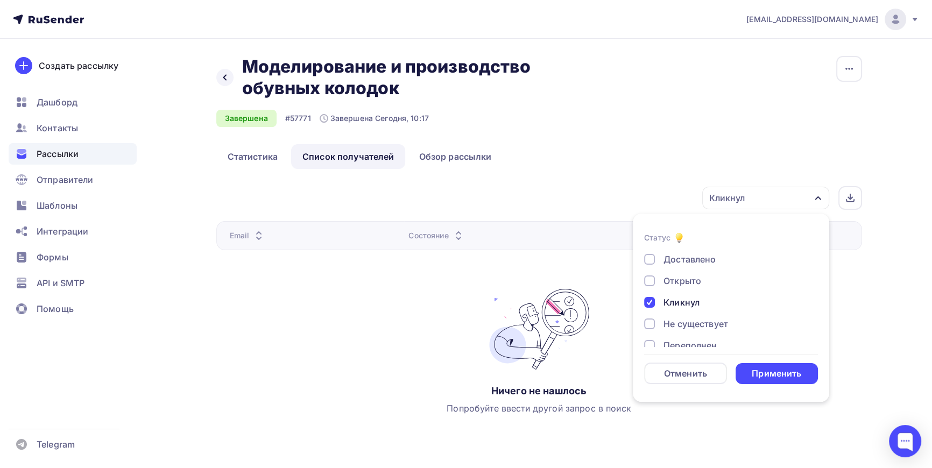
click at [653, 283] on div at bounding box center [649, 281] width 11 height 11
click at [782, 372] on div "Применить" at bounding box center [777, 374] width 50 height 12
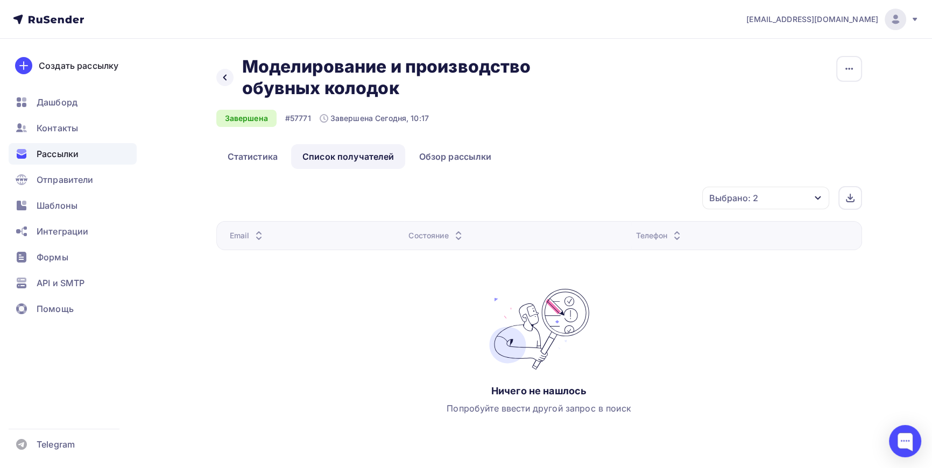
click at [752, 202] on div "Выбрано: 2" at bounding box center [734, 198] width 49 height 13
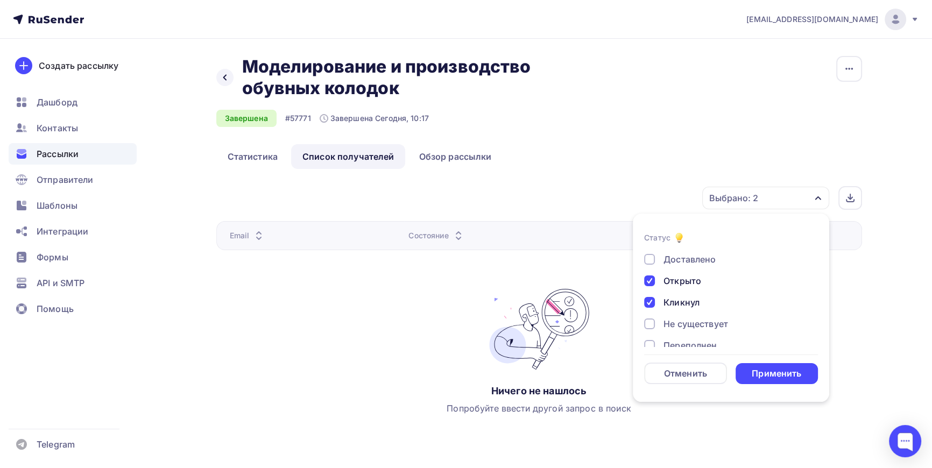
click at [651, 280] on div at bounding box center [649, 281] width 11 height 11
click at [649, 303] on div at bounding box center [649, 302] width 11 height 11
click at [779, 377] on div "Применить" at bounding box center [777, 374] width 50 height 12
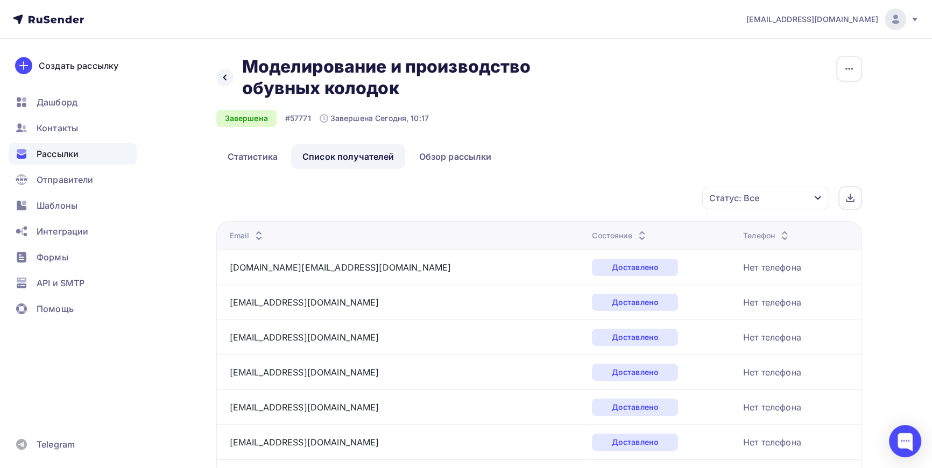
click at [791, 198] on div "Статус: Все" at bounding box center [766, 198] width 127 height 23
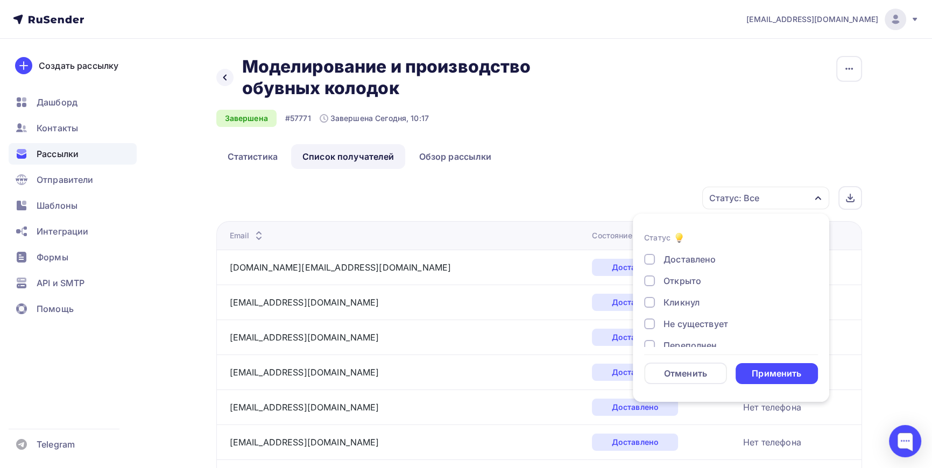
click at [651, 261] on div at bounding box center [649, 259] width 11 height 11
click at [778, 371] on div "Применить" at bounding box center [777, 374] width 50 height 12
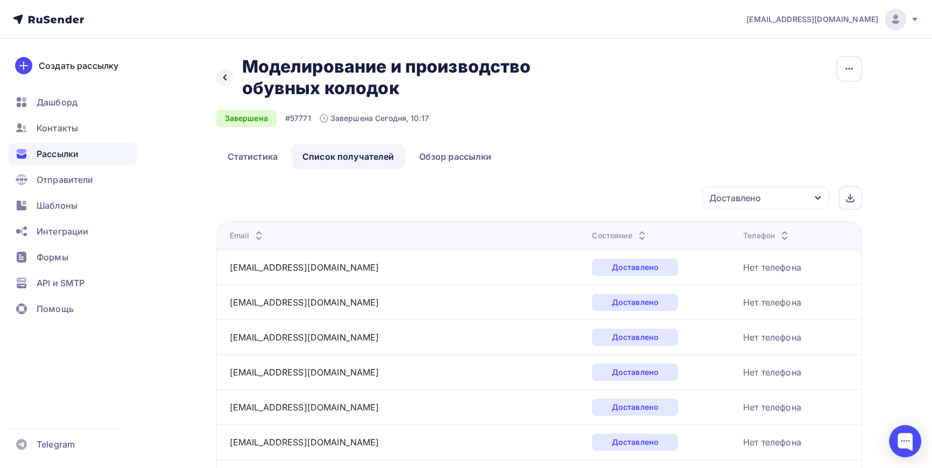
click at [816, 195] on icon "button" at bounding box center [818, 198] width 9 height 9
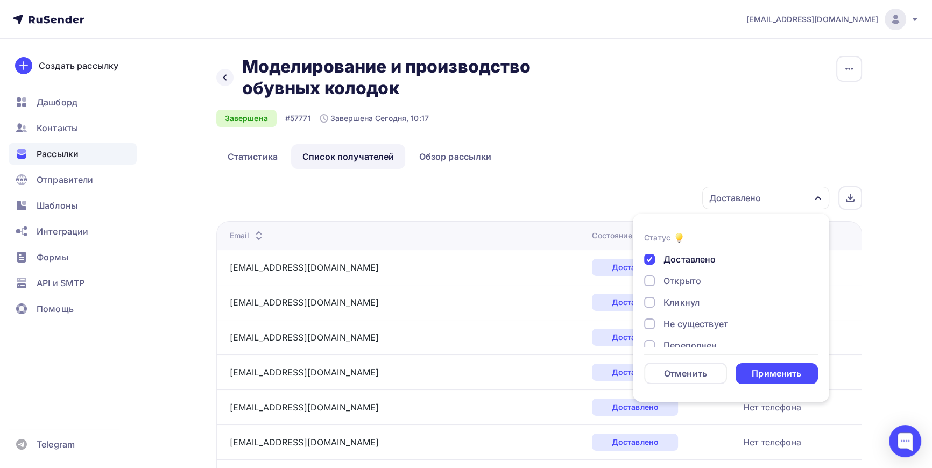
click at [647, 258] on div at bounding box center [649, 259] width 11 height 11
click at [648, 278] on div at bounding box center [649, 281] width 11 height 11
click at [792, 373] on div "Применить" at bounding box center [777, 374] width 50 height 12
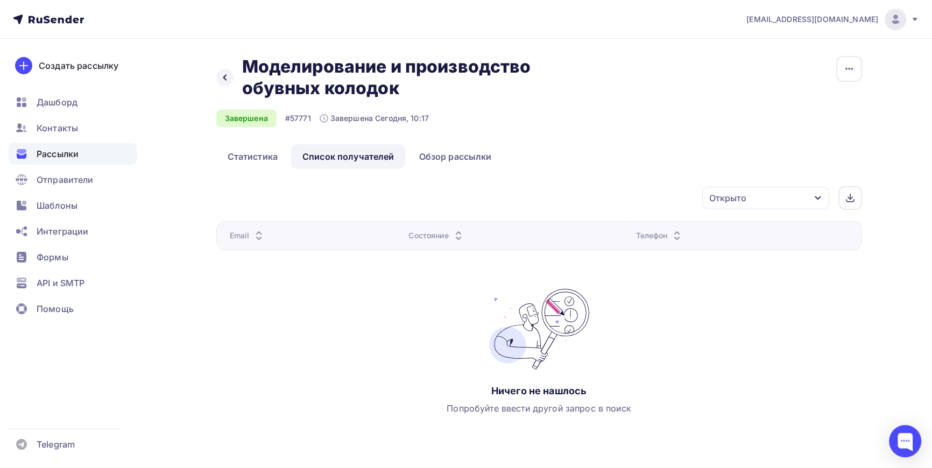
click at [815, 195] on icon "button" at bounding box center [818, 198] width 9 height 9
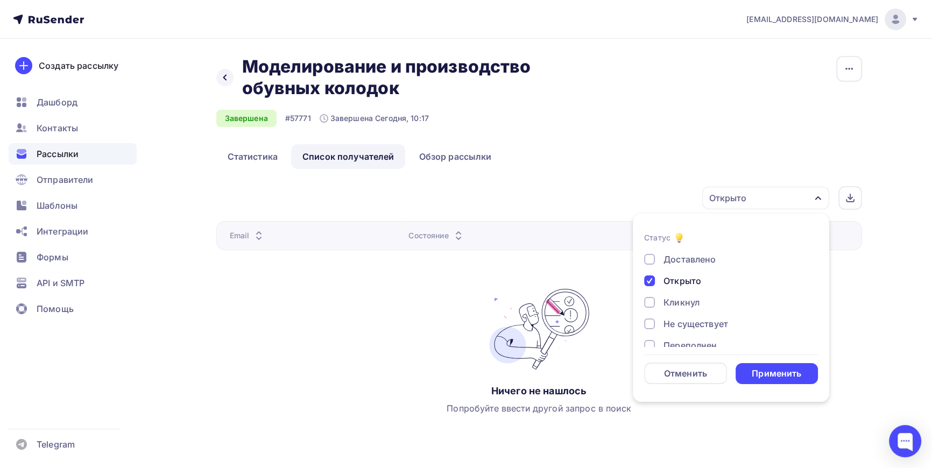
click at [650, 285] on div at bounding box center [649, 281] width 11 height 11
click at [654, 306] on div at bounding box center [649, 302] width 11 height 11
click at [774, 373] on div "Применить" at bounding box center [777, 374] width 50 height 12
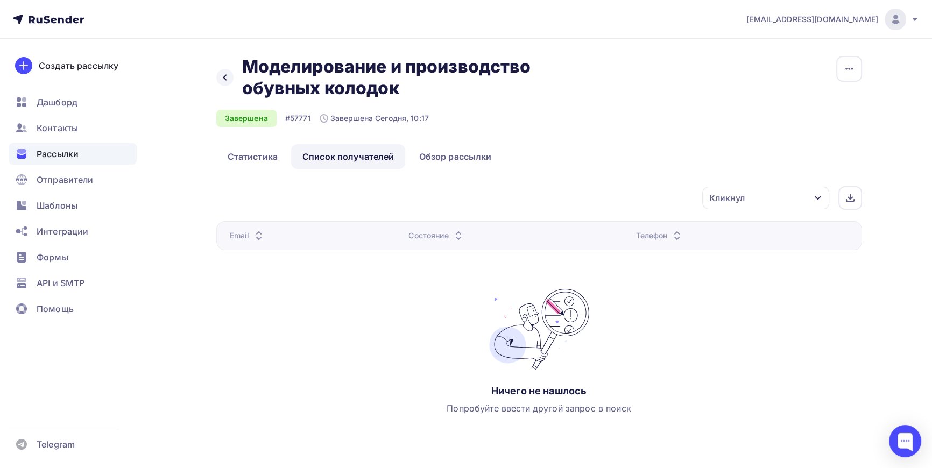
click at [816, 198] on icon "button" at bounding box center [818, 199] width 6 height 4
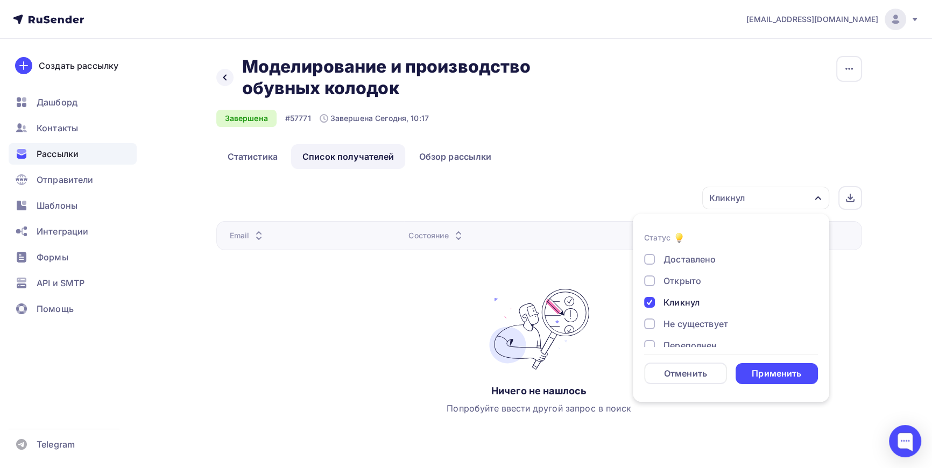
click at [634, 197] on div "Кликнул Статус Доставлено Открыто Кликнул Не существует Переполнен Недоступен О…" at bounding box center [543, 198] width 639 height 24
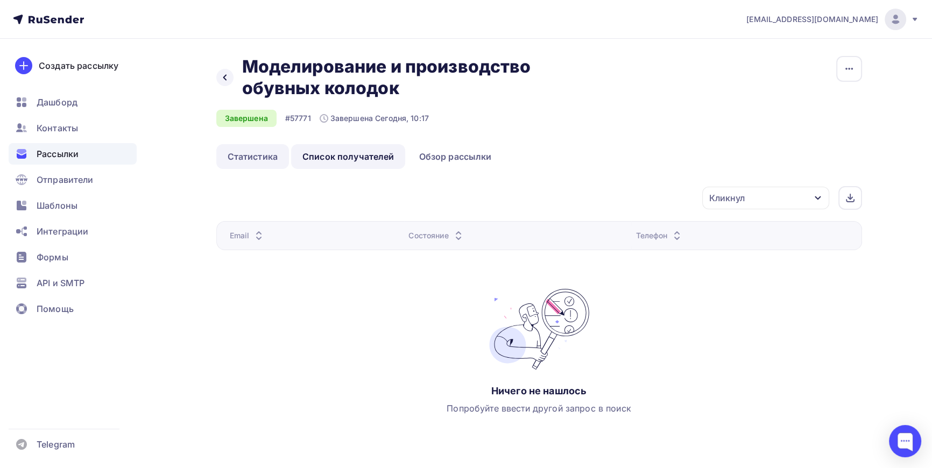
click at [250, 152] on link "Статистика" at bounding box center [252, 156] width 73 height 25
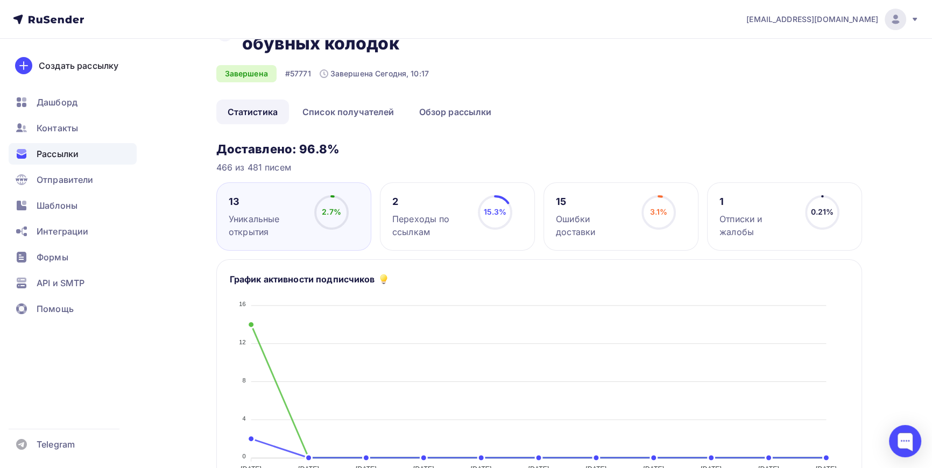
scroll to position [48, 0]
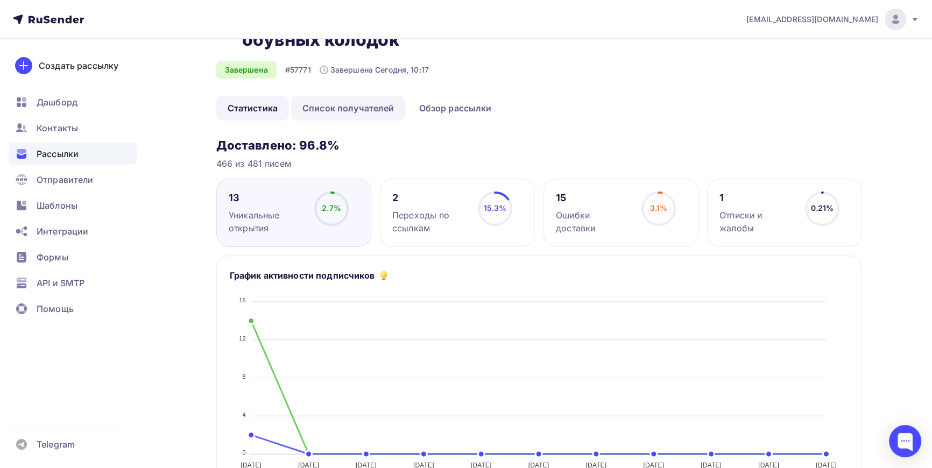
click at [347, 109] on link "Список получателей" at bounding box center [348, 108] width 115 height 25
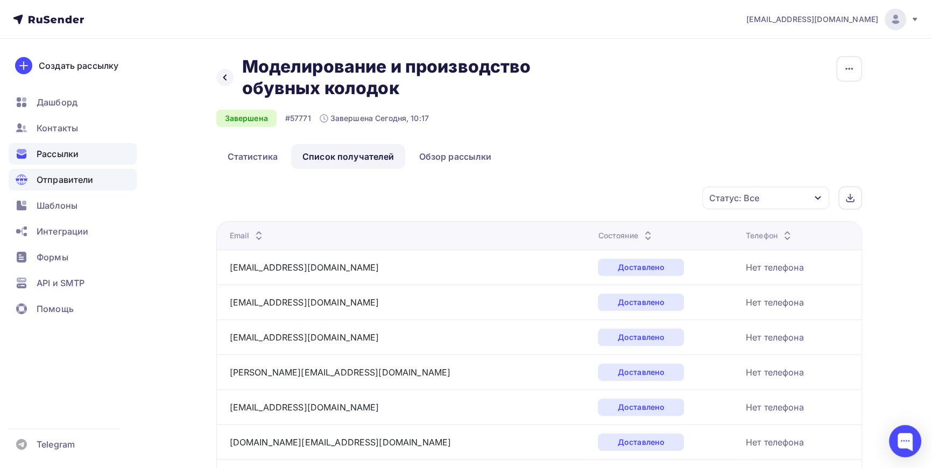
click at [42, 183] on span "Отправители" at bounding box center [65, 179] width 57 height 13
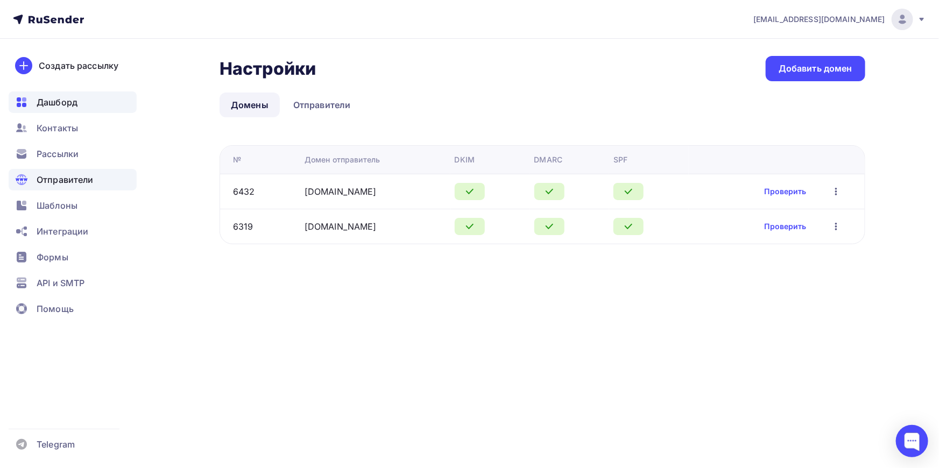
click at [59, 102] on span "Дашборд" at bounding box center [57, 102] width 41 height 13
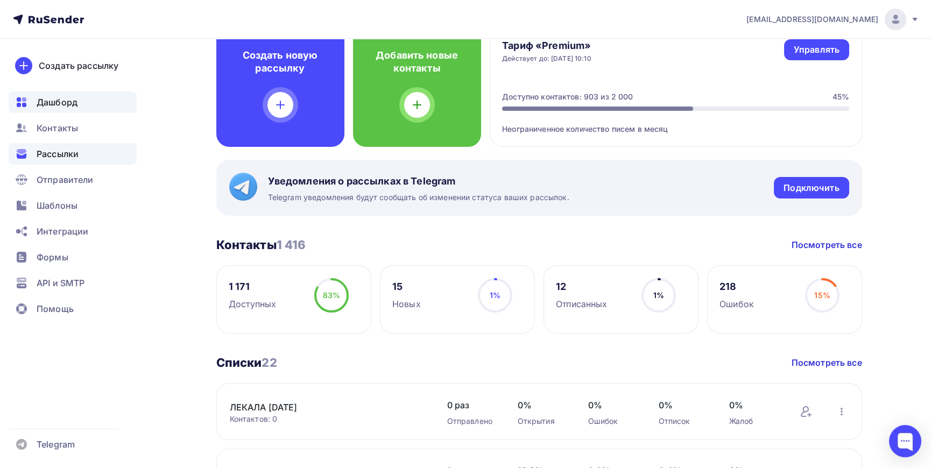
scroll to position [97, 0]
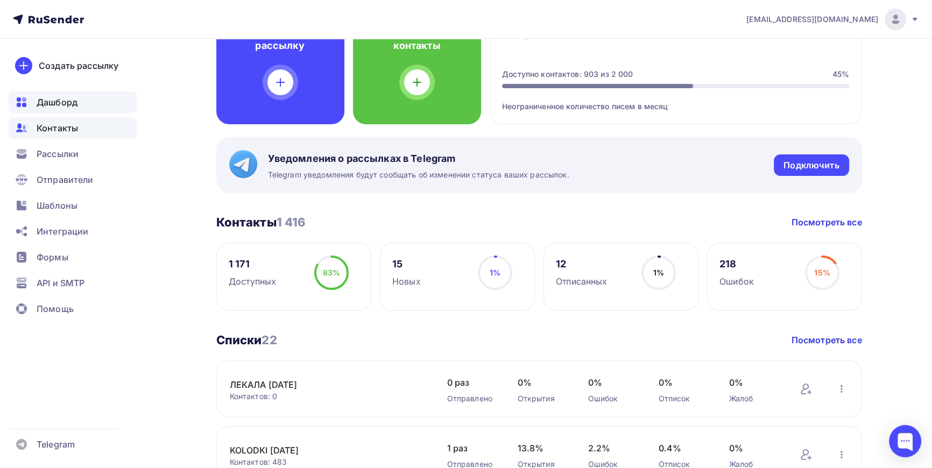
click at [58, 130] on span "Контакты" at bounding box center [57, 128] width 41 height 13
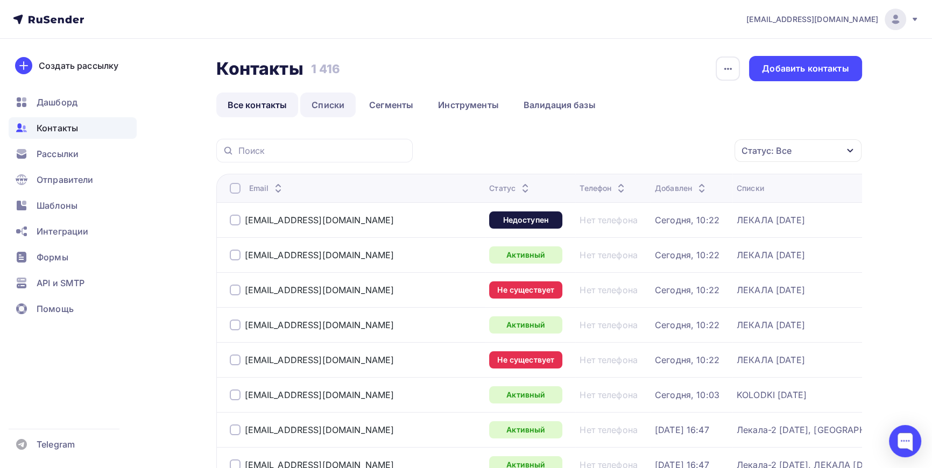
click at [330, 107] on link "Списки" at bounding box center [327, 105] width 55 height 25
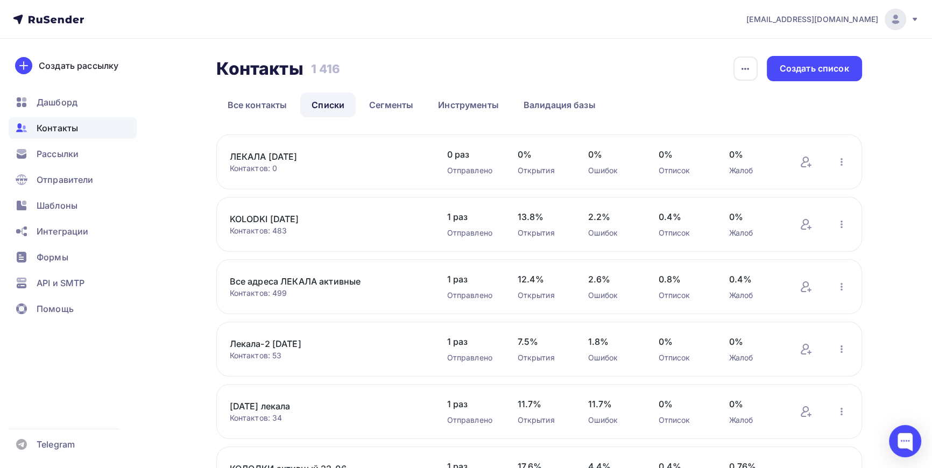
click at [286, 153] on link "ЛЕКАЛА [DATE]" at bounding box center [321, 156] width 183 height 13
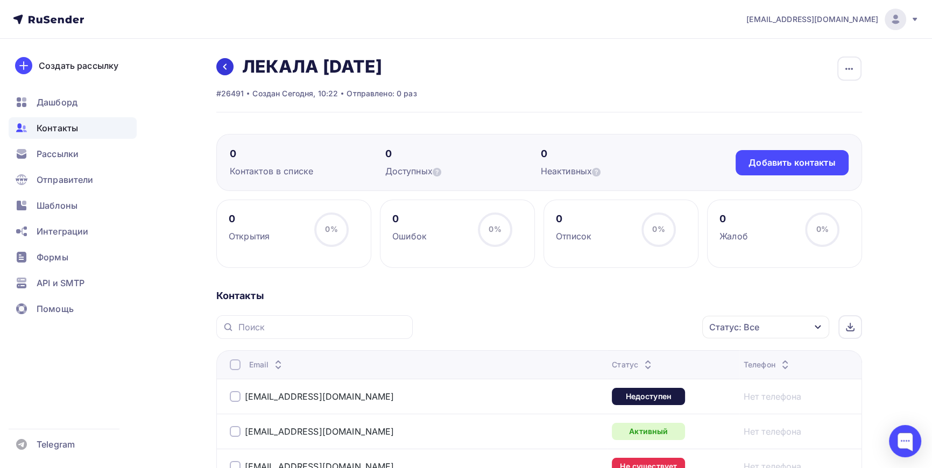
click at [226, 66] on icon at bounding box center [225, 66] width 9 height 9
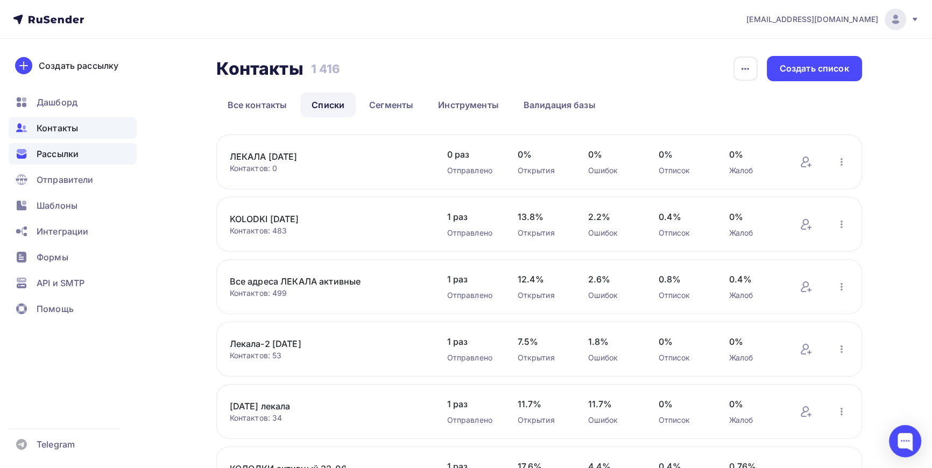
click at [61, 155] on span "Рассылки" at bounding box center [58, 154] width 42 height 13
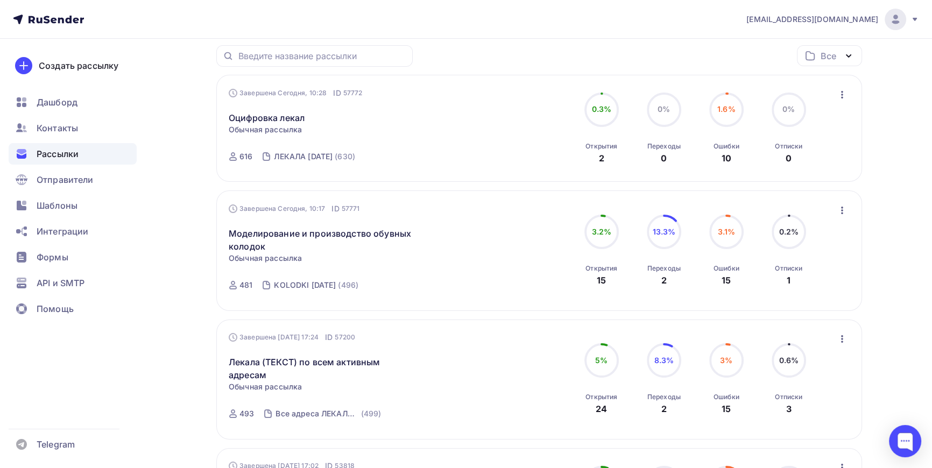
scroll to position [146, 0]
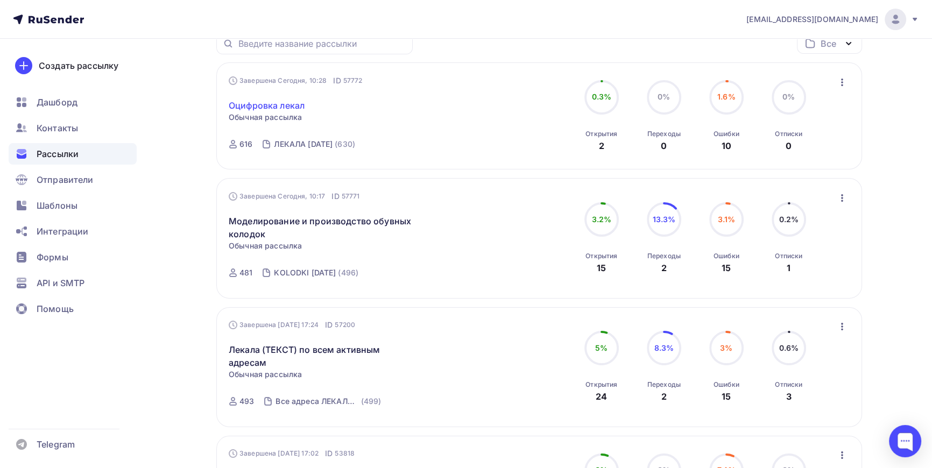
click at [273, 109] on link "Оцифровка лекал" at bounding box center [267, 105] width 76 height 13
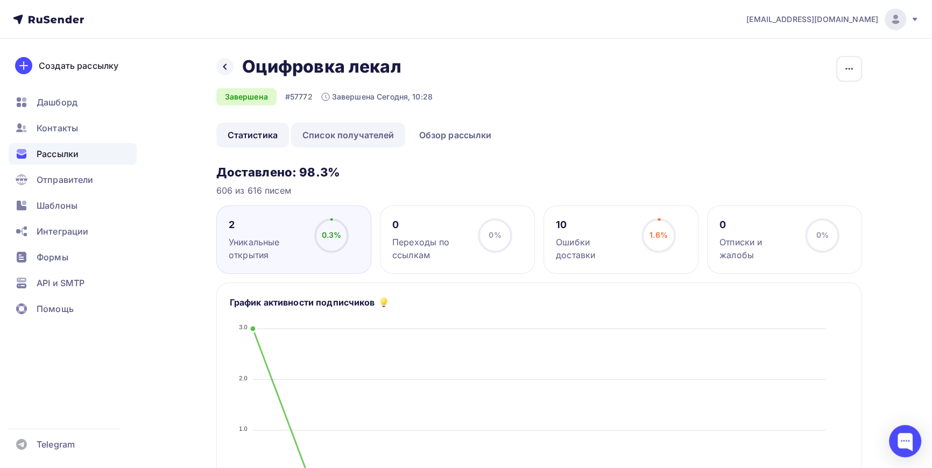
click at [347, 132] on link "Список получателей" at bounding box center [348, 135] width 115 height 25
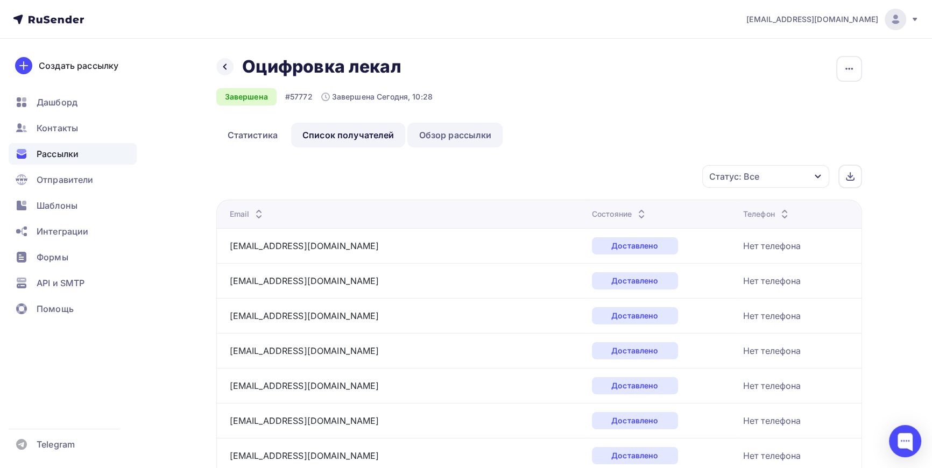
click at [455, 138] on link "Обзор рассылки" at bounding box center [455, 135] width 95 height 25
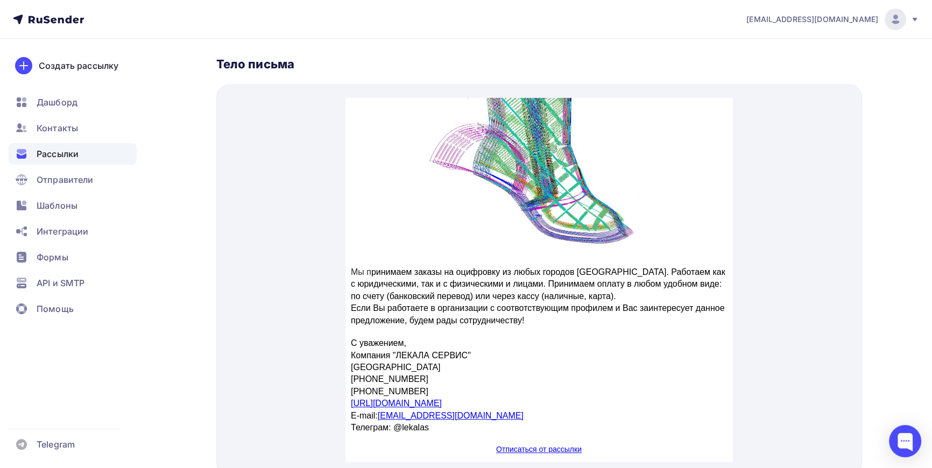
scroll to position [319, 0]
click at [401, 385] on link "[URL][DOMAIN_NAME]" at bounding box center [396, 389] width 91 height 9
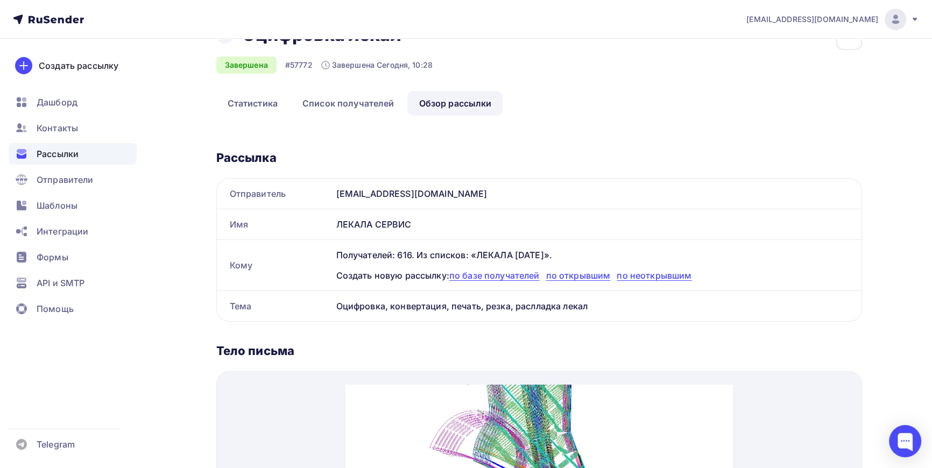
scroll to position [0, 0]
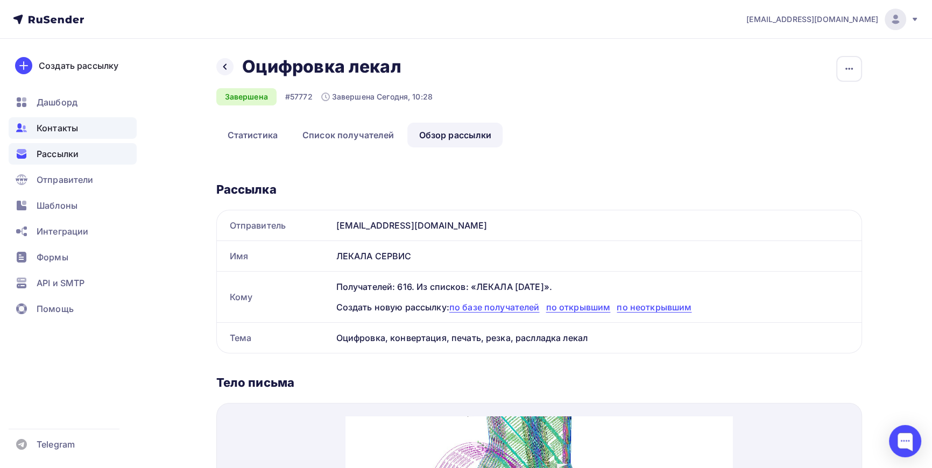
click at [53, 128] on span "Контакты" at bounding box center [57, 128] width 41 height 13
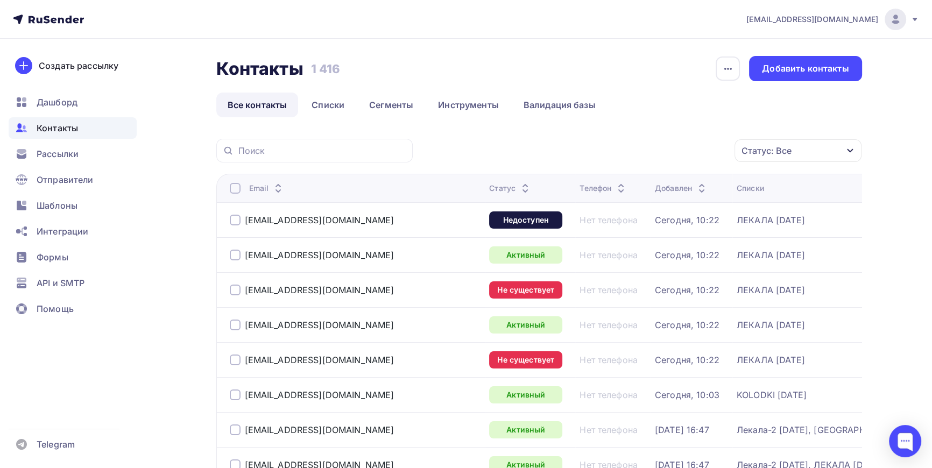
click at [823, 152] on div "Статус: Все" at bounding box center [798, 150] width 127 height 23
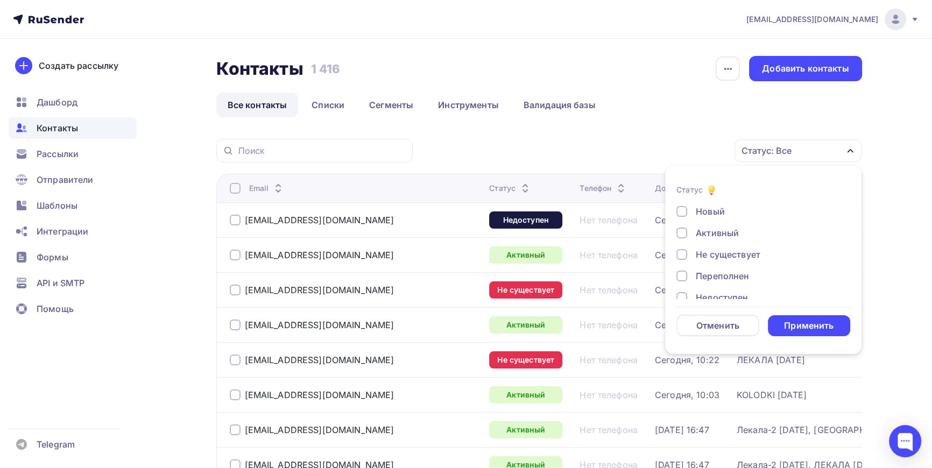
click at [684, 256] on div at bounding box center [682, 254] width 11 height 11
click at [679, 250] on div at bounding box center [682, 249] width 11 height 11
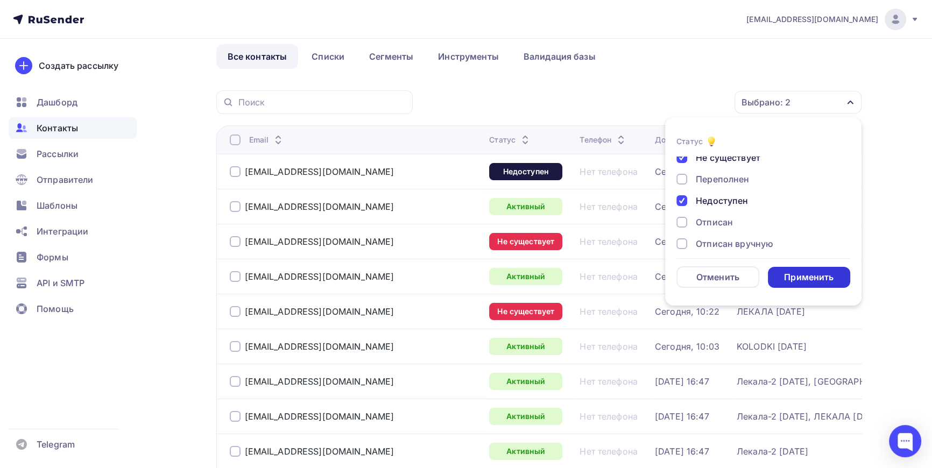
click at [813, 277] on div "Применить" at bounding box center [809, 277] width 50 height 12
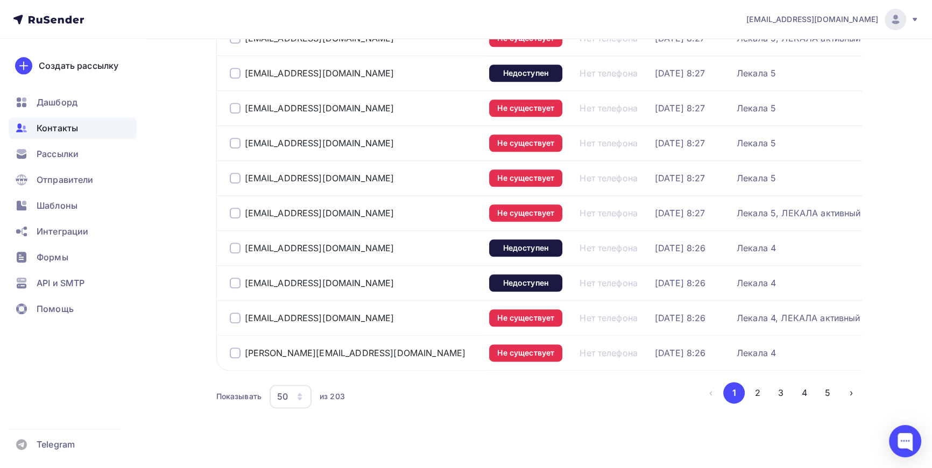
scroll to position [1598, 0]
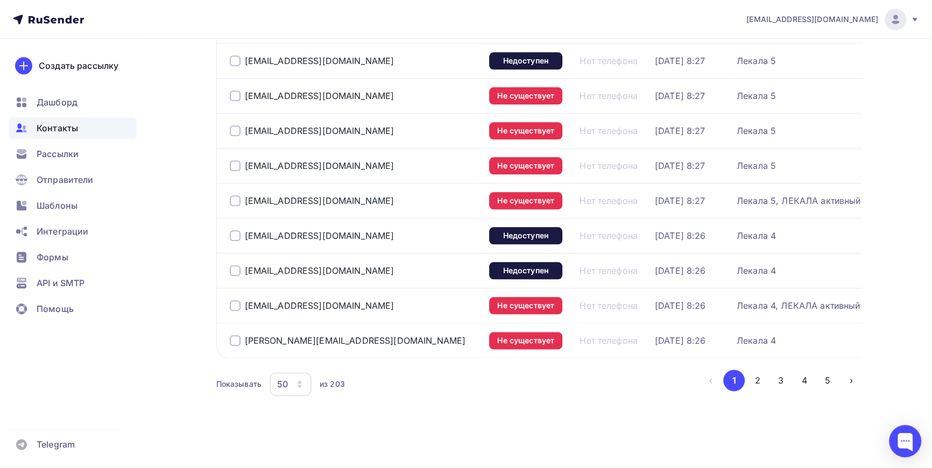
click at [302, 382] on icon "button" at bounding box center [300, 384] width 9 height 9
click at [287, 354] on div "100" at bounding box center [333, 355] width 103 height 13
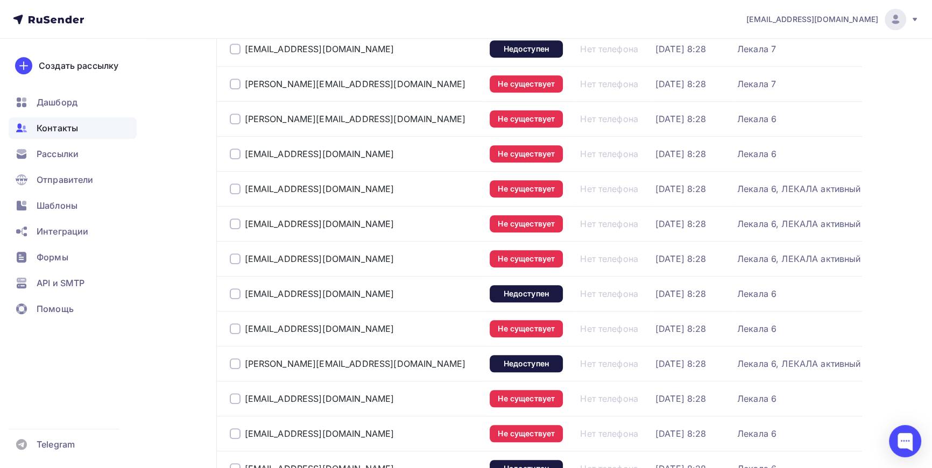
scroll to position [0, 0]
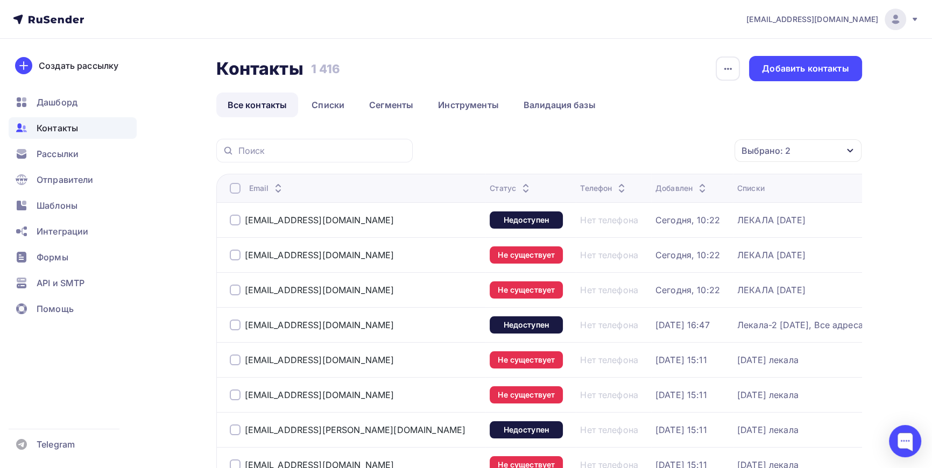
click at [808, 142] on div "Выбрано: 2" at bounding box center [798, 150] width 127 height 23
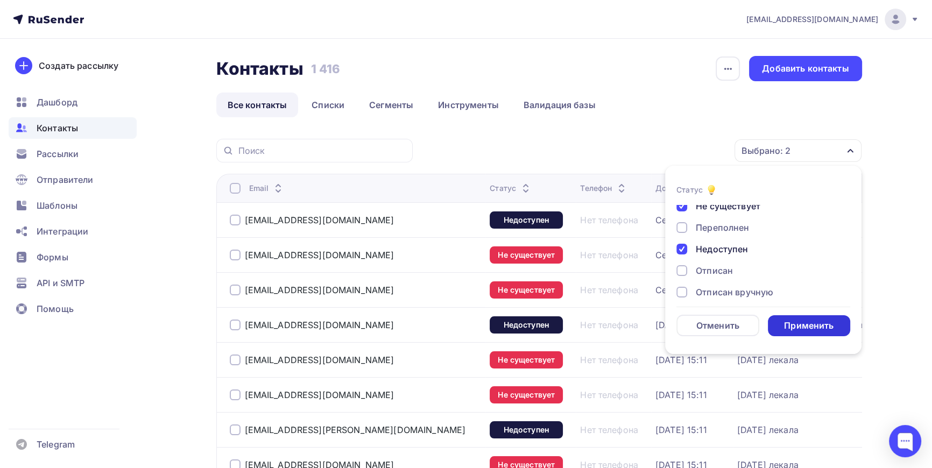
click at [811, 324] on div "Применить" at bounding box center [809, 326] width 50 height 12
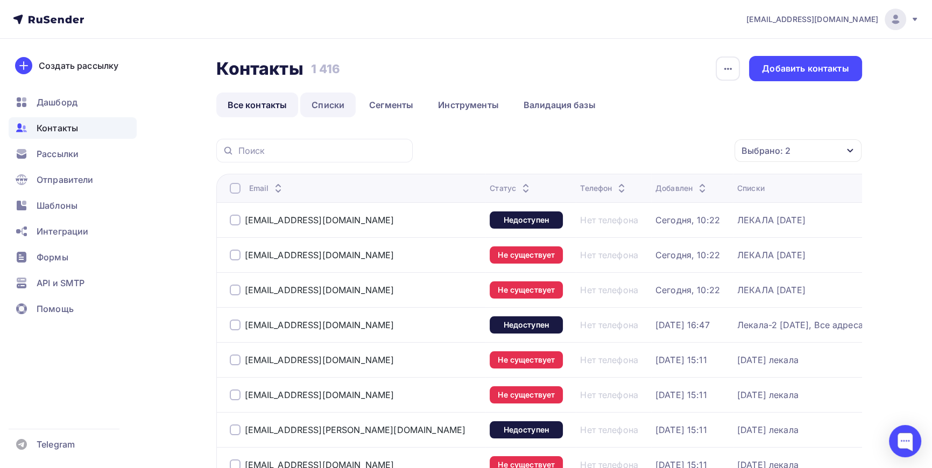
click at [332, 107] on link "Списки" at bounding box center [327, 105] width 55 height 25
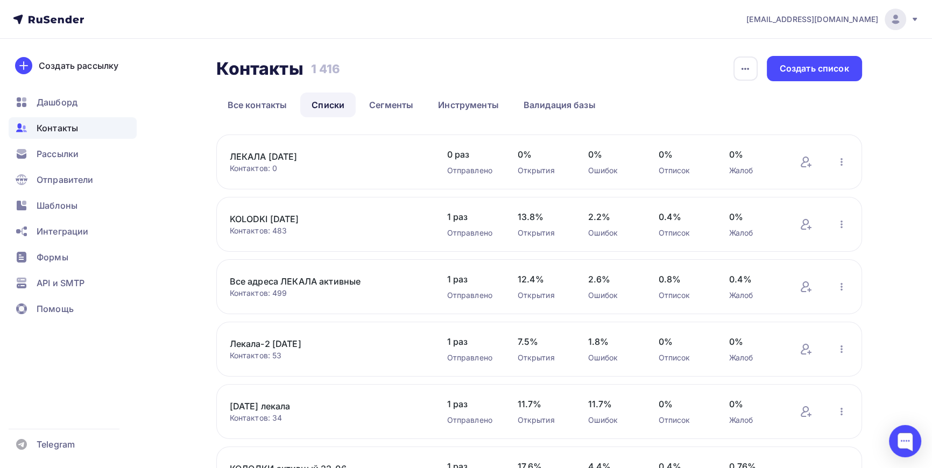
click at [276, 153] on link "ЛЕКАЛА [DATE]" at bounding box center [321, 156] width 183 height 13
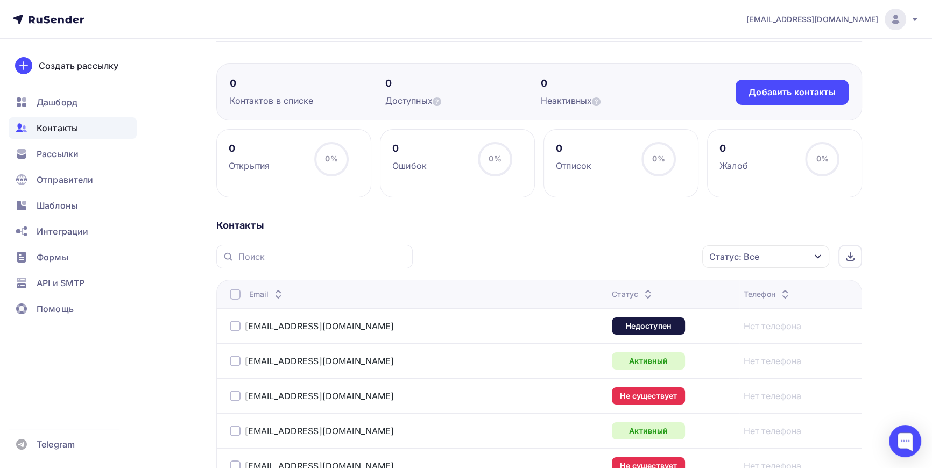
scroll to position [146, 0]
